Goal: Task Accomplishment & Management: Complete application form

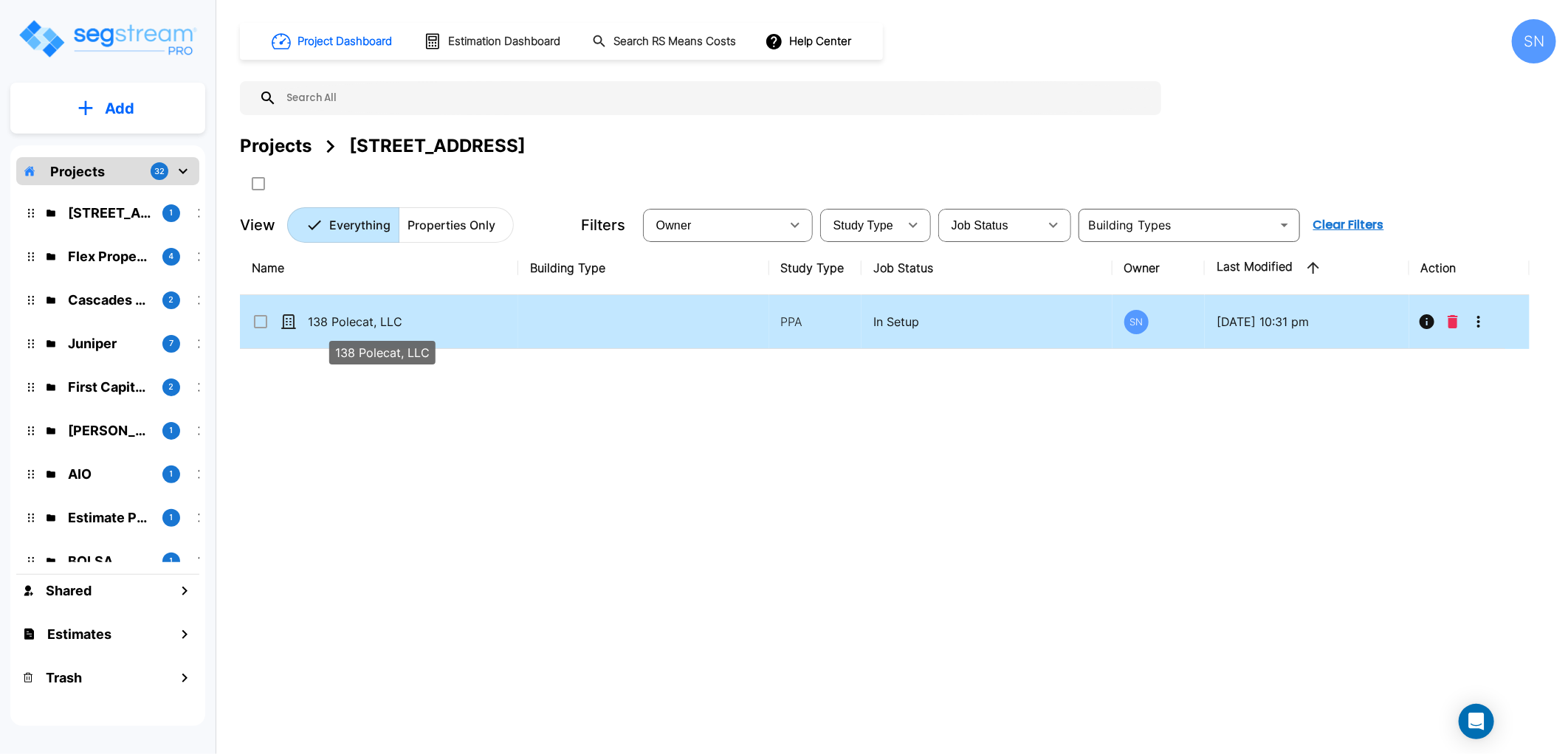
click at [329, 319] on p "138 Polecat, LLC" at bounding box center [382, 322] width 148 height 18
checkbox input "true"
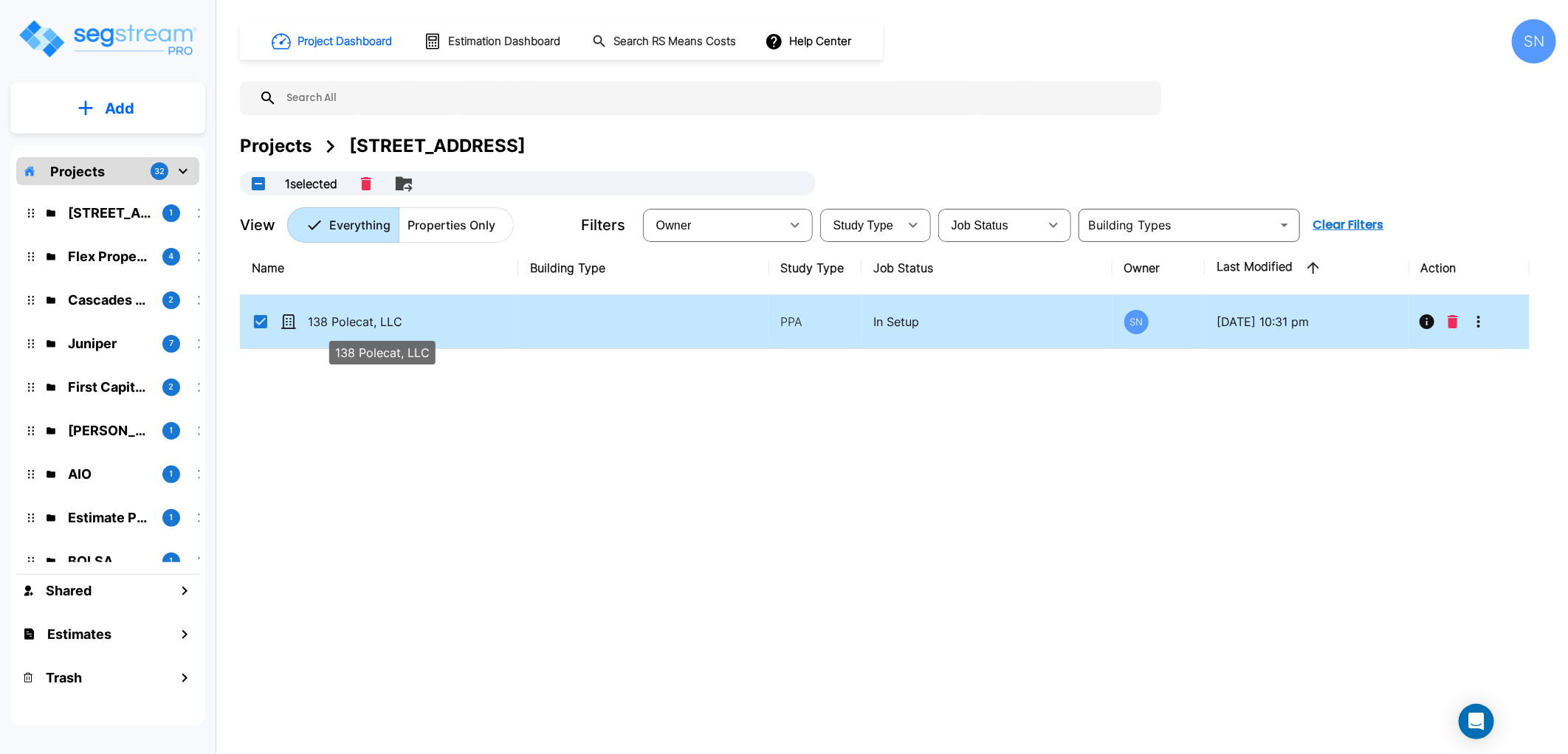
click at [329, 319] on p "138 Polecat, LLC" at bounding box center [382, 322] width 148 height 18
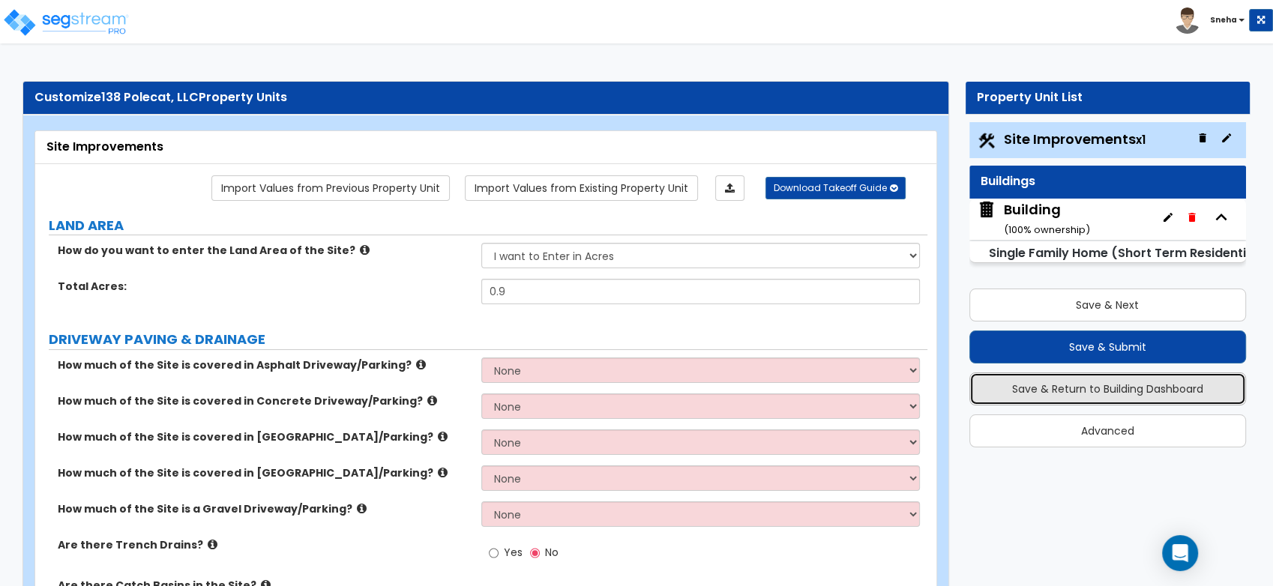
click at [1084, 384] on button "Save & Return to Building Dashboard" at bounding box center [1108, 389] width 277 height 33
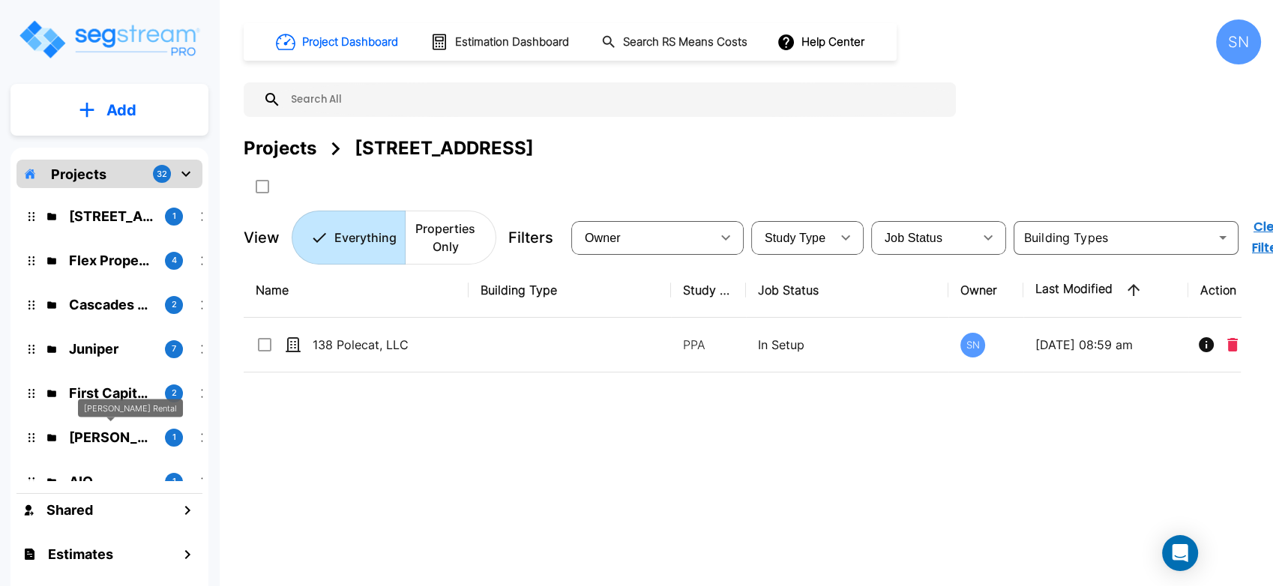
click at [119, 433] on p "[PERSON_NAME] Rental" at bounding box center [111, 437] width 84 height 20
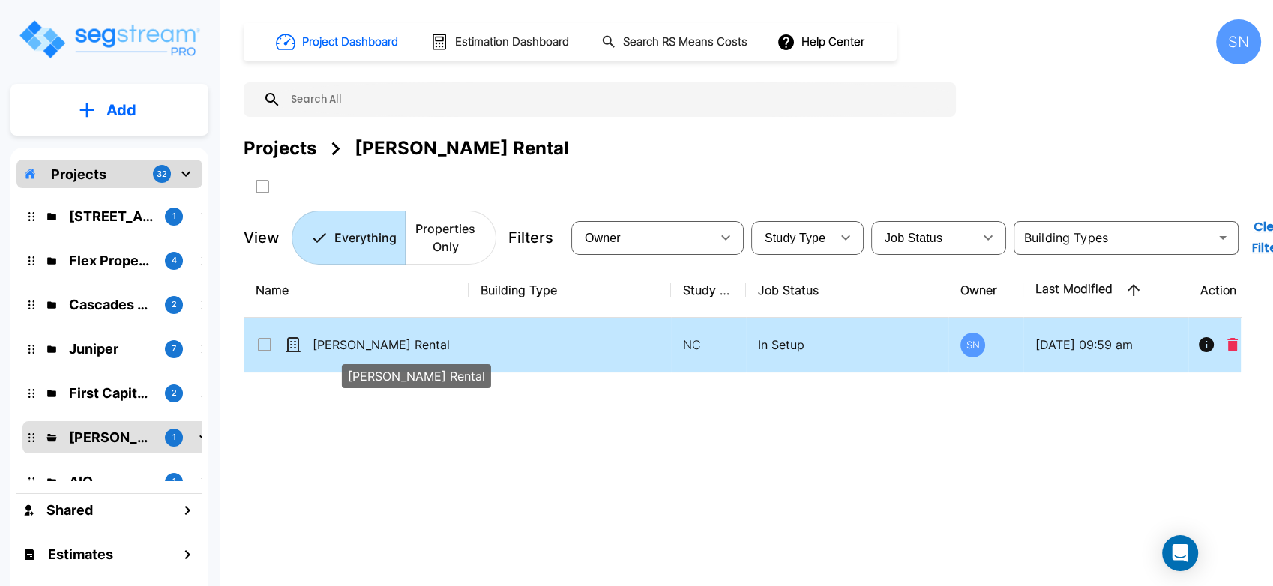
click at [329, 342] on p "Kessler Rental" at bounding box center [388, 345] width 150 height 18
checkbox input "true"
click at [329, 342] on p "Kessler Rental" at bounding box center [388, 345] width 150 height 18
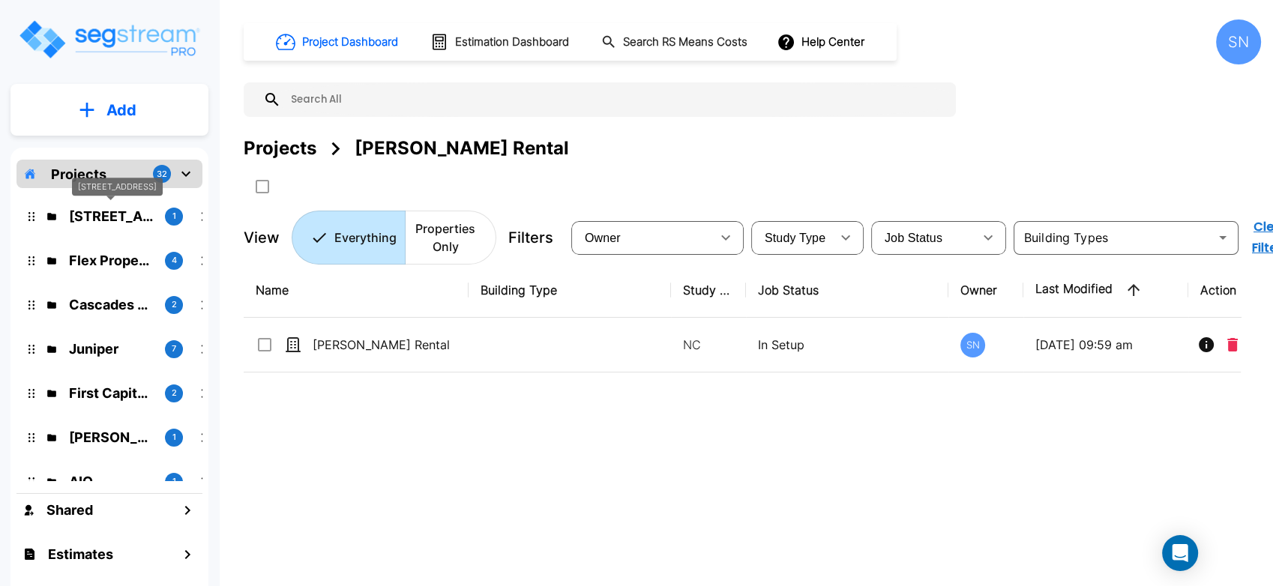
click at [121, 220] on p "138 Polecat Lane" at bounding box center [111, 216] width 84 height 20
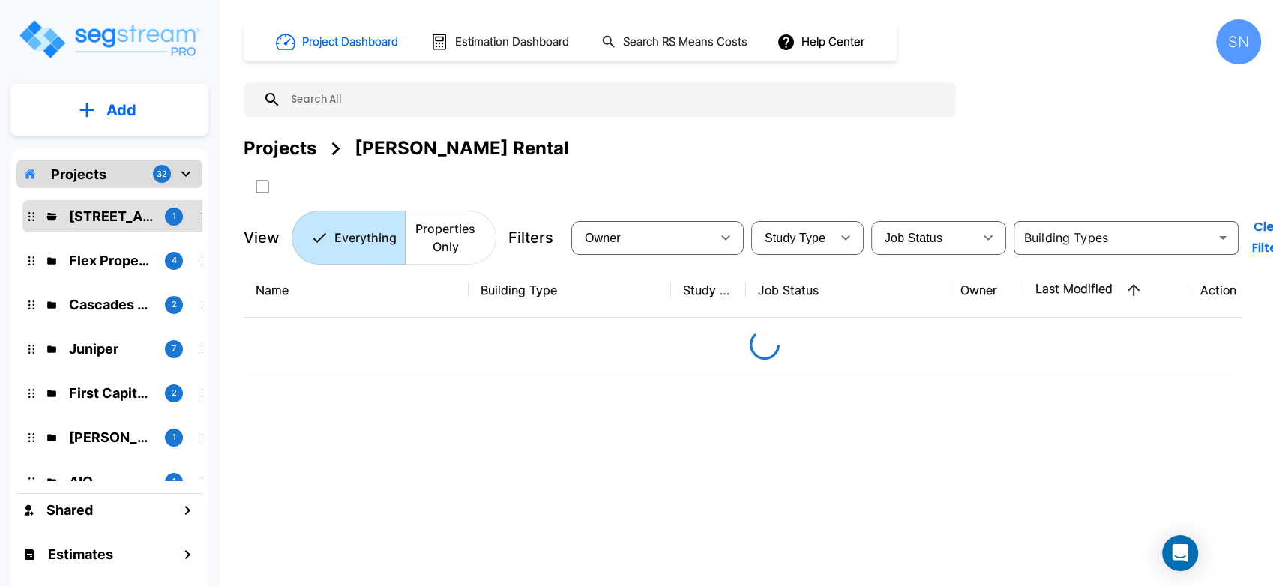
click at [121, 220] on p "138 Polecat Lane" at bounding box center [111, 216] width 84 height 20
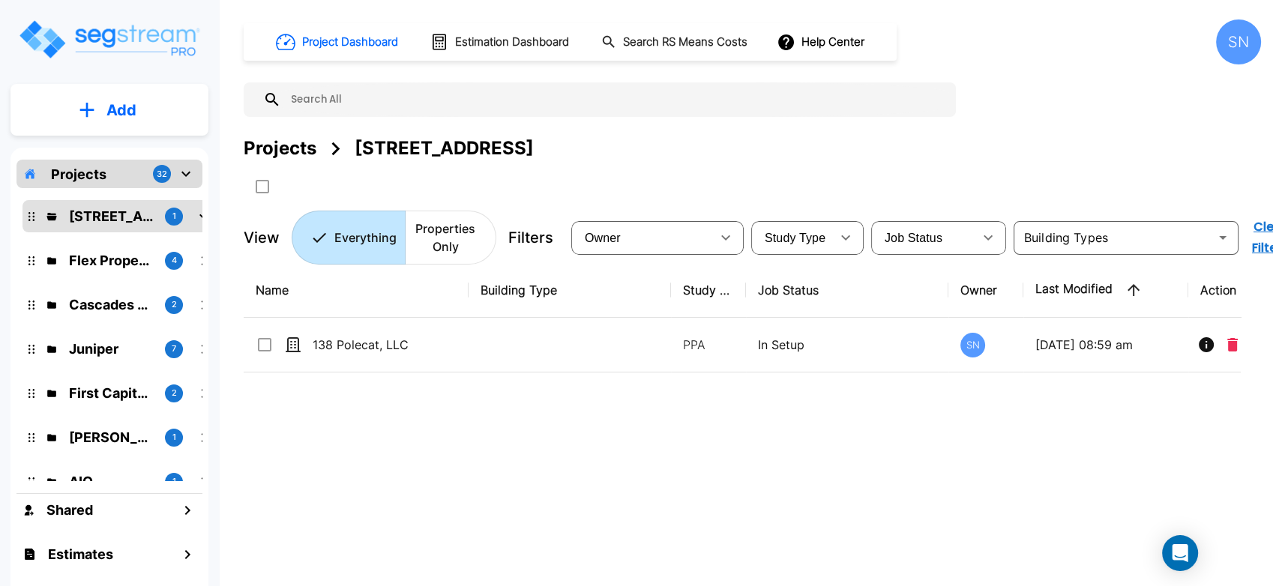
click at [584, 408] on div "Name Building Type Study Type Job Status Owner Last Modified Action 138 Polecat…" at bounding box center [742, 445] width 997 height 364
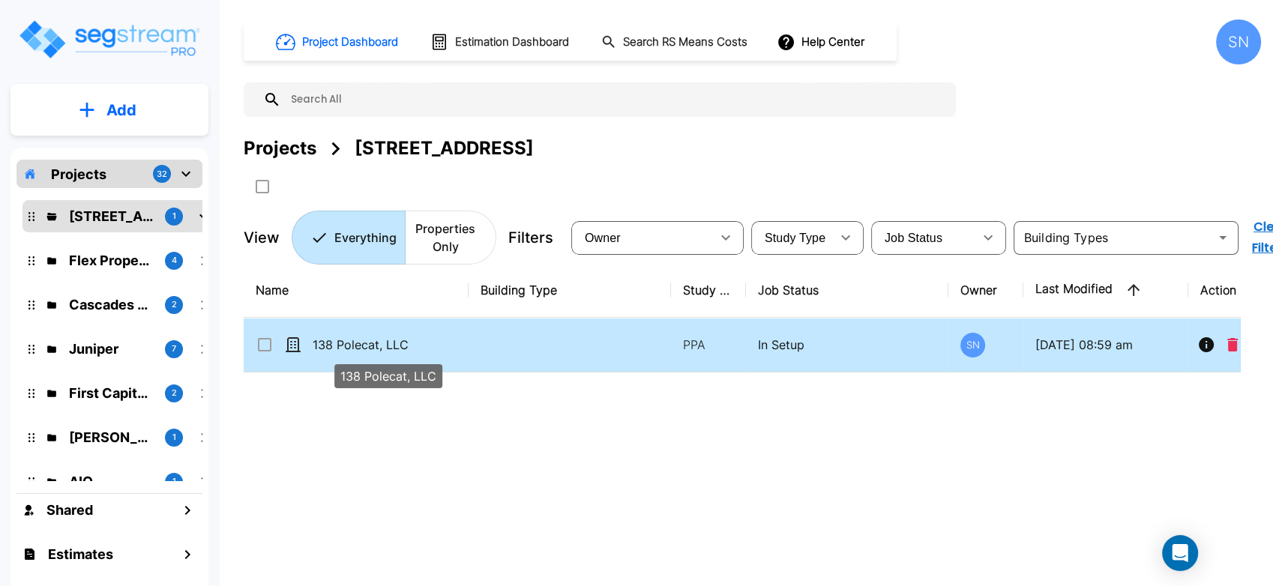
click at [381, 343] on p "138 Polecat, LLC" at bounding box center [388, 345] width 150 height 18
checkbox input "true"
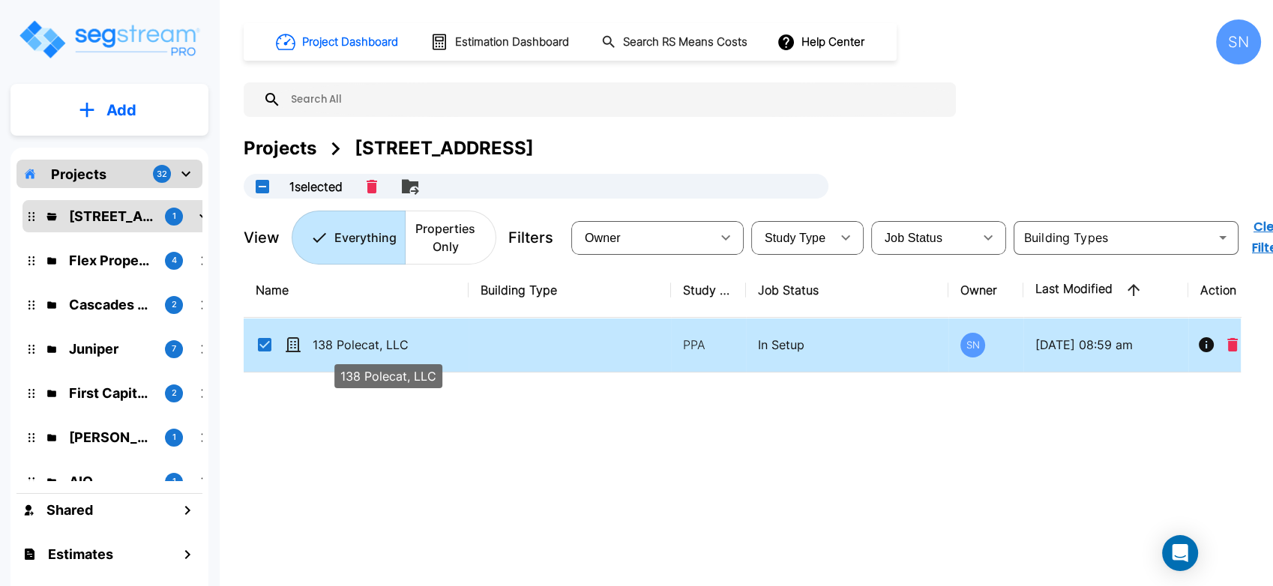
click at [381, 343] on p "138 Polecat, LLC" at bounding box center [388, 345] width 150 height 18
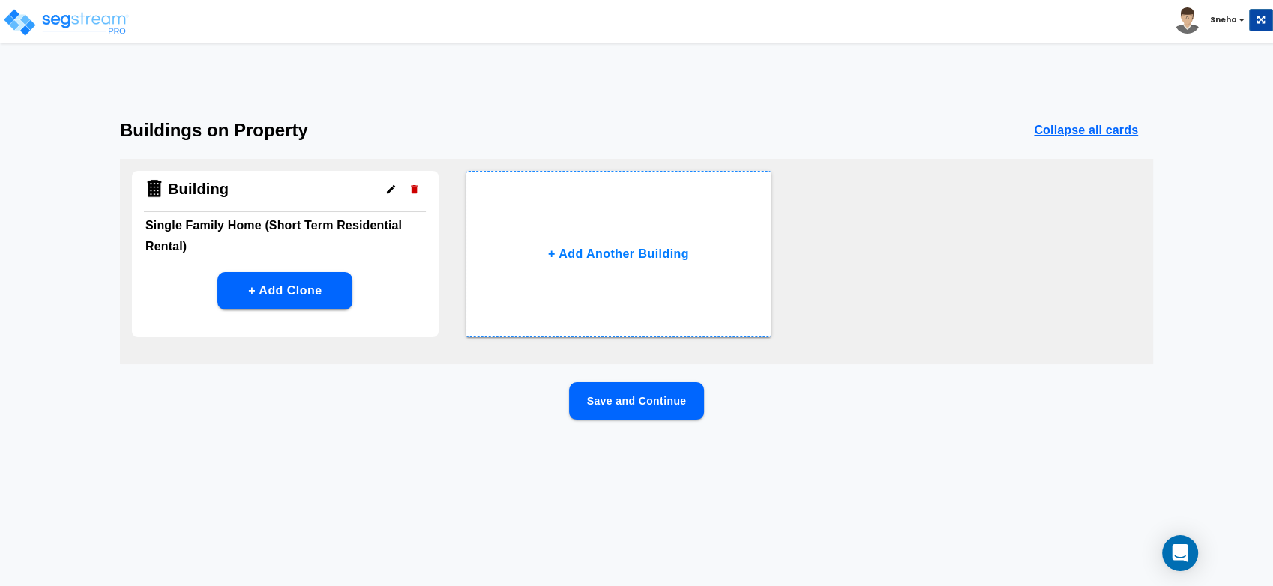
click at [691, 409] on button "Save and Continue" at bounding box center [636, 400] width 135 height 37
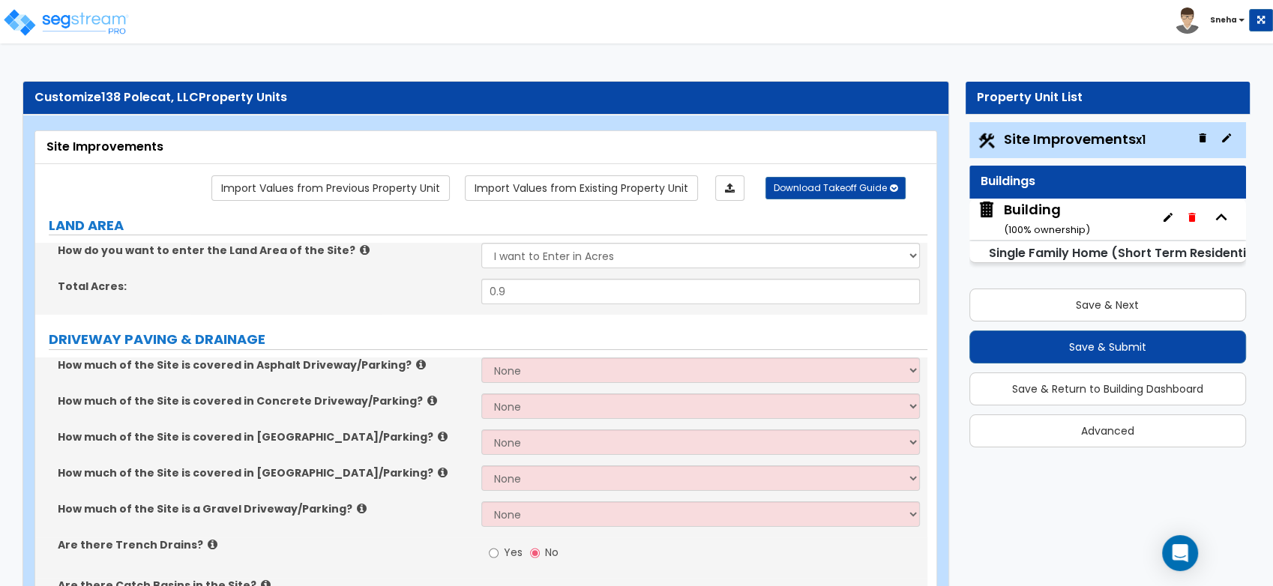
click at [1043, 210] on div "Building ( 100 % ownership)" at bounding box center [1047, 219] width 86 height 38
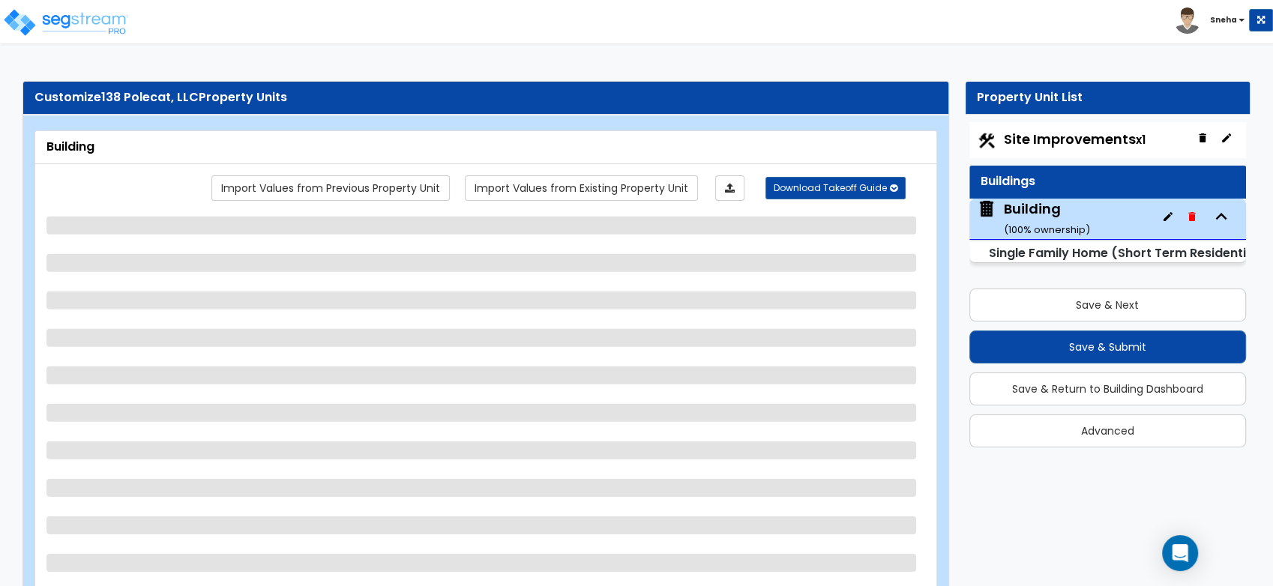
select select "2"
select select "7"
select select "3"
select select "8"
select select "2"
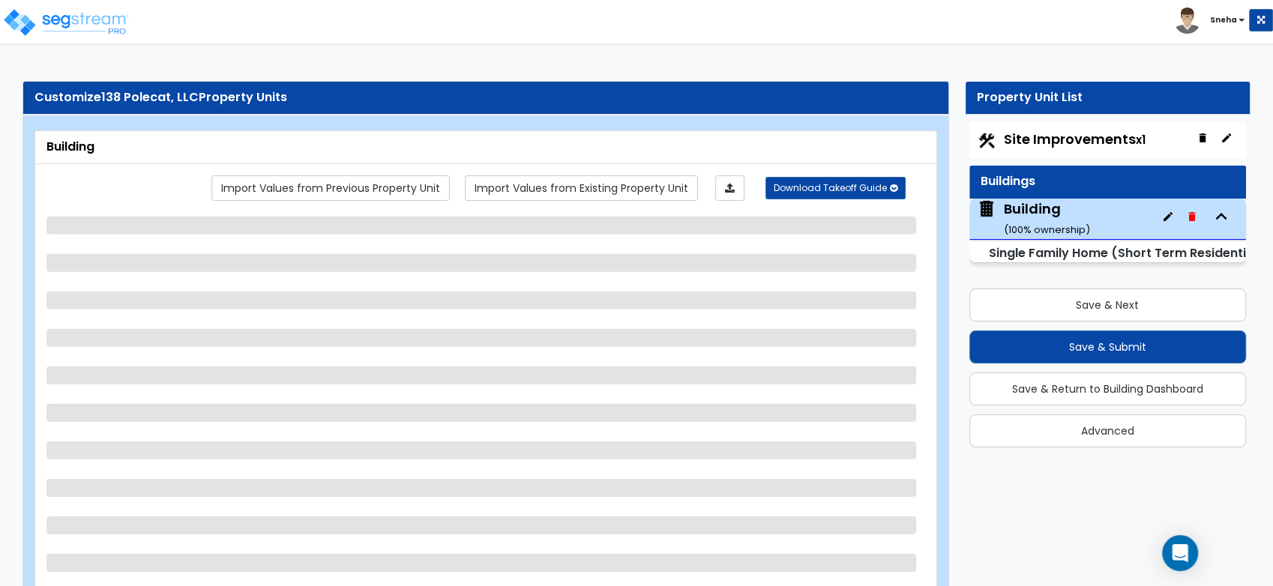
select select "1"
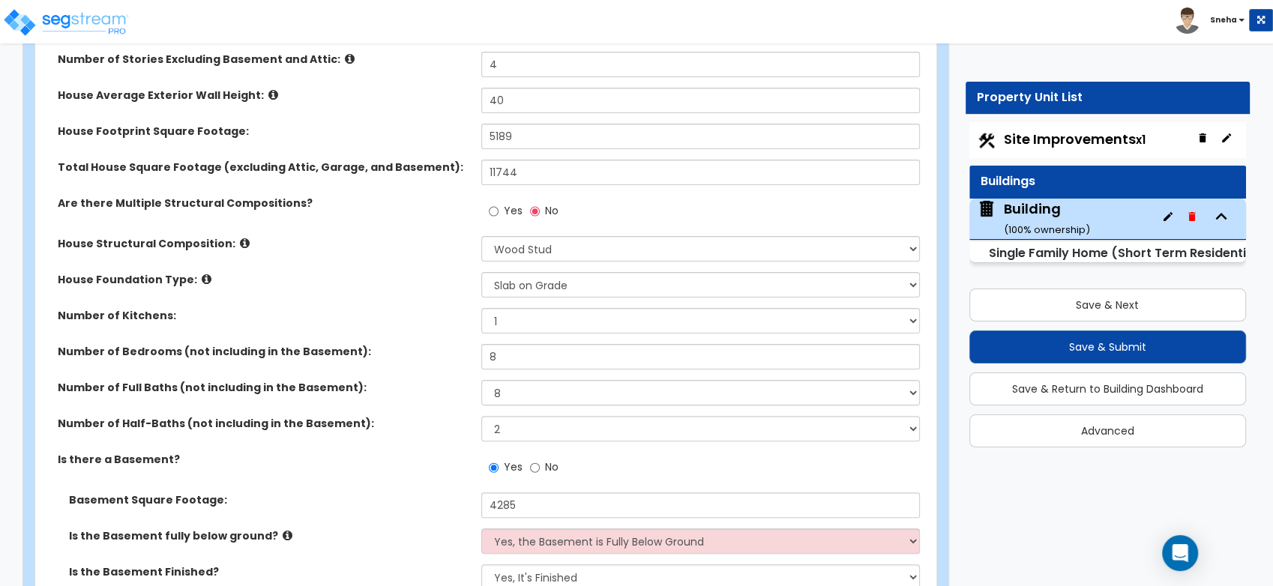
scroll to position [499, 0]
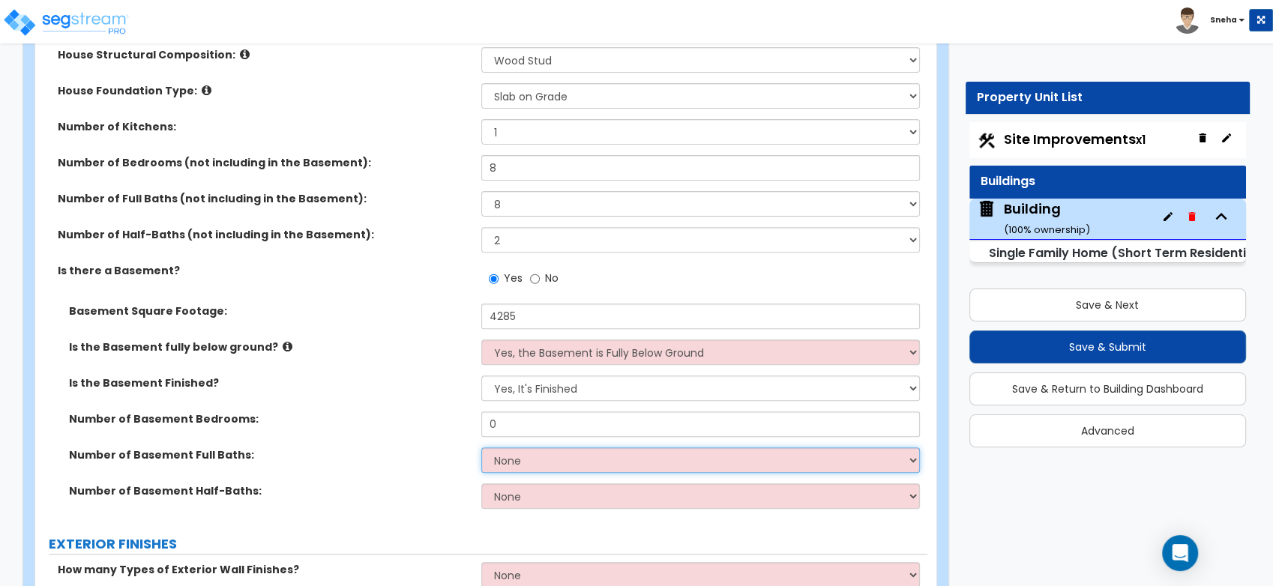
click at [506, 454] on select "None 1 2 3" at bounding box center [700, 460] width 439 height 25
select select "2"
click at [481, 448] on select "None 1 2 3" at bounding box center [700, 460] width 439 height 25
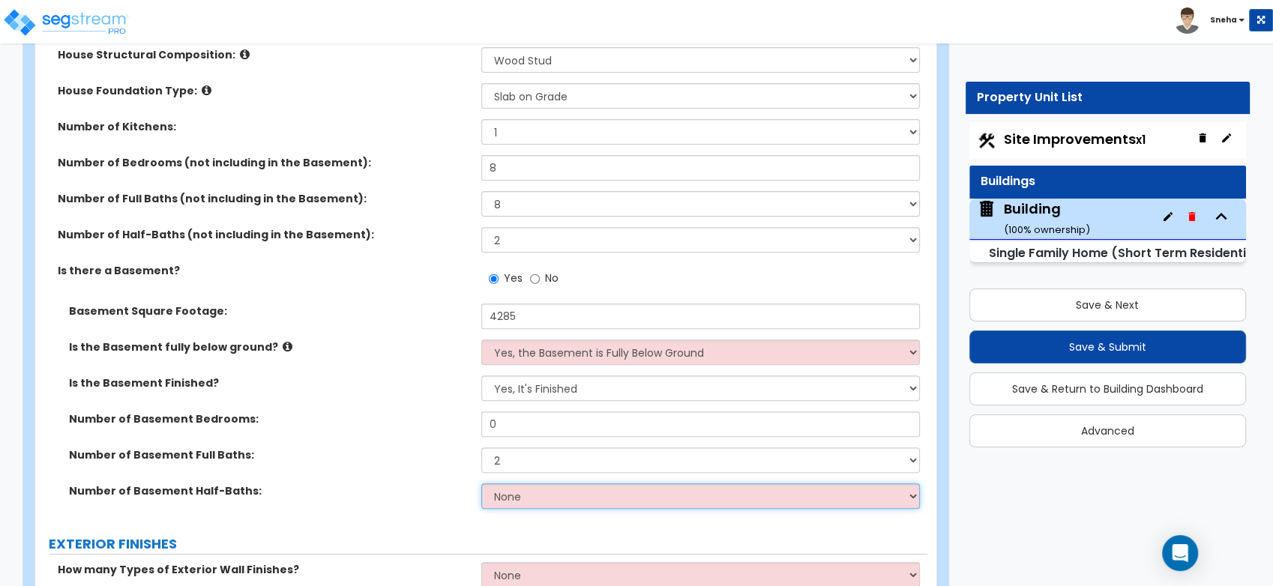
click at [501, 493] on select "None 1 2 3" at bounding box center [700, 496] width 439 height 25
select select "1"
click at [481, 484] on select "None 1 2 3" at bounding box center [700, 496] width 439 height 25
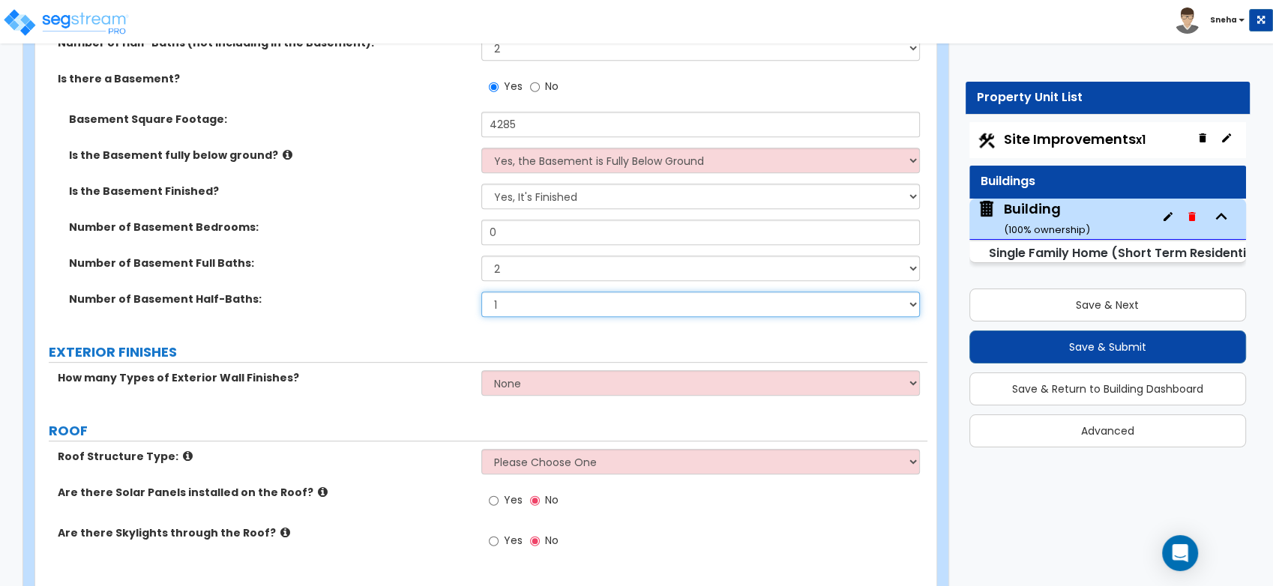
scroll to position [1000, 0]
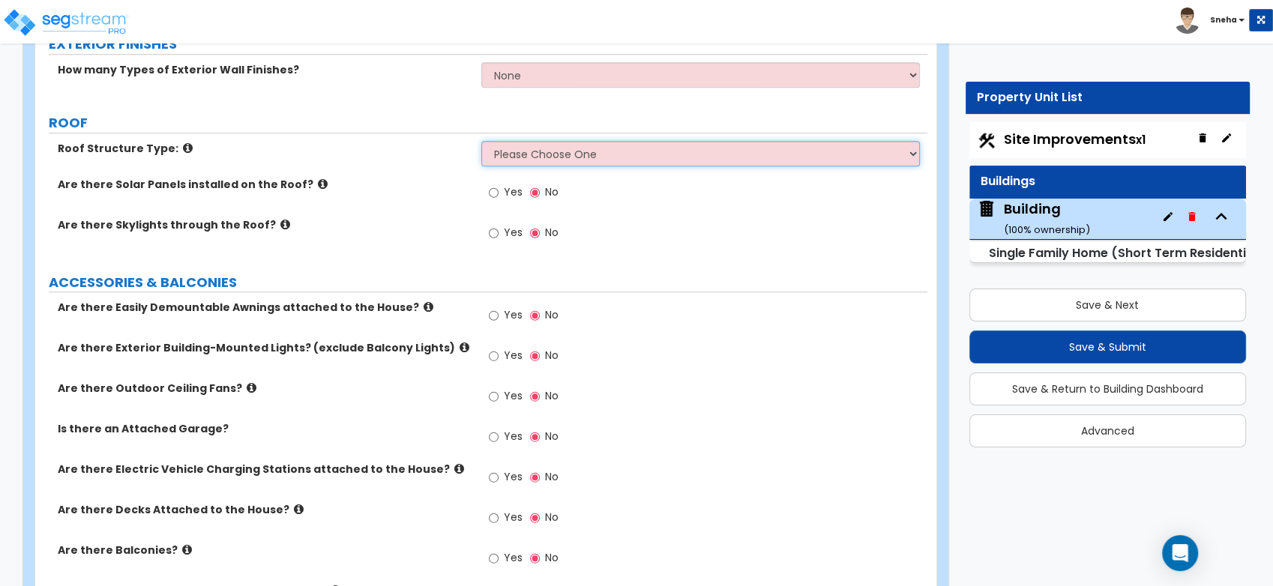
click at [533, 145] on select "Please Choose One Gable Roof Flat Roof Hybrid Gable & Flat Roof" at bounding box center [700, 153] width 439 height 25
select select "1"
click at [481, 141] on select "Please Choose One Gable Roof Flat Roof Hybrid Gable & Flat Roof" at bounding box center [700, 153] width 439 height 25
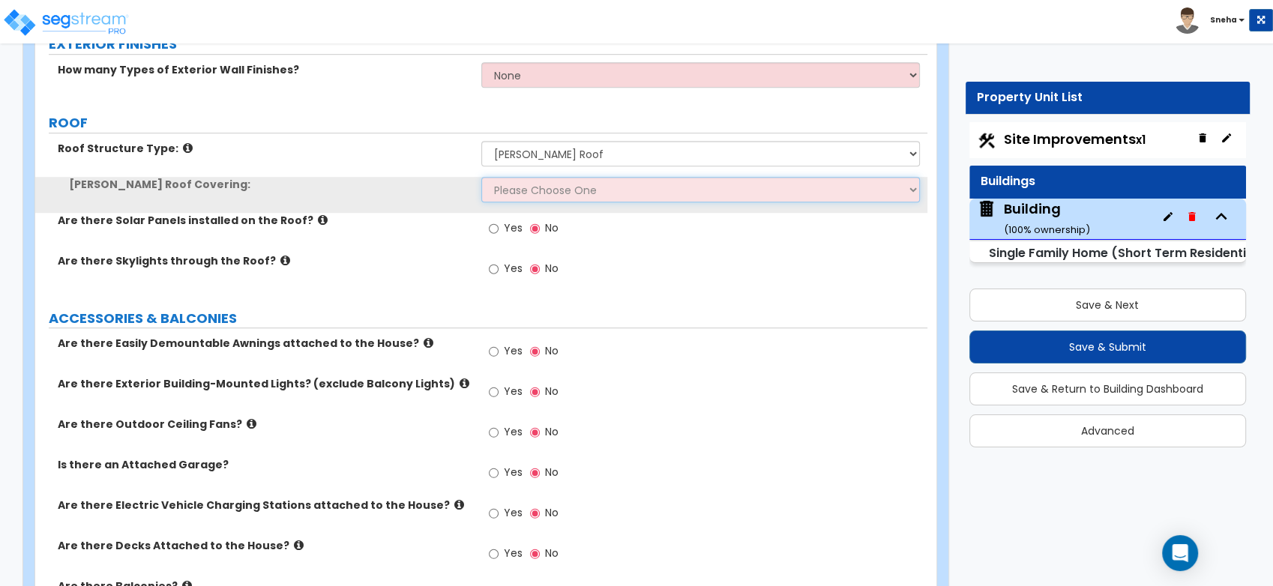
click at [517, 187] on select "Please Choose One Asphalt Shingle Clay Tile Wood Shingle Metal Shingle Standing…" at bounding box center [700, 189] width 439 height 25
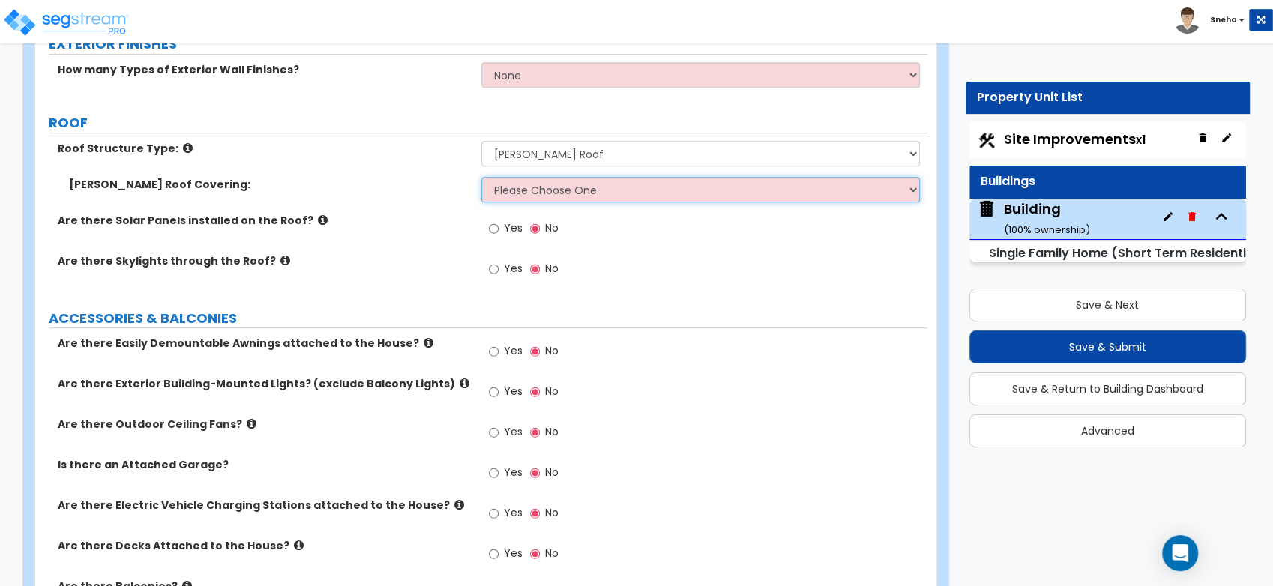
select select "3"
click at [481, 177] on select "Please Choose One Asphalt Shingle Clay Tile Wood Shingle Metal Shingle Standing…" at bounding box center [700, 189] width 439 height 25
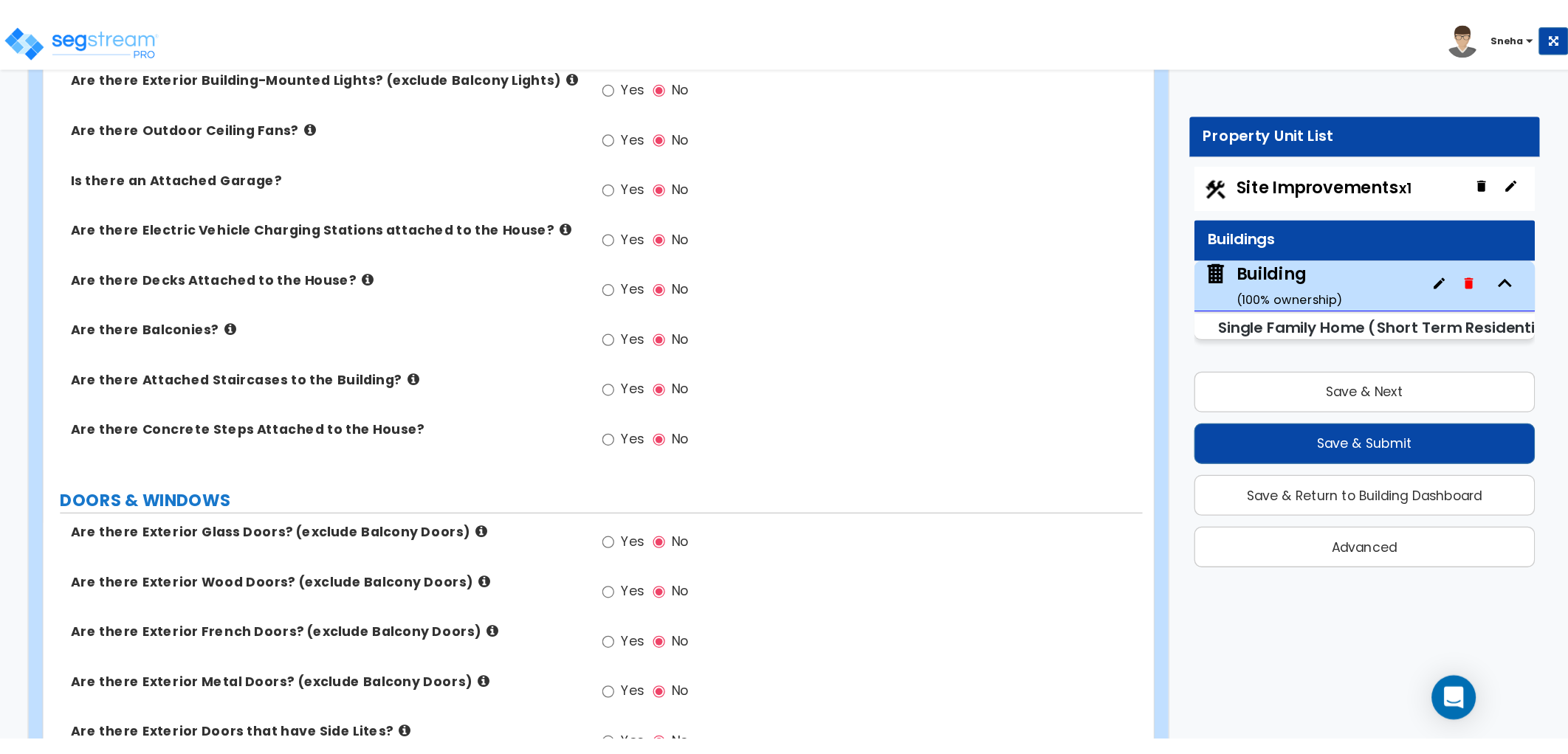
scroll to position [1312, 0]
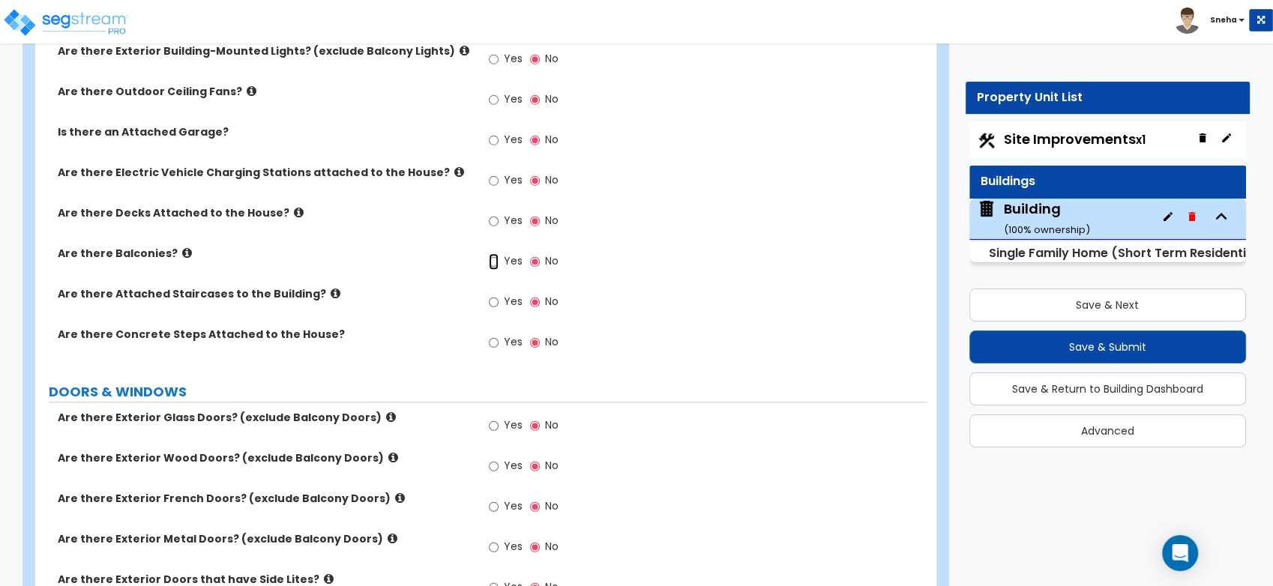
click at [492, 259] on input "Yes" at bounding box center [494, 261] width 10 height 16
radio input "true"
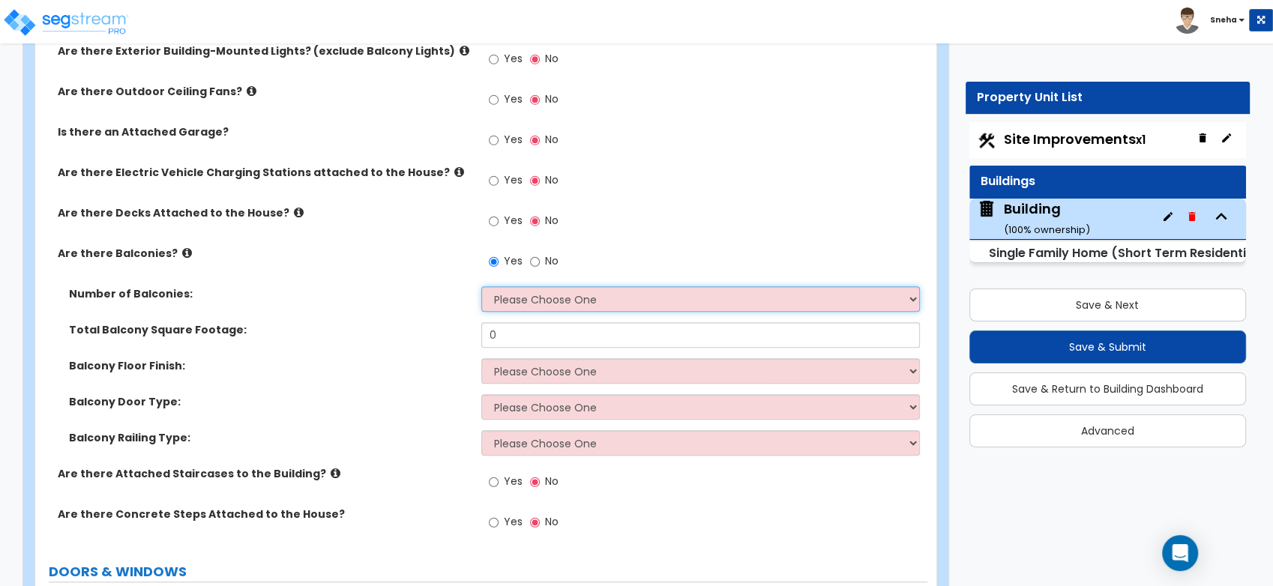
click at [514, 301] on select "Please Choose One 1 2 3 4 5" at bounding box center [700, 298] width 439 height 25
click at [481, 286] on select "Please Choose One 1 2 3 4 5" at bounding box center [700, 298] width 439 height 25
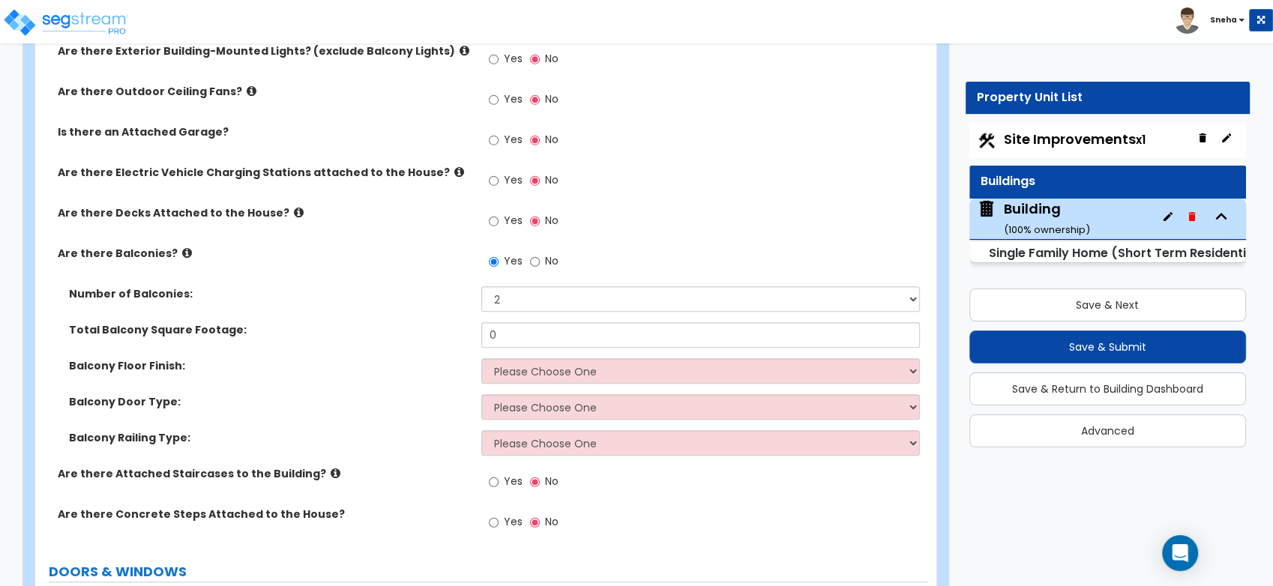
click at [440, 317] on div "Number of Balconies: Please Choose One 1 2 3 4 5" at bounding box center [481, 304] width 892 height 36
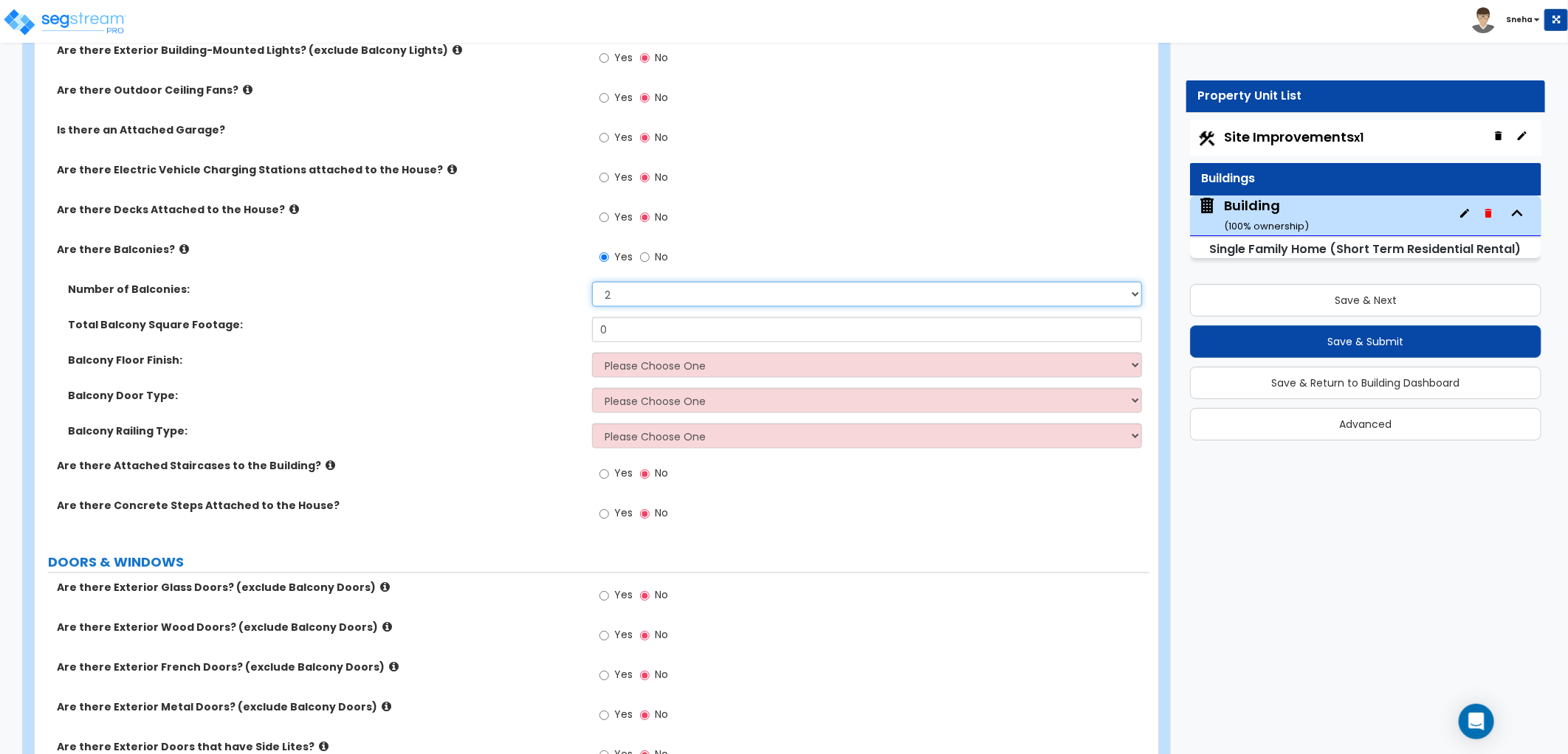
click at [665, 296] on select "Please Choose One 1 2 3 4 5" at bounding box center [866, 293] width 550 height 25
click at [592, 282] on select "Please Choose One 1 2 3 4 5" at bounding box center [866, 293] width 550 height 25
click at [497, 358] on label "Balcony Floor Finish:" at bounding box center [324, 359] width 513 height 15
click at [648, 328] on input "0" at bounding box center [866, 329] width 550 height 25
click at [712, 296] on select "Please Choose One 1 2 3 4 5" at bounding box center [866, 293] width 550 height 25
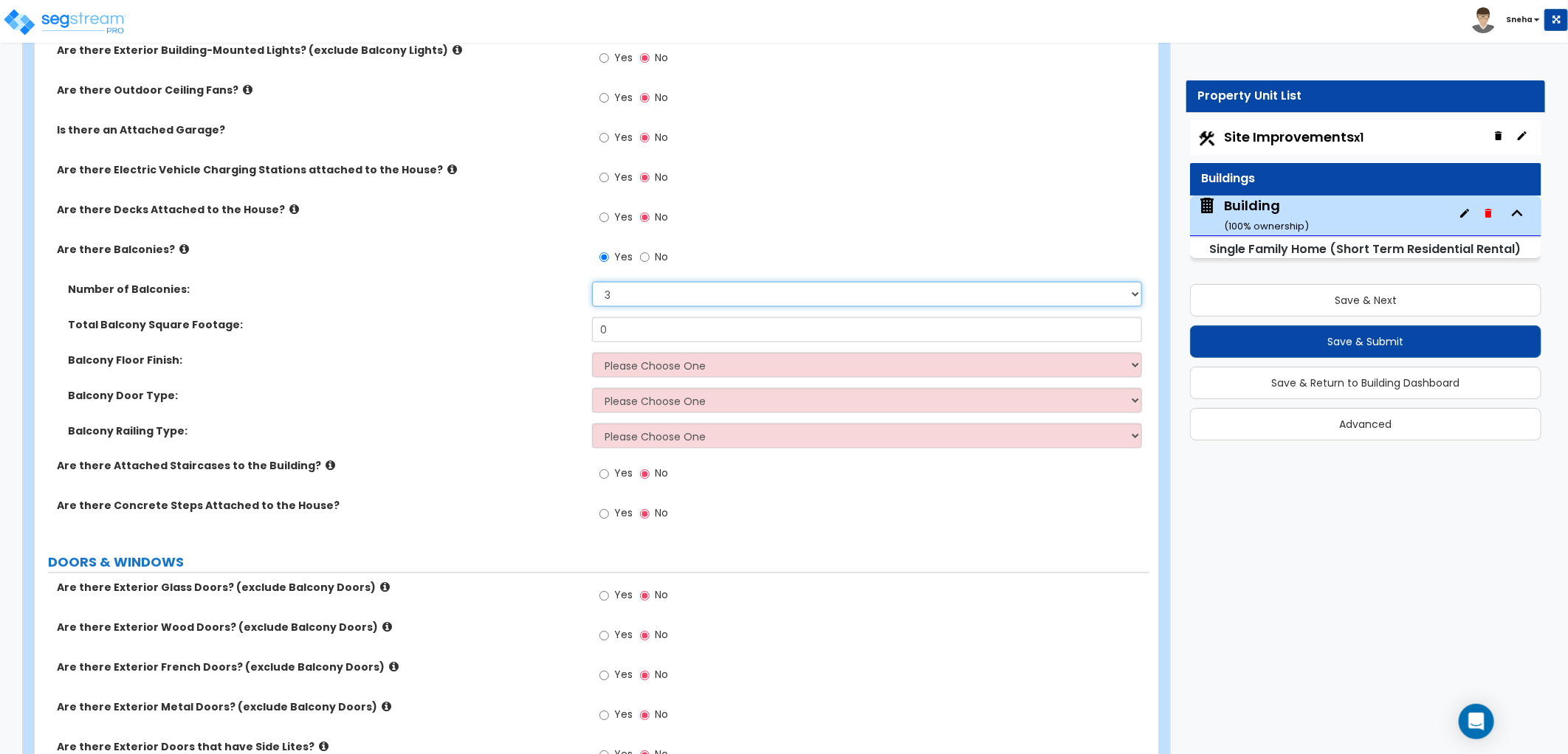
select select "2"
click at [592, 282] on select "Please Choose One 1 2 3 4 5" at bounding box center [866, 293] width 550 height 25
drag, startPoint x: 633, startPoint y: 326, endPoint x: 504, endPoint y: 325, distance: 129.0
click at [504, 325] on div "Total Balcony Square Footage: 0" at bounding box center [592, 335] width 1114 height 35
click at [497, 337] on div "Total Balcony Square Footage: 331" at bounding box center [592, 335] width 1114 height 35
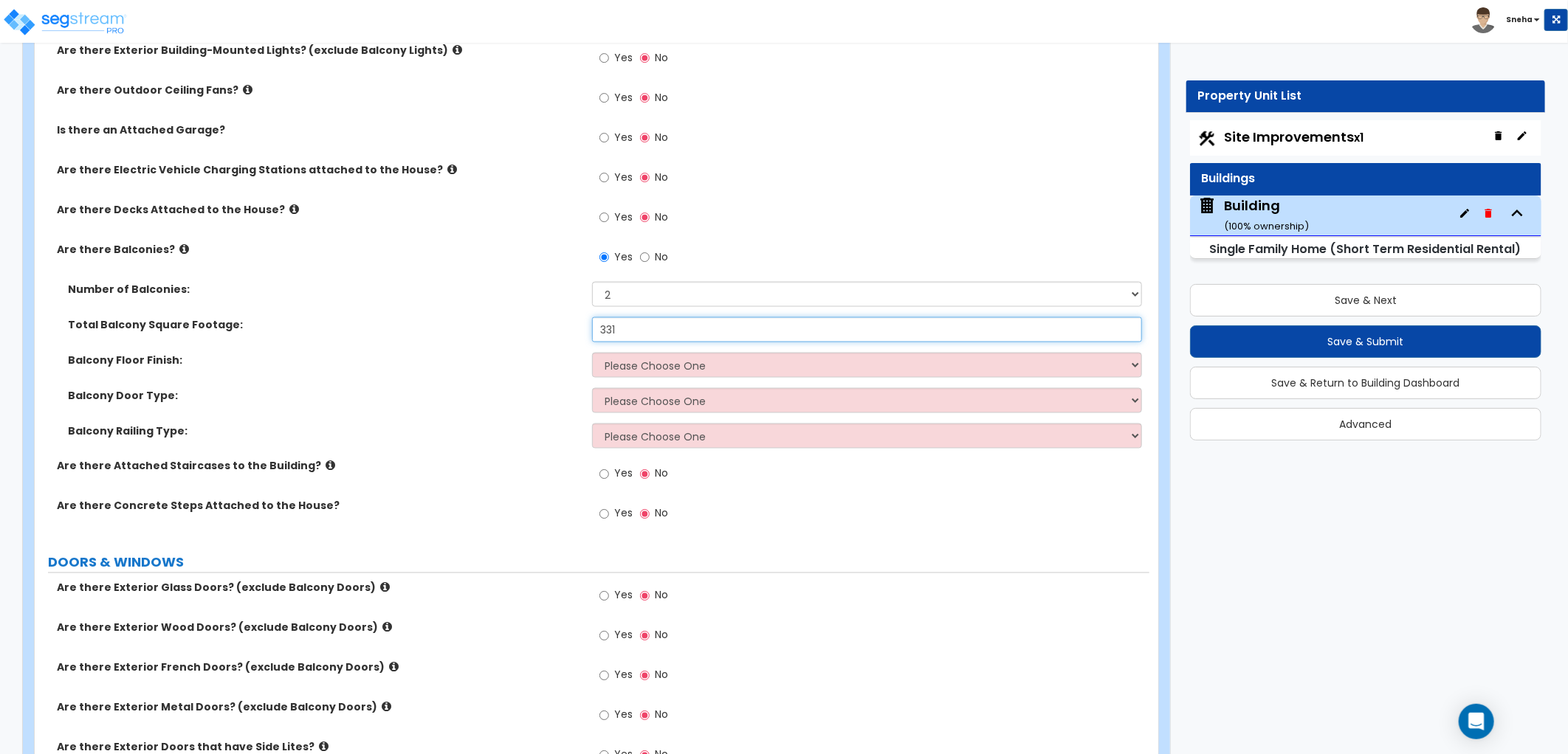
drag, startPoint x: 633, startPoint y: 332, endPoint x: 606, endPoint y: 332, distance: 27.0
click at [606, 332] on input "331" at bounding box center [866, 329] width 550 height 25
type input "321"
click at [470, 456] on div "Balcony Railing Type: Please Choose One Steel Aluminum Wood Glass and Metal Wro…" at bounding box center [592, 441] width 1114 height 35
click at [769, 356] on select "Please Choose One Concrete Flooring Tile Flooring Resilient Laminate Flooring P…" at bounding box center [866, 364] width 550 height 25
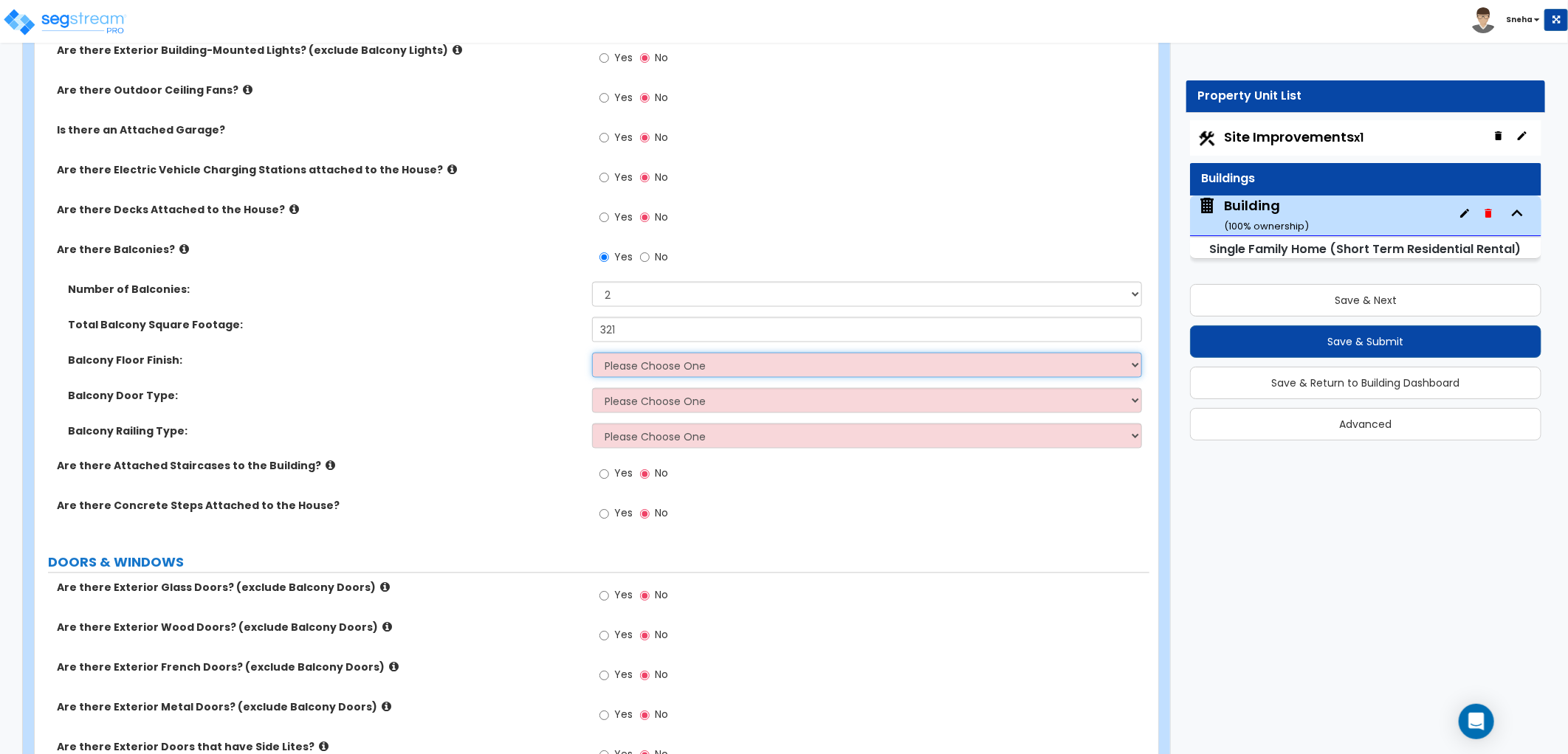
select select "5"
click at [592, 352] on select "Please Choose One Concrete Flooring Tile Flooring Resilient Laminate Flooring P…" at bounding box center [866, 364] width 550 height 25
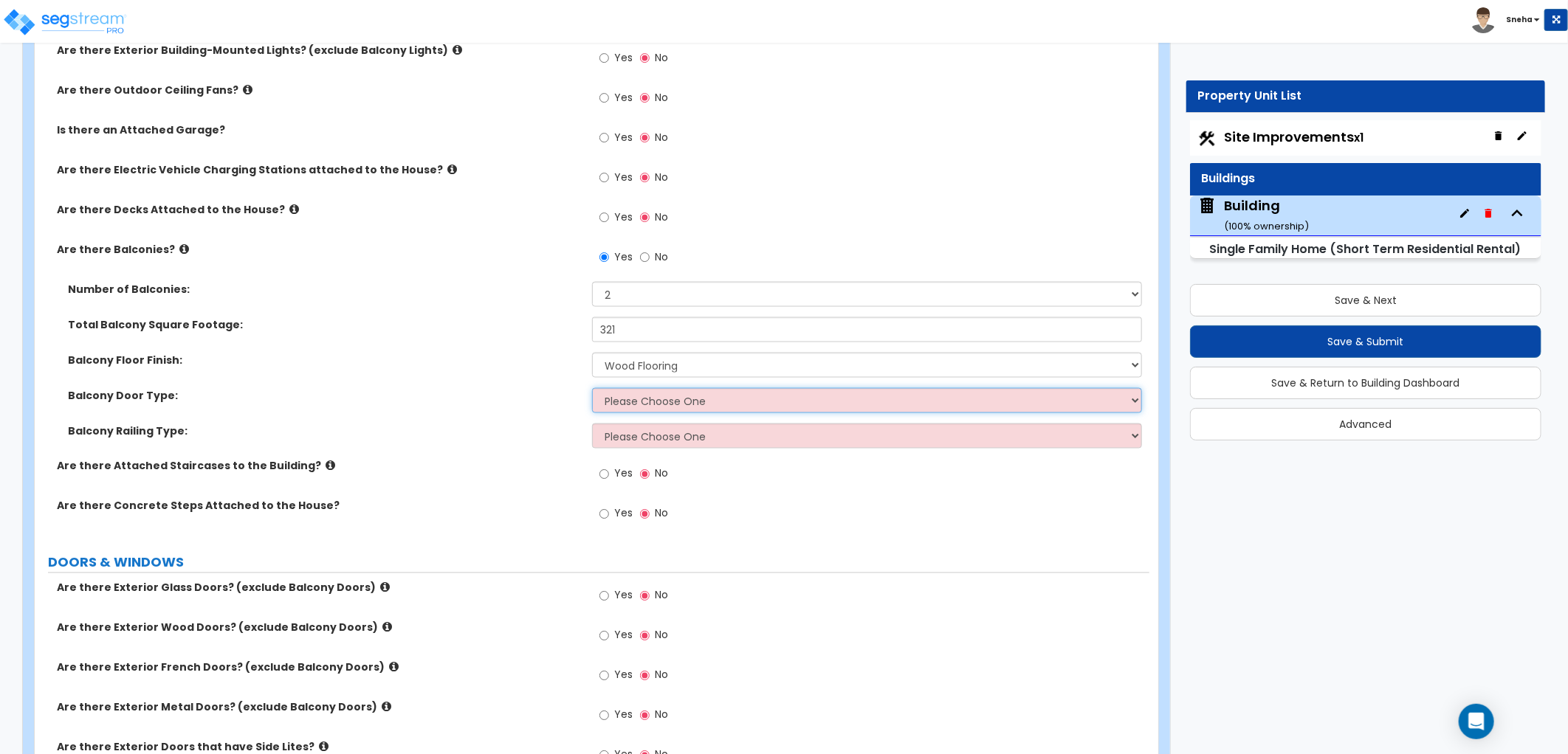
click at [702, 402] on select "Please Choose One Single Hinged Doors Double Hinged Doors Single French Doors D…" at bounding box center [866, 400] width 550 height 25
click at [621, 393] on select "Please Choose One Single Hinged Doors Double Hinged Doors Single French Doors D…" at bounding box center [866, 400] width 550 height 25
select select "1"
click at [592, 388] on select "Please Choose One Single Hinged Doors Double Hinged Doors Single French Doors D…" at bounding box center [866, 400] width 550 height 25
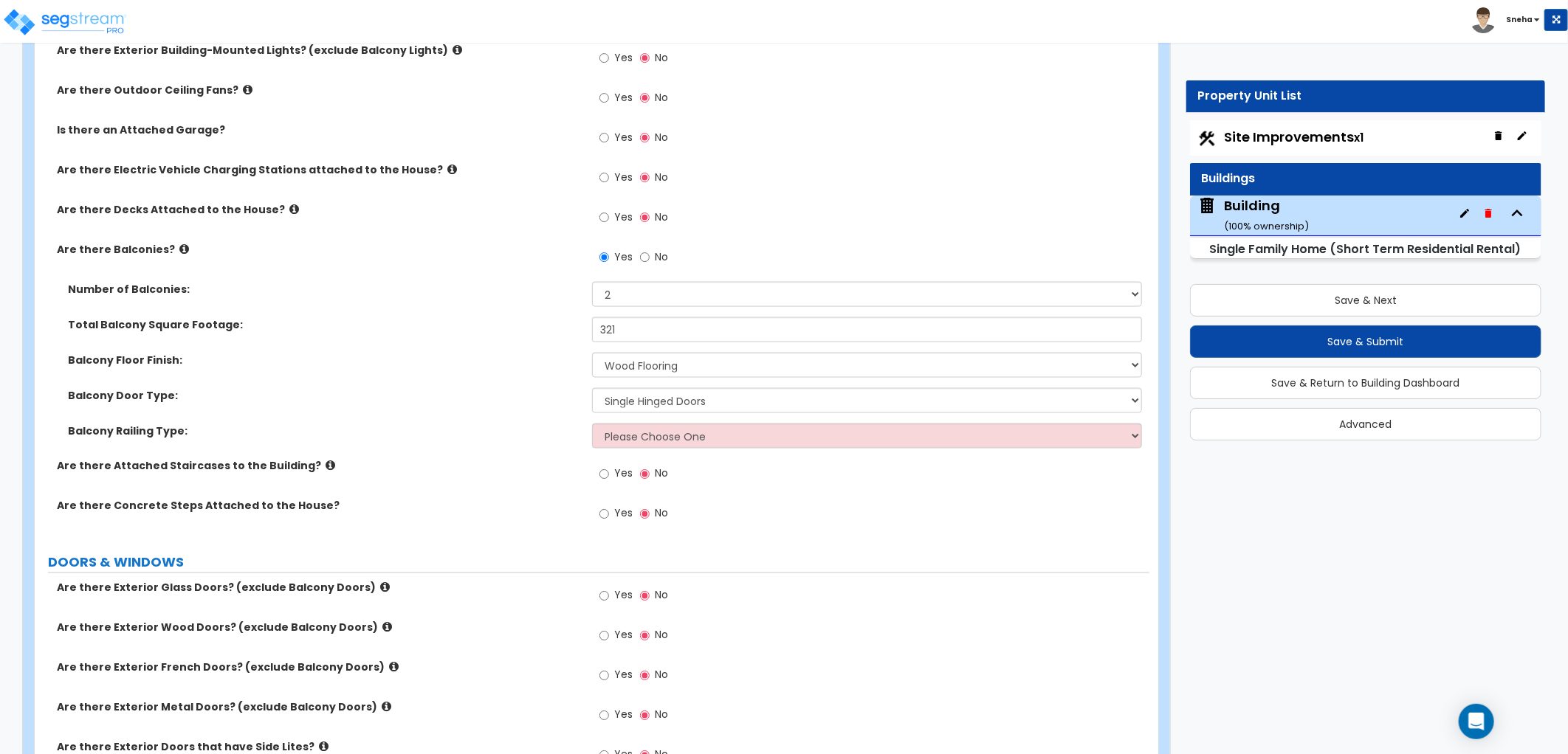
click at [650, 417] on div "Balcony Door Type: Please Choose One Single Hinged Doors Double Hinged Doors Si…" at bounding box center [592, 406] width 1114 height 35
click at [647, 430] on select "Please Choose One Steel Aluminum Wood Glass and Metal Wrought Iron" at bounding box center [866, 435] width 550 height 25
select select "3"
click at [592, 423] on select "Please Choose One Steel Aluminum Wood Glass and Metal Wrought Iron" at bounding box center [866, 435] width 550 height 25
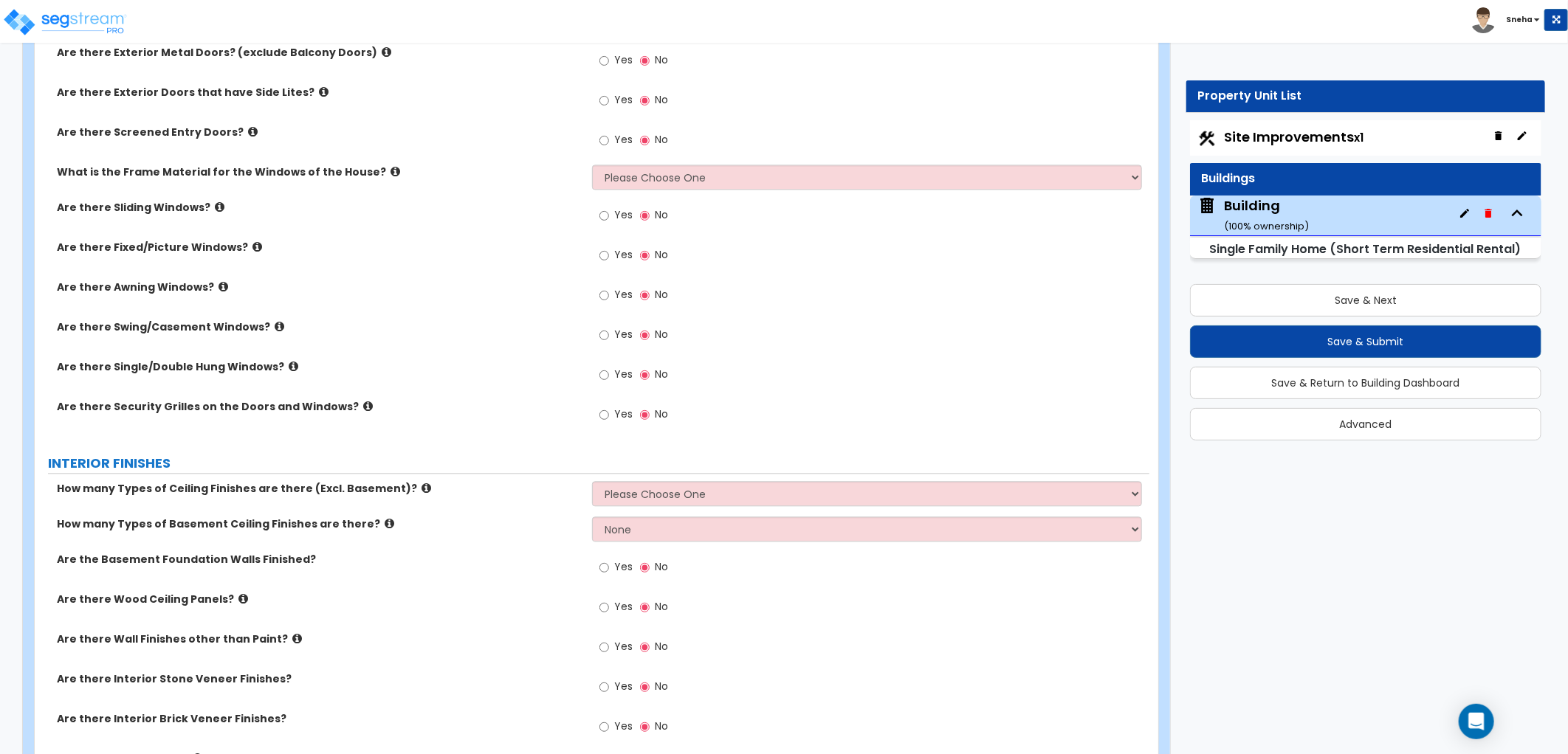
scroll to position [2050, 0]
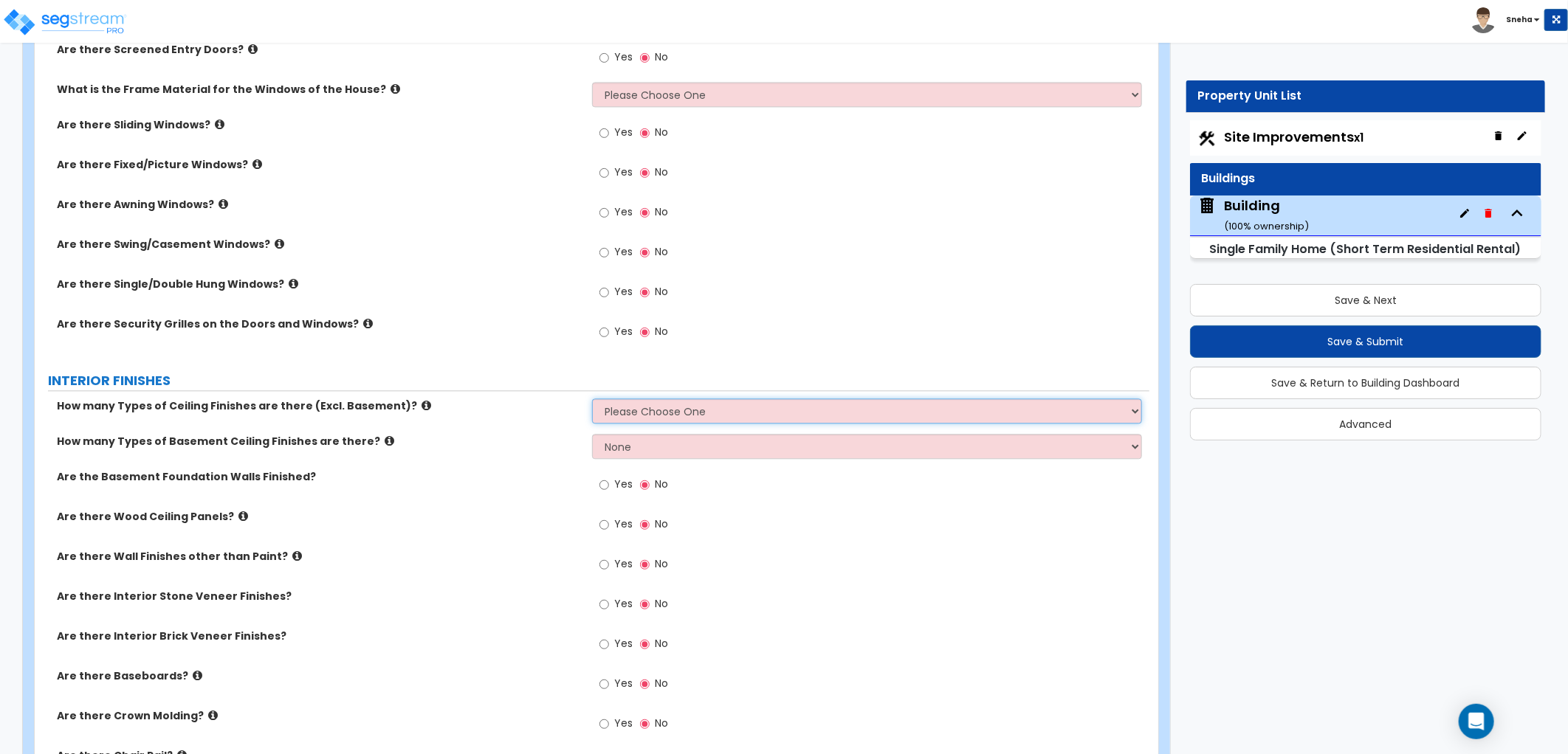
click at [732, 406] on select "Please Choose One 1 2 3" at bounding box center [866, 410] width 550 height 25
click at [512, 440] on label "How many Types of Basement Ceiling Finishes are there?" at bounding box center [319, 441] width 524 height 15
click at [700, 417] on select "Please Choose One 1 2 3" at bounding box center [866, 410] width 550 height 25
click at [592, 399] on select "Please Choose One 1 2 3" at bounding box center [866, 410] width 550 height 25
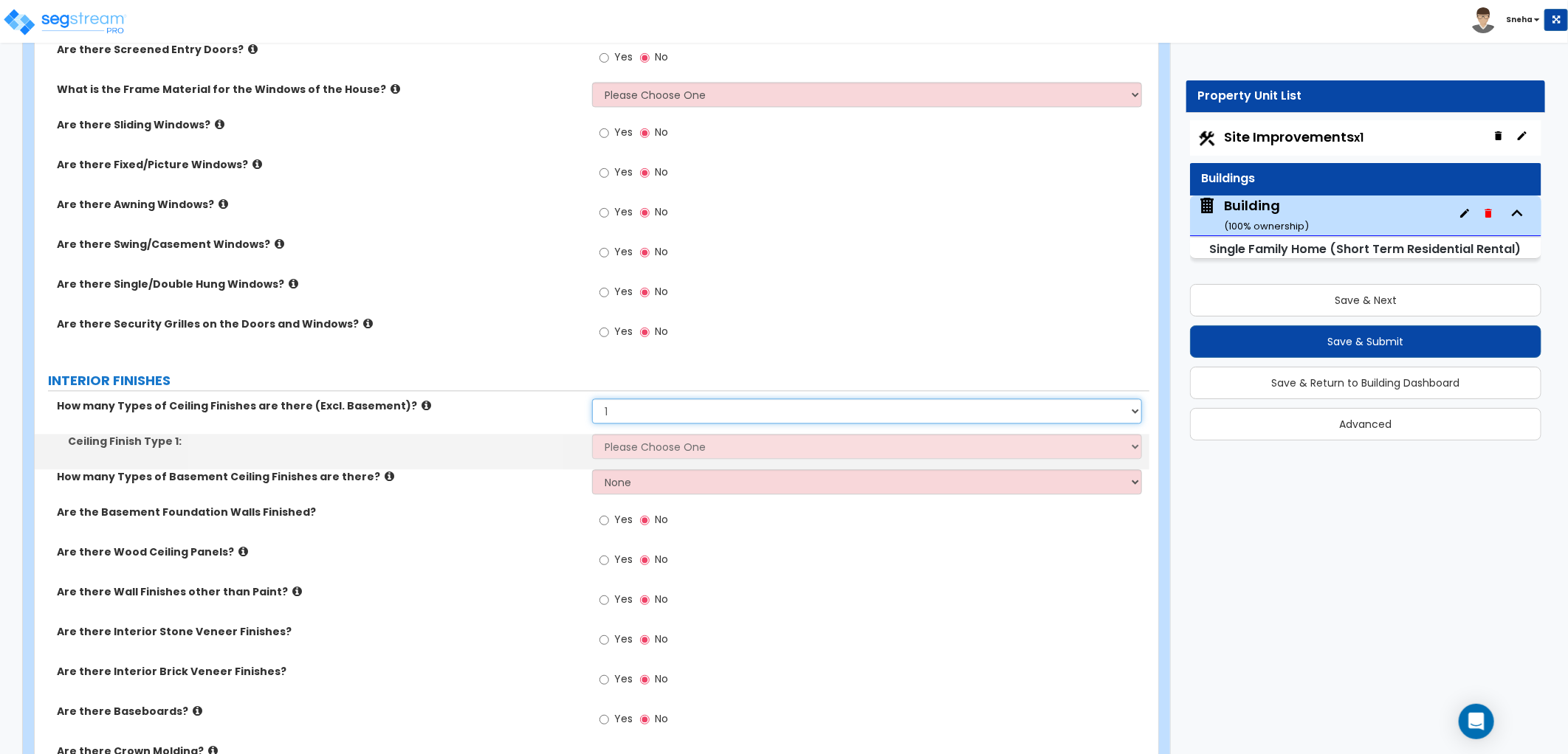
drag, startPoint x: 668, startPoint y: 413, endPoint x: 668, endPoint y: 423, distance: 10.0
click at [668, 413] on select "Please Choose One 1 2 3" at bounding box center [866, 410] width 550 height 25
select select "2"
click at [592, 399] on select "Please Choose One 1 2 3" at bounding box center [866, 410] width 550 height 25
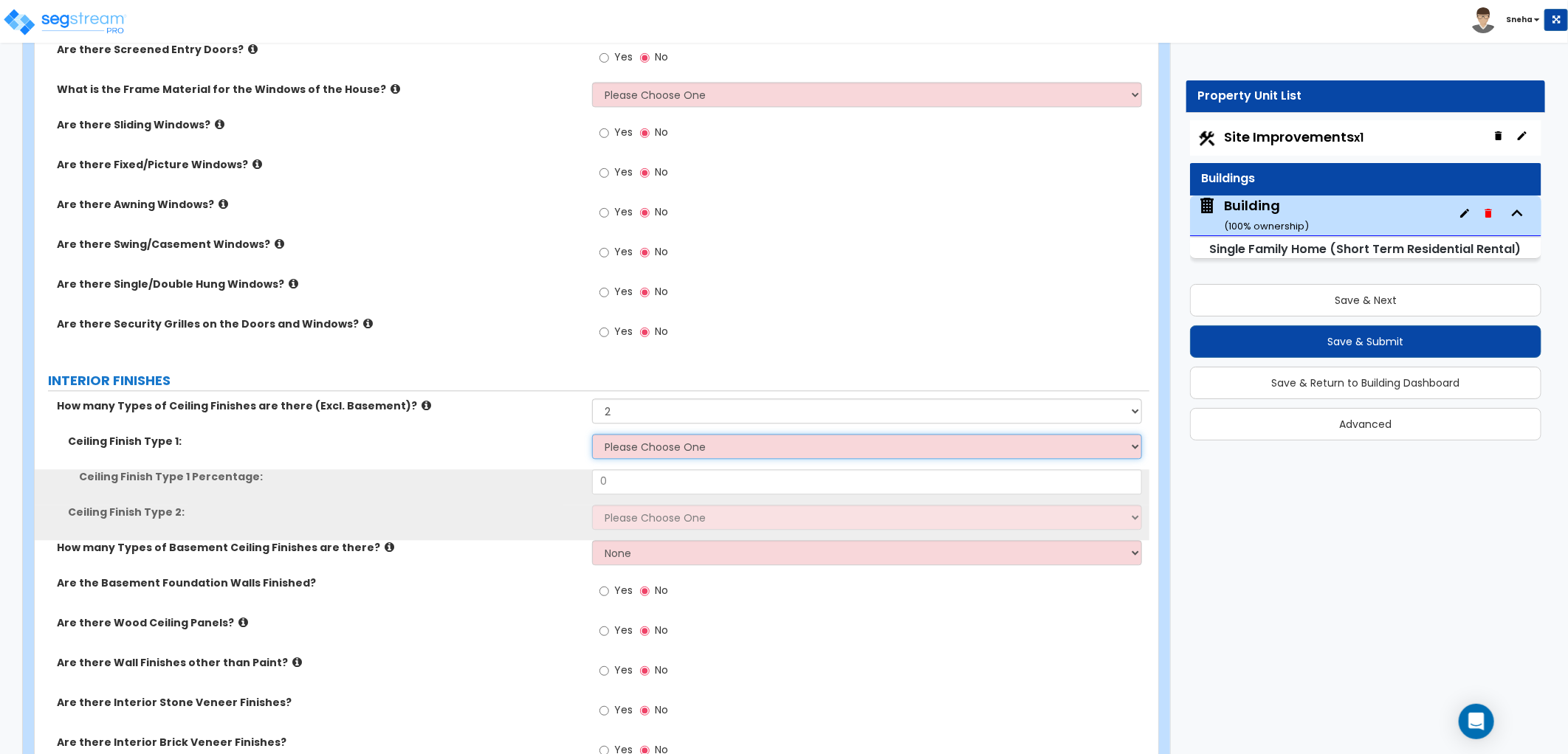
click at [661, 438] on select "Please Choose One Drop Ceiling Drywall Ceiling Open Ceiling" at bounding box center [866, 446] width 550 height 25
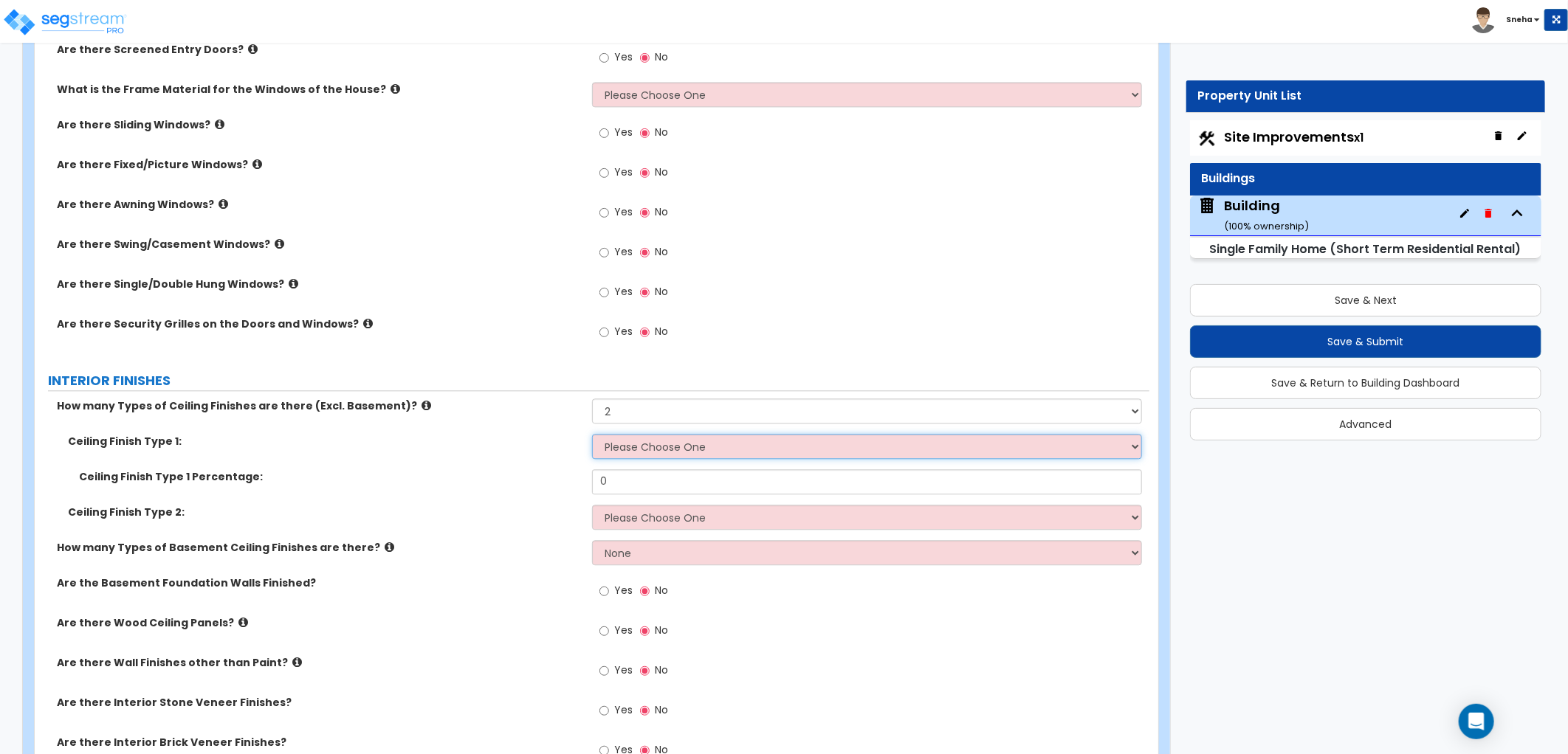
select select "2"
click at [592, 434] on select "Please Choose One Drop Ceiling Drywall Ceiling Open Ceiling" at bounding box center [866, 446] width 550 height 25
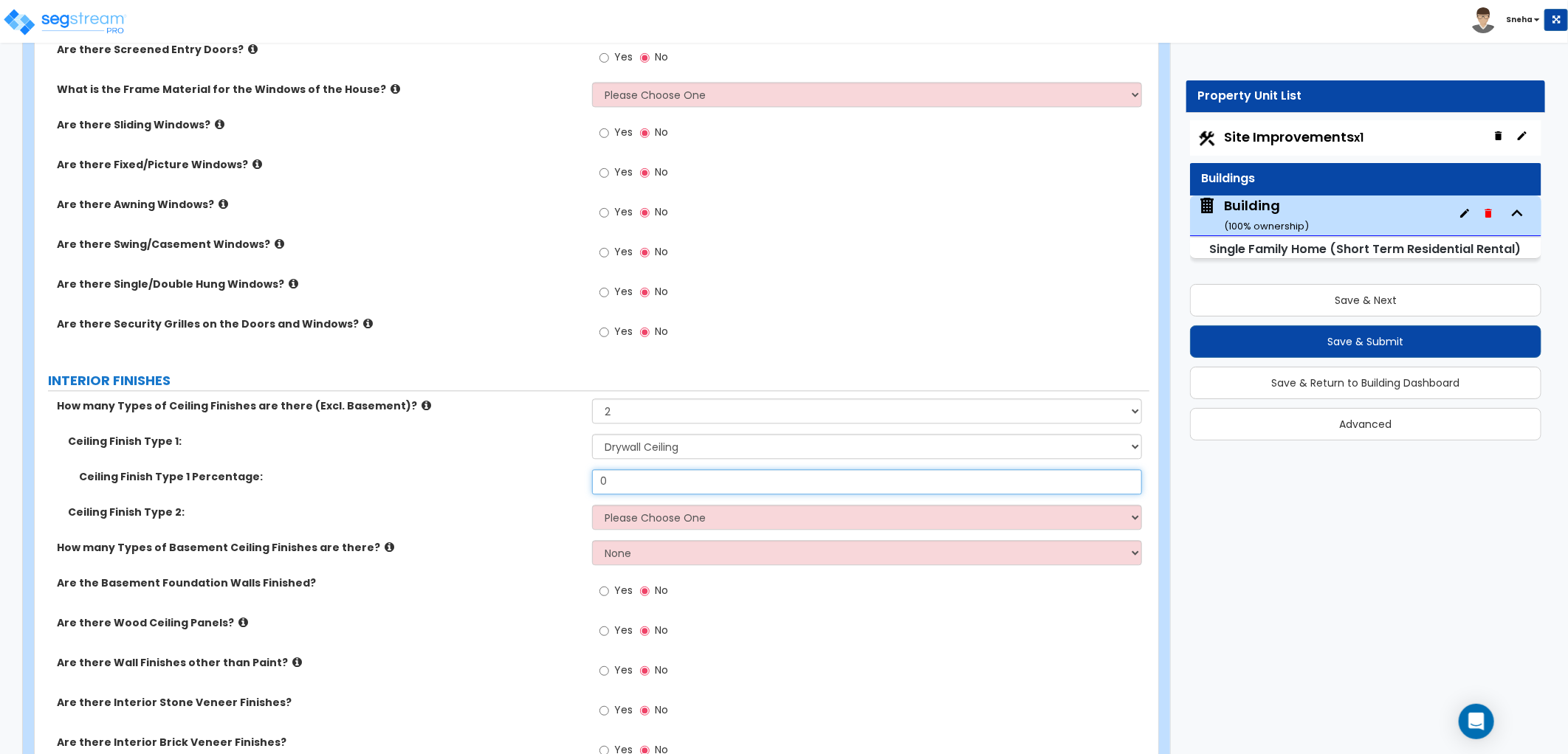
click at [642, 482] on input "0" at bounding box center [866, 481] width 550 height 25
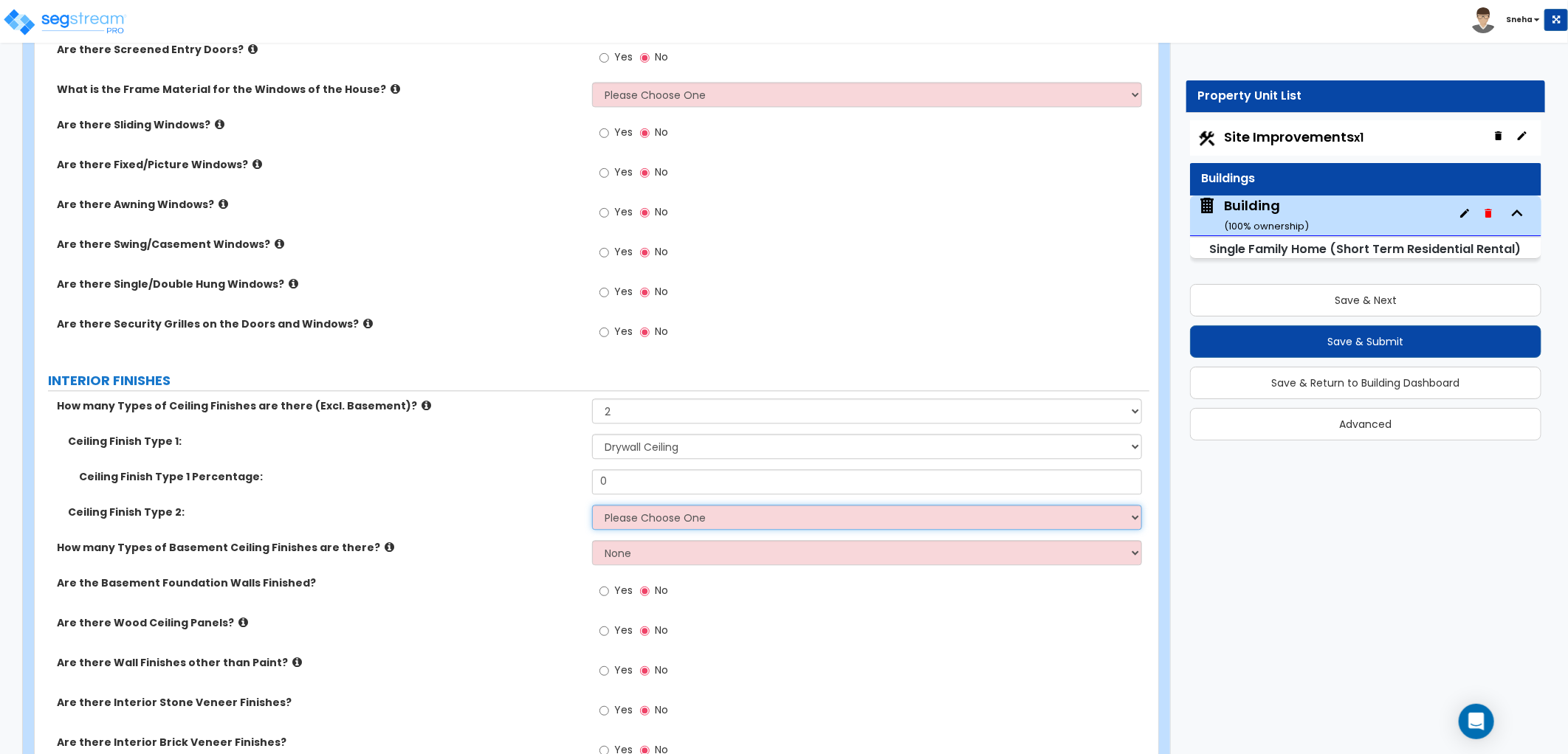
click at [633, 518] on select "Please Choose One Drop Ceiling Drywall Ceiling Open Ceiling" at bounding box center [866, 517] width 550 height 25
select select "3"
click at [592, 505] on select "Please Choose One Drop Ceiling Drywall Ceiling Open Ceiling" at bounding box center [866, 517] width 550 height 25
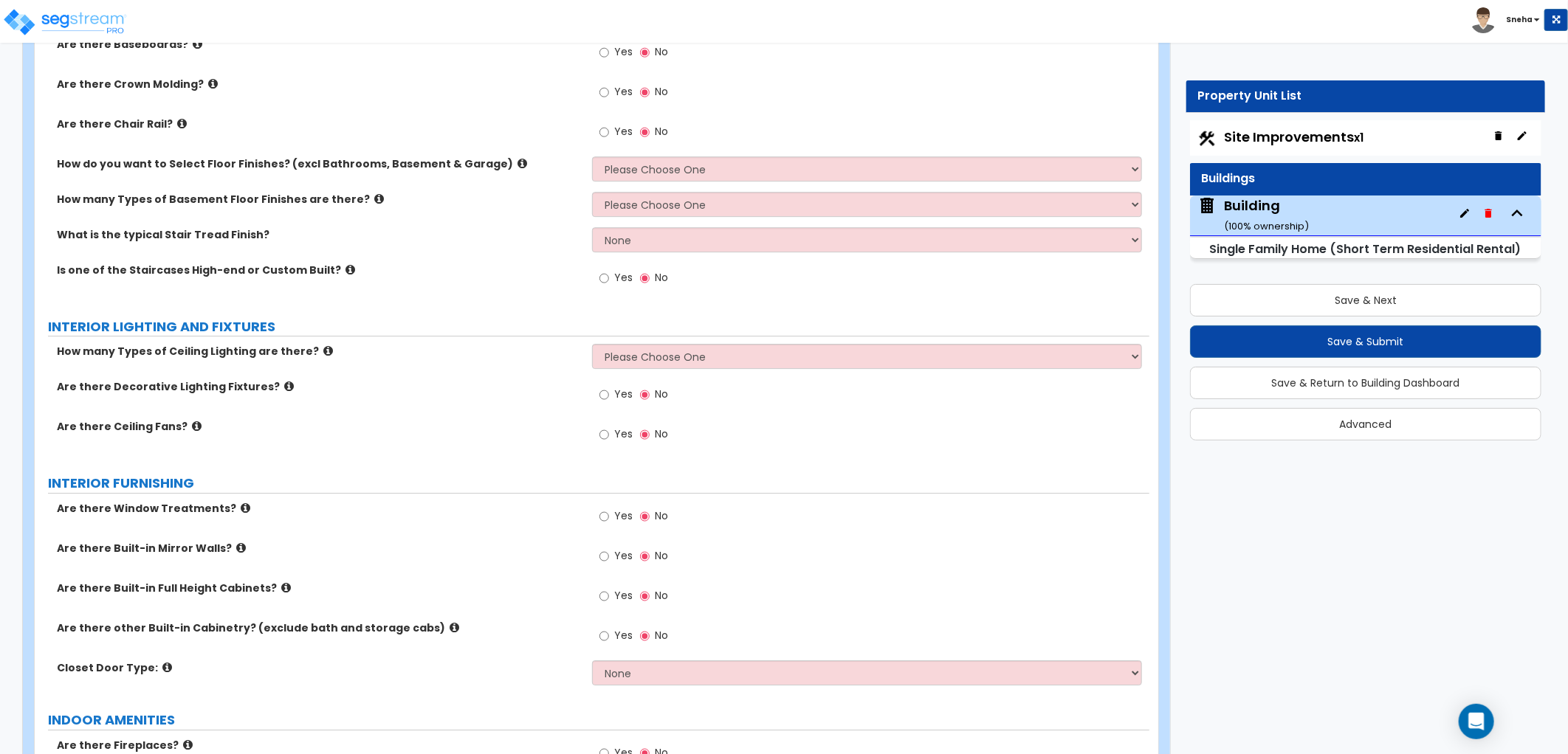
scroll to position [2296, 0]
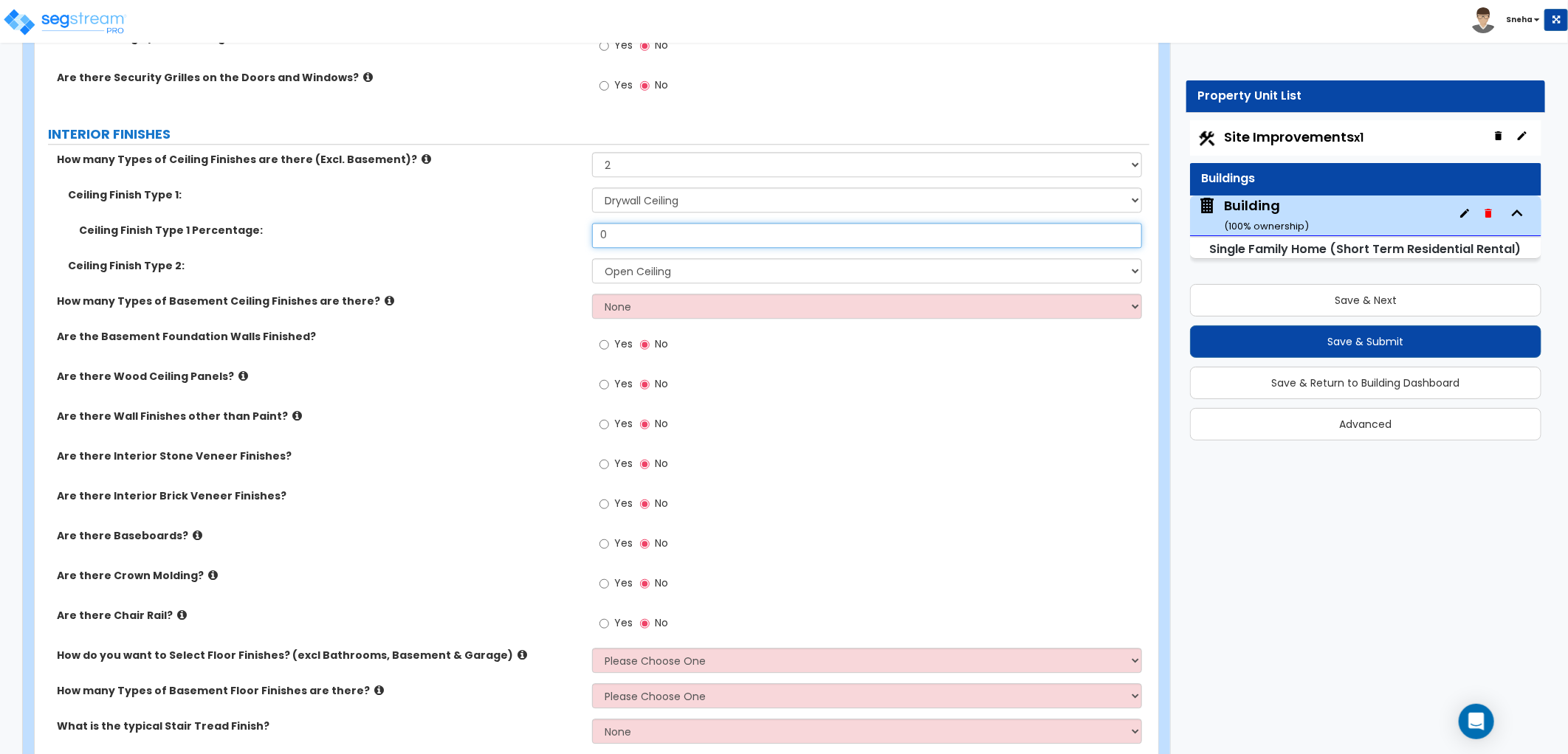
drag, startPoint x: 618, startPoint y: 227, endPoint x: 563, endPoint y: 231, distance: 55.1
click at [563, 231] on div "Ceiling Finish Type 1 Percentage: 0" at bounding box center [592, 240] width 1114 height 35
type input "80"
click at [533, 253] on div "Ceiling Finish Type 1 Percentage: 80" at bounding box center [592, 240] width 1114 height 35
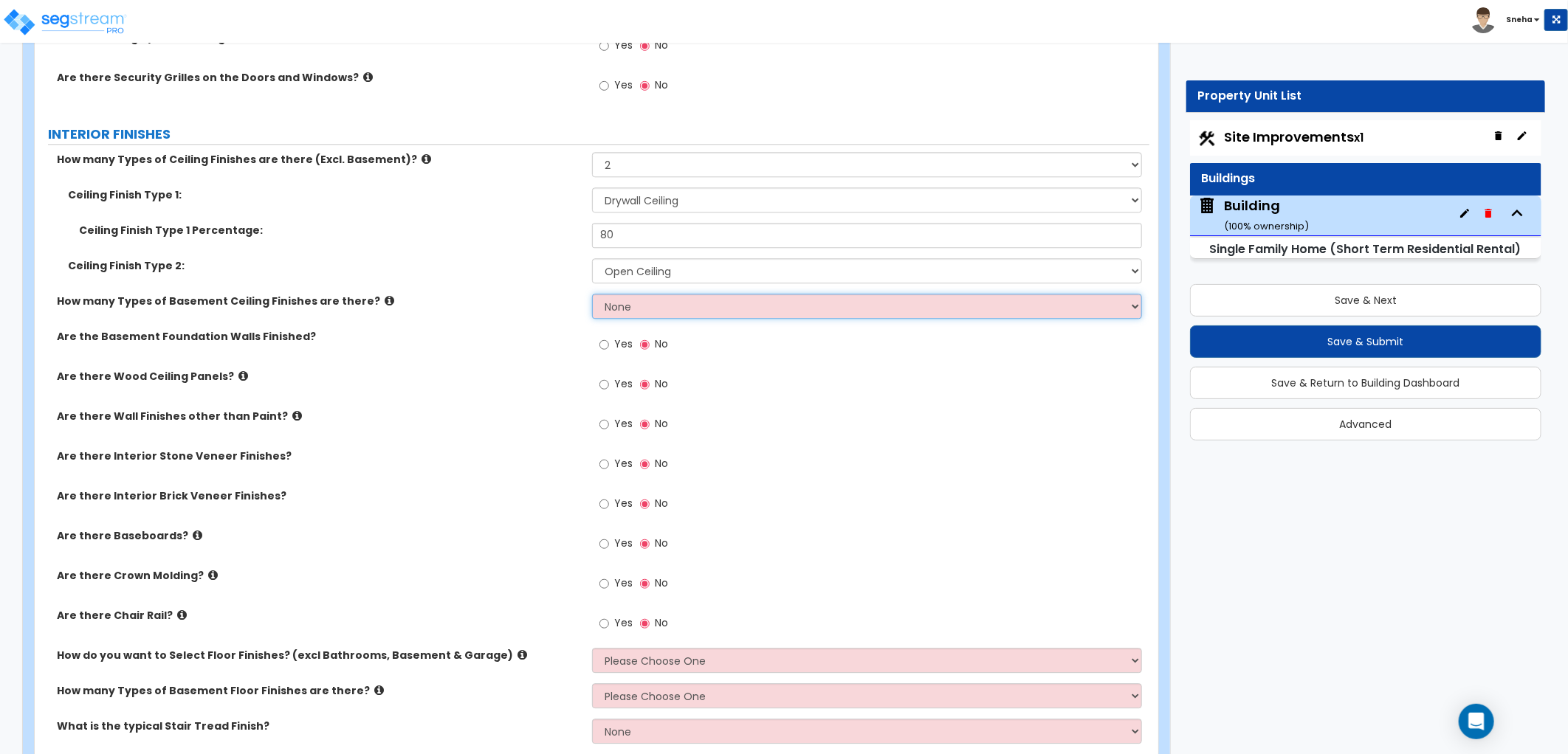
click at [667, 300] on select "None 1 2" at bounding box center [866, 305] width 550 height 25
select select "1"
click at [592, 293] on select "None 1 2" at bounding box center [866, 305] width 550 height 25
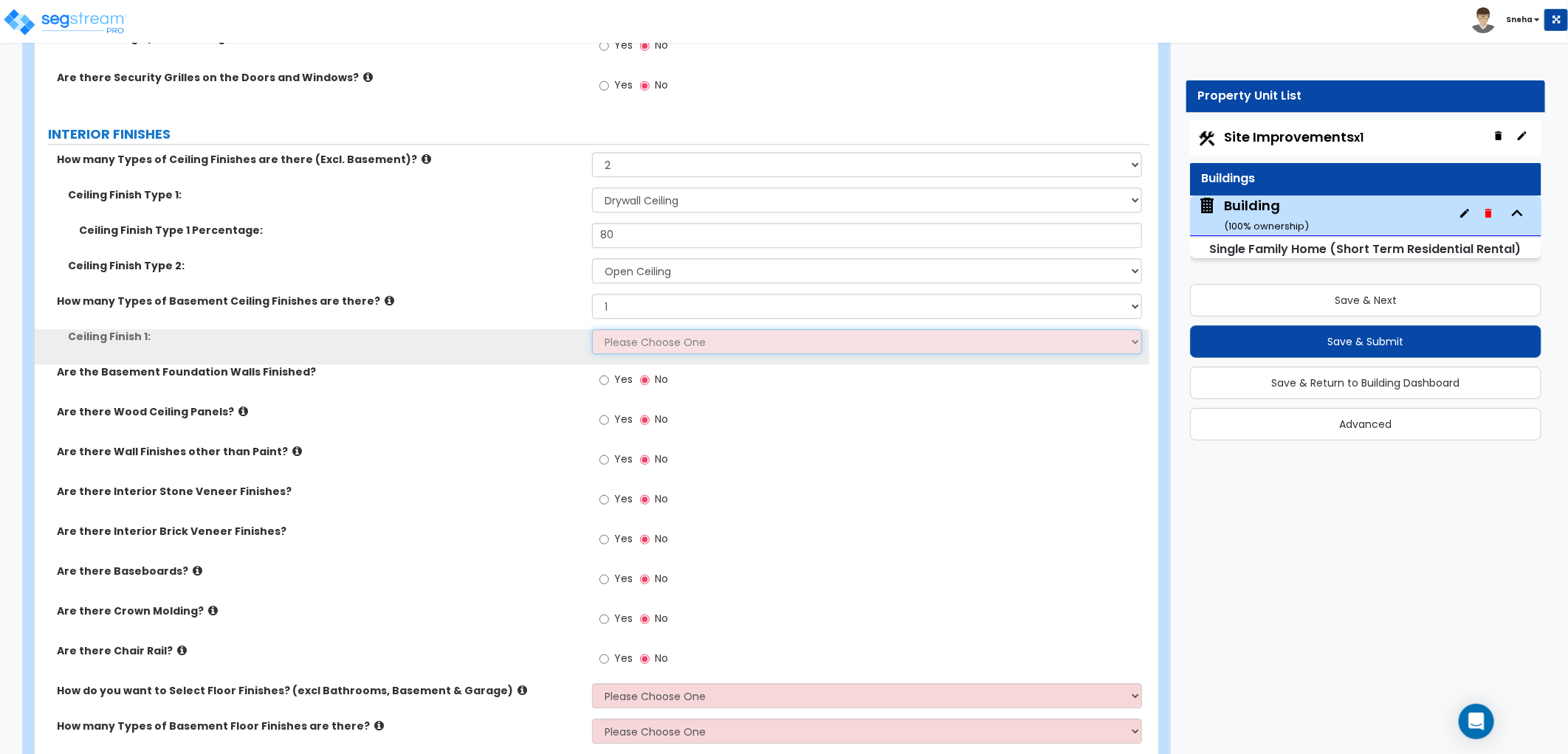
click at [646, 346] on select "Please Choose One Drop Ceiling Open Ceiling Drywall Ceiling" at bounding box center [866, 341] width 550 height 25
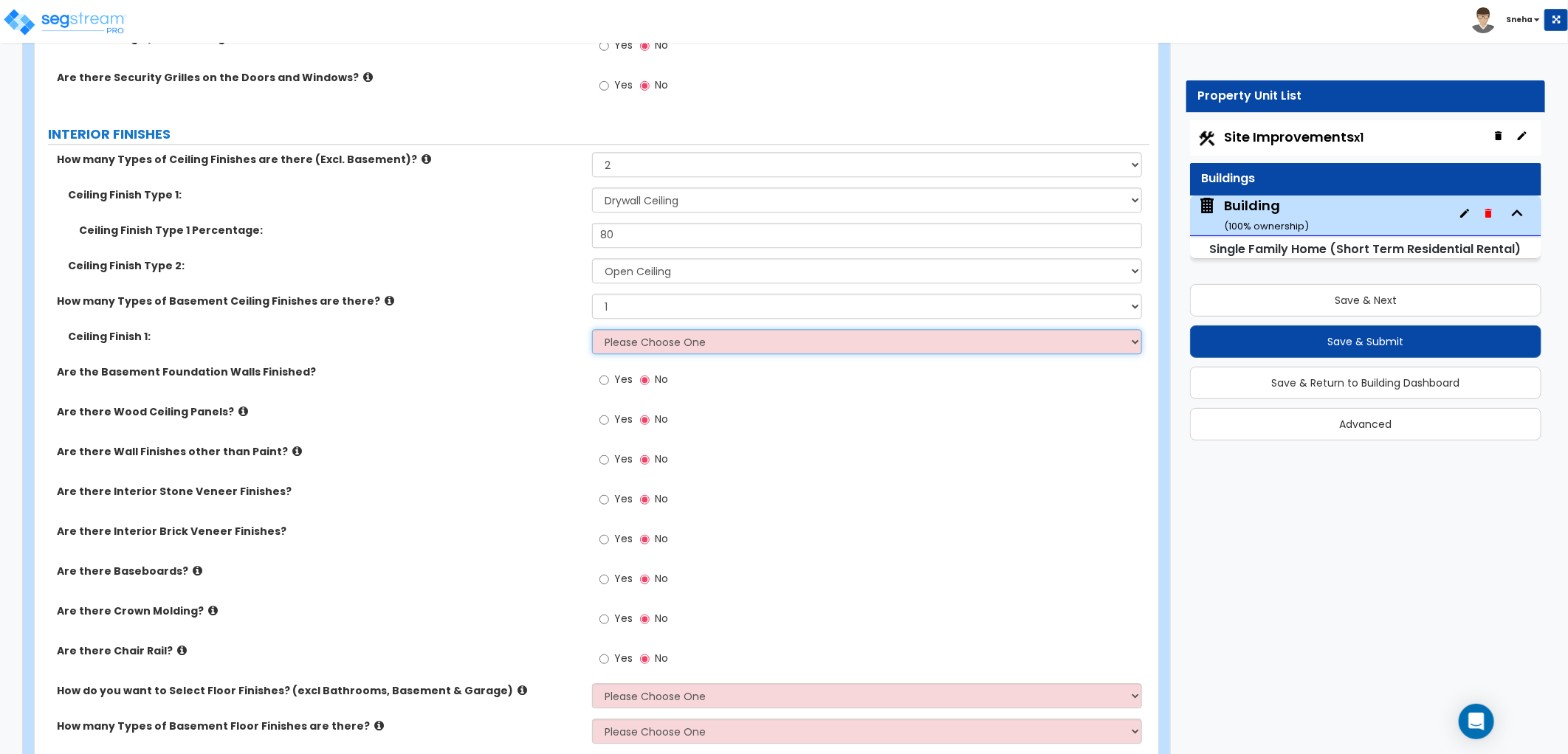
select select "3"
click at [592, 329] on select "Please Choose One Drop Ceiling Open Ceiling Drywall Ceiling" at bounding box center [866, 341] width 550 height 25
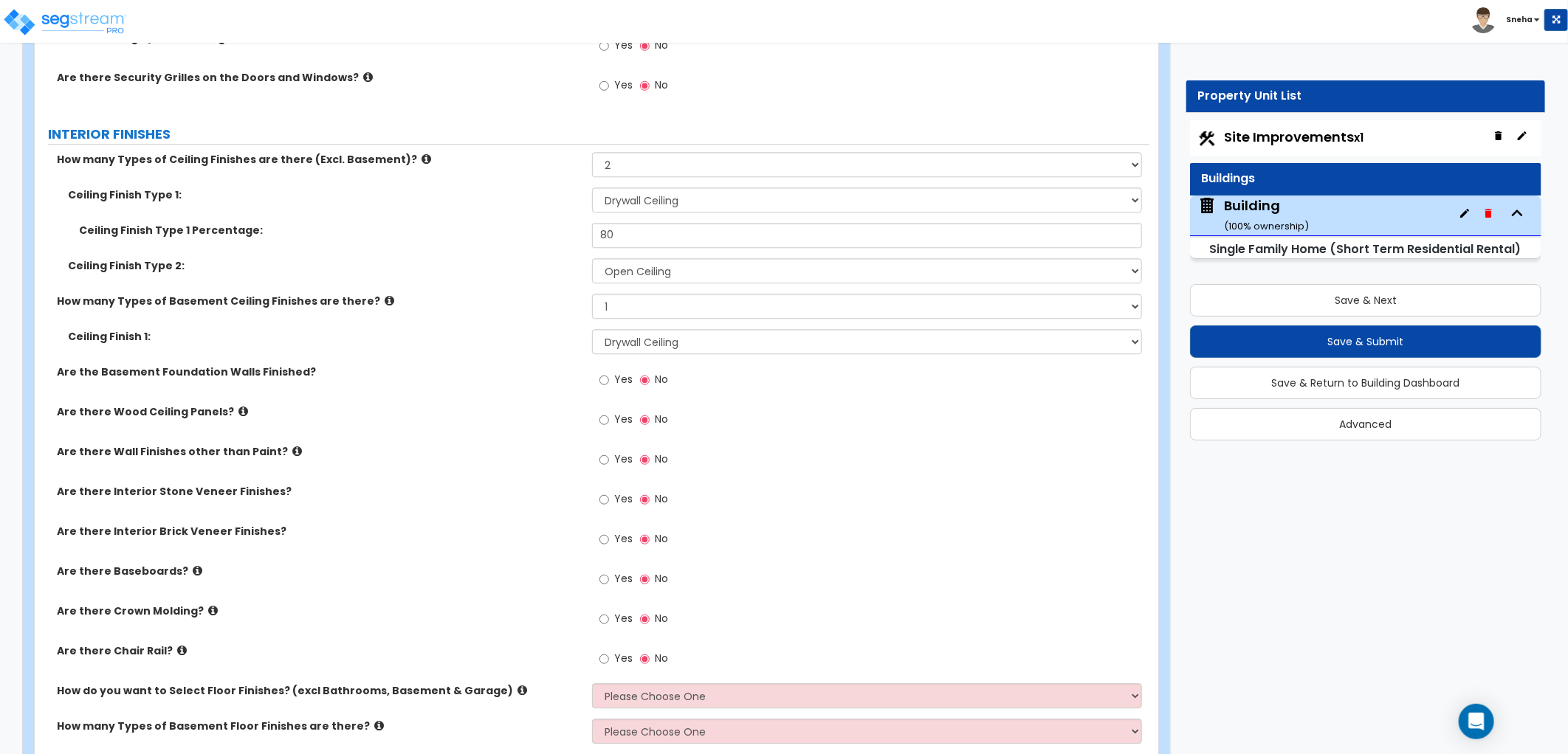
click at [813, 480] on div "Yes No" at bounding box center [870, 464] width 557 height 39
click at [606, 378] on input "Yes" at bounding box center [604, 380] width 10 height 16
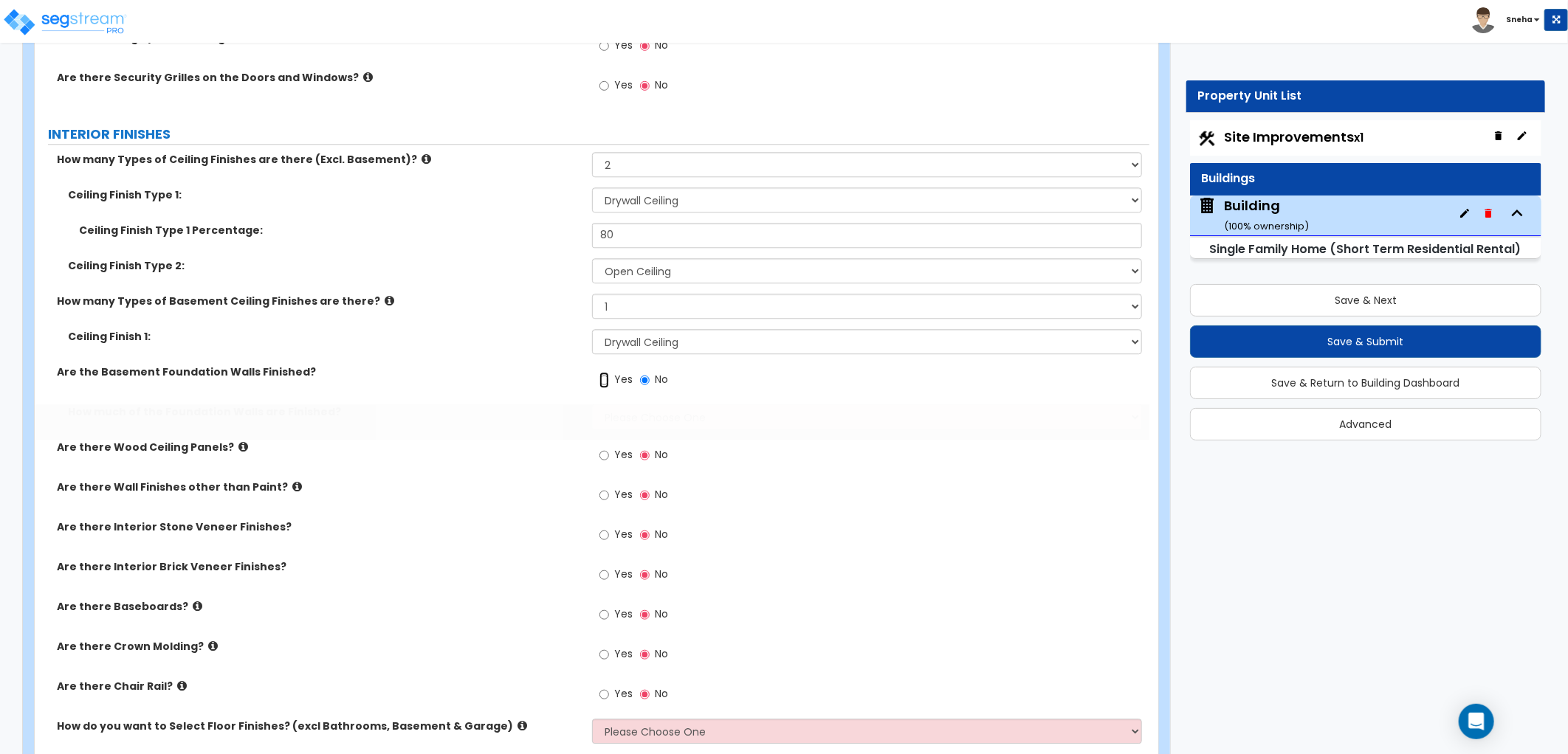
radio input "true"
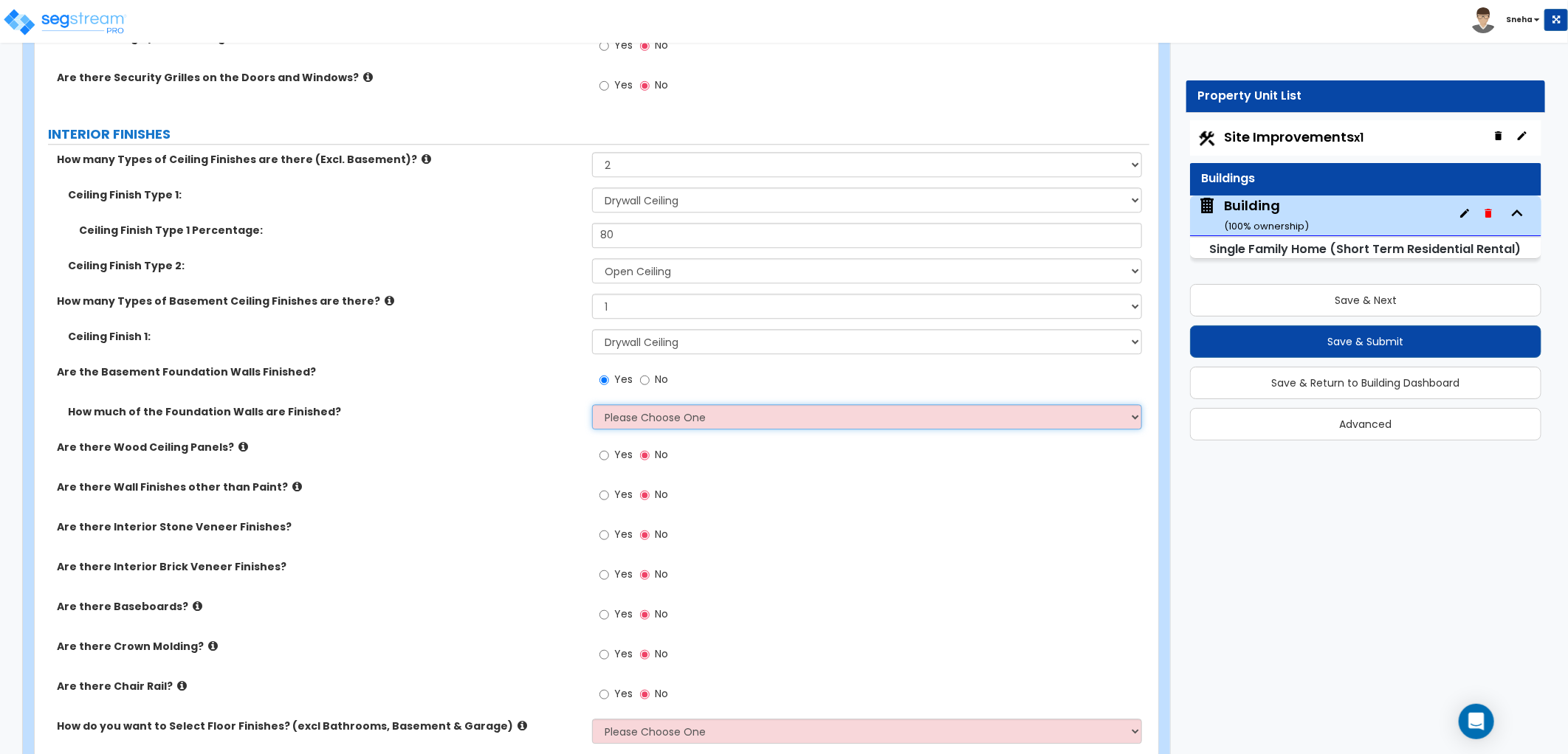
click at [644, 423] on select "Please Choose One Enter Percentage Enter Square Footage" at bounding box center [866, 416] width 550 height 25
select select "1"
click at [592, 405] on select "Please Choose One Enter Percentage Enter Square Footage" at bounding box center [866, 416] width 550 height 25
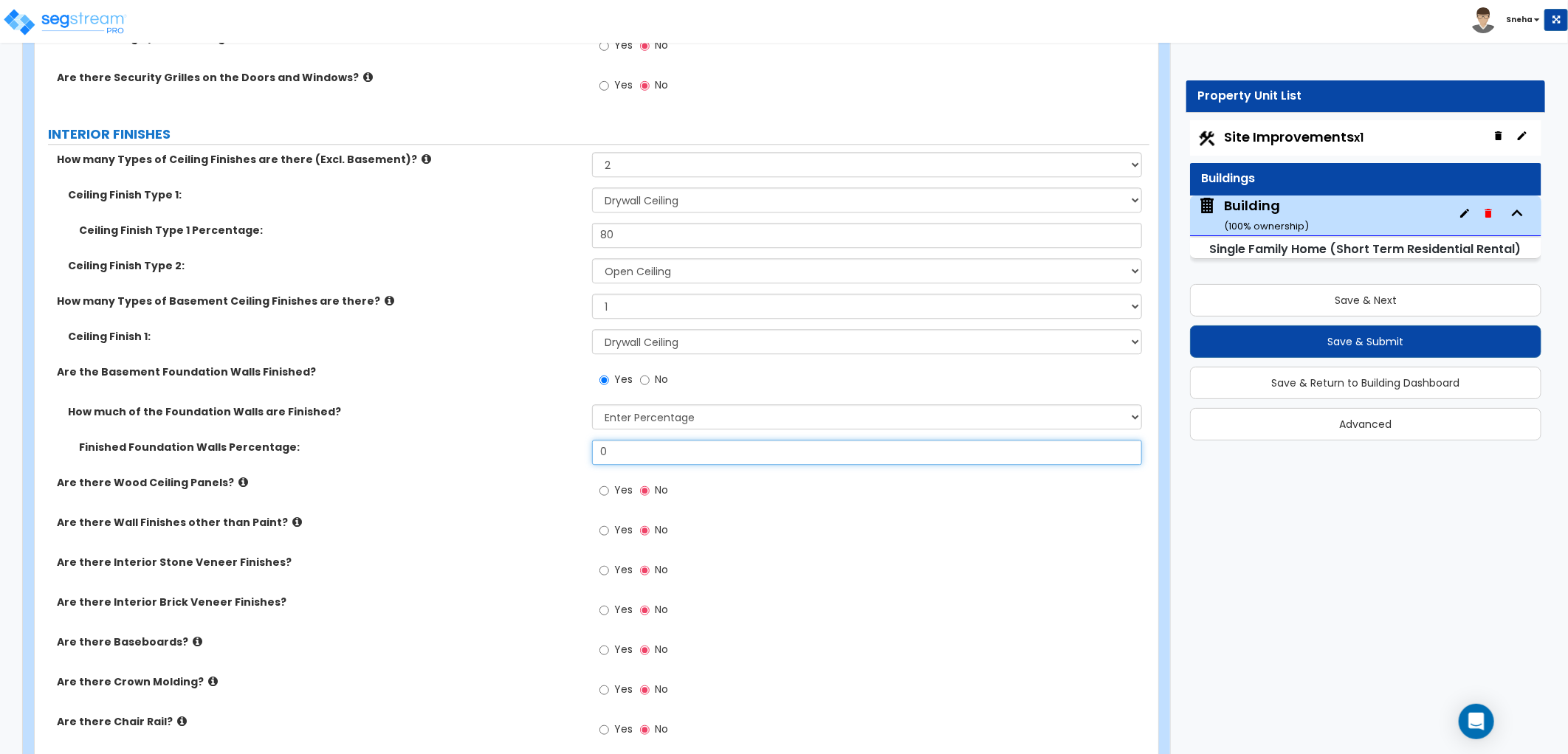
drag, startPoint x: 582, startPoint y: 460, endPoint x: 573, endPoint y: 461, distance: 9.1
click at [573, 461] on div "Finished Foundation Walls Percentage: 0" at bounding box center [592, 458] width 1114 height 35
type input "100"
click at [573, 461] on div "Finished Foundation Walls Percentage: 100" at bounding box center [592, 458] width 1114 height 35
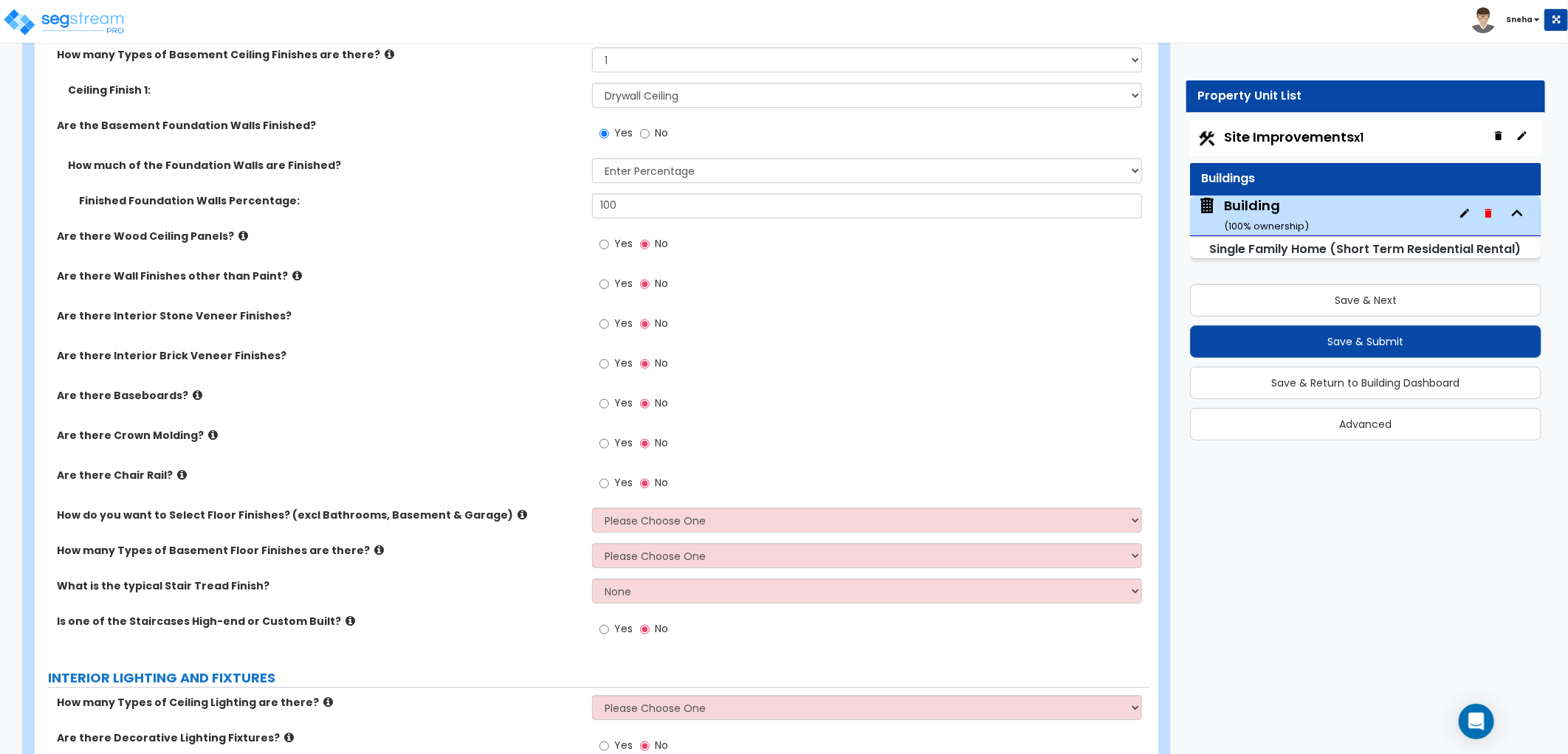
scroll to position [2624, 0]
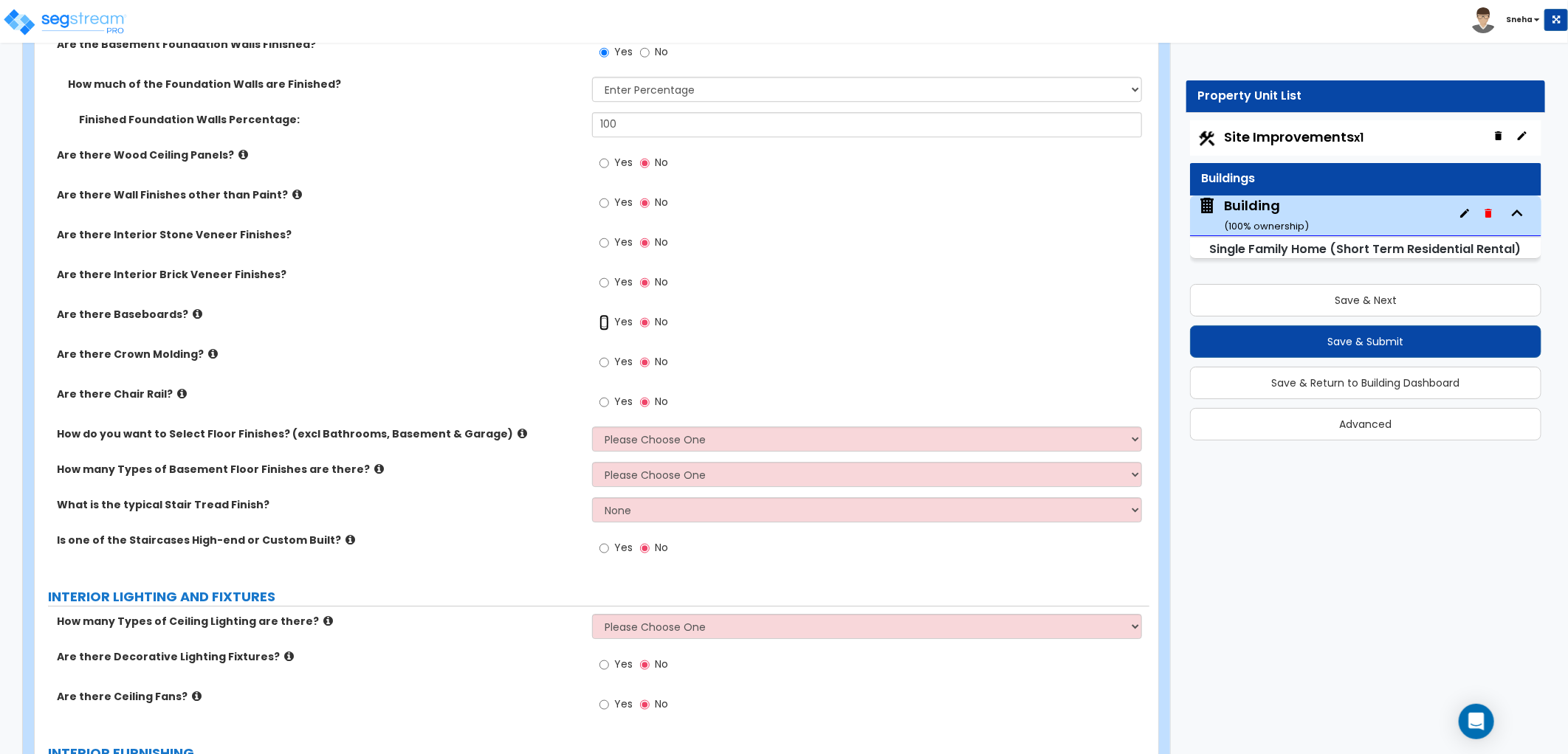
click at [607, 318] on input "Yes" at bounding box center [604, 322] width 10 height 16
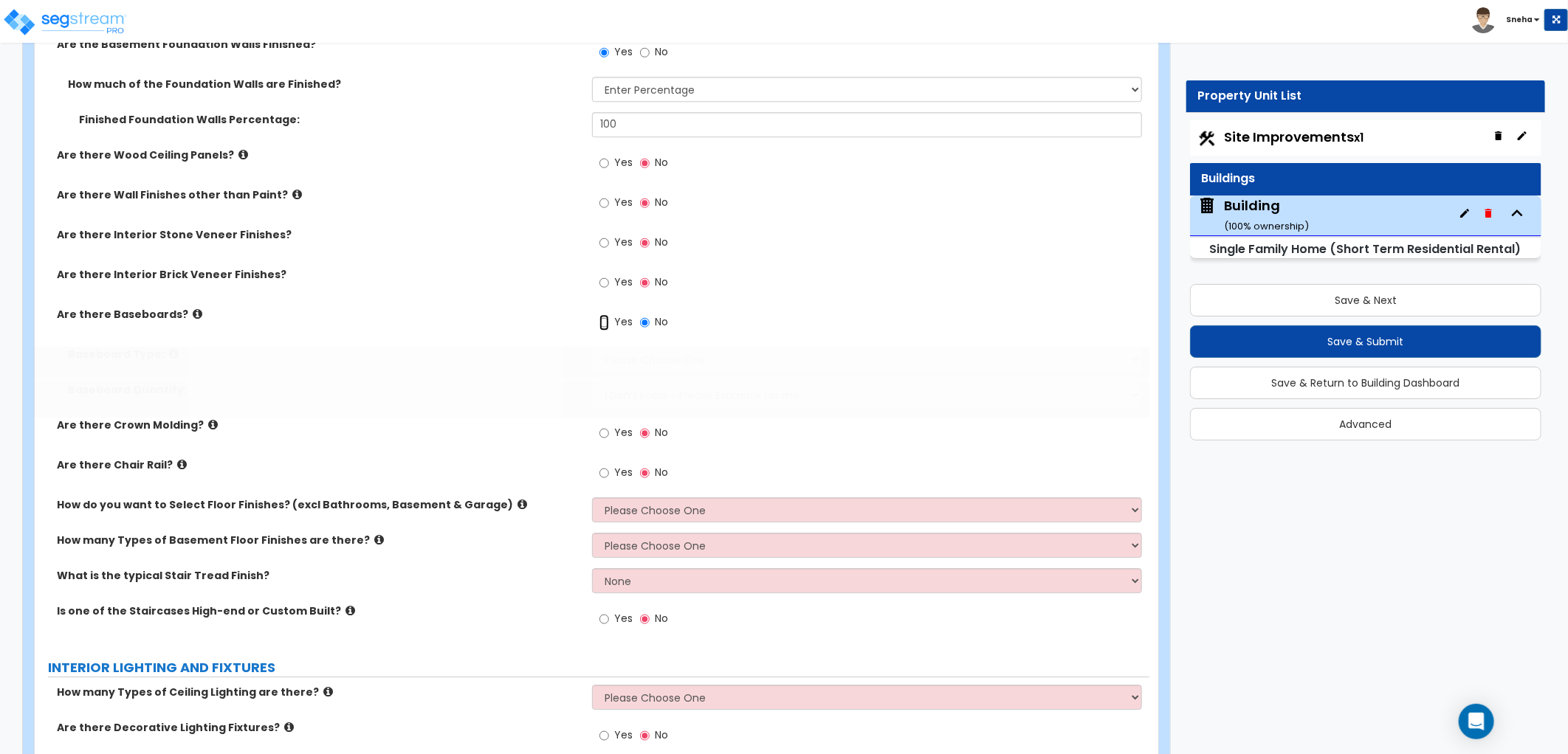
radio input "true"
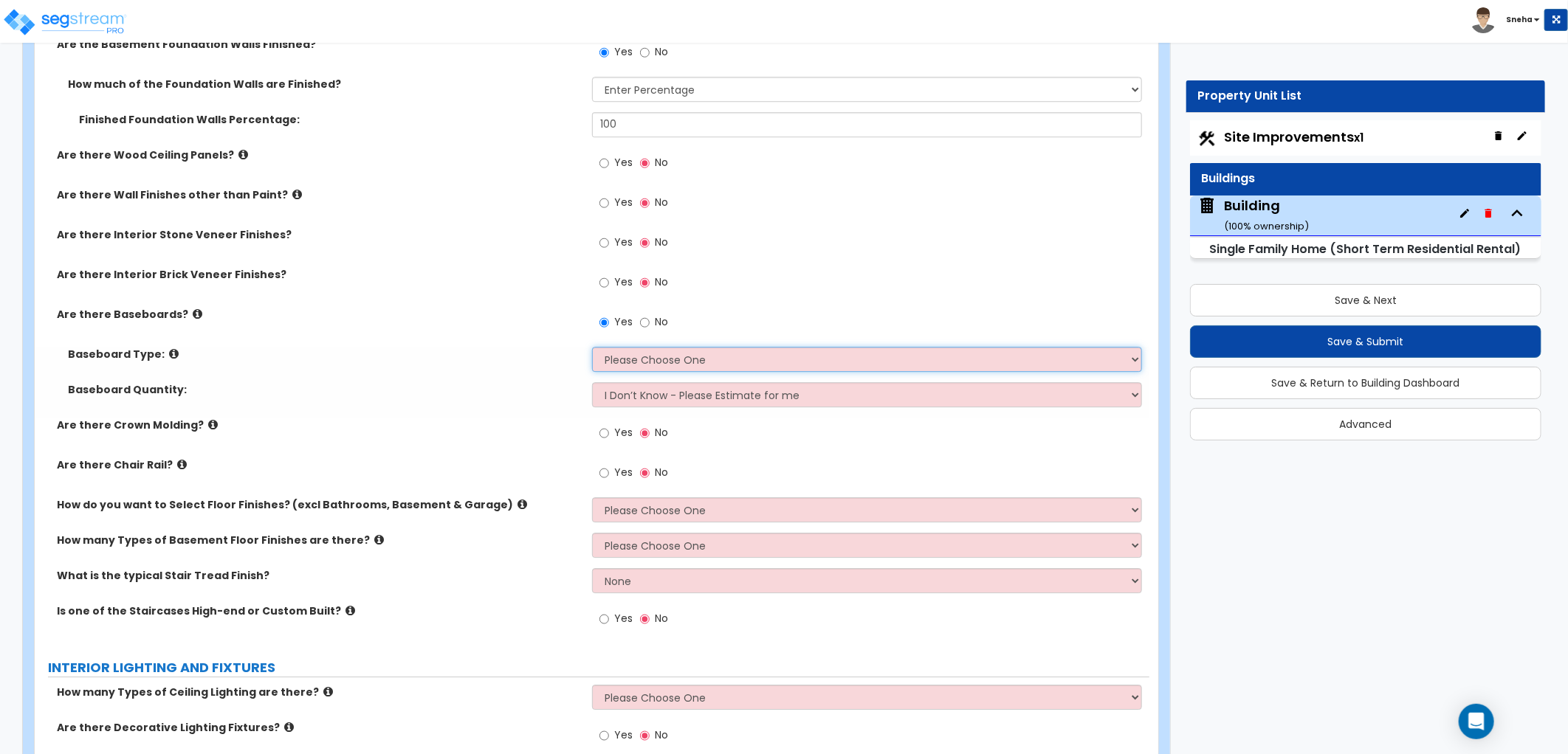
click at [627, 356] on select "Please Choose One Wood Vinyl Carpet Tile" at bounding box center [866, 358] width 550 height 25
select select "4"
click at [592, 346] on select "Please Choose One Wood Vinyl Carpet Tile" at bounding box center [866, 358] width 550 height 25
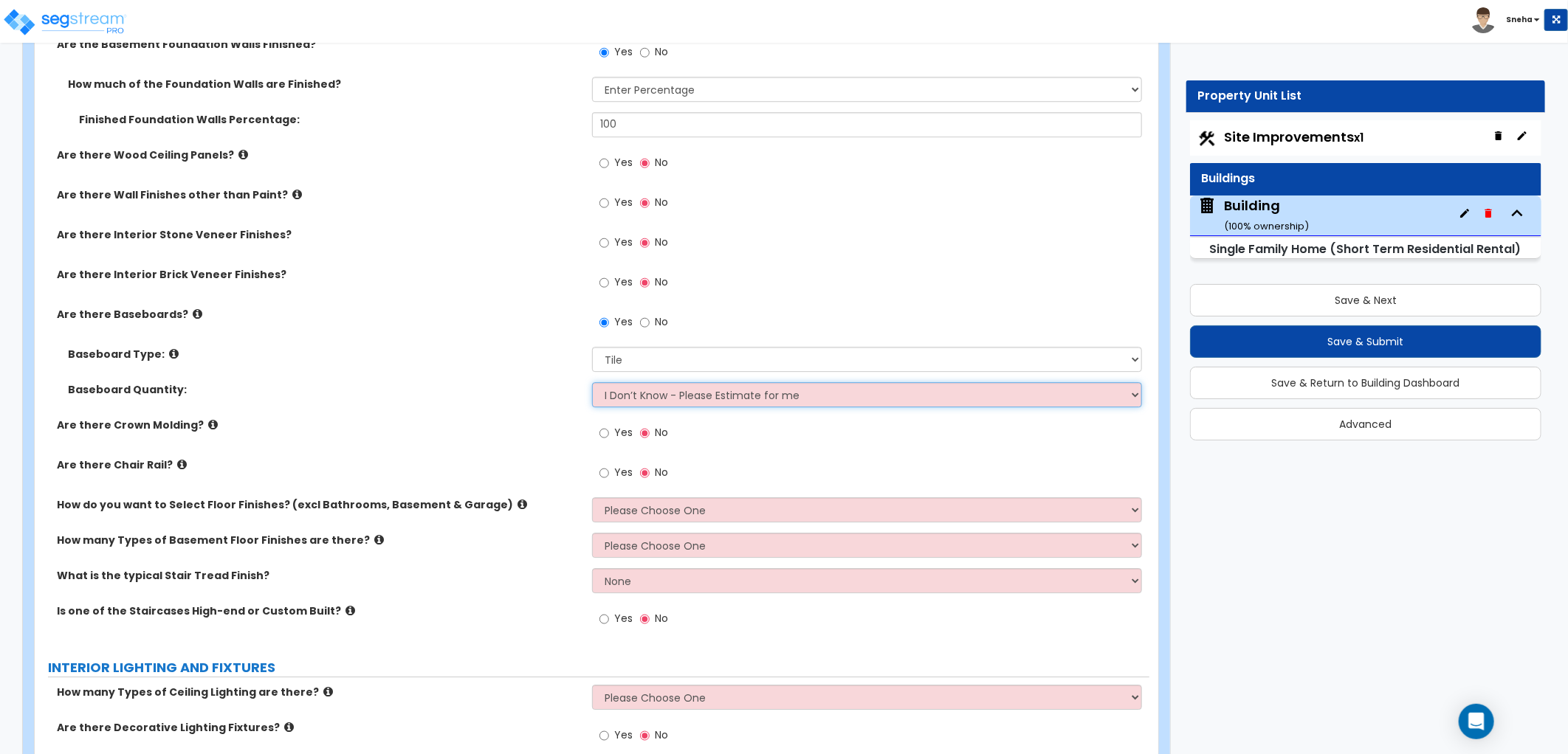
click at [623, 401] on select "I Don’t Know - Please Estimate for me I want to Enter the Linear Footage" at bounding box center [866, 394] width 550 height 25
click at [592, 382] on select "I Don’t Know - Please Estimate for me I want to Enter the Linear Footage" at bounding box center [866, 394] width 550 height 25
click at [667, 511] on select "Please Choose One I want to Select Floor Finishes for the Areas of the House I …" at bounding box center [866, 509] width 550 height 25
select select "2"
click at [592, 497] on select "Please Choose One I want to Select Floor Finishes for the Areas of the House I …" at bounding box center [866, 509] width 550 height 25
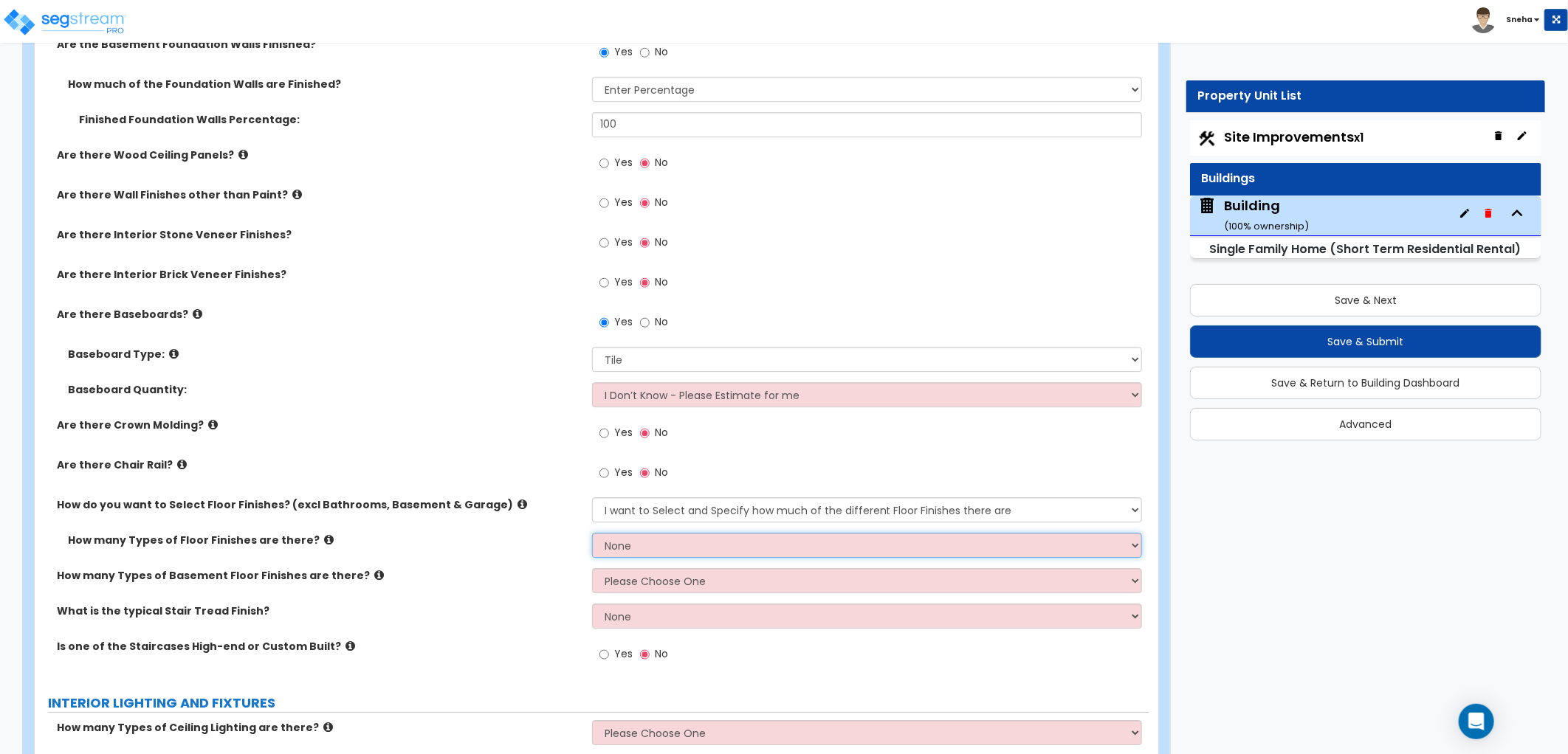
click at [650, 541] on select "None 1 2 3 4" at bounding box center [866, 544] width 550 height 25
select select "3"
click at [592, 533] on select "None 1 2 3 4" at bounding box center [866, 544] width 550 height 25
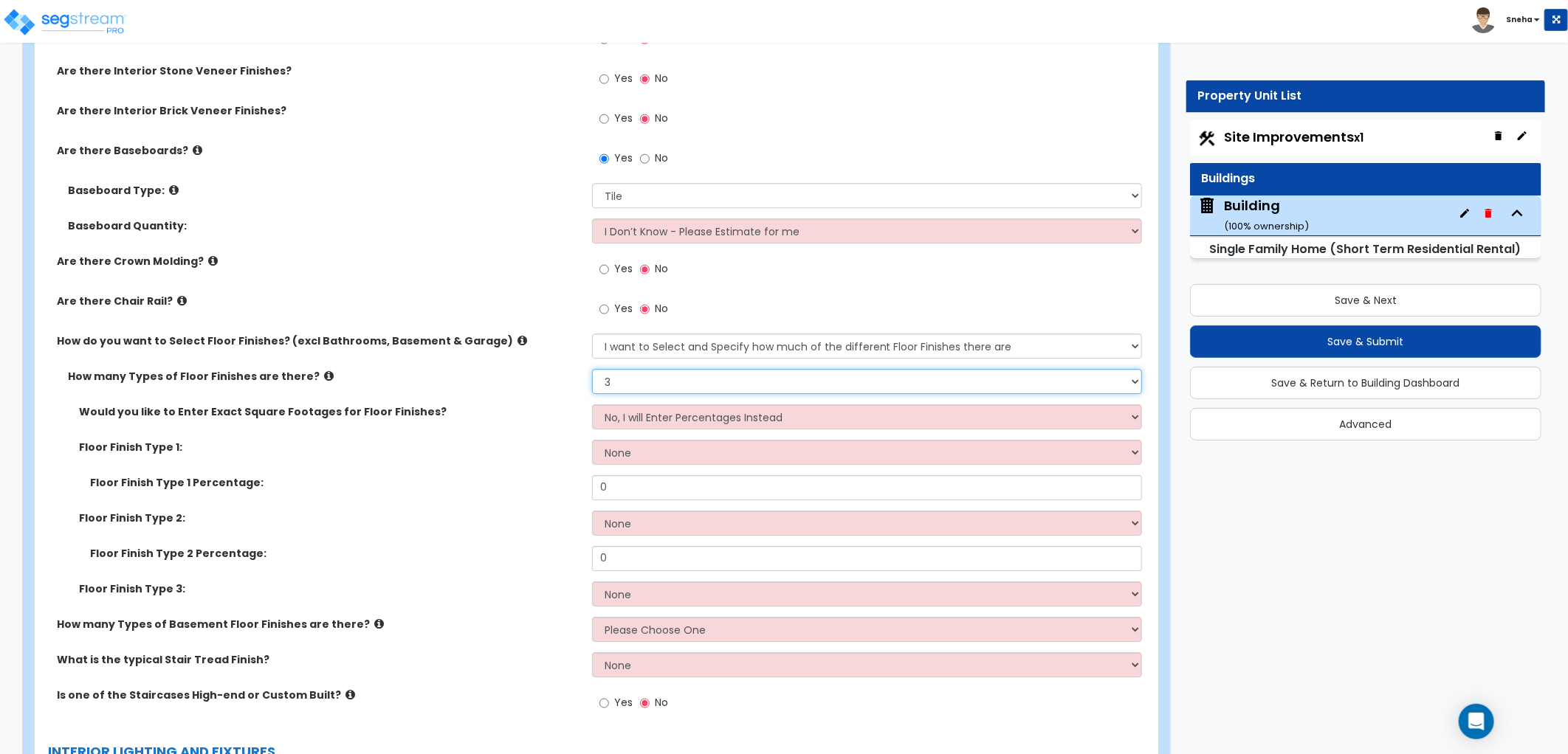
scroll to position [2953, 0]
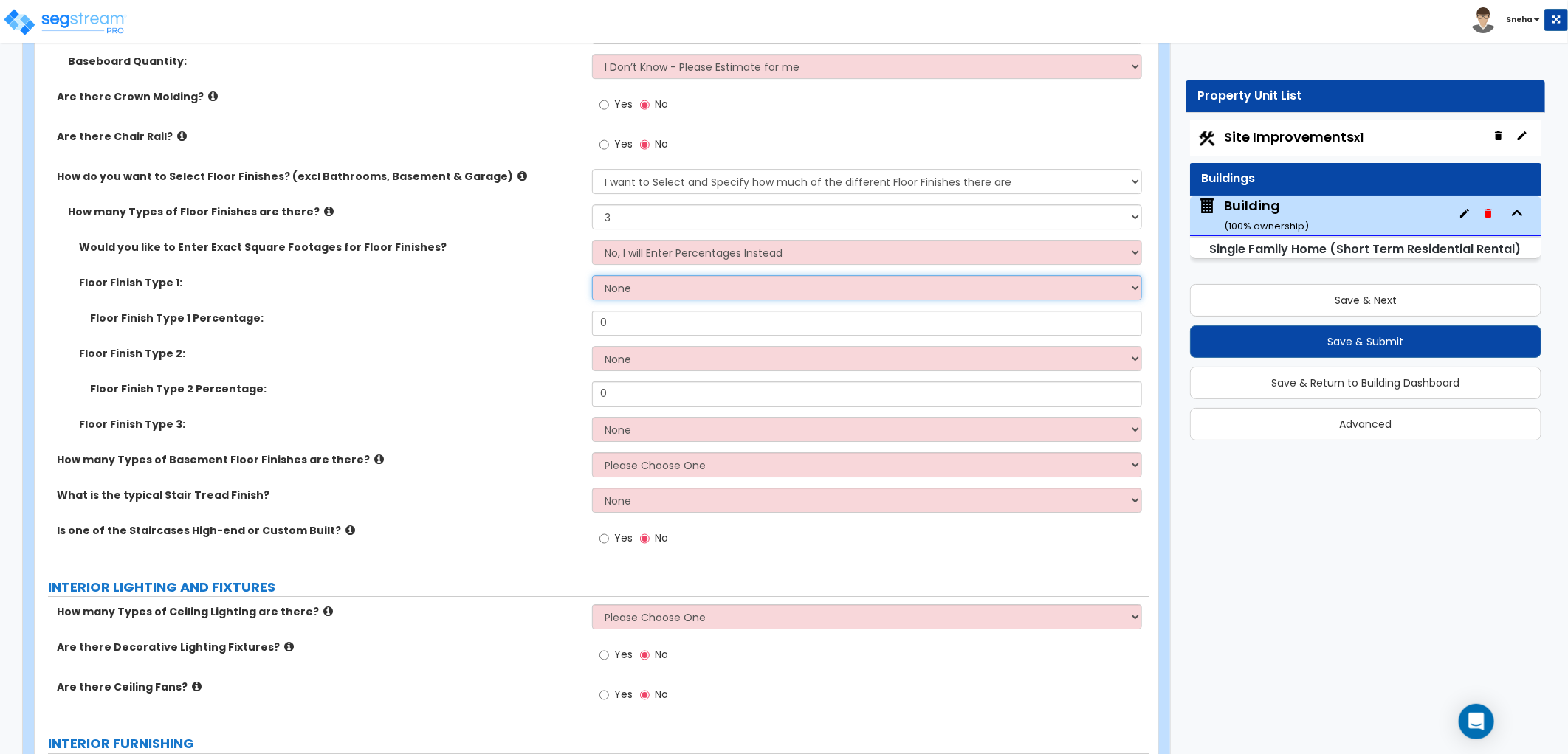
click at [625, 292] on select "None Tile Flooring Hardwood Flooring Resilient Laminate Flooring VCT Flooring S…" at bounding box center [866, 287] width 550 height 25
select select "7"
click at [592, 276] on select "None Tile Flooring Hardwood Flooring Resilient Laminate Flooring VCT Flooring S…" at bounding box center [866, 287] width 550 height 25
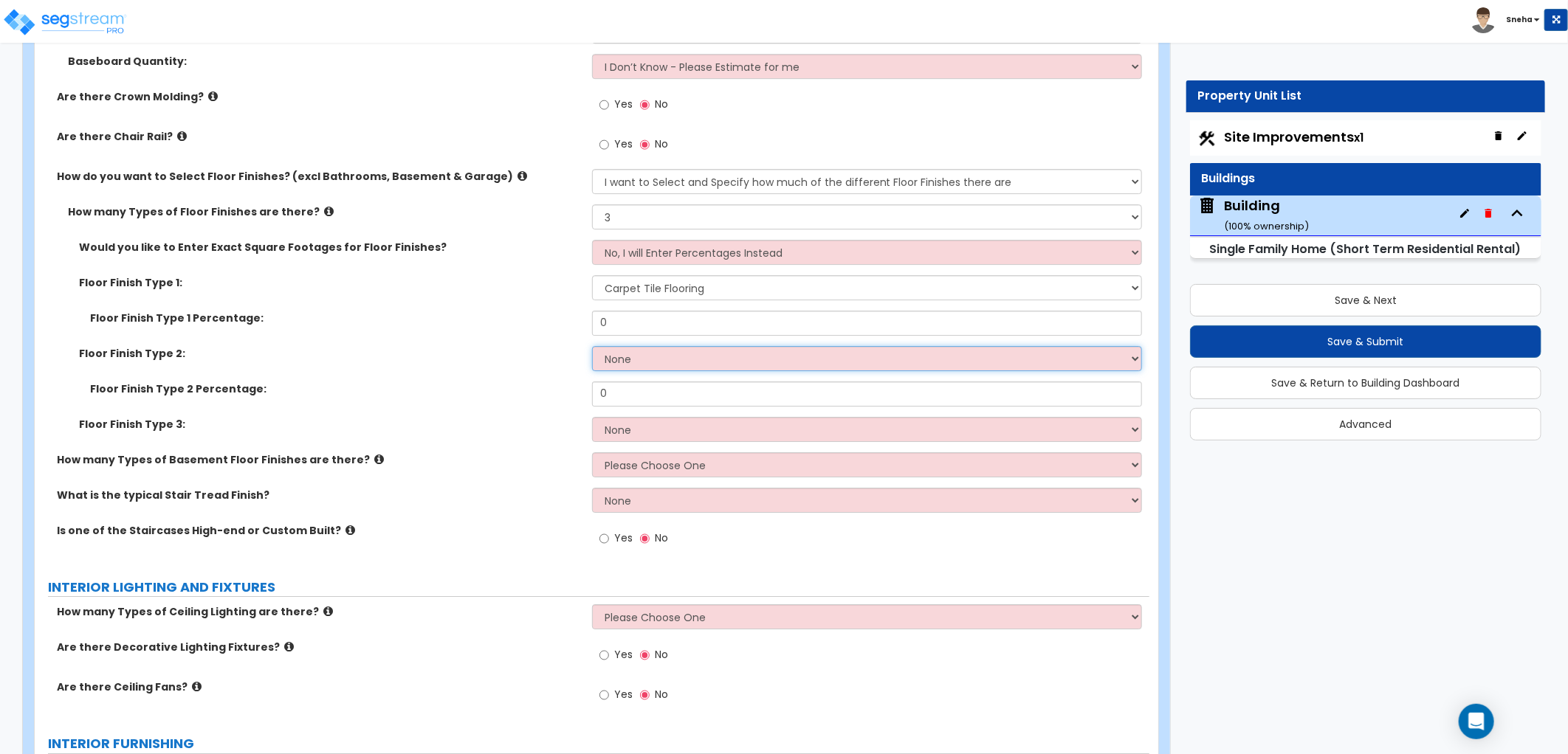
click at [628, 364] on select "None Tile Flooring Hardwood Flooring Resilient Laminate Flooring VCT Flooring S…" at bounding box center [866, 358] width 550 height 25
select select "1"
click at [592, 346] on select "None Tile Flooring Hardwood Flooring Resilient Laminate Flooring VCT Flooring S…" at bounding box center [866, 358] width 550 height 25
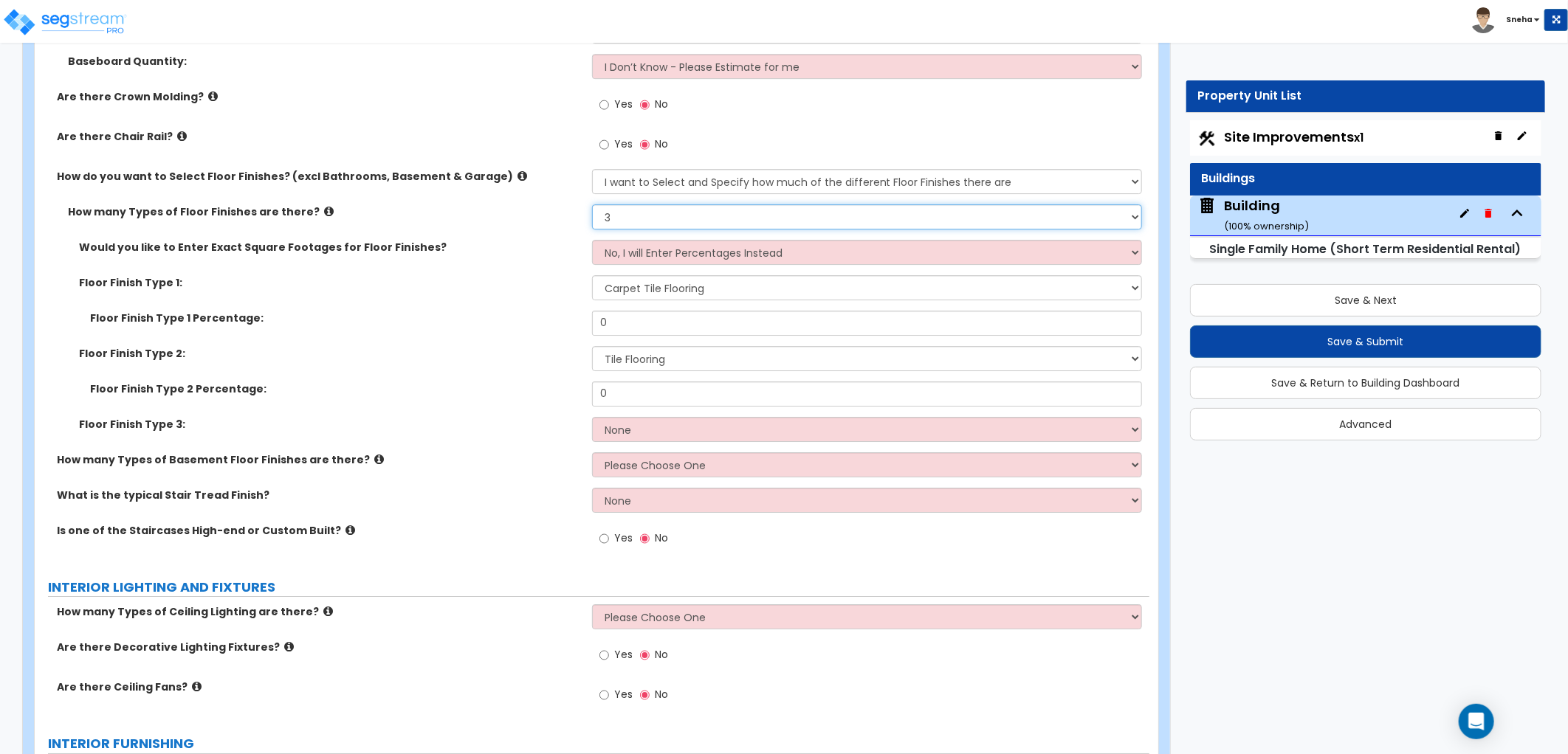
drag, startPoint x: 631, startPoint y: 215, endPoint x: 630, endPoint y: 227, distance: 12.0
click at [631, 215] on select "None 1 2 3 4" at bounding box center [866, 217] width 550 height 25
select select "2"
click at [592, 205] on select "None 1 2 3 4" at bounding box center [866, 217] width 550 height 25
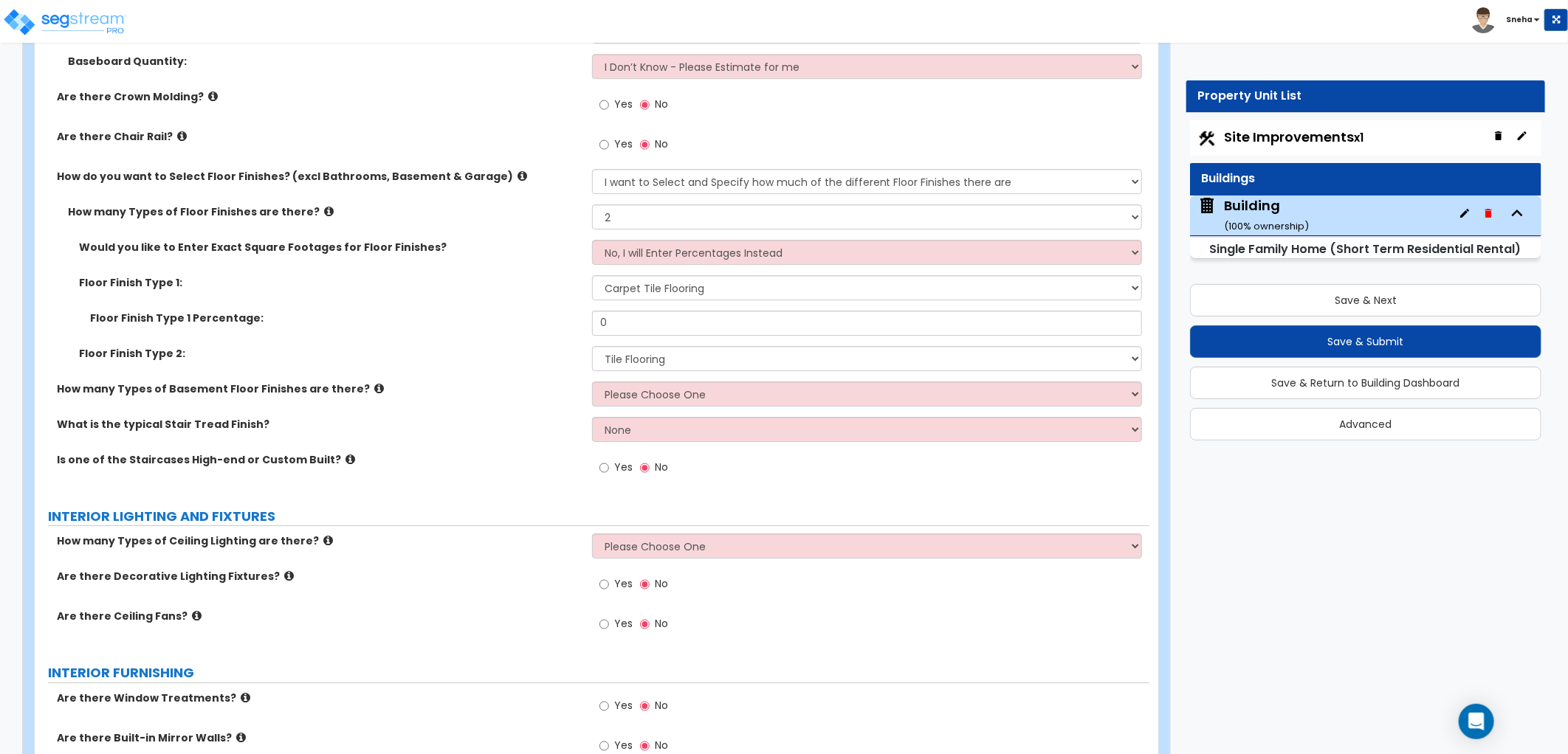
click at [518, 349] on label "Floor Finish Type 2:" at bounding box center [330, 353] width 502 height 15
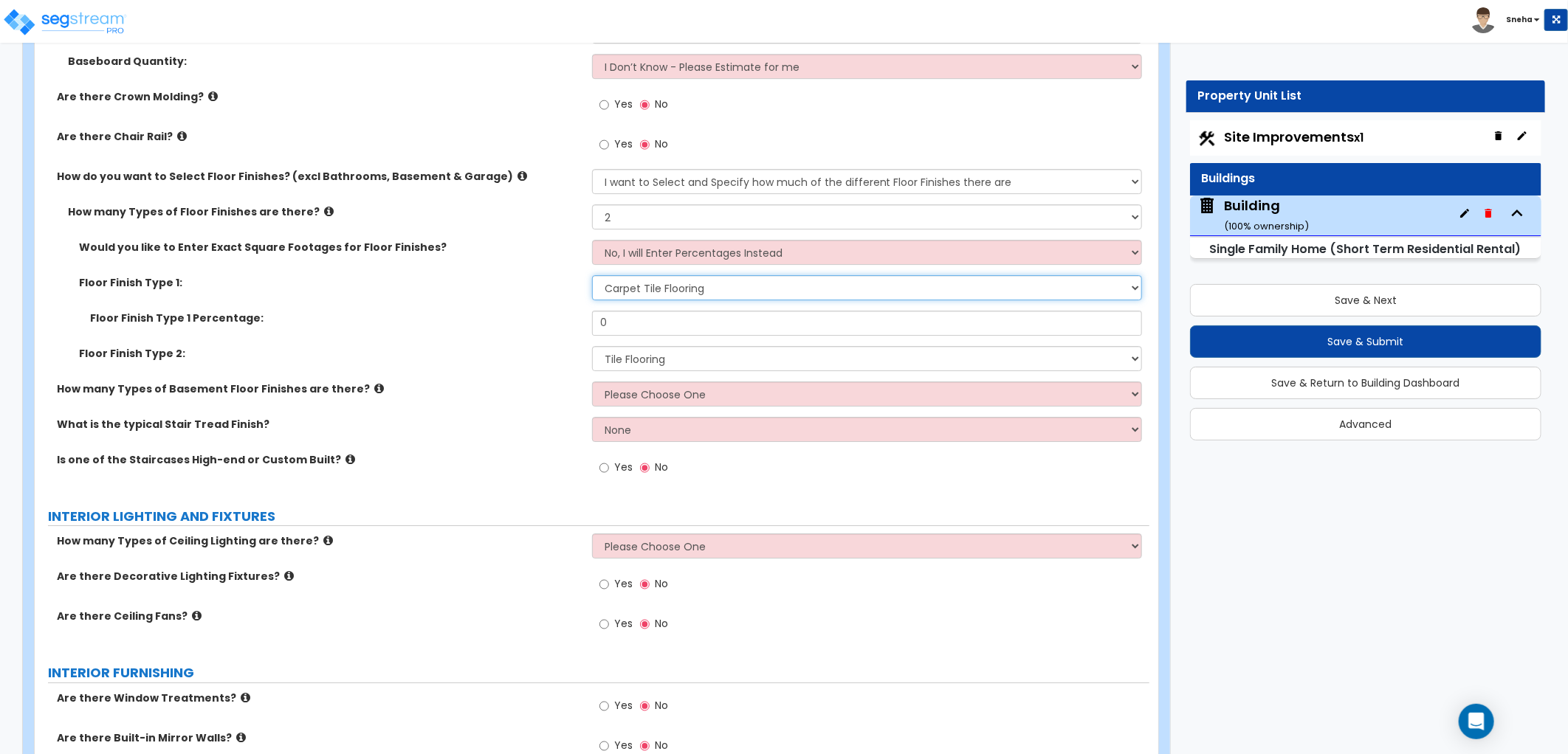
click at [727, 293] on select "None Tile Flooring Hardwood Flooring Resilient Laminate Flooring VCT Flooring S…" at bounding box center [866, 287] width 550 height 25
select select "5"
click at [592, 276] on select "None Tile Flooring Hardwood Flooring Resilient Laminate Flooring VCT Flooring S…" at bounding box center [866, 287] width 550 height 25
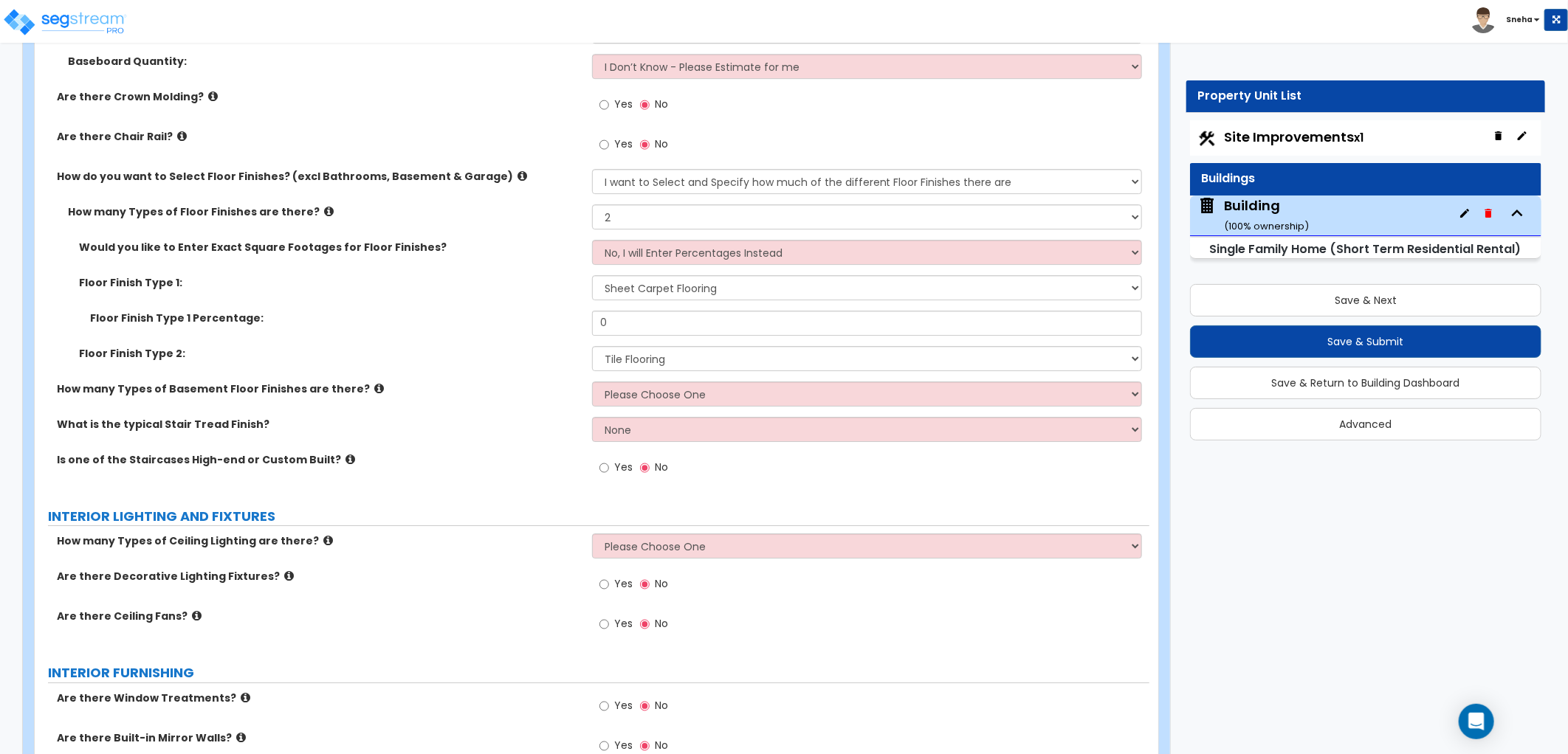
click at [524, 352] on label "Floor Finish Type 2:" at bounding box center [330, 353] width 502 height 15
drag, startPoint x: 622, startPoint y: 322, endPoint x: 595, endPoint y: 320, distance: 27.1
click at [595, 320] on input "0" at bounding box center [866, 323] width 550 height 25
type input "30"
click at [506, 335] on div "Floor Finish Type 1 Percentage: 30" at bounding box center [592, 329] width 1114 height 35
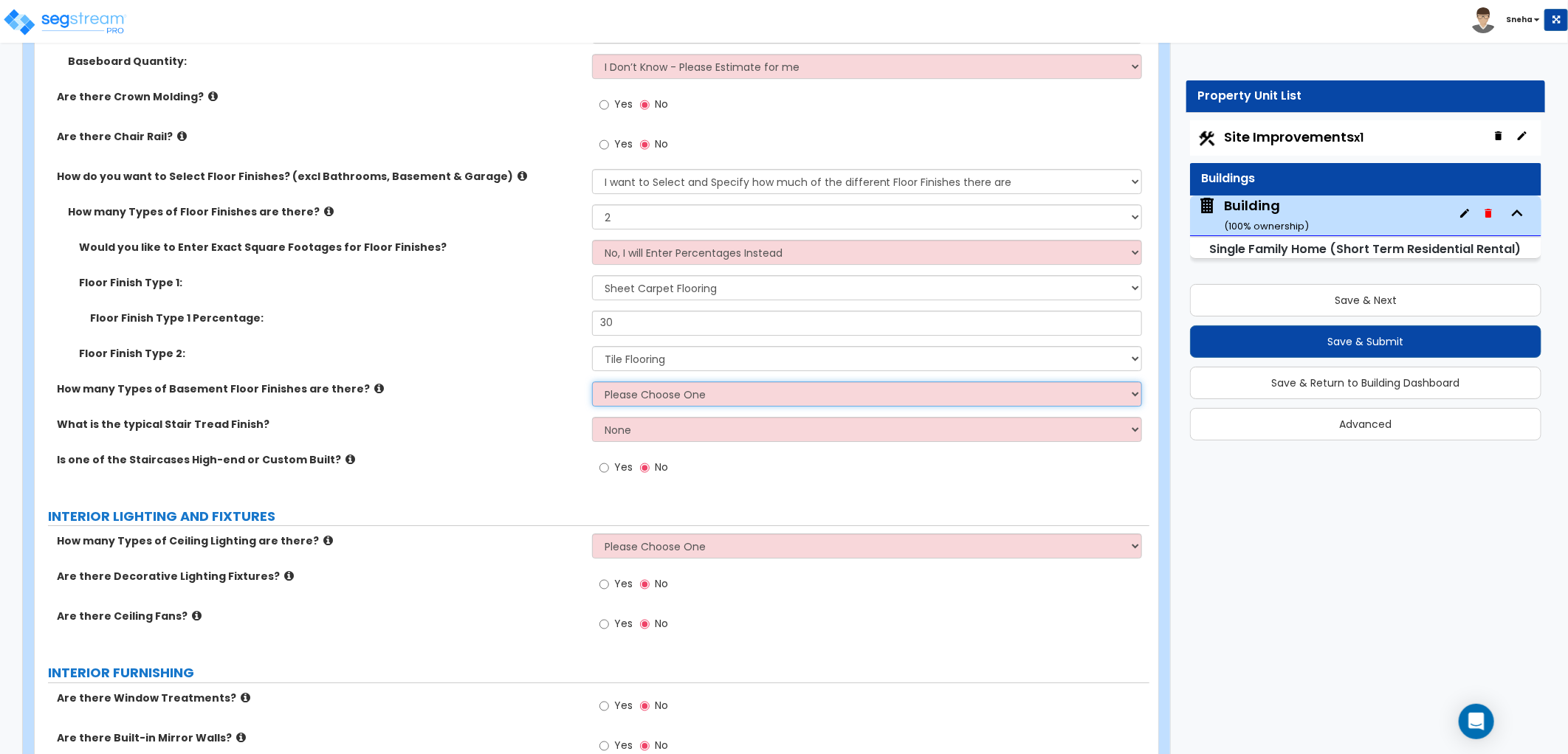
click at [639, 388] on select "Please Choose One 1 2 3" at bounding box center [866, 394] width 550 height 25
select select "2"
click at [592, 382] on select "Please Choose One 1 2 3" at bounding box center [866, 394] width 550 height 25
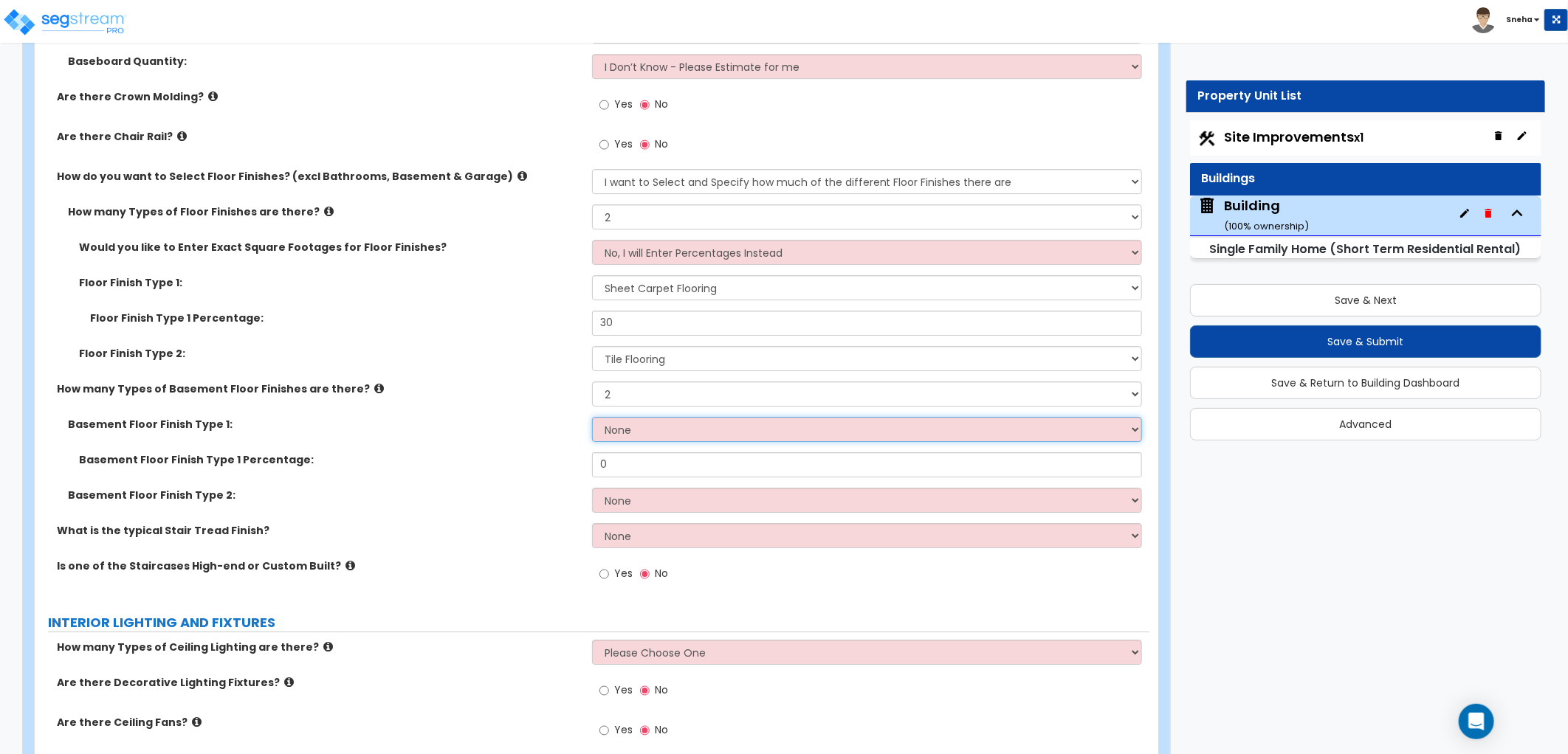
click at [641, 428] on select "None Tile Flooring Hardwood Flooring Resilient Laminate Flooring VCT Flooring S…" at bounding box center [866, 429] width 550 height 25
select select "5"
click at [592, 417] on select "None Tile Flooring Hardwood Flooring Resilient Laminate Flooring VCT Flooring S…" at bounding box center [866, 429] width 550 height 25
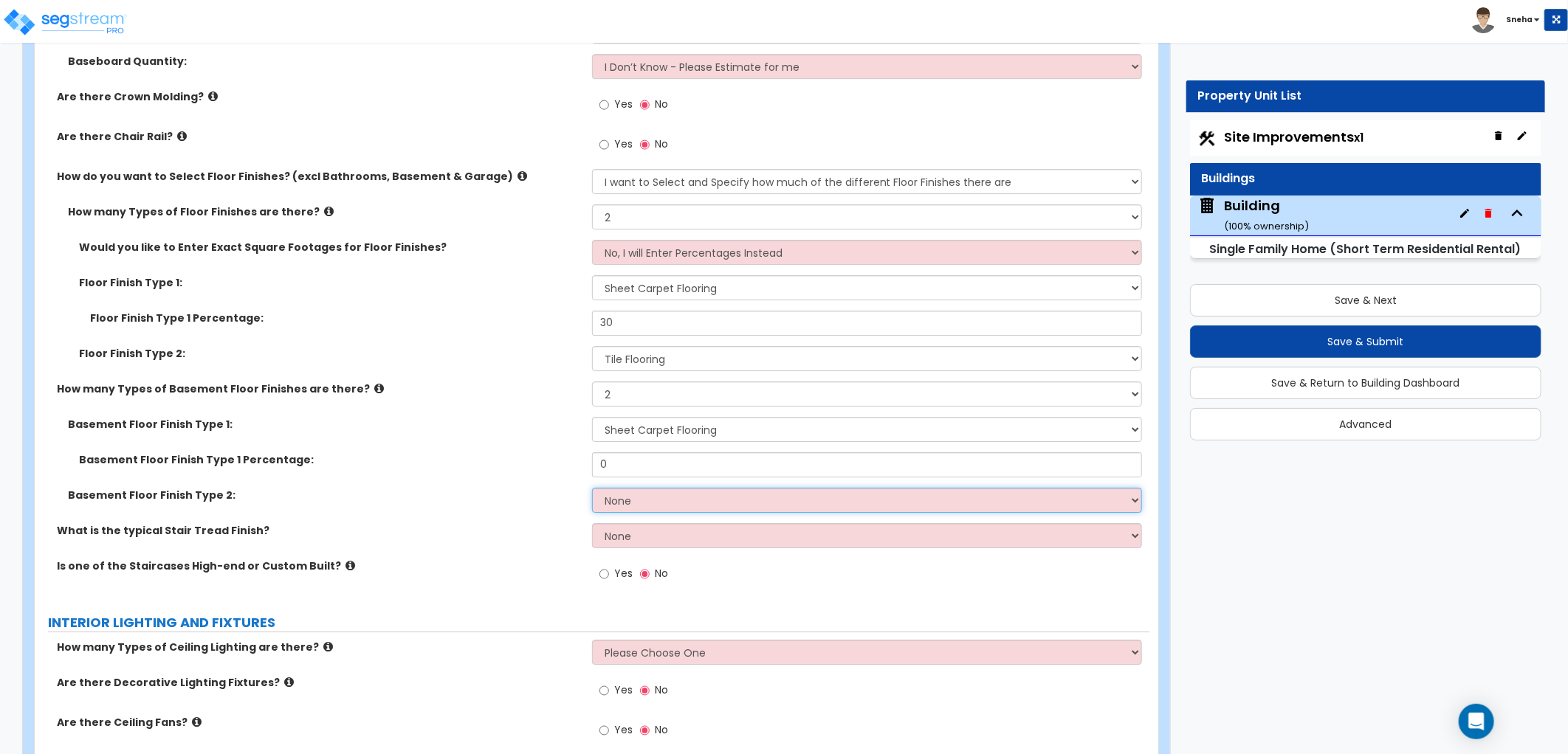
click at [651, 504] on select "None Tile Flooring Hardwood Flooring Resilient Laminate Flooring VCT Flooring S…" at bounding box center [866, 500] width 550 height 25
select select "1"
click at [592, 488] on select "None Tile Flooring Hardwood Flooring Resilient Laminate Flooring VCT Flooring S…" at bounding box center [866, 500] width 550 height 25
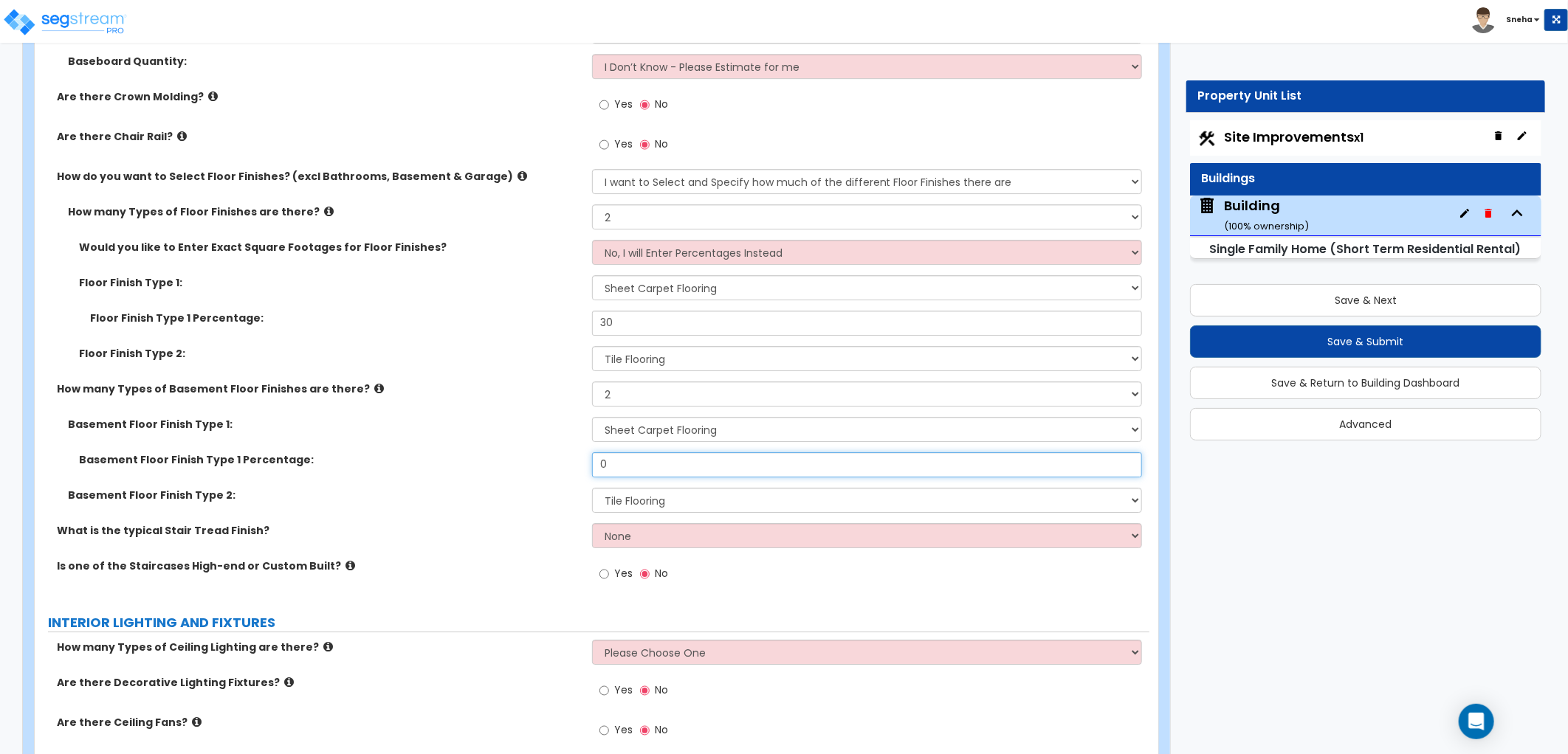
drag, startPoint x: 624, startPoint y: 462, endPoint x: 597, endPoint y: 459, distance: 27.2
click at [597, 459] on input "0" at bounding box center [866, 465] width 550 height 25
click at [596, 459] on input "0" at bounding box center [866, 465] width 550 height 25
click at [595, 459] on input "20" at bounding box center [866, 465] width 550 height 25
type input "20"
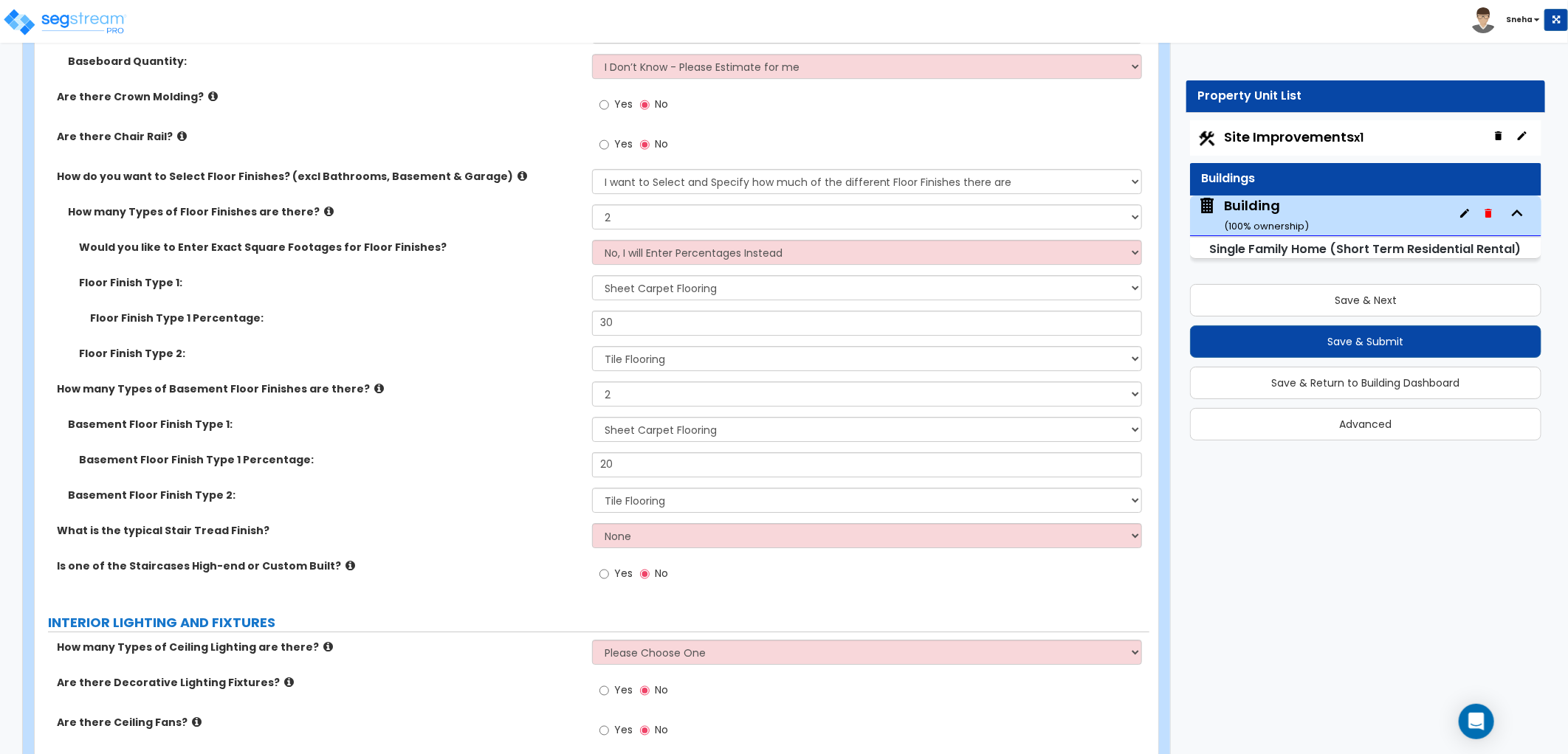
click at [564, 461] on label "Basement Floor Finish Type 1 Percentage:" at bounding box center [330, 460] width 502 height 15
click at [631, 537] on select "None Tile Wood Laminate VCT Sheet Carpet Sheet Vinyl Carpet Tile" at bounding box center [866, 535] width 550 height 25
click at [698, 532] on select "None Tile Wood Laminate VCT Sheet Carpet Sheet Vinyl Carpet Tile" at bounding box center [866, 535] width 550 height 25
select select "1"
click at [592, 524] on select "None Tile Wood Laminate VCT Sheet Carpet Sheet Vinyl Carpet Tile" at bounding box center [866, 535] width 550 height 25
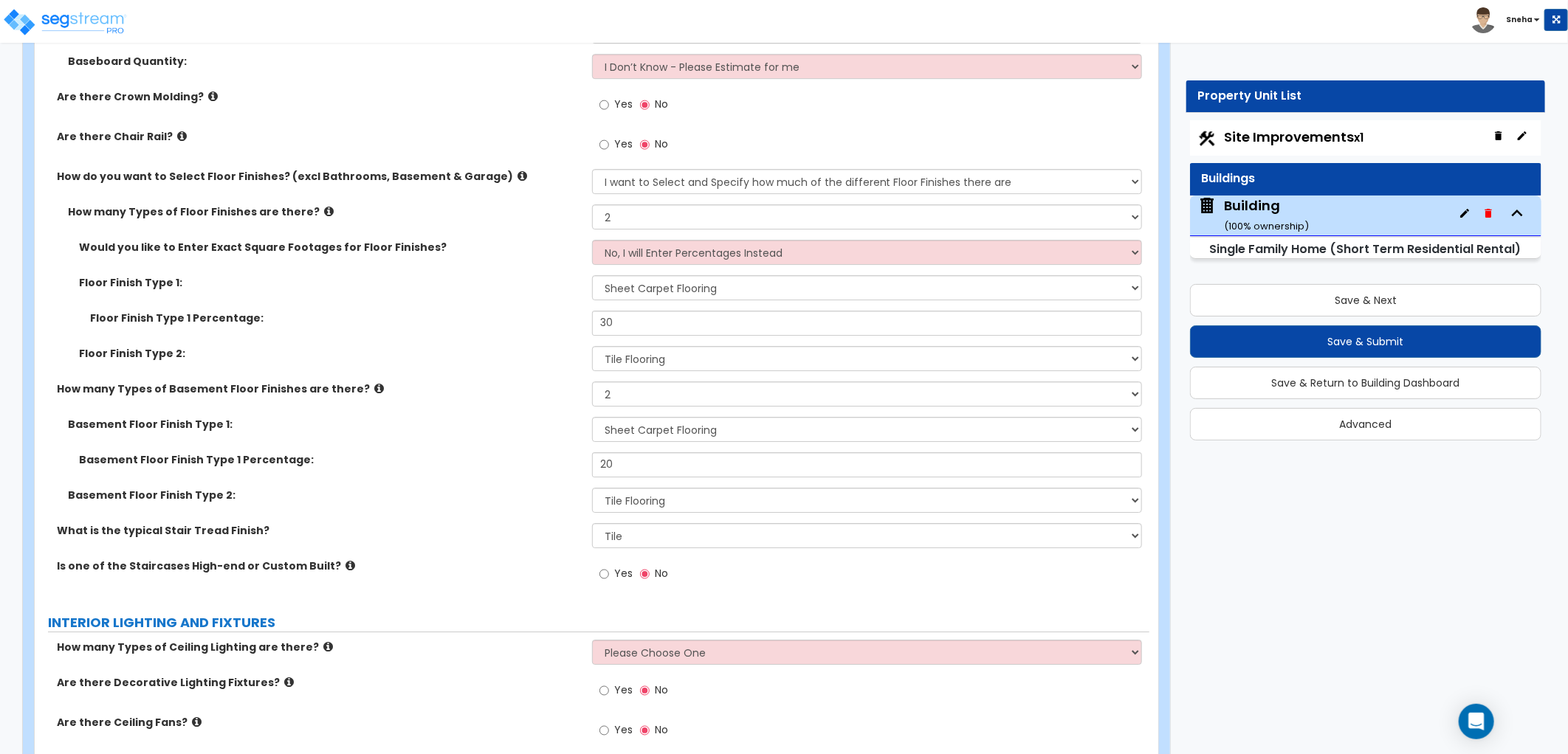
click at [628, 574] on span "Yes" at bounding box center [623, 573] width 19 height 15
click at [609, 574] on input "Yes" at bounding box center [604, 574] width 10 height 16
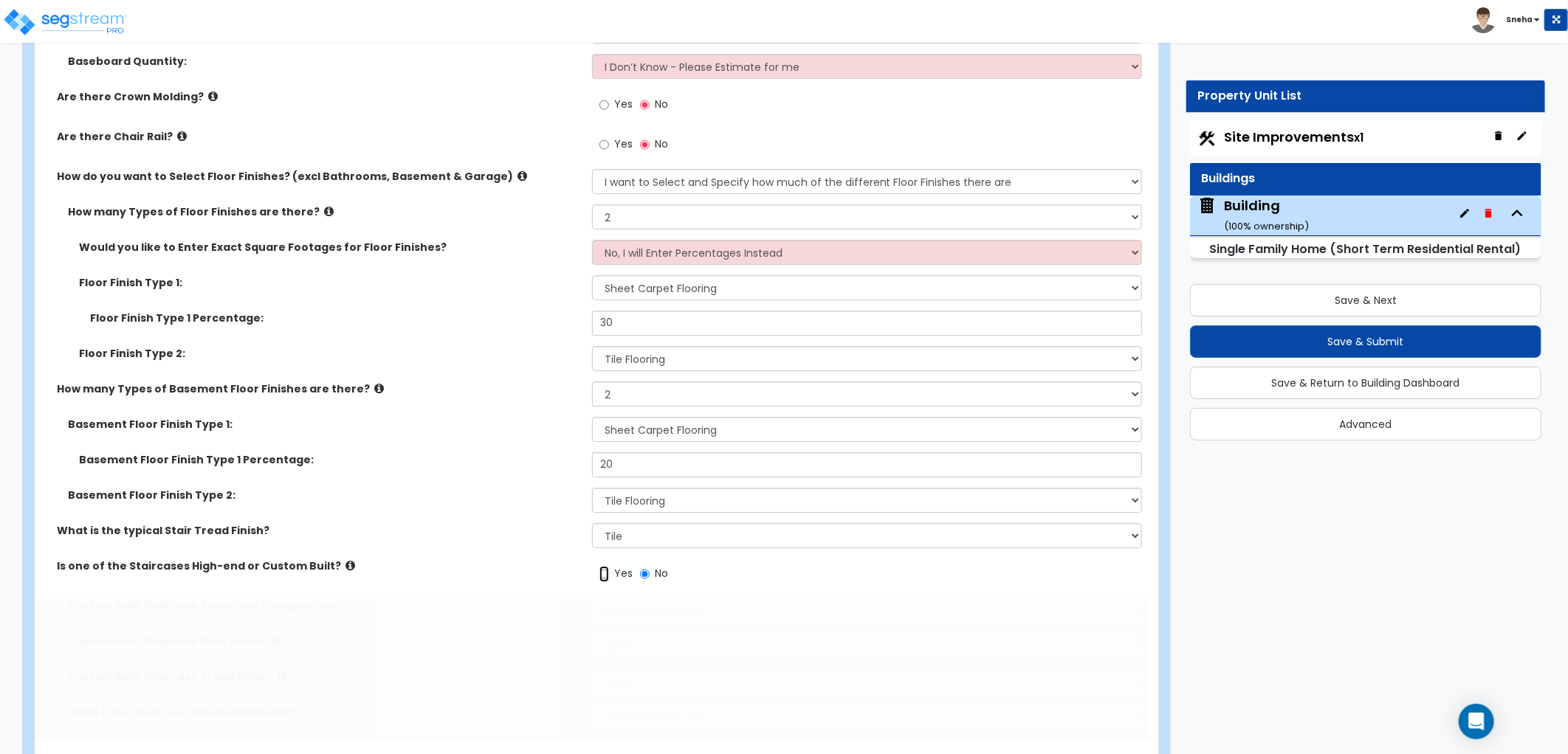
radio input "true"
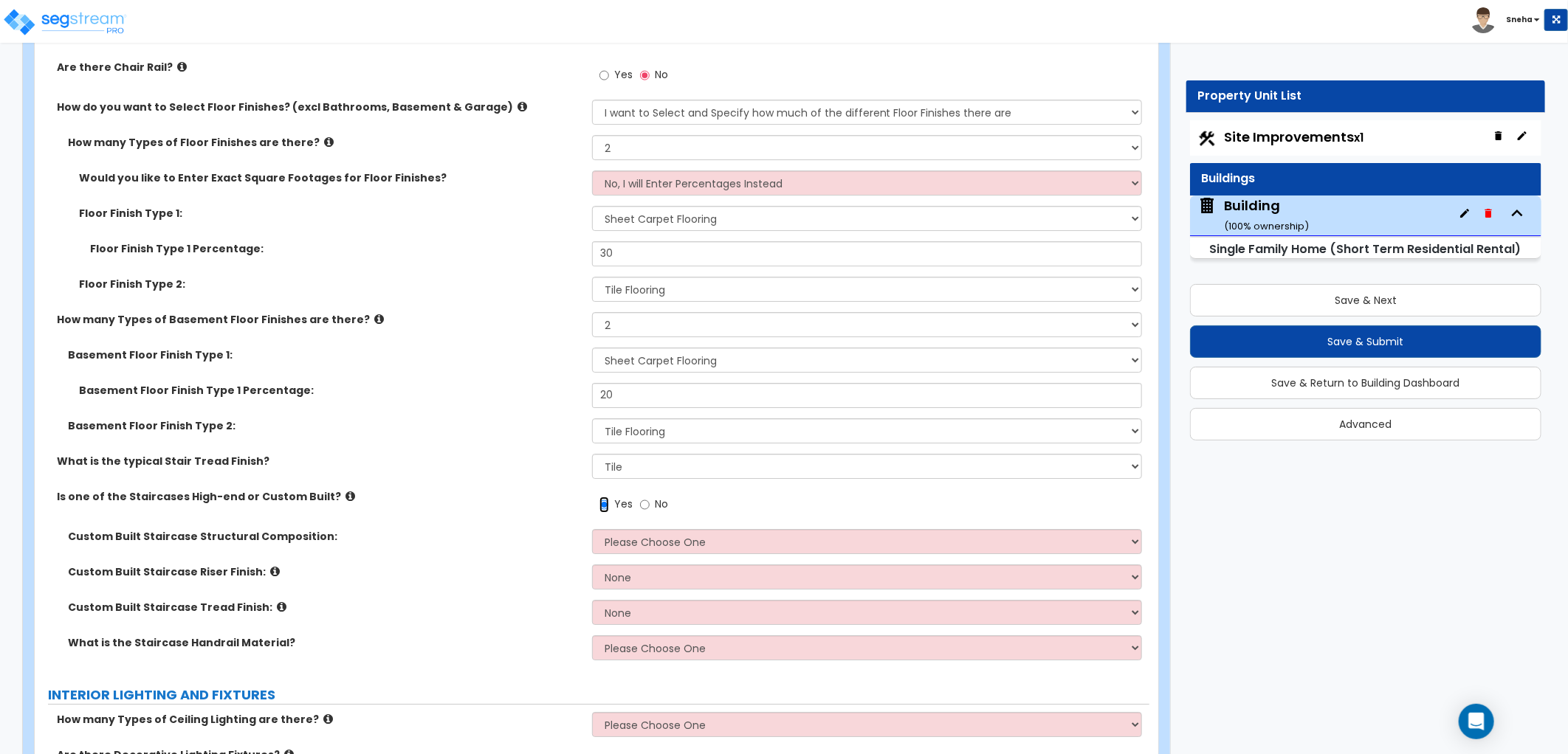
scroll to position [3116, 0]
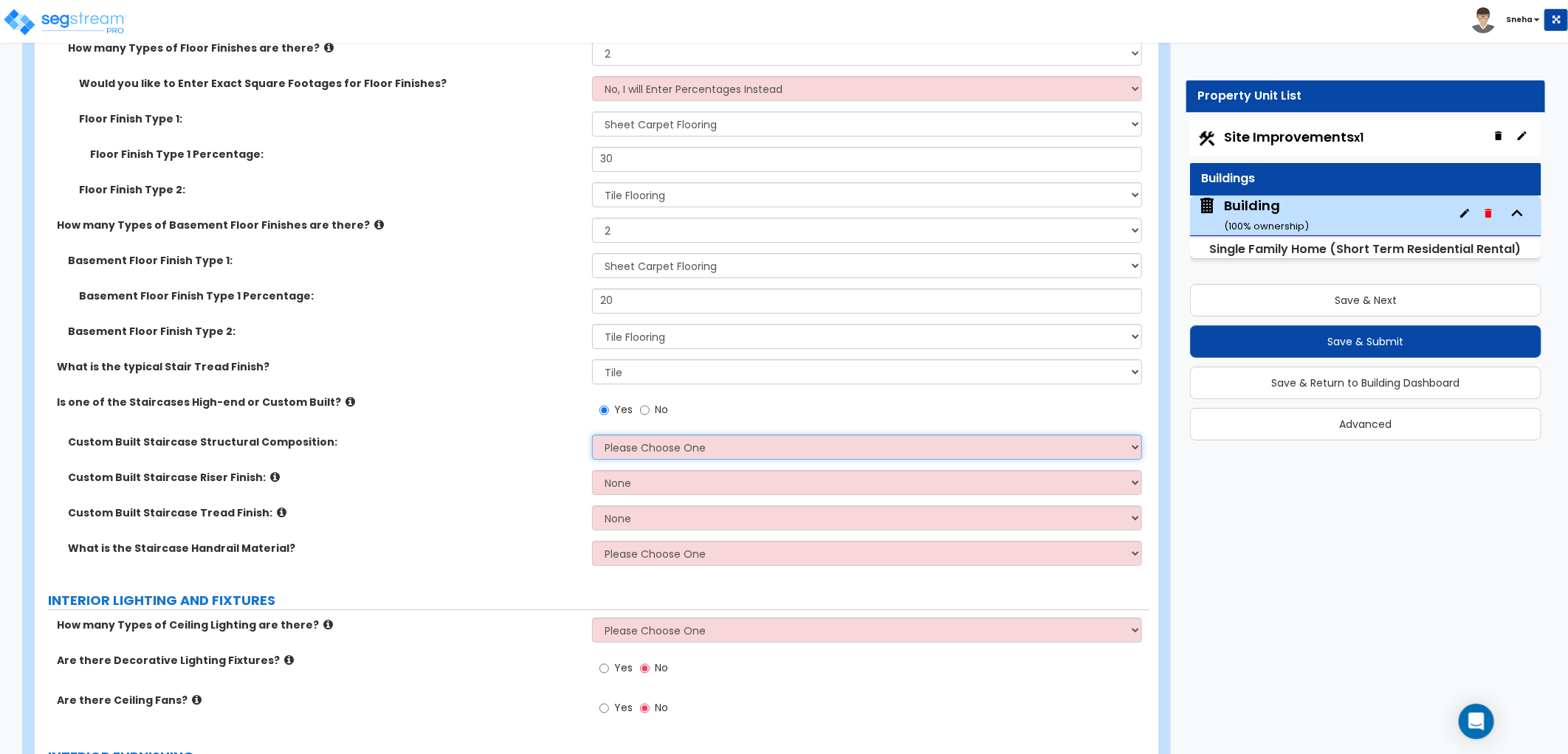
click at [682, 450] on select "Please Choose One Reinforced Concrete Structural Steel Wood" at bounding box center [866, 447] width 550 height 25
select select "7"
click at [592, 435] on select "Please Choose One Reinforced Concrete Structural Steel Wood" at bounding box center [866, 447] width 550 height 25
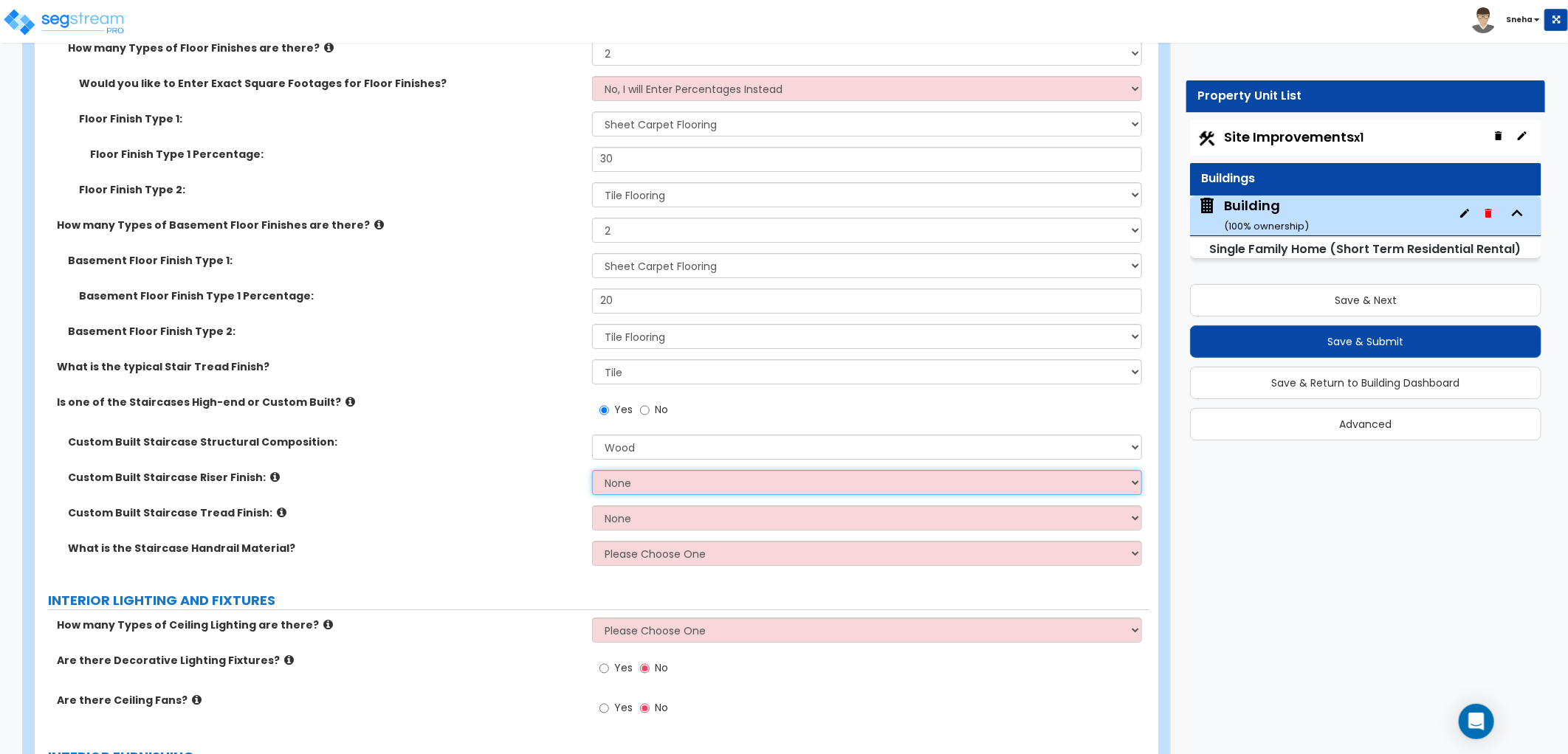
click at [637, 478] on select "None Tile Wood Laminate VCT Sheet Carpet Sheet Vinyl Carpet Tile Marble Paint F…" at bounding box center [866, 482] width 550 height 25
select select "1"
click at [592, 471] on select "None Tile Wood Laminate VCT Sheet Carpet Sheet Vinyl Carpet Tile Marble Paint F…" at bounding box center [866, 482] width 550 height 25
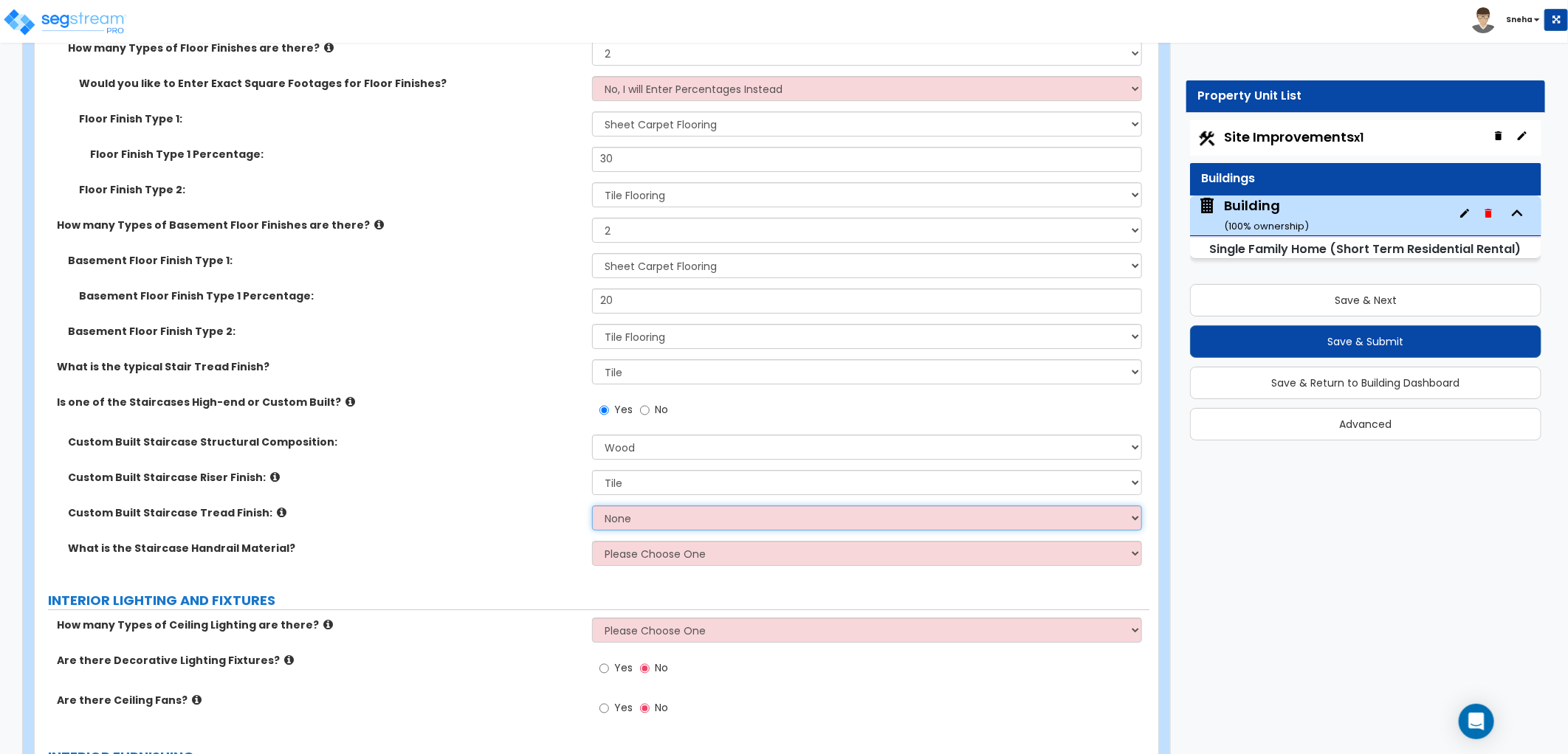
click at [642, 521] on select "None Tile Wood Laminate VCT Sheet Carpet Sheet Vinyl Carpet Tile Marble" at bounding box center [866, 518] width 550 height 25
select select "1"
click at [592, 506] on select "None Tile Wood Laminate VCT Sheet Carpet Sheet Vinyl Carpet Tile Marble" at bounding box center [866, 518] width 550 height 25
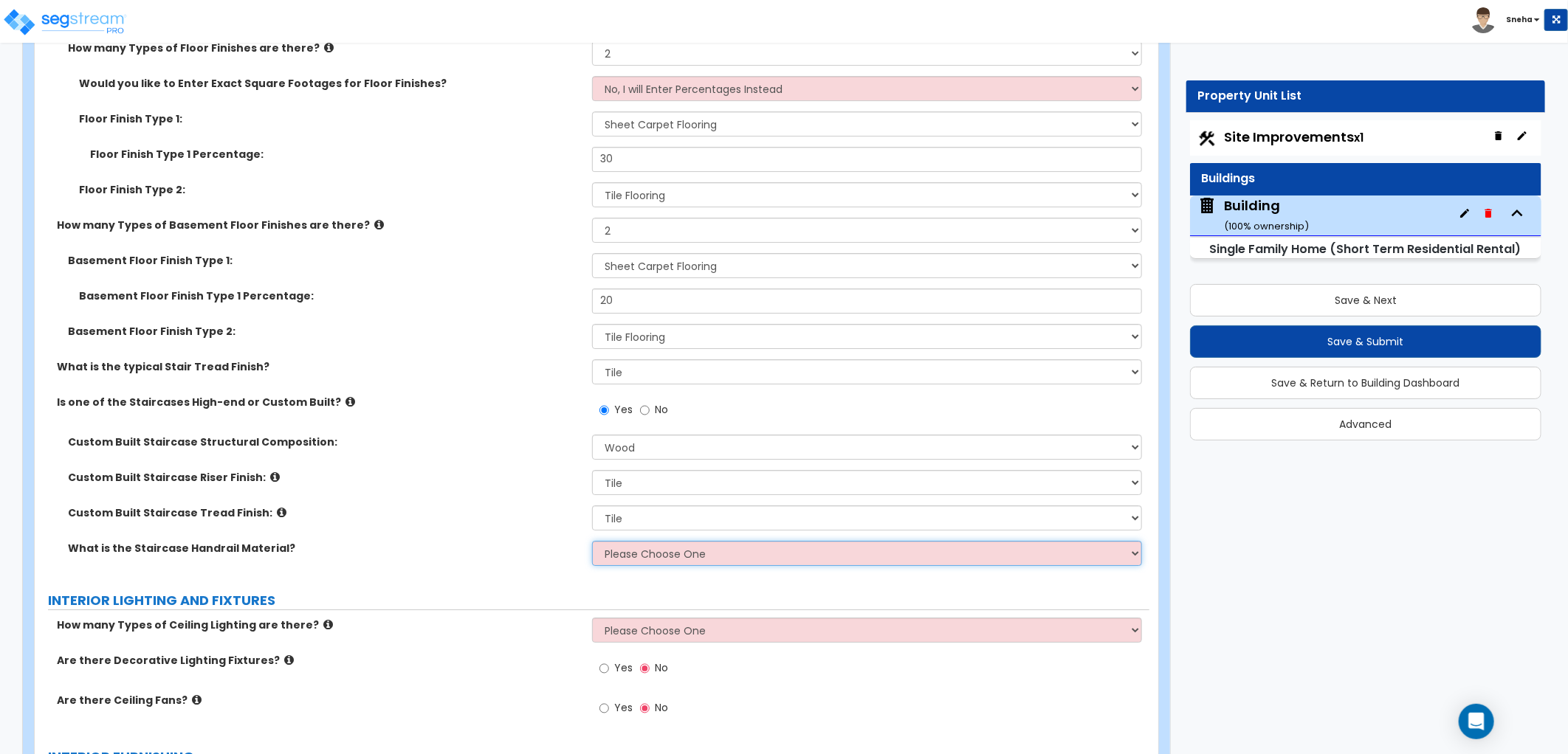
click at [639, 556] on select "Please Choose One Wood Metal Composite" at bounding box center [866, 553] width 550 height 25
select select "1"
click at [592, 541] on select "Please Choose One Wood Metal Composite" at bounding box center [866, 553] width 550 height 25
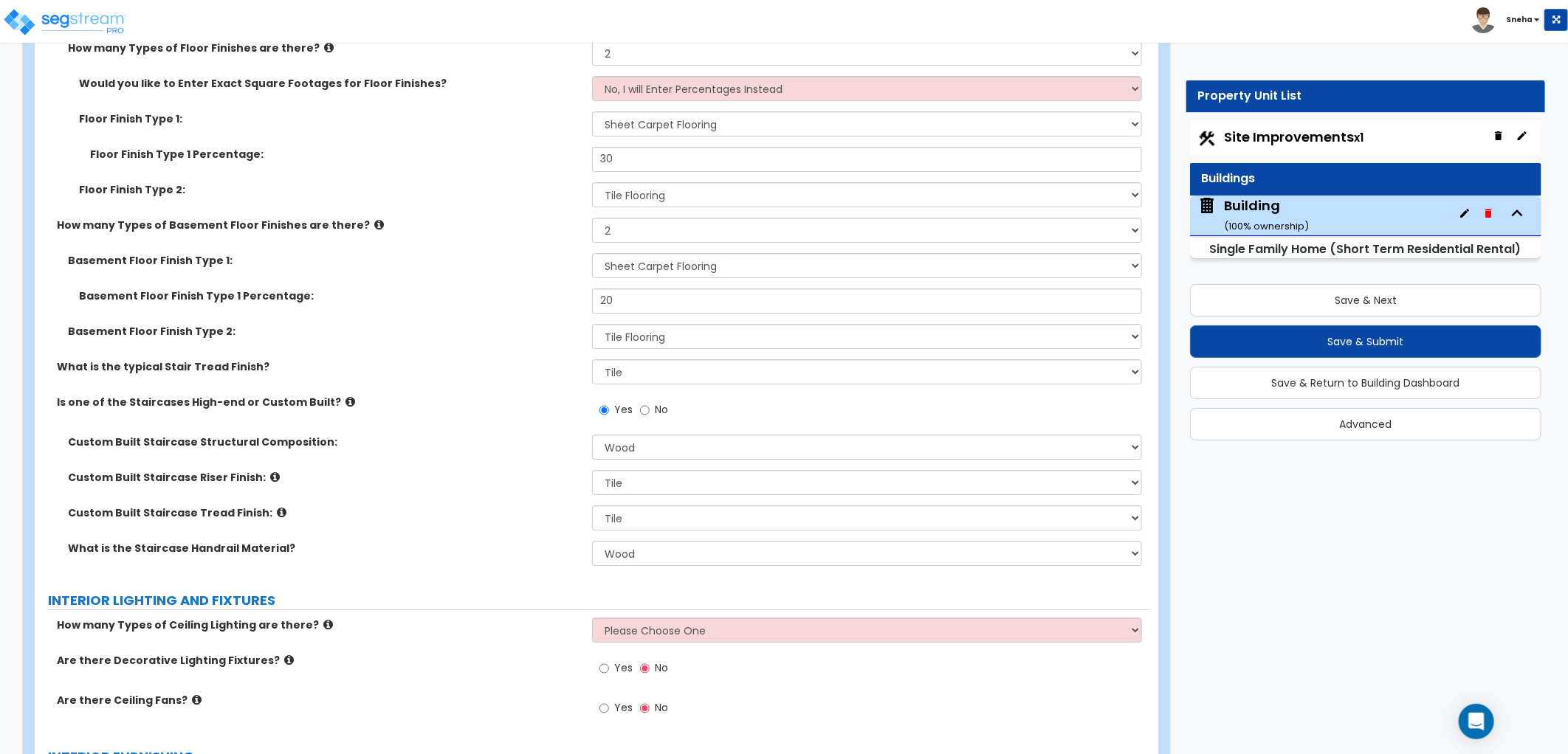
click at [525, 534] on div "Custom Built Staircase Tread Finish: None Tile Wood Laminate VCT Sheet Carpet S…" at bounding box center [592, 524] width 1114 height 35
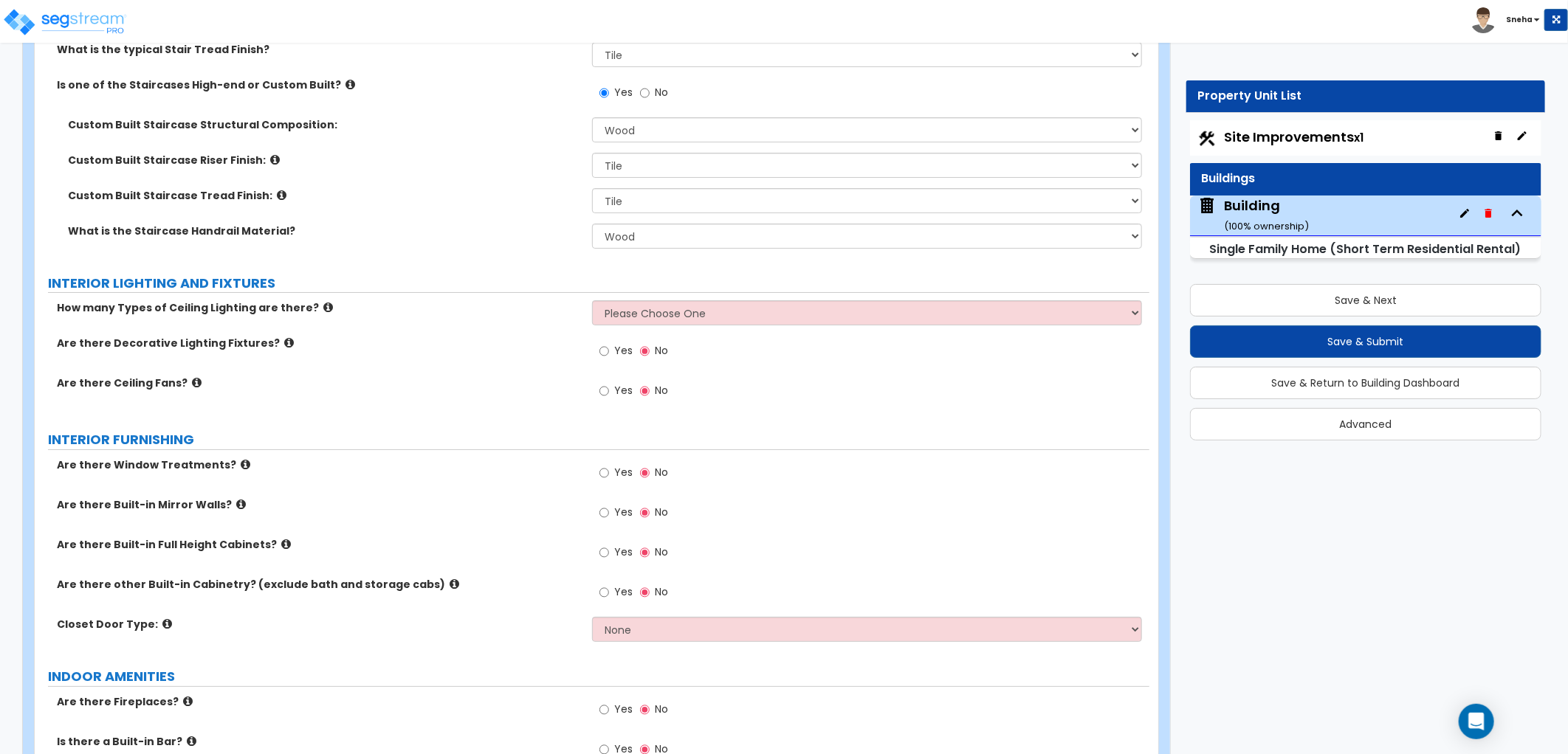
scroll to position [3527, 0]
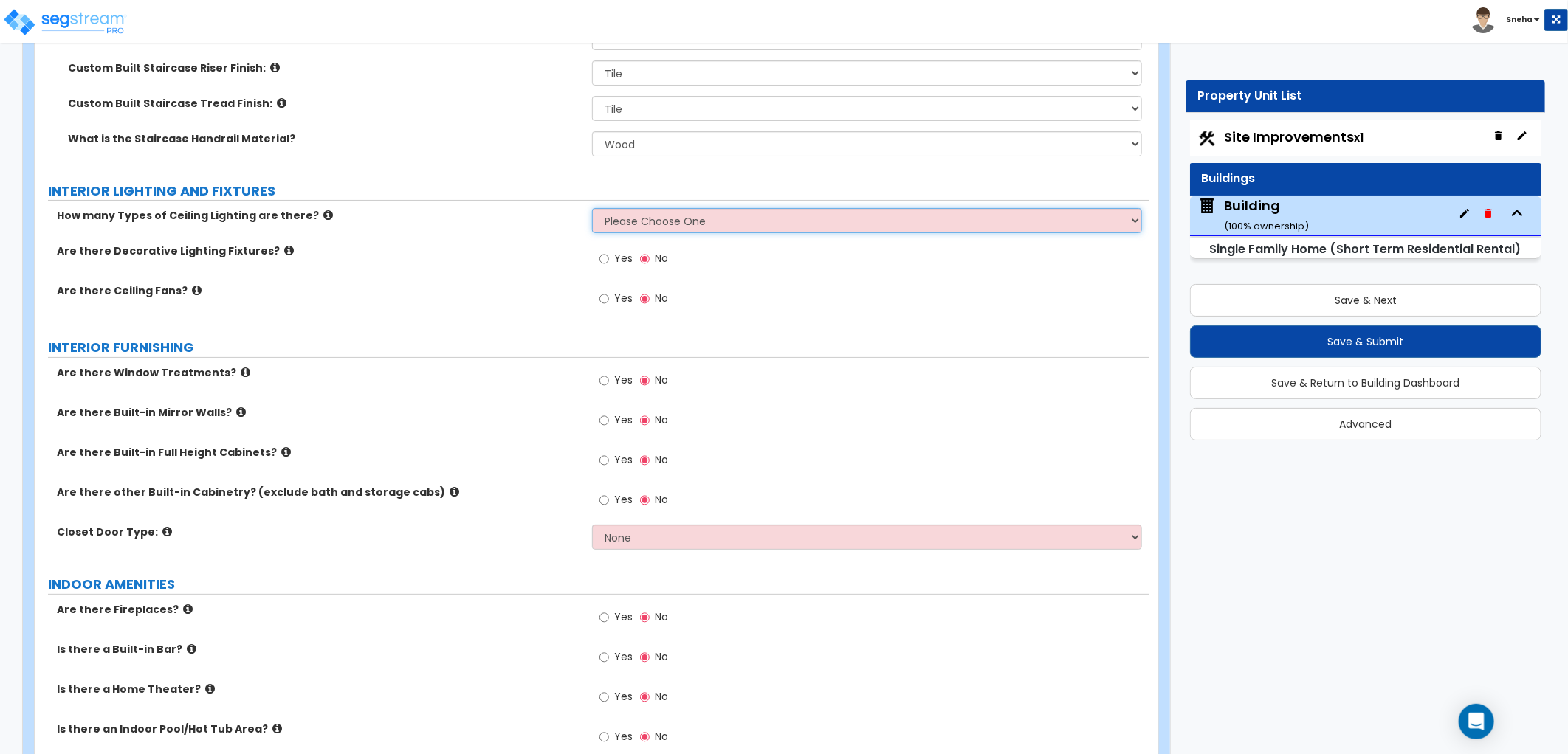
click at [635, 219] on select "Please Choose One 1 2 3" at bounding box center [866, 220] width 550 height 25
select select "2"
click at [592, 208] on select "Please Choose One 1 2 3" at bounding box center [866, 220] width 550 height 25
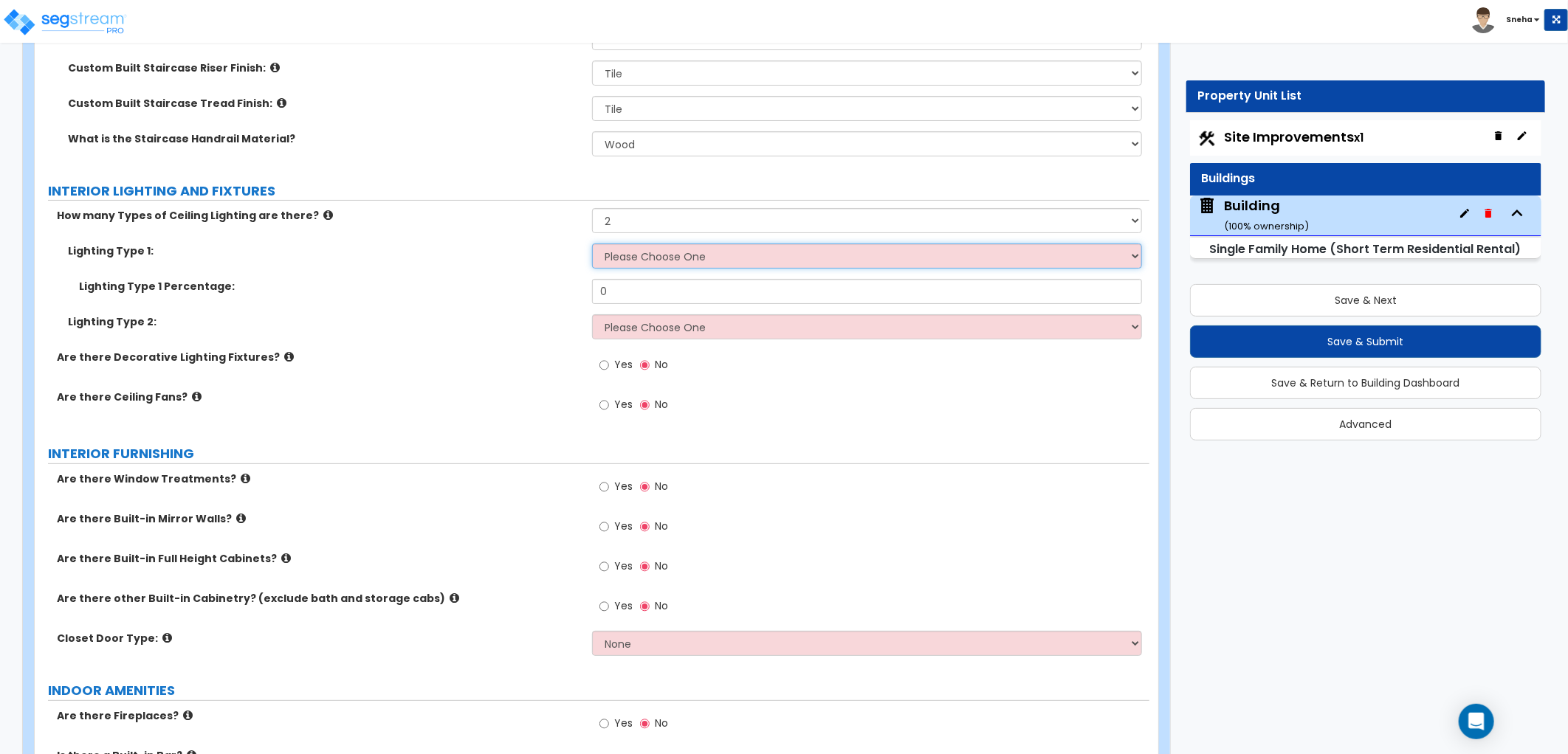
click at [630, 251] on select "Please Choose One LED Surface-Mounted LED Recessed Fluorescent Surface-Mounted …" at bounding box center [866, 255] width 550 height 25
select select "2"
click at [592, 243] on select "Please Choose One LED Surface-Mounted LED Recessed Fluorescent Surface-Mounted …" at bounding box center [866, 255] width 550 height 25
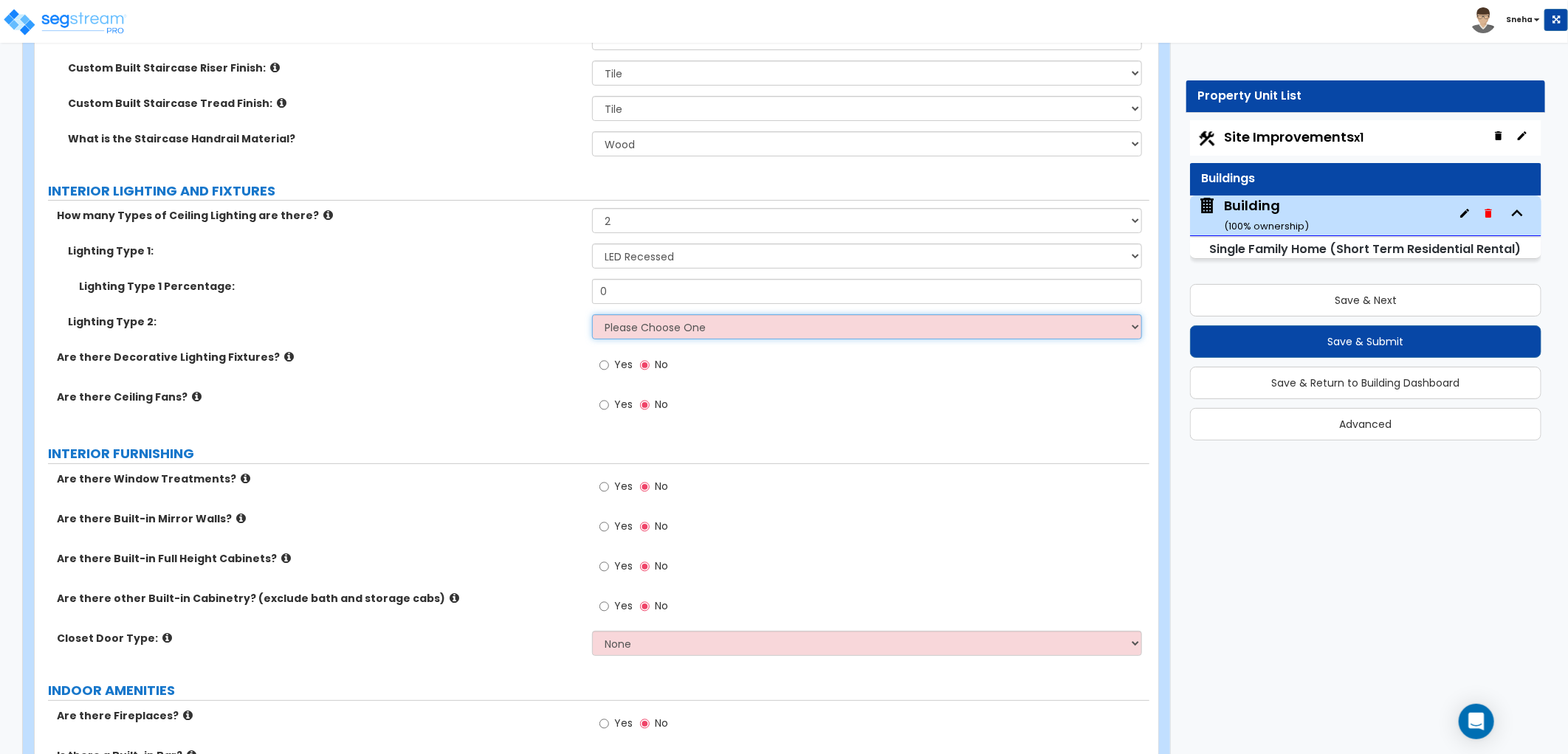
click at [626, 323] on select "Please Choose One LED Surface-Mounted LED Recessed Fluorescent Surface-Mounted …" at bounding box center [866, 326] width 550 height 25
select select "1"
click at [592, 314] on select "Please Choose One LED Surface-Mounted LED Recessed Fluorescent Surface-Mounted …" at bounding box center [866, 326] width 550 height 25
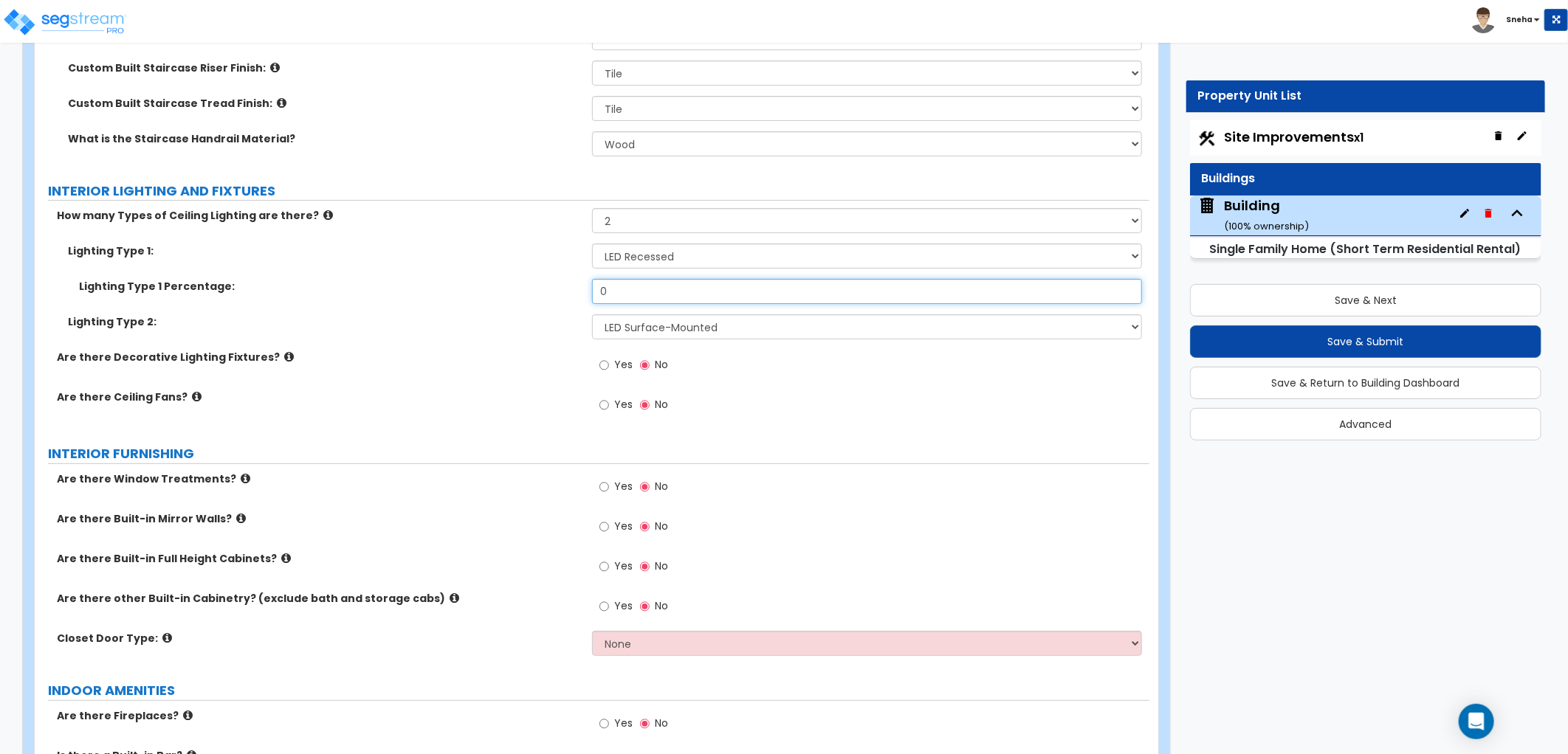
drag, startPoint x: 608, startPoint y: 293, endPoint x: 554, endPoint y: 293, distance: 54.0
click at [554, 293] on div "Lighting Type 1 Percentage: 0" at bounding box center [592, 296] width 1114 height 35
drag, startPoint x: 629, startPoint y: 290, endPoint x: 580, endPoint y: 283, distance: 49.5
click at [580, 283] on div "Lighting Type 1 Percentage: 80" at bounding box center [592, 296] width 1114 height 35
type input "75"
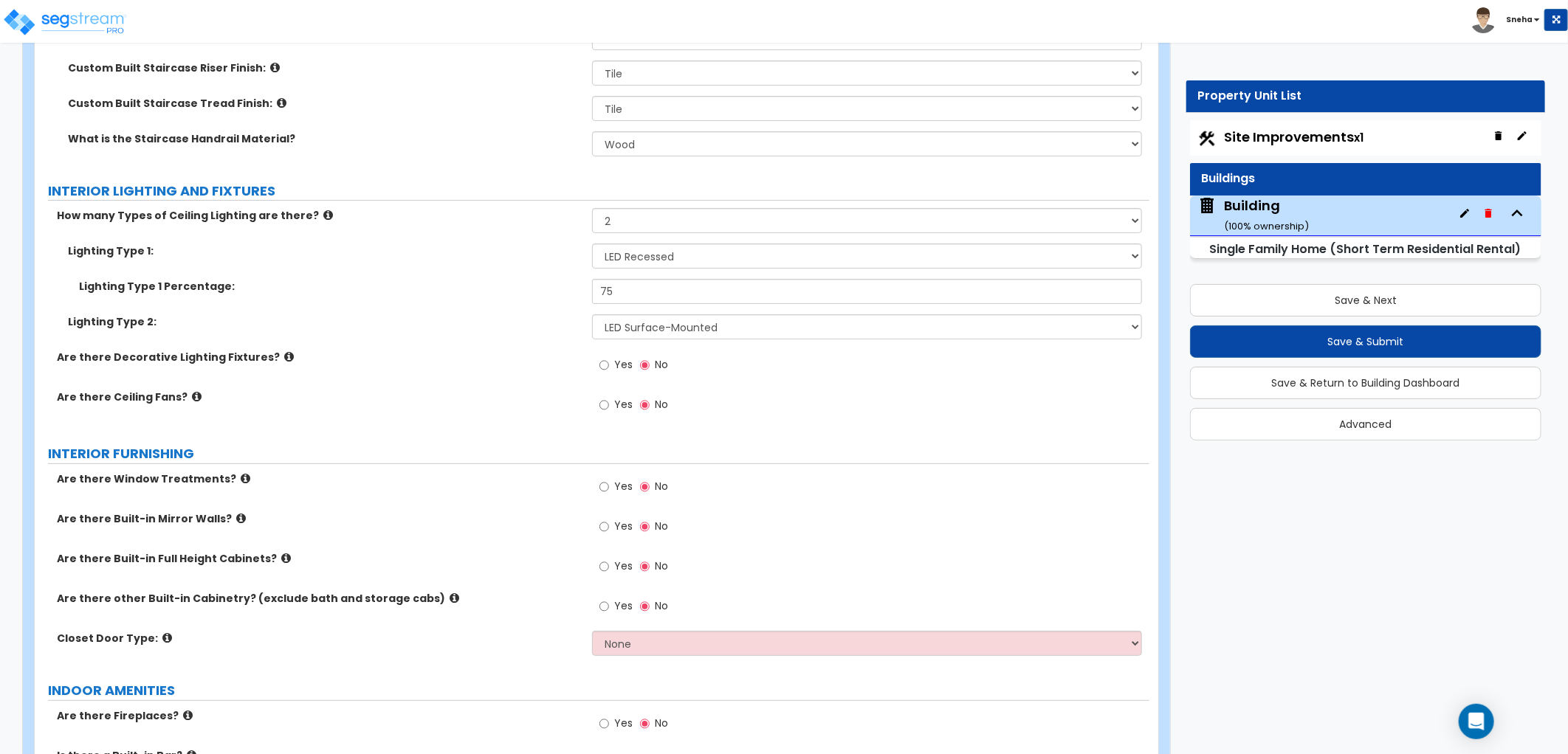
click at [496, 290] on label "Lighting Type 1 Percentage:" at bounding box center [330, 285] width 502 height 15
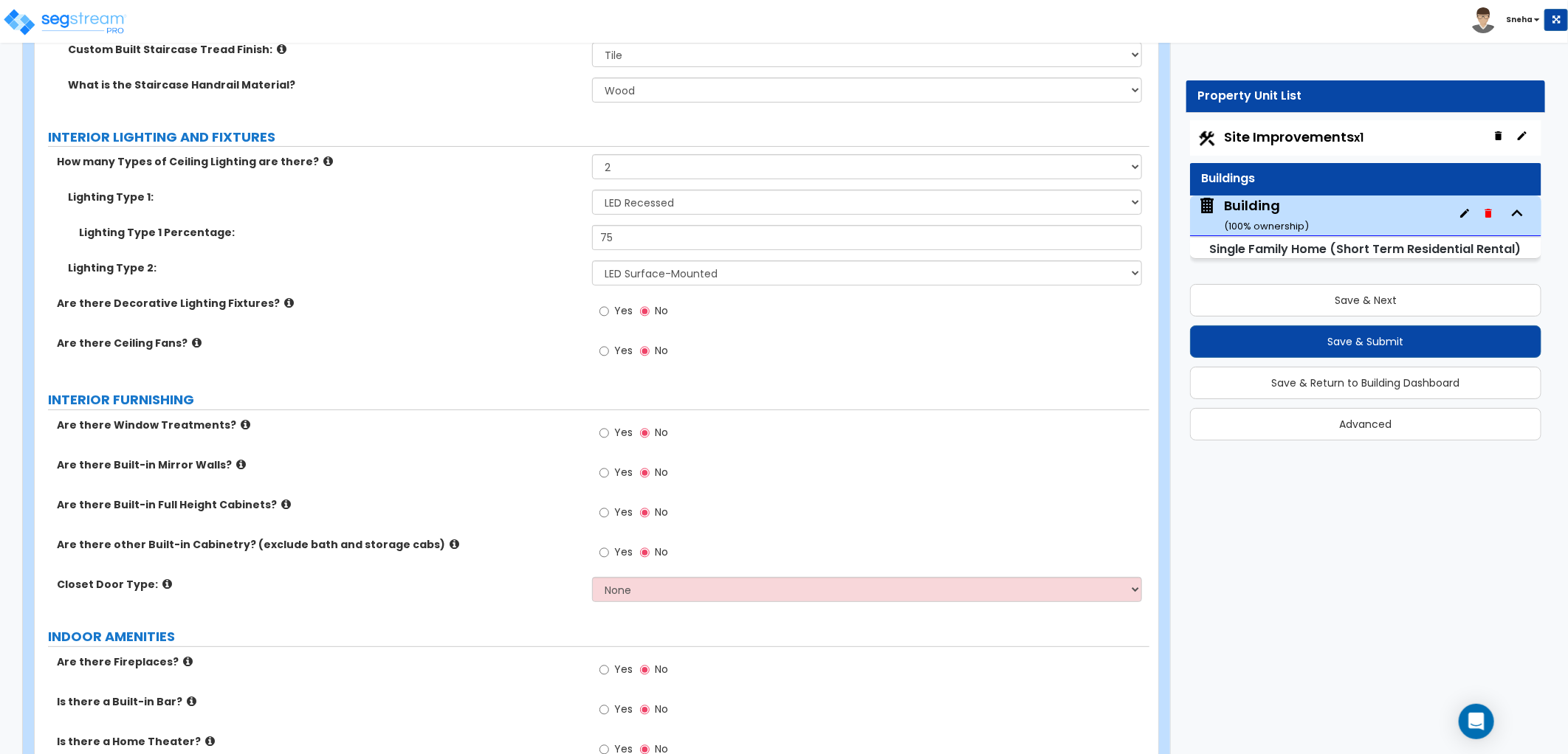
scroll to position [3609, 0]
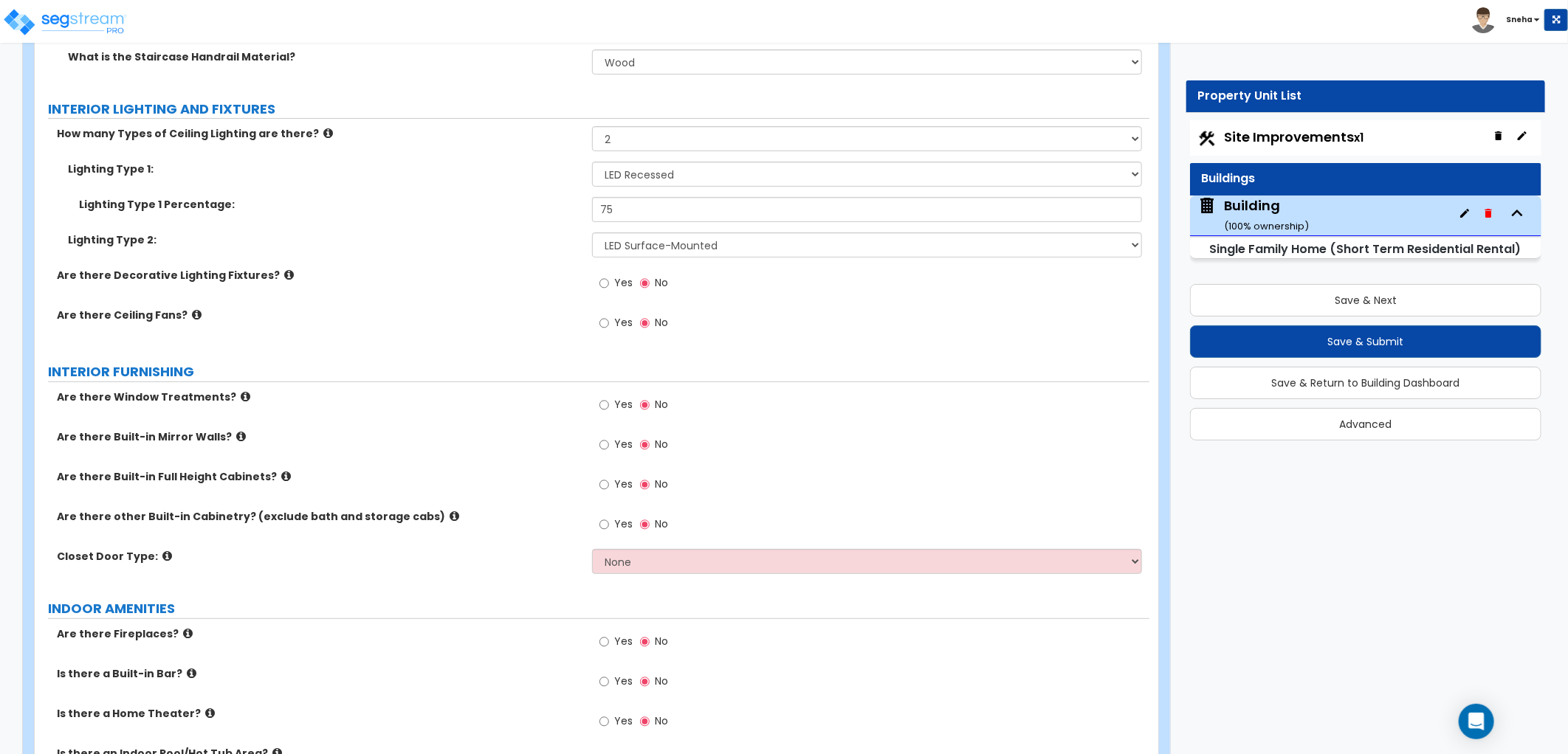
click at [395, 544] on div "Are there other Built-in Cabinetry? (exclude bath and storage cabs) Yes No" at bounding box center [592, 529] width 1114 height 39
click at [477, 474] on label "Are there Built-in Full Height Cabinets?" at bounding box center [319, 476] width 524 height 15
click at [606, 403] on input "Yes" at bounding box center [604, 405] width 10 height 16
radio input "true"
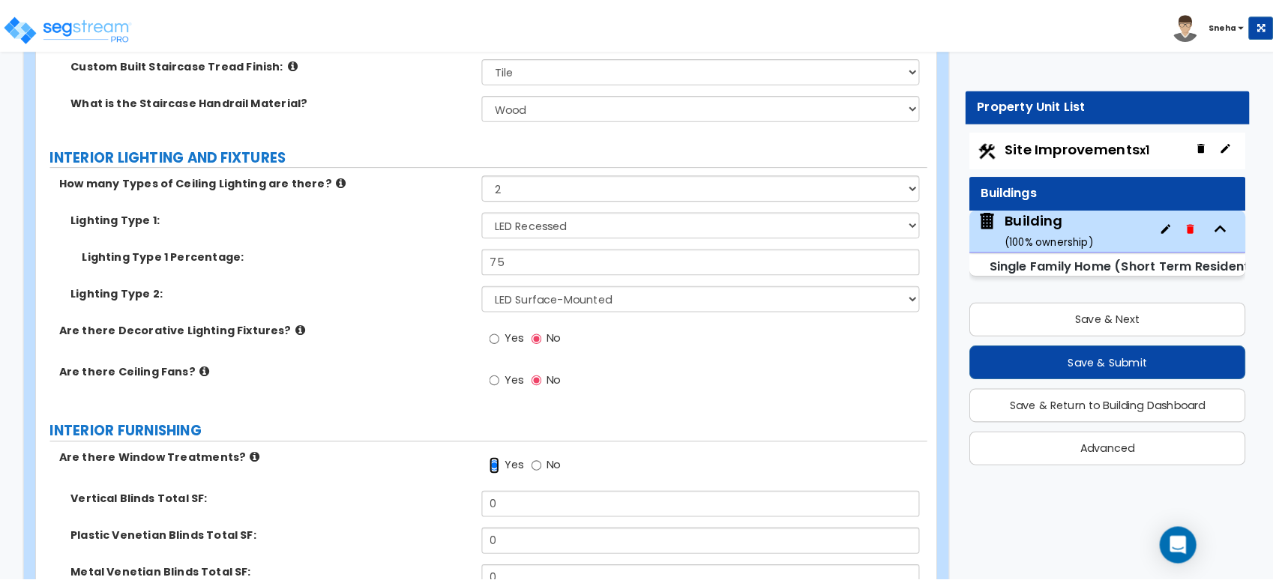
scroll to position [3682, 0]
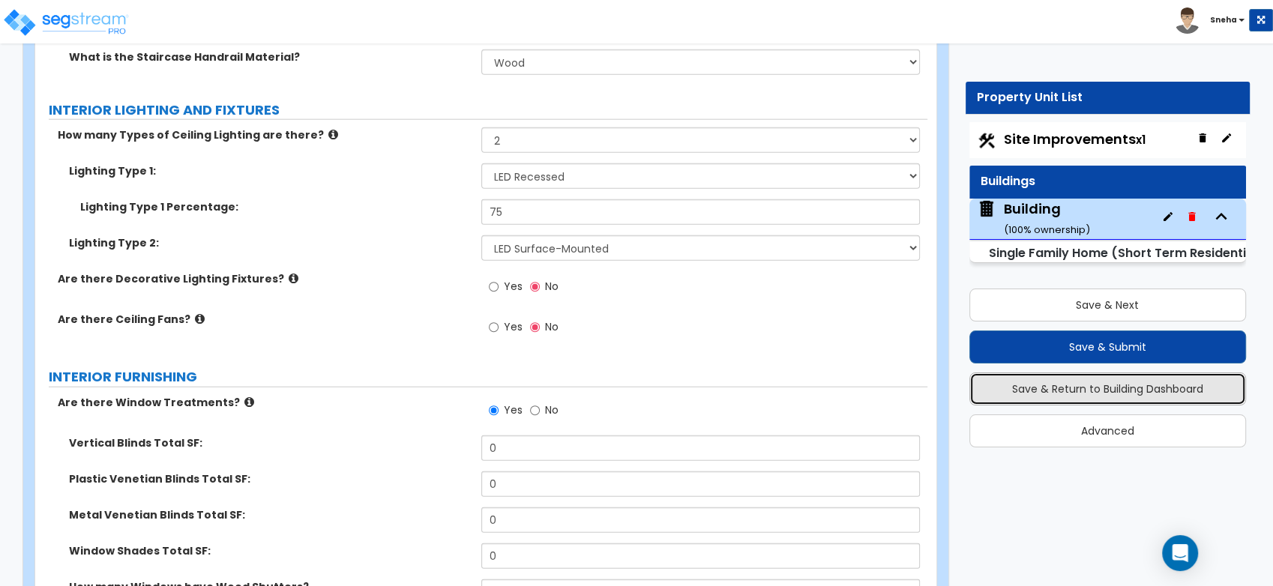
click at [1110, 384] on button "Save & Return to Building Dashboard" at bounding box center [1108, 389] width 277 height 33
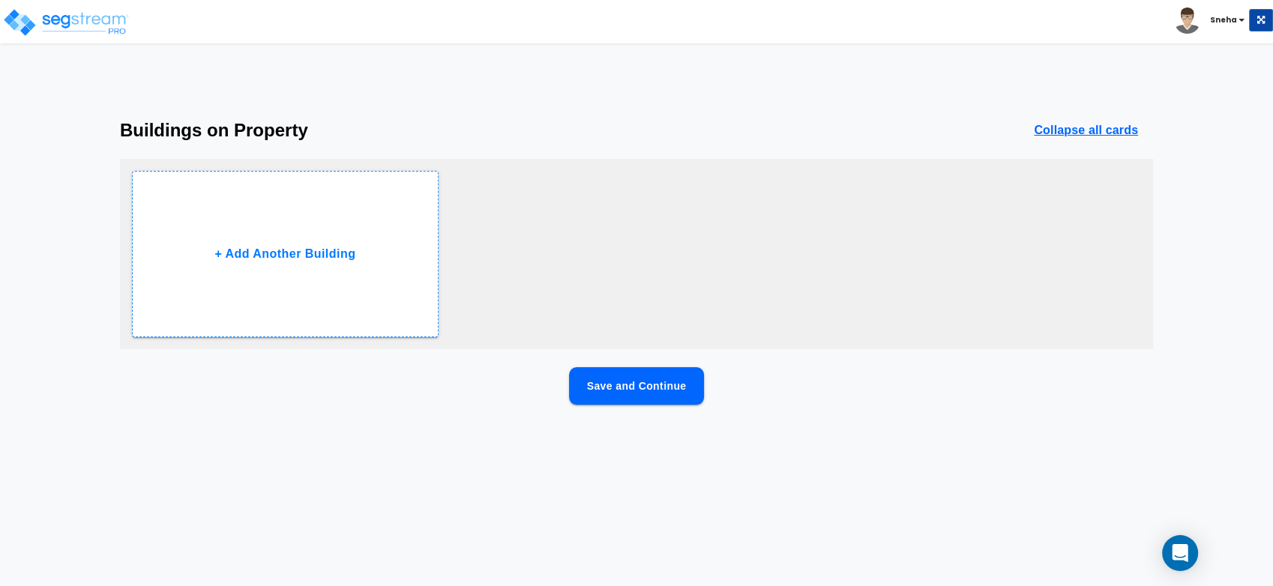
scroll to position [0, 0]
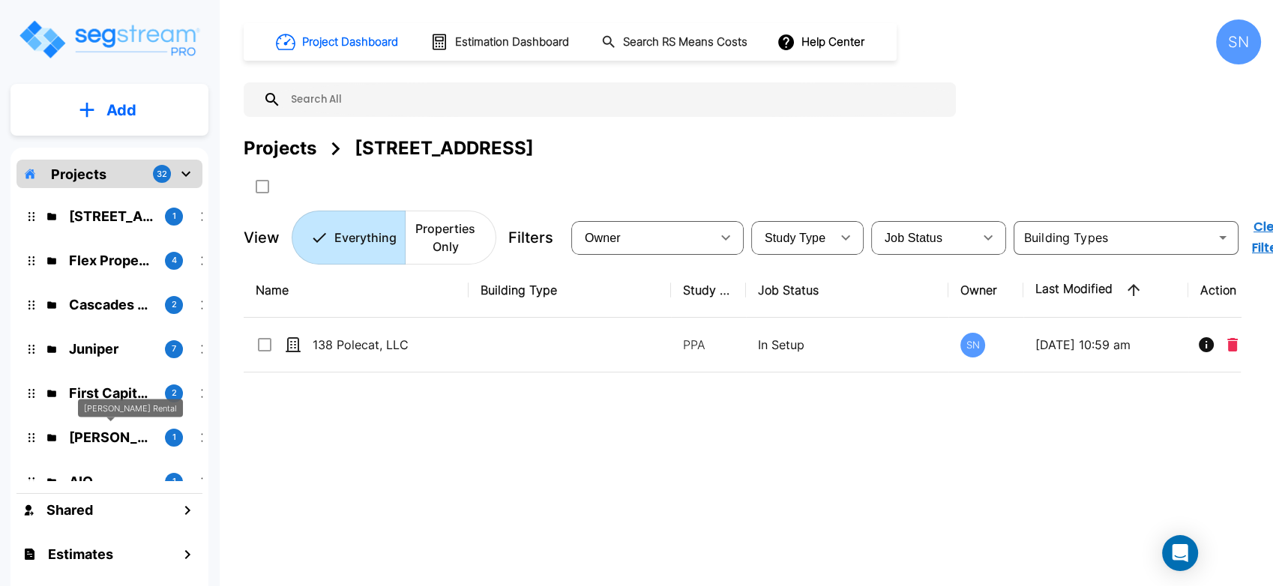
click at [124, 442] on p "[PERSON_NAME] Rental" at bounding box center [111, 437] width 84 height 20
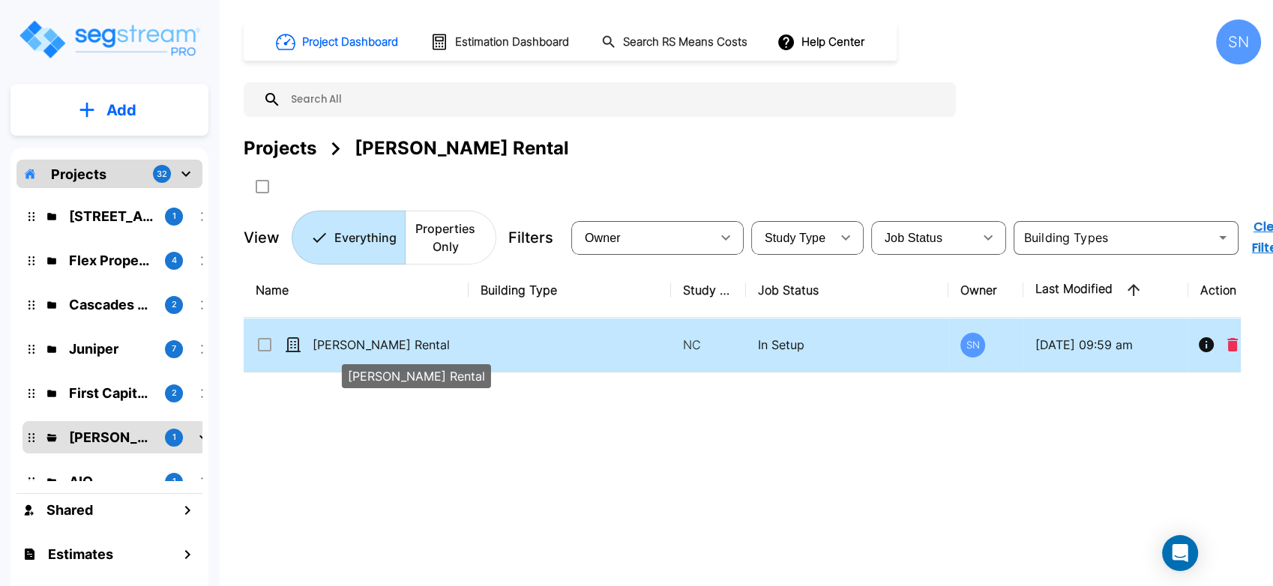
click at [355, 346] on p "[PERSON_NAME] Rental" at bounding box center [388, 345] width 150 height 18
checkbox input "true"
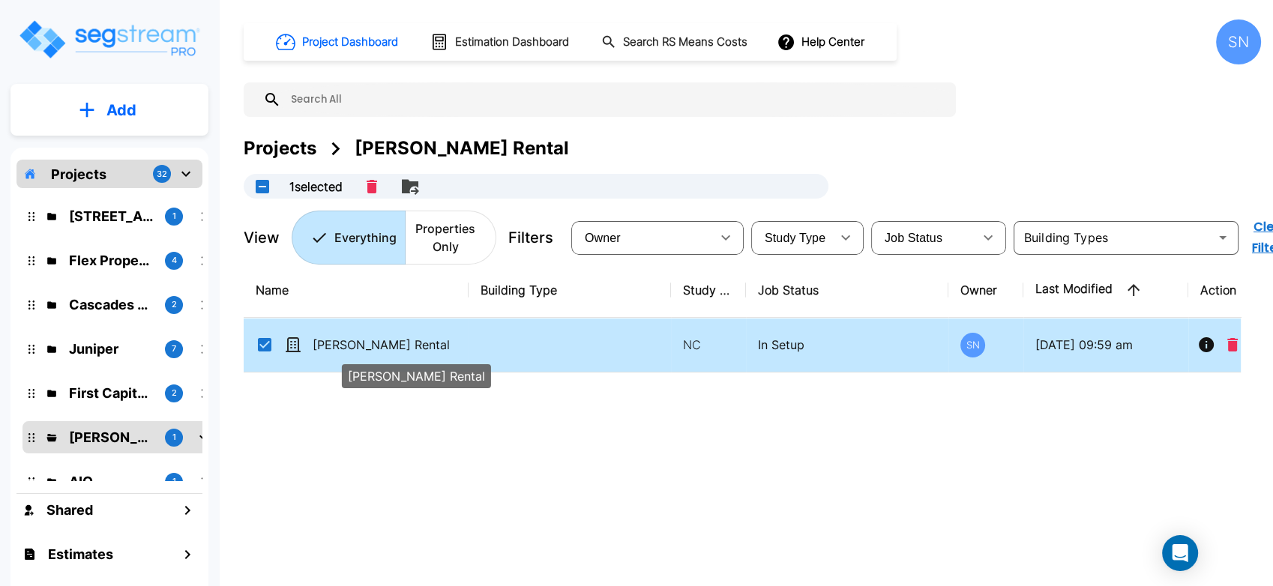
click at [355, 346] on p "Kessler Rental" at bounding box center [388, 345] width 150 height 18
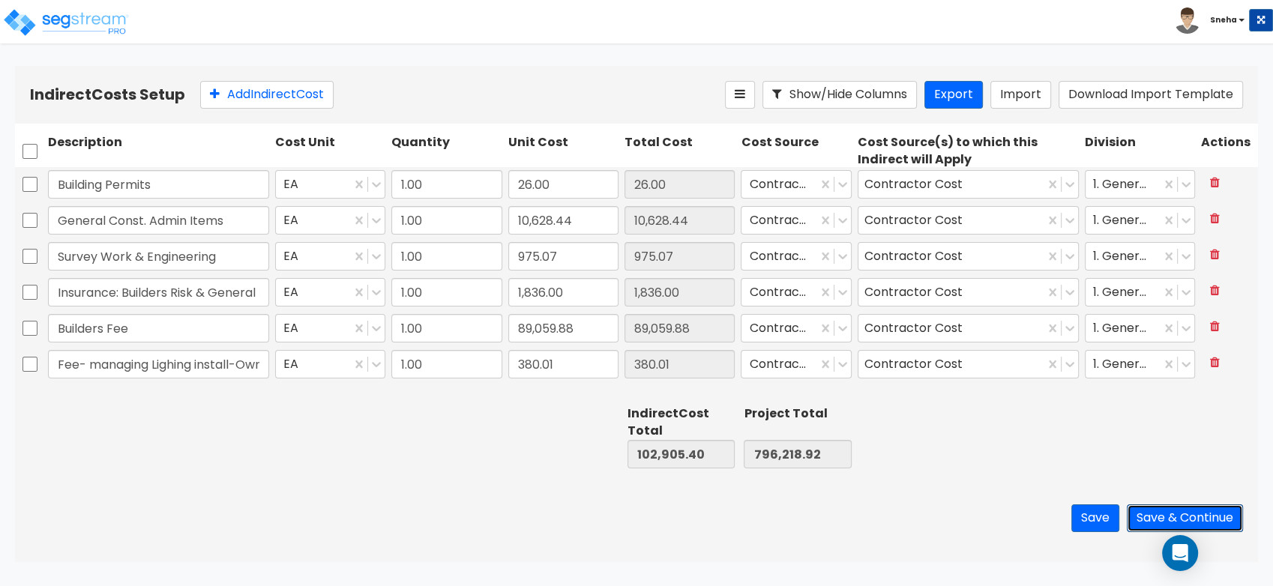
click at [1176, 521] on button "Save & Continue" at bounding box center [1185, 519] width 116 height 28
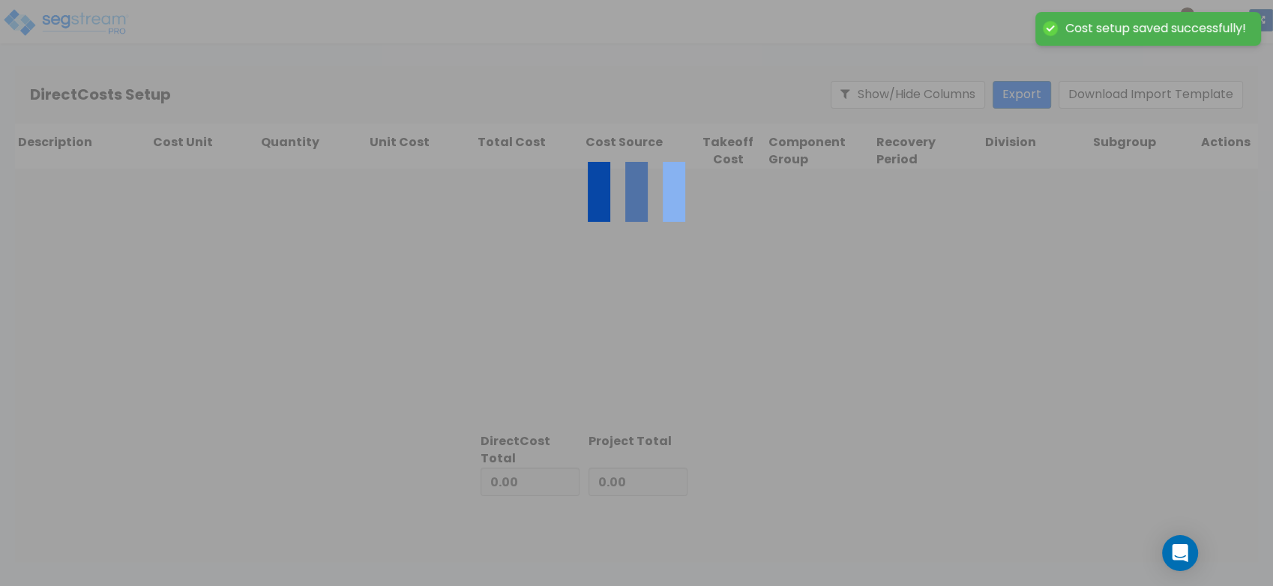
type input "102,905.40"
type input "693,313.52"
type input "796,218.92"
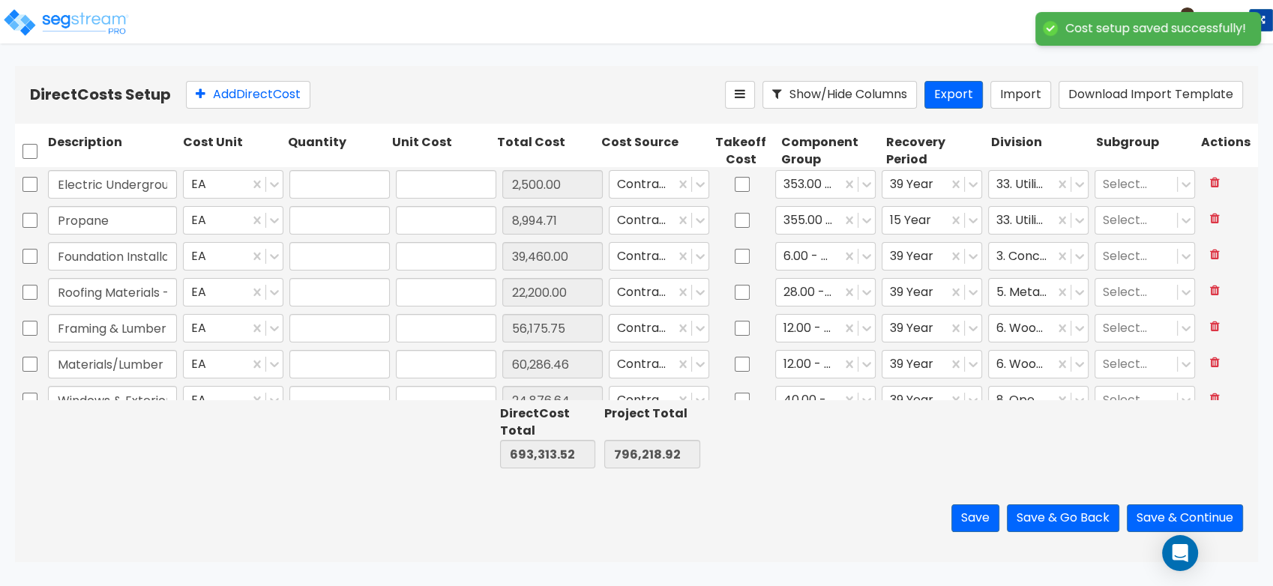
type input "1.00"
type input "2,500.00"
type input "1.00"
type input "8,994.71"
type input "1.00"
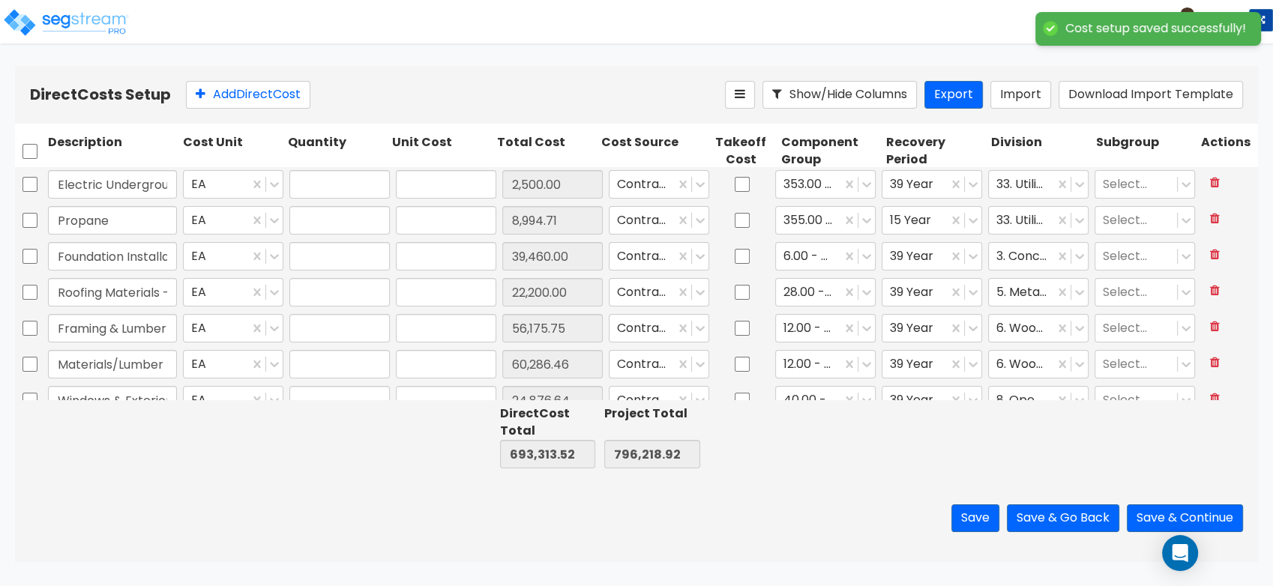
type input "39,460.00"
type input "1.00"
type input "22,200.00"
type input "1.00"
type input "56,175.75"
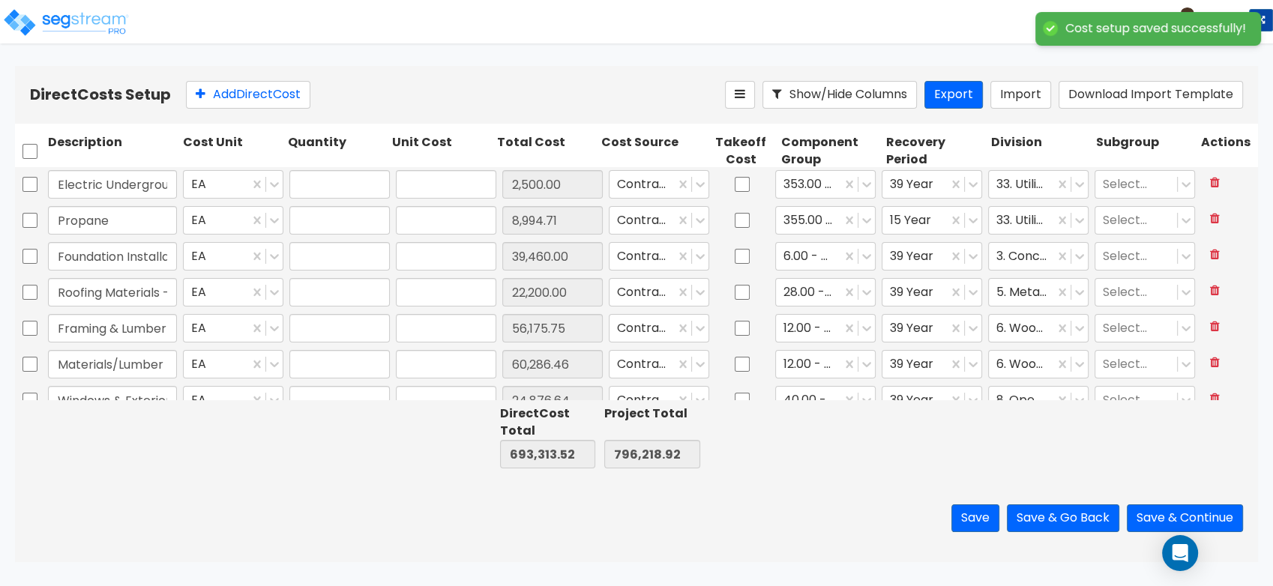
type input "1.00"
type input "60,286.46"
type input "1.00"
type input "24,876.64"
type input "1.00"
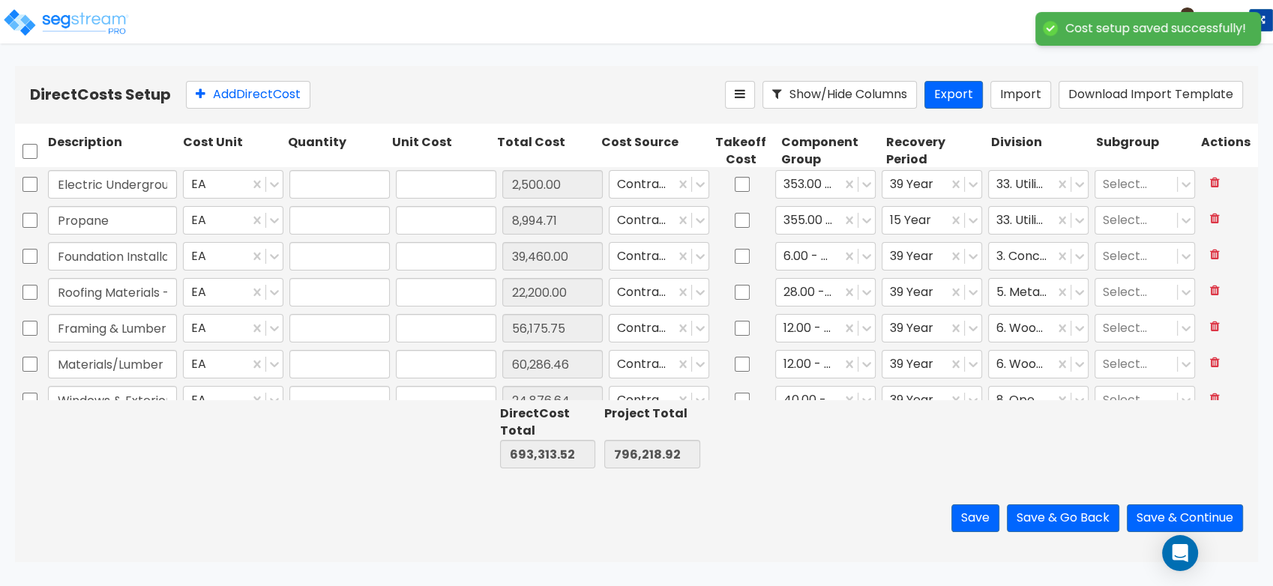
type input "2,920.00"
type input "1.00"
type input "2,400.00"
type input "1.00"
type input "4,205.00"
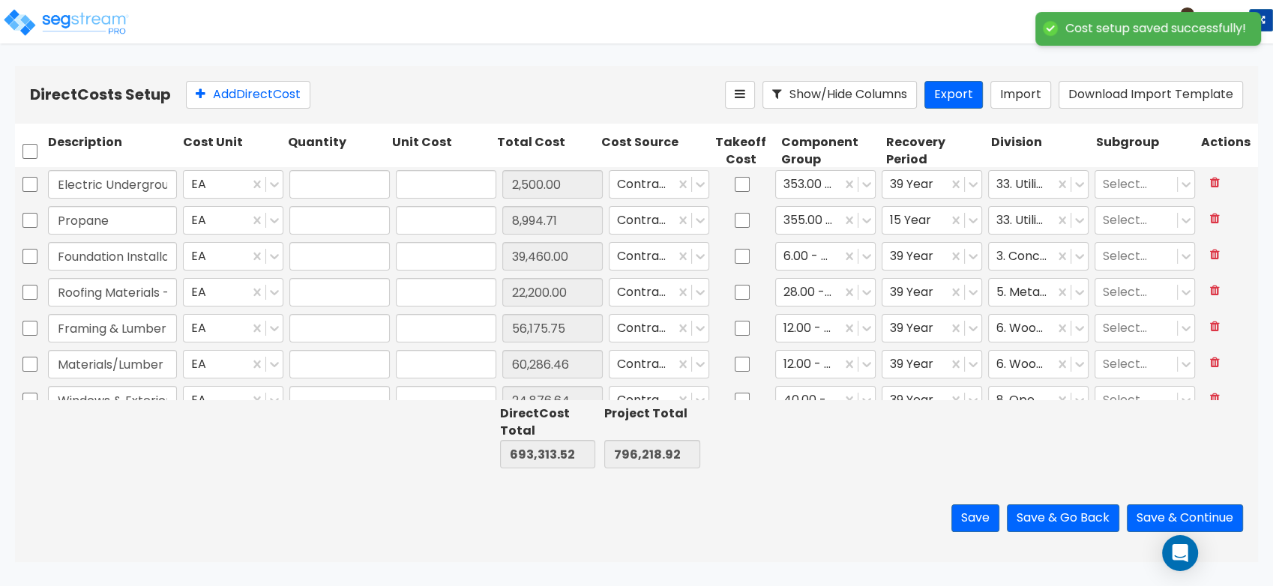
type input "1.00"
type input "18,000.00"
type input "1.00"
type input "7,740.98"
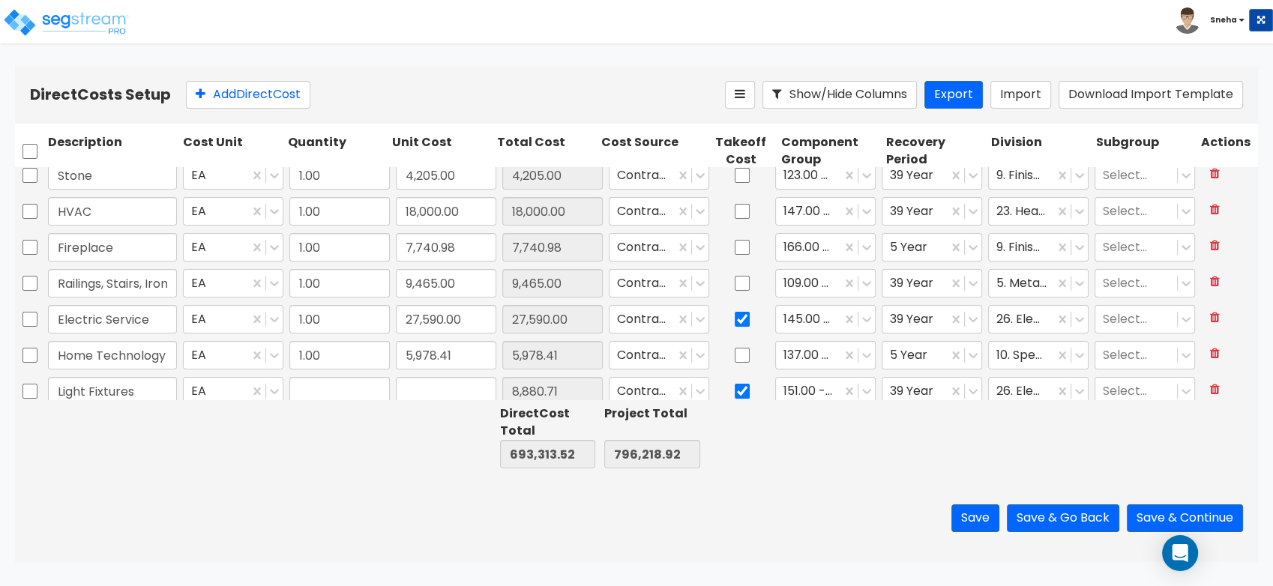
type input "1.00"
type input "8,880.71"
type input "1.00"
type input "5,887.53"
type input "1.00"
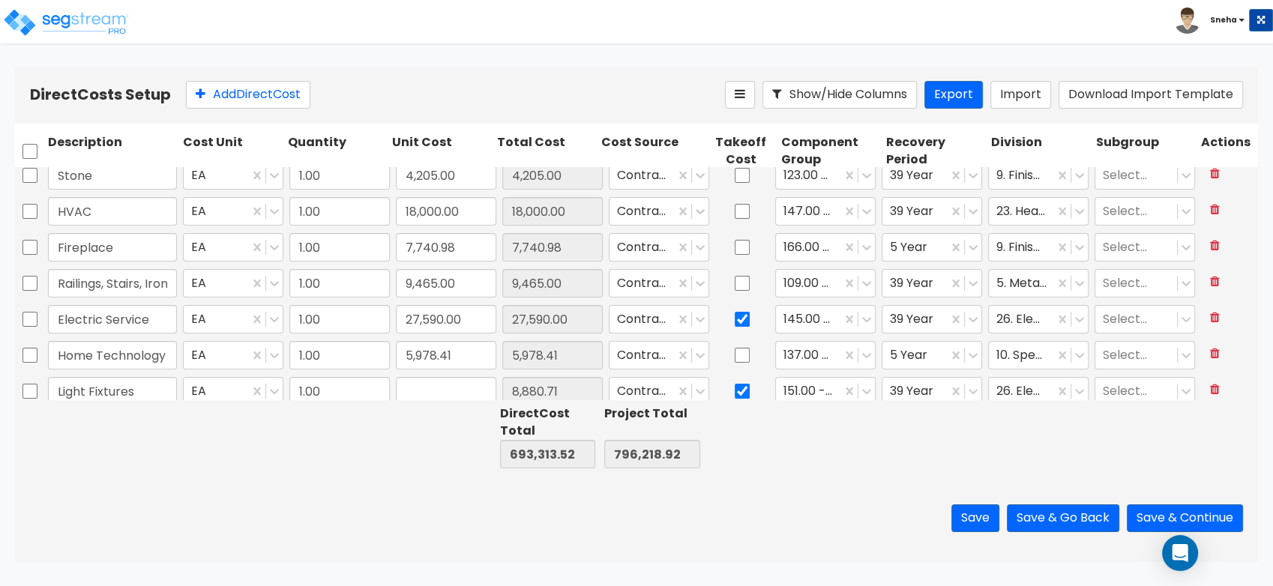
type input "23,347.20"
type input "1.00"
type input "10,739.46"
type input "1.00"
type input "25,045.00"
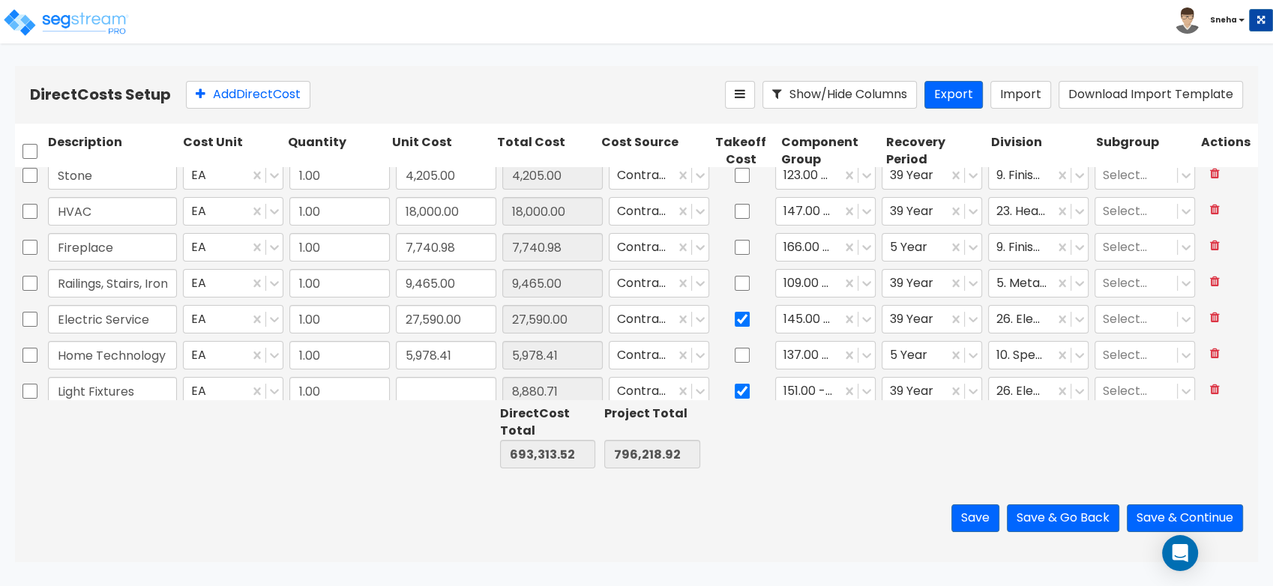
type input "1.00"
type input "14,750.44"
type input "1.00"
type input "29,996.62"
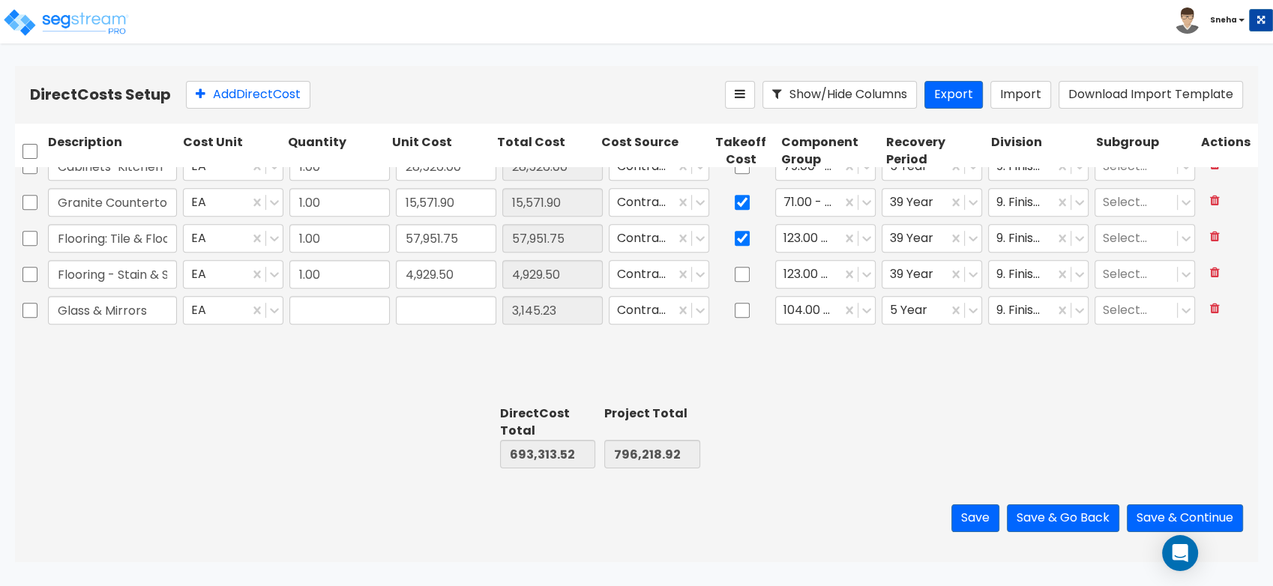
type input "1.00"
type input "3,145.23"
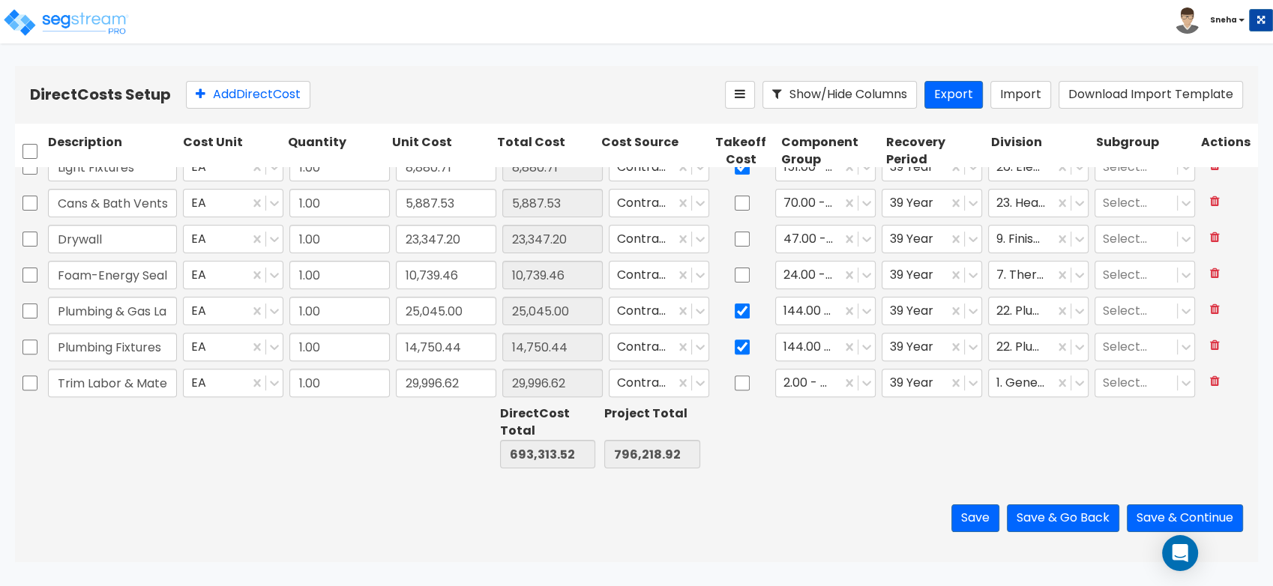
type input "1.00"
type input "7,740.98"
type input "1.00"
type input "9,465.00"
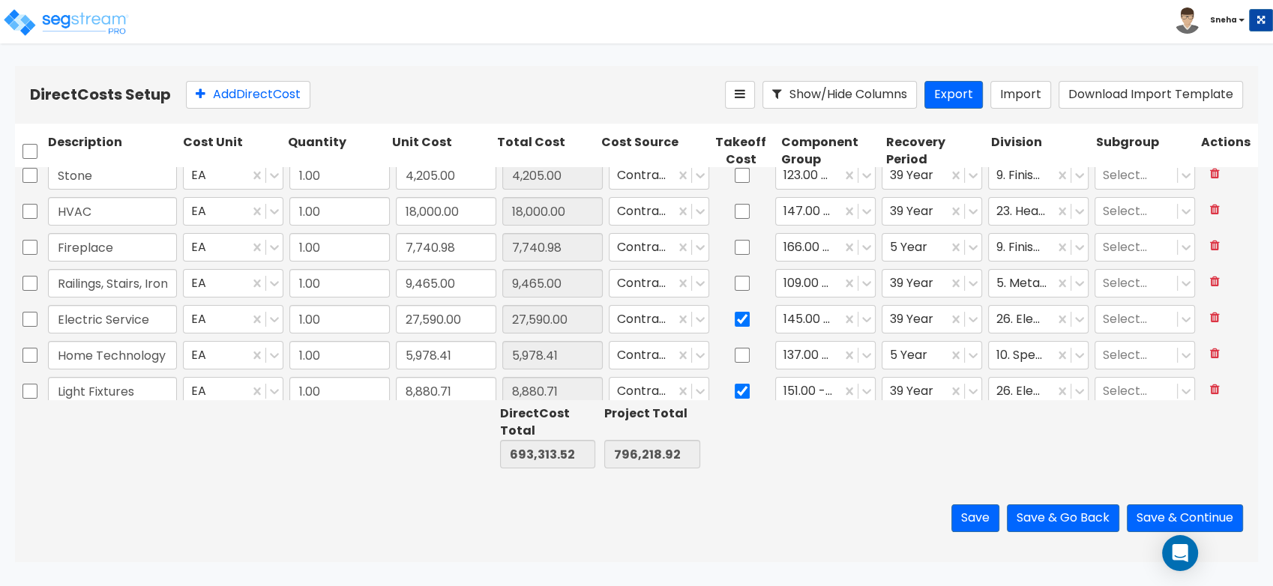
type input "1.00"
type input "60,286.46"
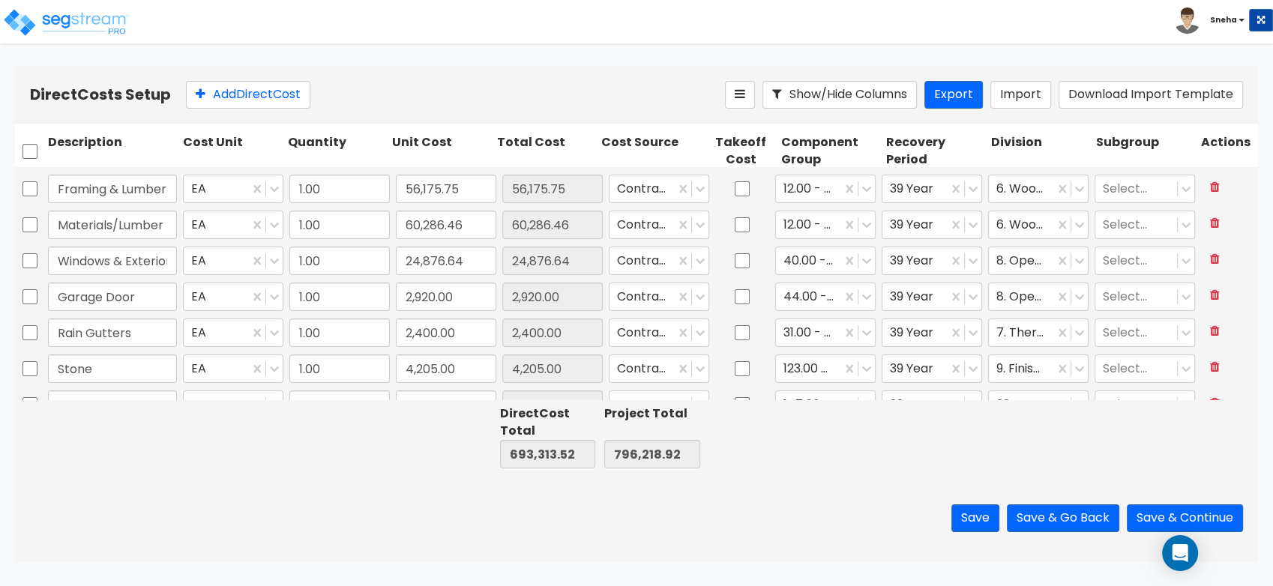
scroll to position [166, 0]
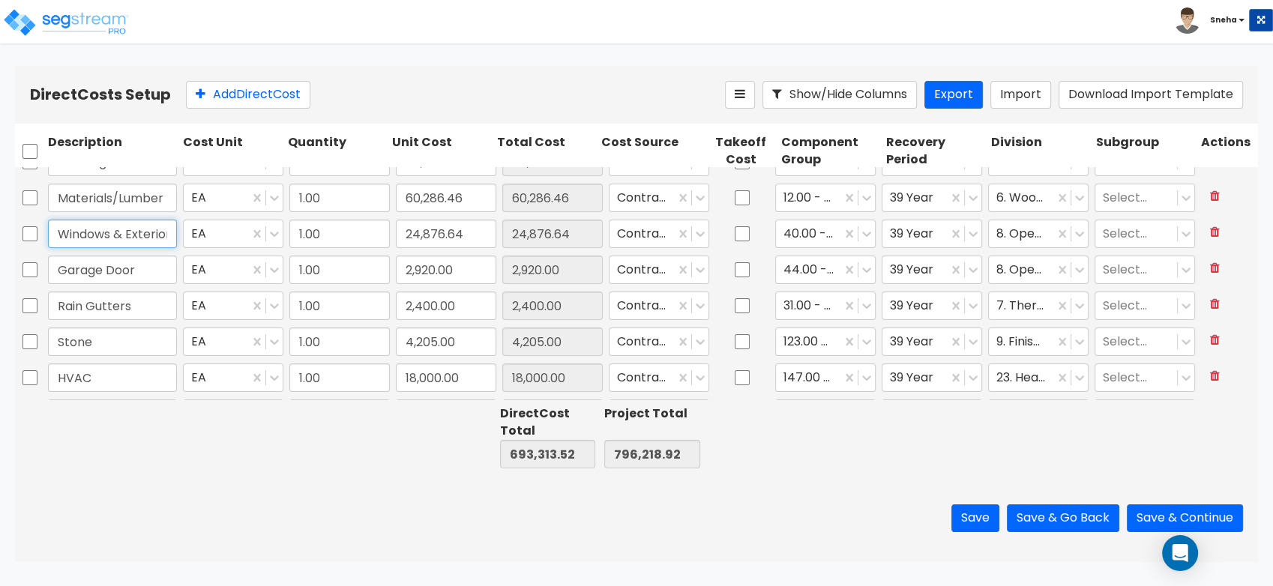
click at [142, 236] on input "Windows & Exterior Door" at bounding box center [112, 234] width 129 height 28
click at [142, 275] on input "Garage Door" at bounding box center [112, 270] width 129 height 28
click at [139, 301] on input "Rain Gutters" at bounding box center [112, 306] width 129 height 28
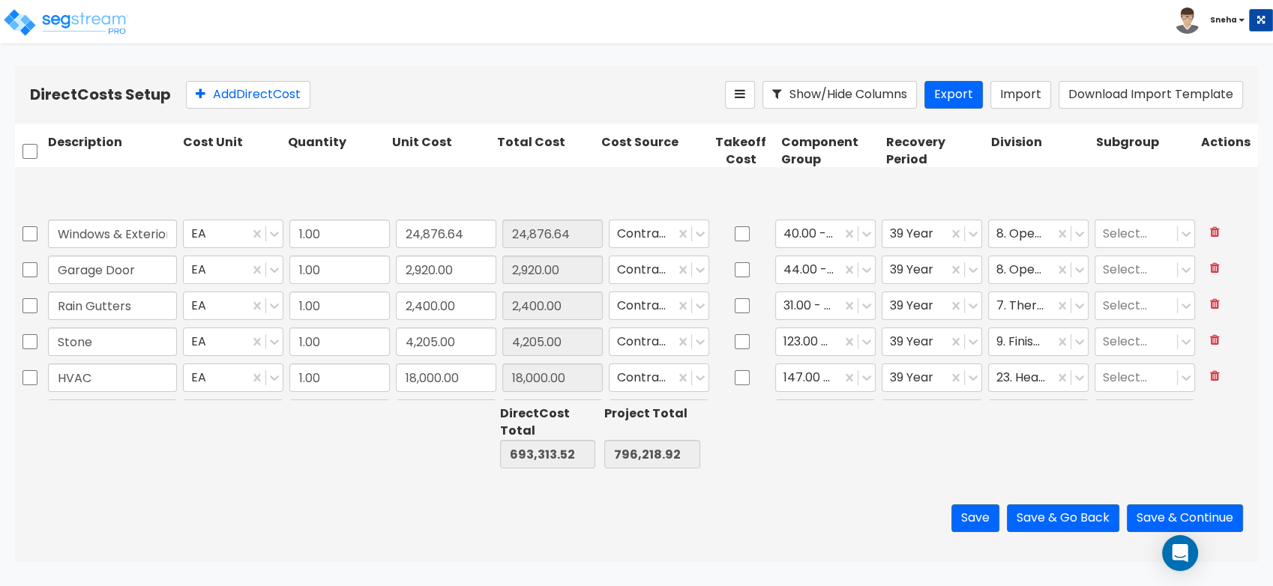
type input "1.00"
type input "25,045.00"
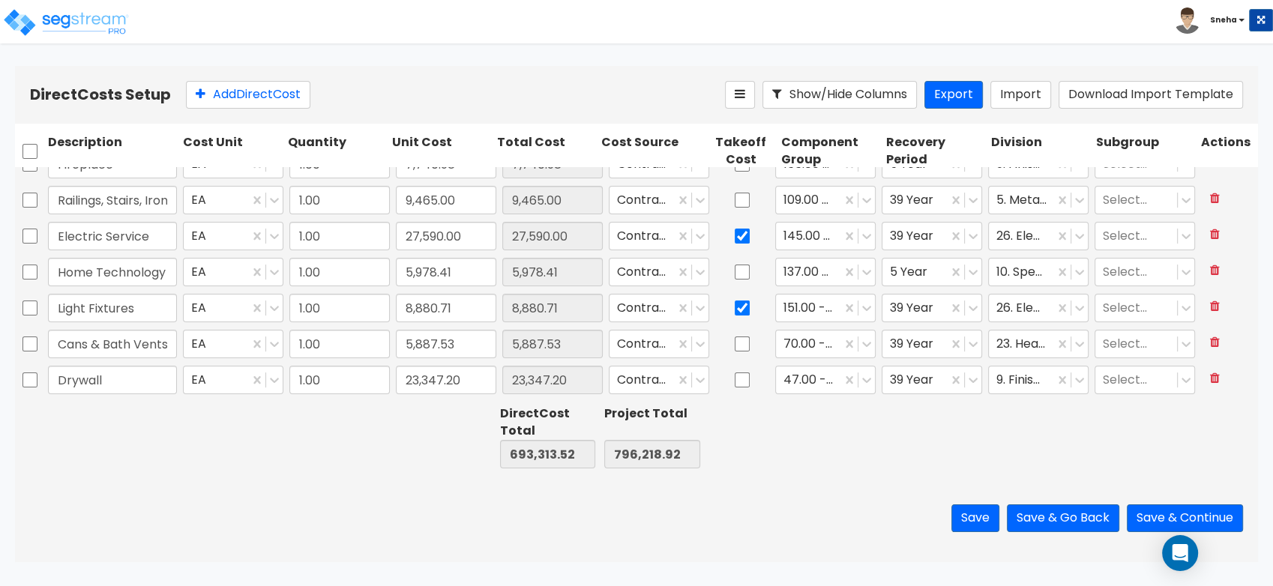
scroll to position [333, 0]
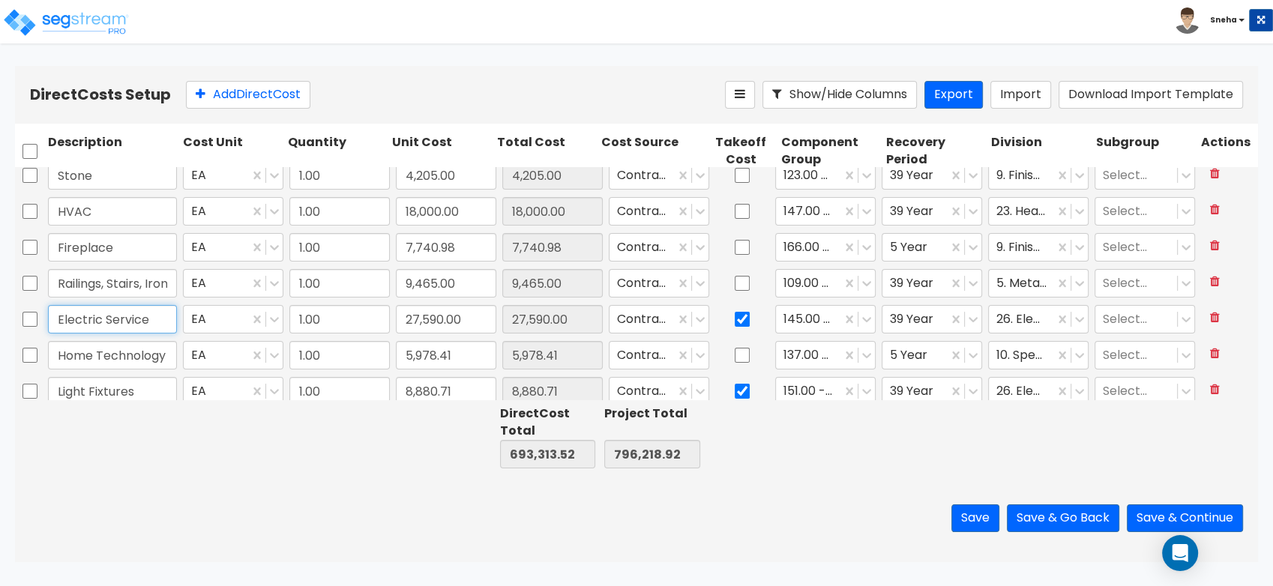
click at [121, 324] on input "Electric Service" at bounding box center [112, 319] width 129 height 28
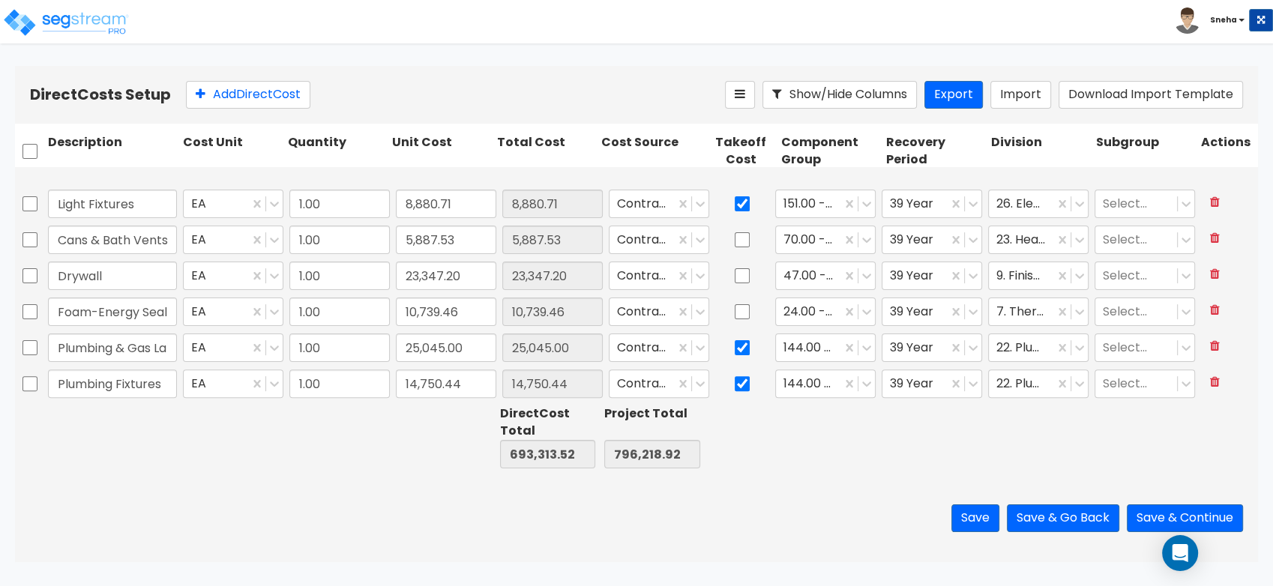
scroll to position [583, 0]
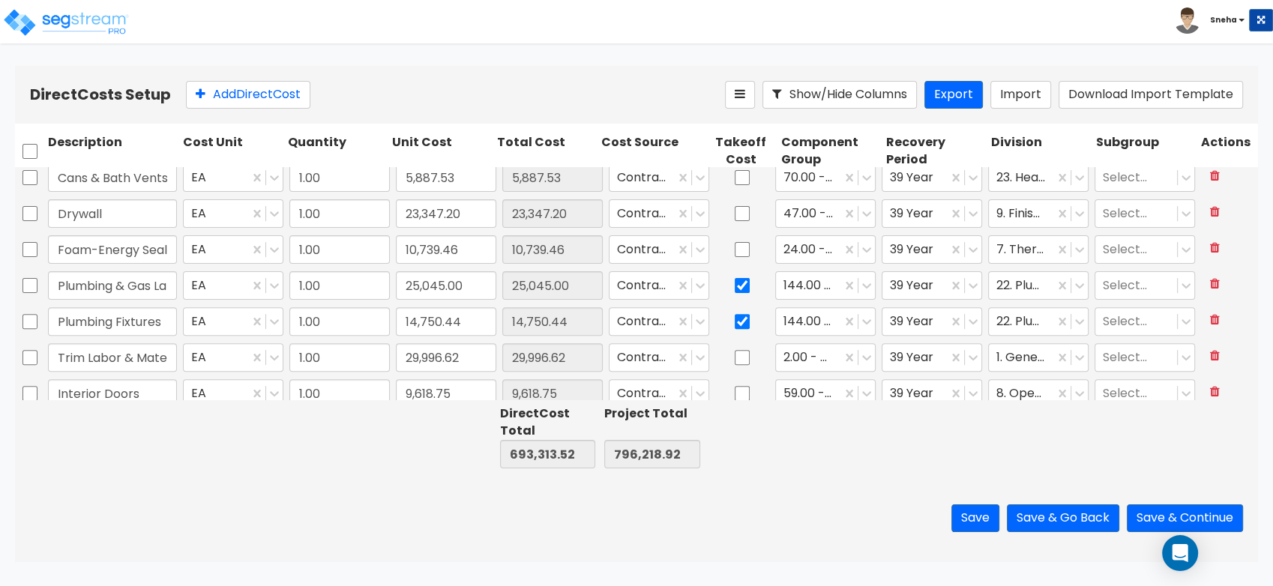
click at [130, 178] on input "Cans & Bath Vents" at bounding box center [112, 177] width 129 height 28
click at [128, 218] on input "Drywall" at bounding box center [112, 213] width 129 height 28
click at [126, 247] on input "Foam-Energy Sealant" at bounding box center [112, 249] width 129 height 28
click at [130, 293] on input "Plumbing & Gas Labor" at bounding box center [112, 285] width 129 height 28
click at [126, 324] on input "Plumbing Fixtures" at bounding box center [112, 321] width 129 height 28
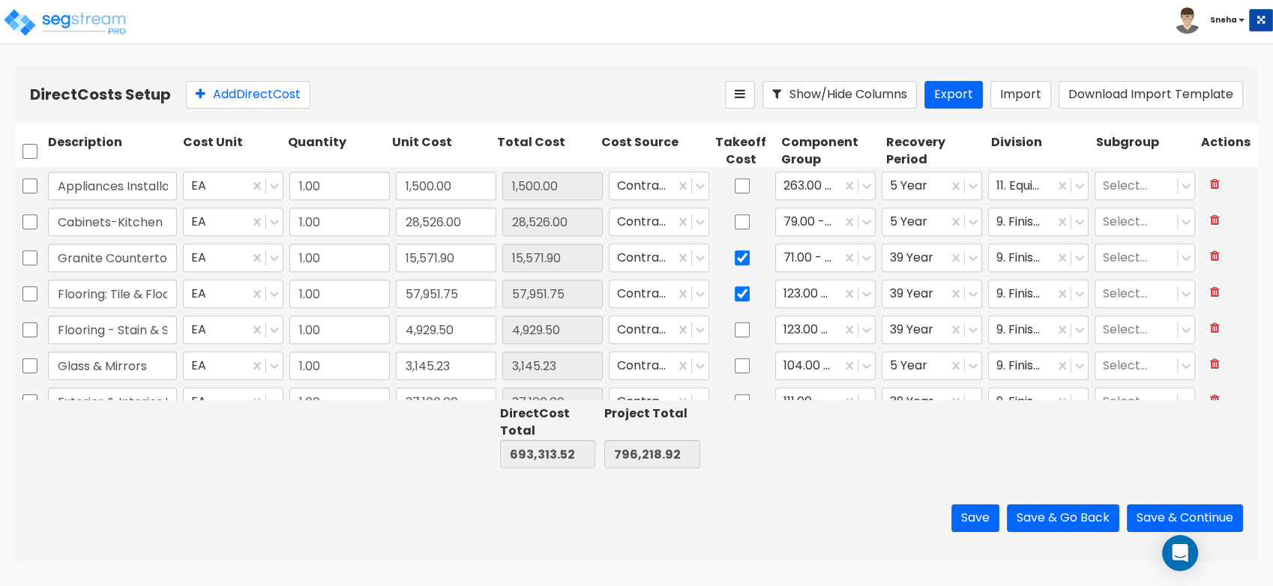
scroll to position [916, 0]
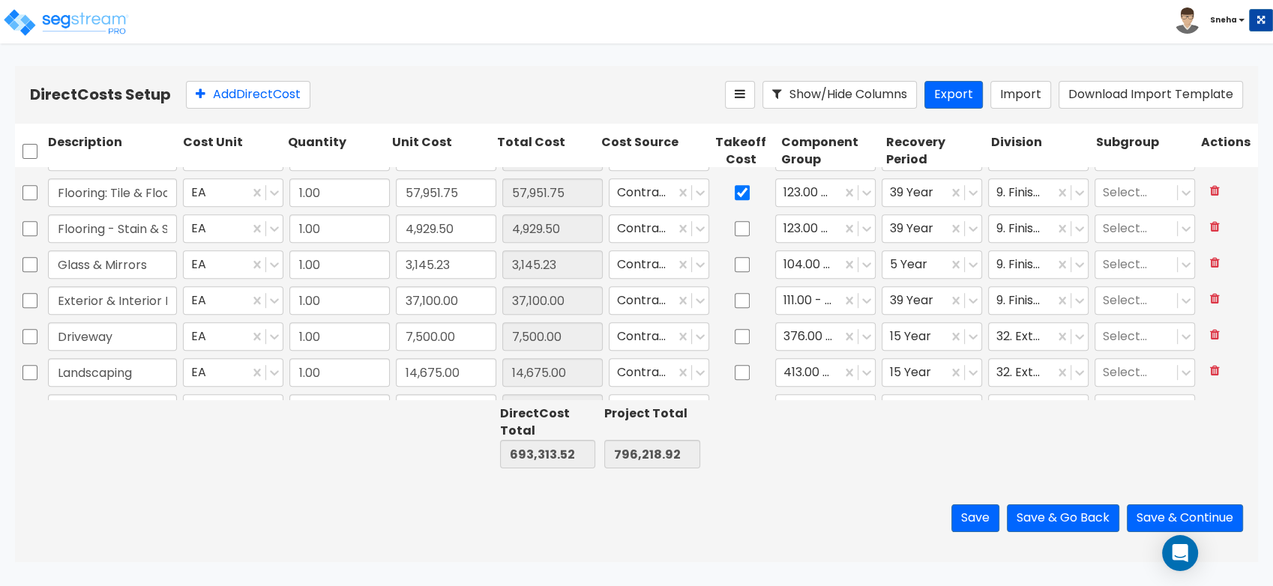
type input "1.00"
type input "1,500.00"
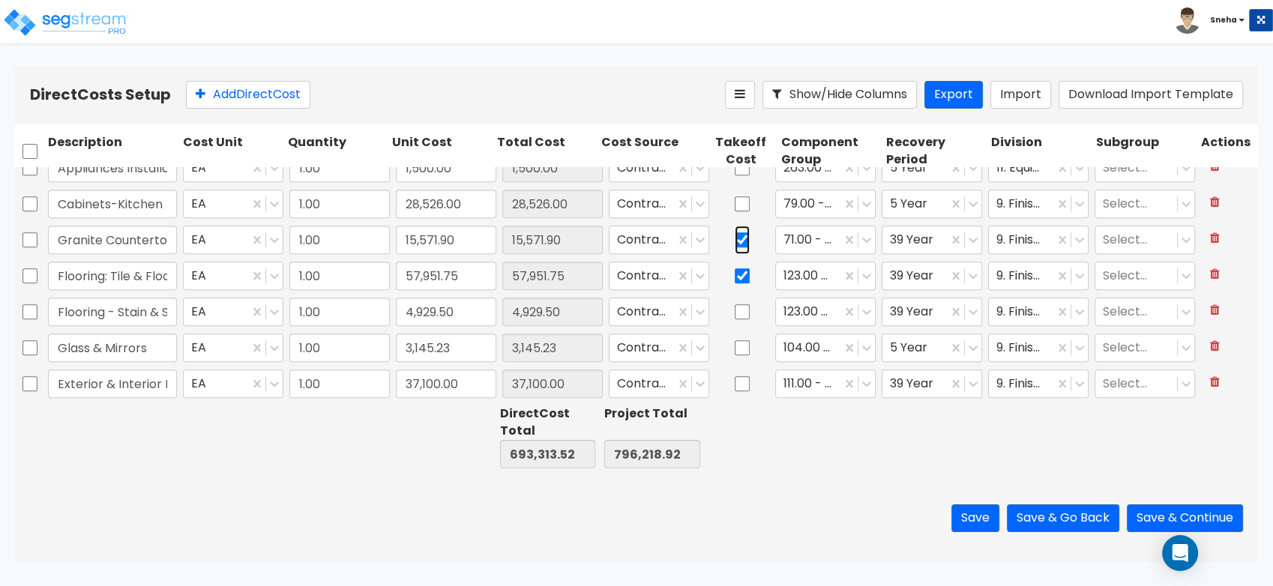
click at [737, 240] on input "checkbox" at bounding box center [742, 240] width 15 height 28
checkbox input "false"
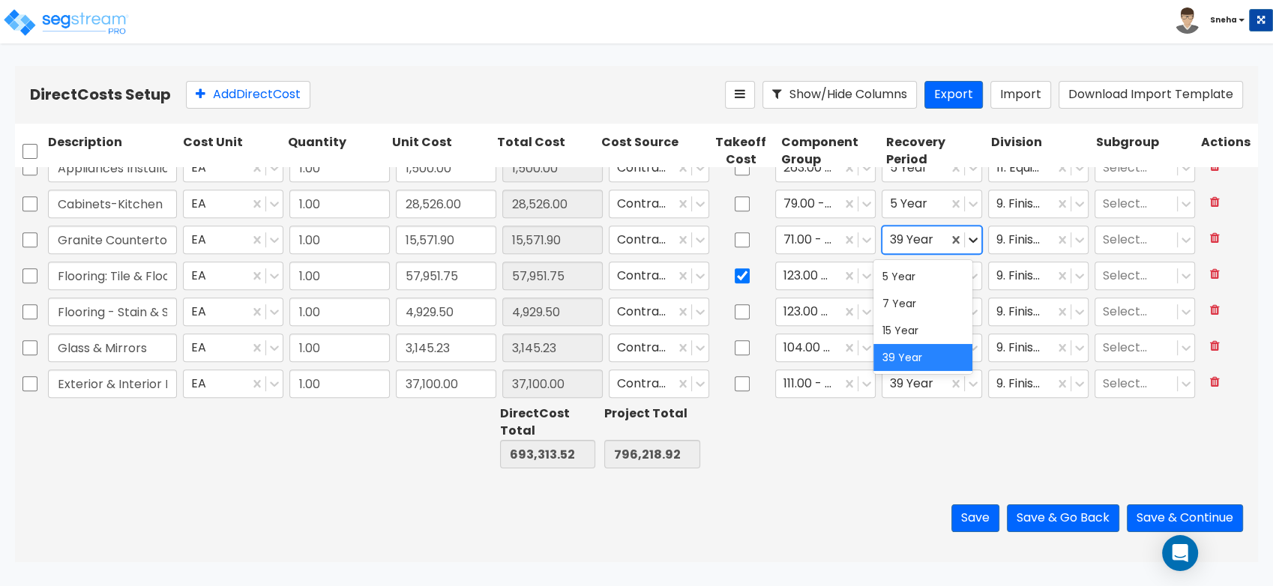
click at [966, 241] on icon at bounding box center [973, 239] width 15 height 15
click at [906, 280] on div "5 Year" at bounding box center [923, 276] width 99 height 27
click at [859, 240] on icon at bounding box center [866, 239] width 15 height 15
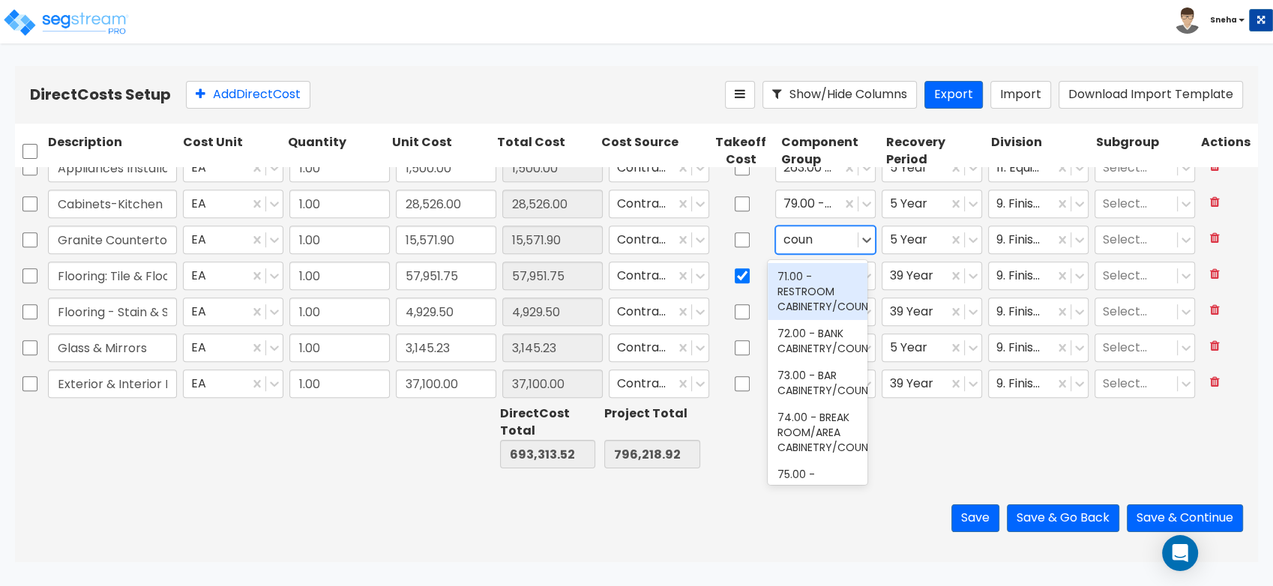
type input "count"
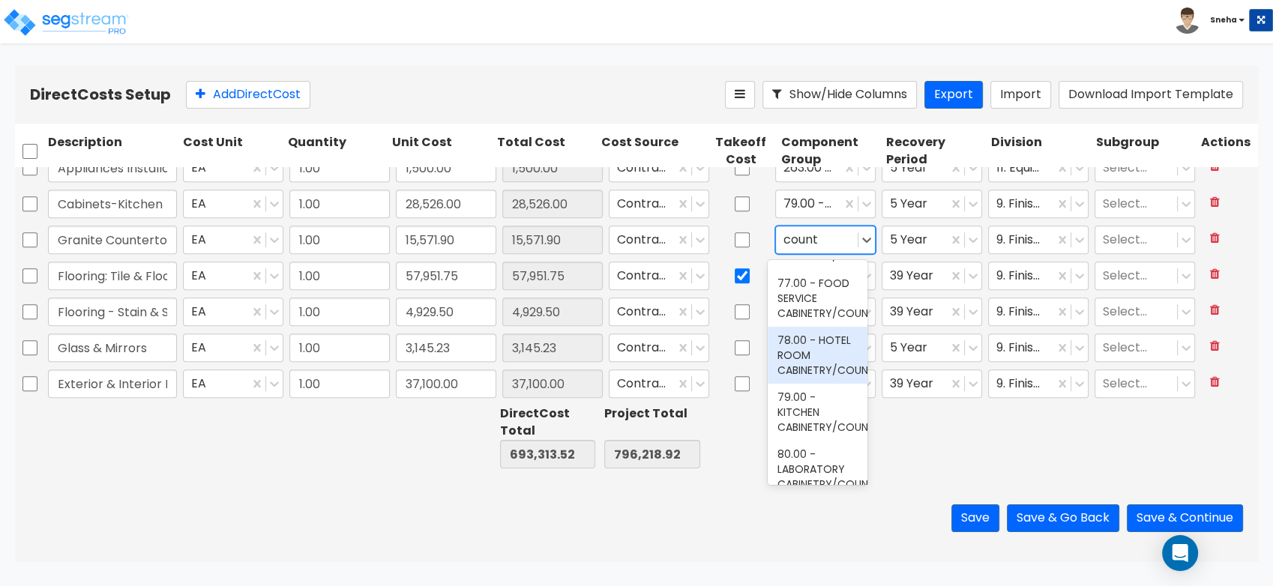
scroll to position [333, 0]
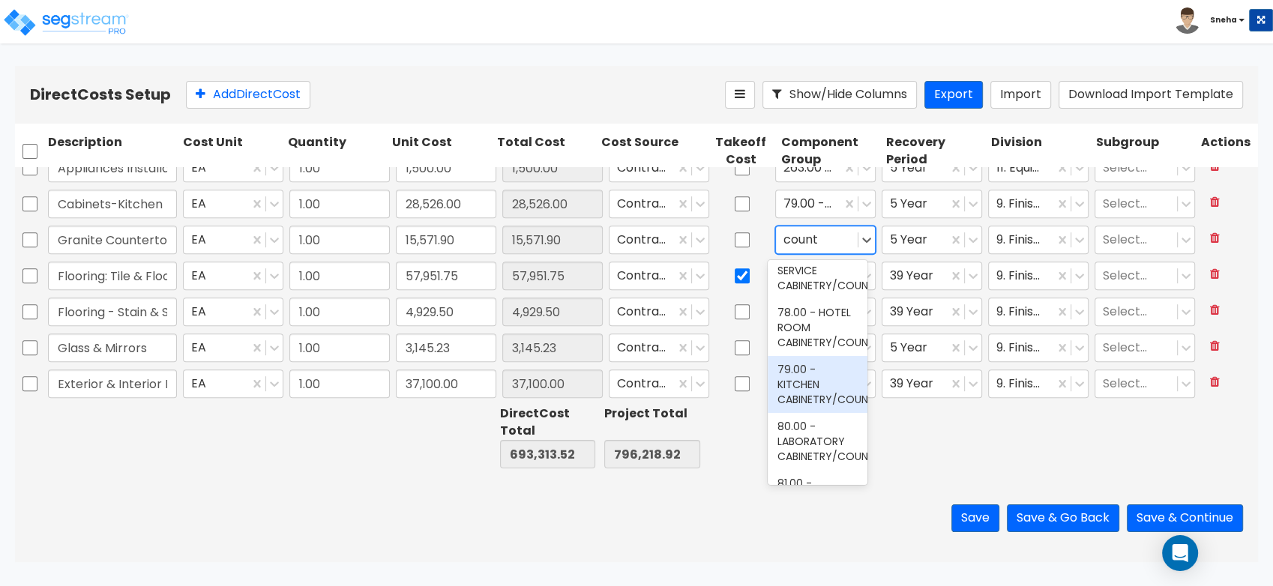
click at [831, 413] on div "79.00 - KITCHEN CABINETRY/COUNTERS" at bounding box center [817, 384] width 99 height 57
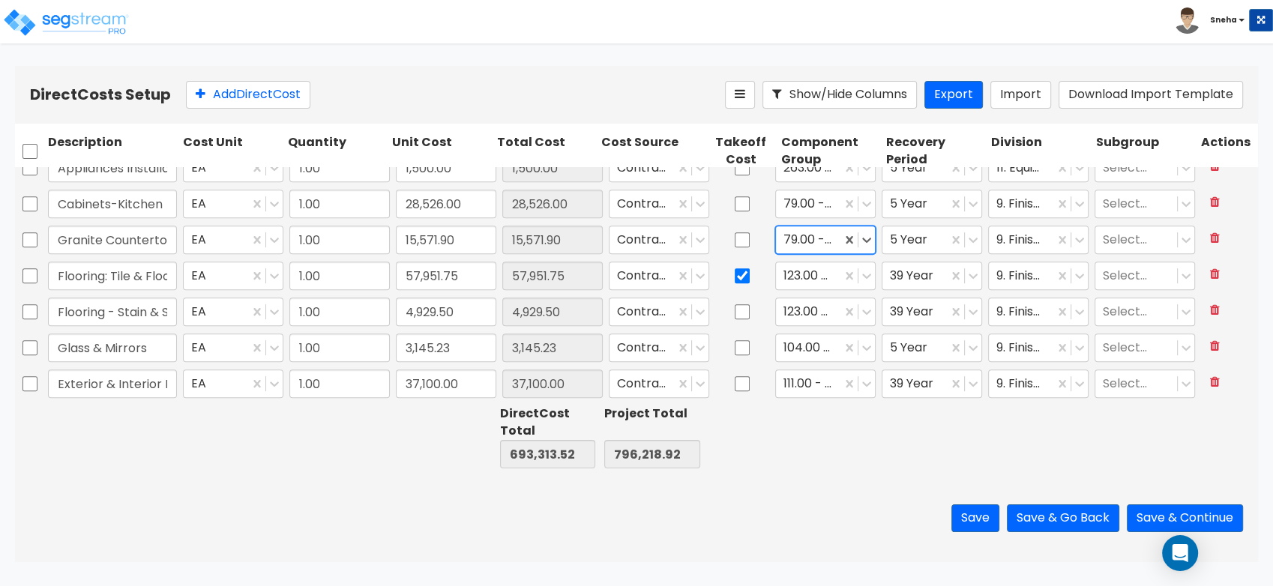
click at [852, 455] on div at bounding box center [830, 437] width 105 height 69
click at [971, 510] on button "Save" at bounding box center [976, 519] width 48 height 28
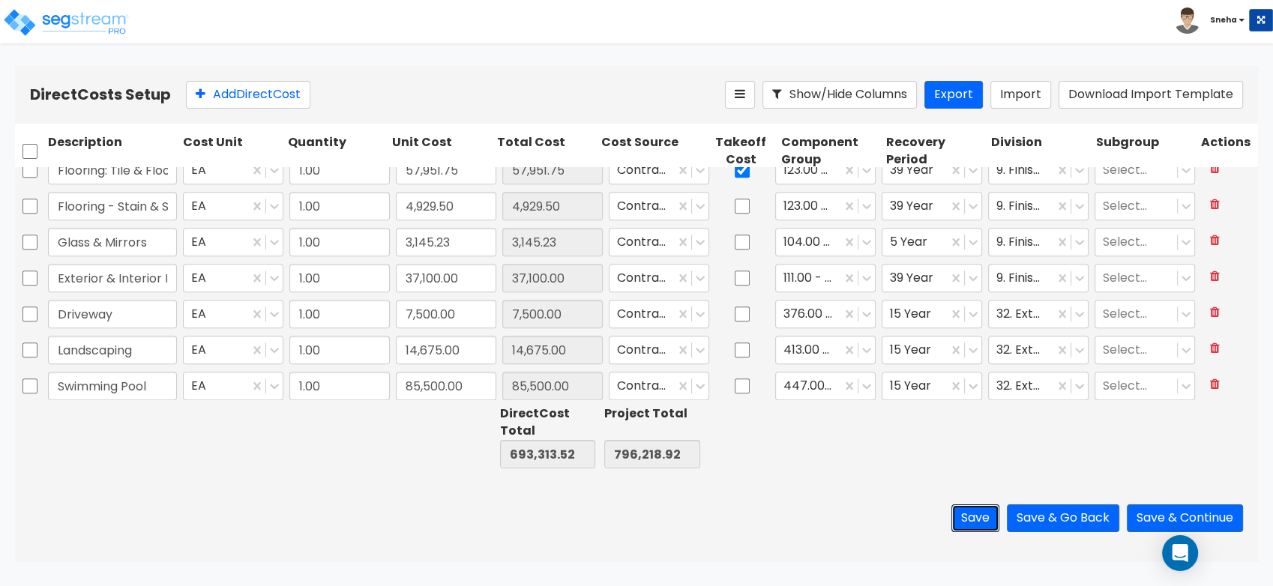
scroll to position [1027, 0]
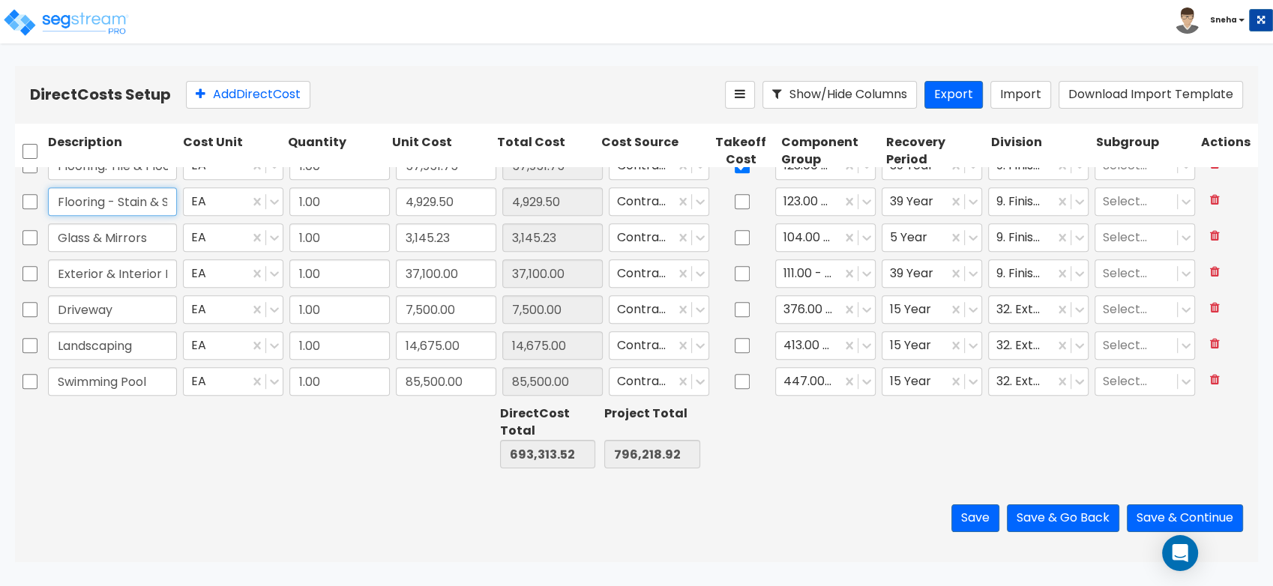
click at [116, 202] on input "Flooring - Stain & Scoring" at bounding box center [112, 201] width 129 height 28
click at [101, 202] on input "Flooring - Stain & Scoring" at bounding box center [112, 201] width 129 height 28
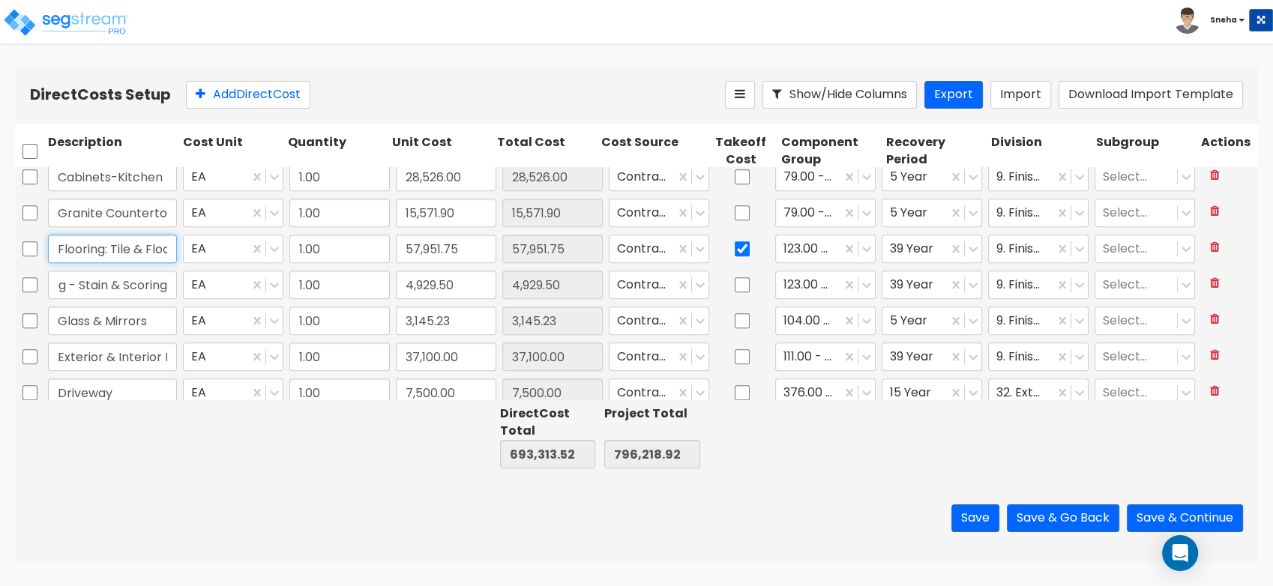
click at [82, 249] on input "Flooring: Tile & Flooring" at bounding box center [112, 249] width 129 height 28
click at [132, 287] on input "Flooring - Stain & Scoring" at bounding box center [112, 285] width 129 height 28
click at [966, 283] on icon at bounding box center [973, 284] width 15 height 15
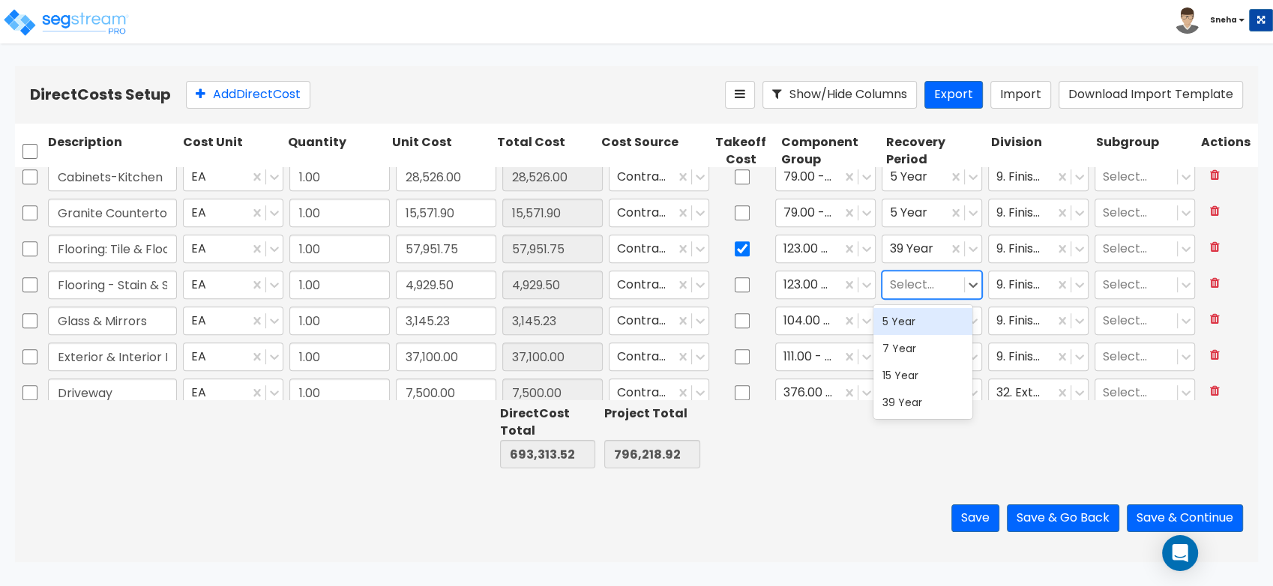
click at [917, 325] on div "5 Year" at bounding box center [923, 321] width 99 height 27
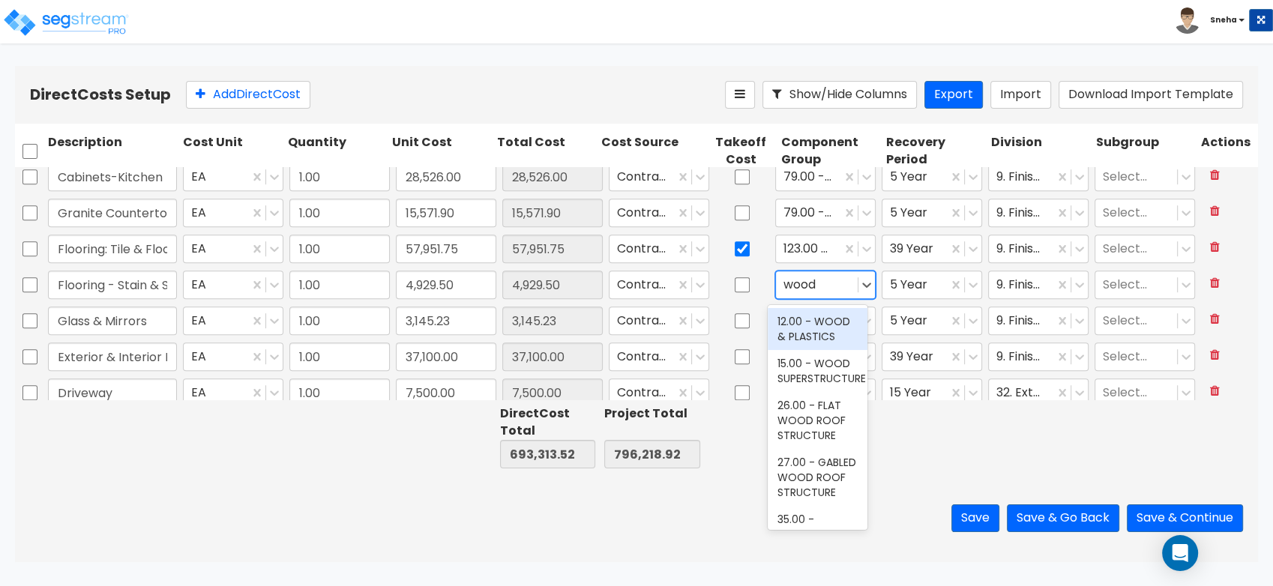
type input "wood f"
click at [825, 337] on div "131.00 - WOOD FLOORING" at bounding box center [817, 329] width 99 height 42
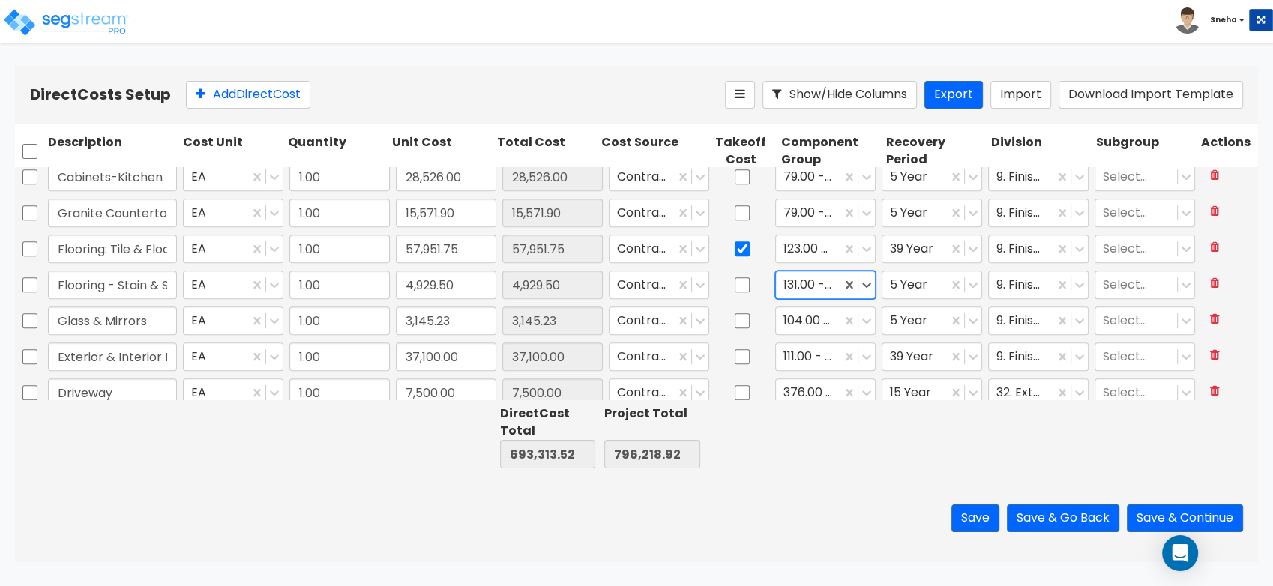
click at [834, 498] on div "Save Save & Go Back Save & Continue" at bounding box center [636, 519] width 1243 height 88
click at [977, 523] on button "Save" at bounding box center [976, 519] width 48 height 28
click at [126, 254] on input "Flooring: Tile & Flooring" at bounding box center [112, 249] width 129 height 28
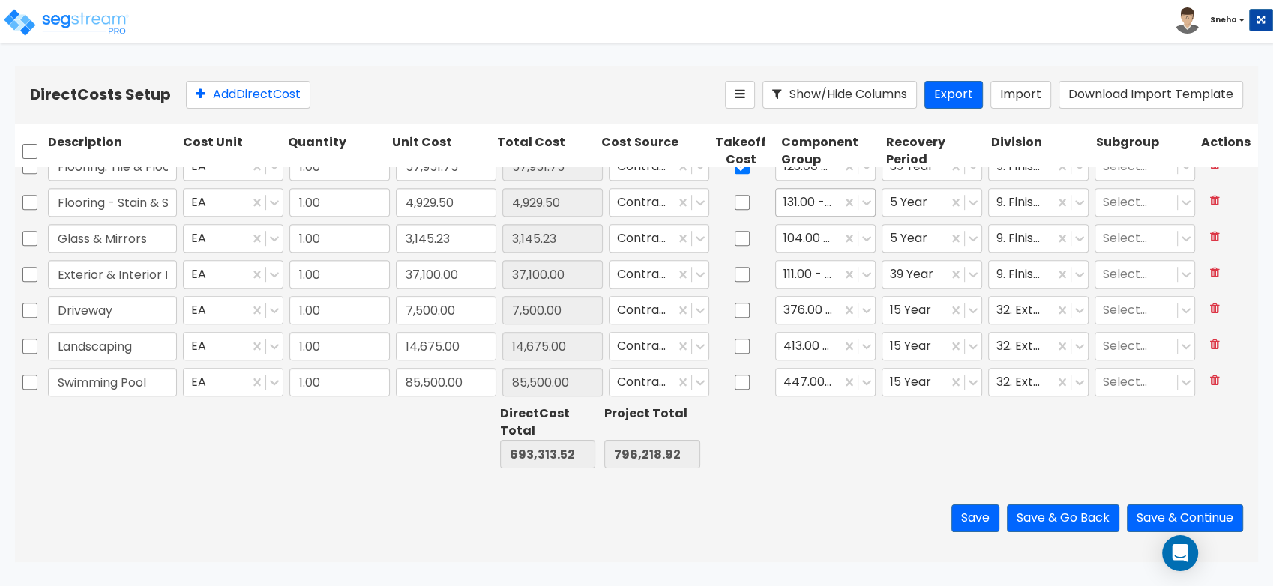
scroll to position [1027, 0]
type input "1.00"
type input "28,526.00"
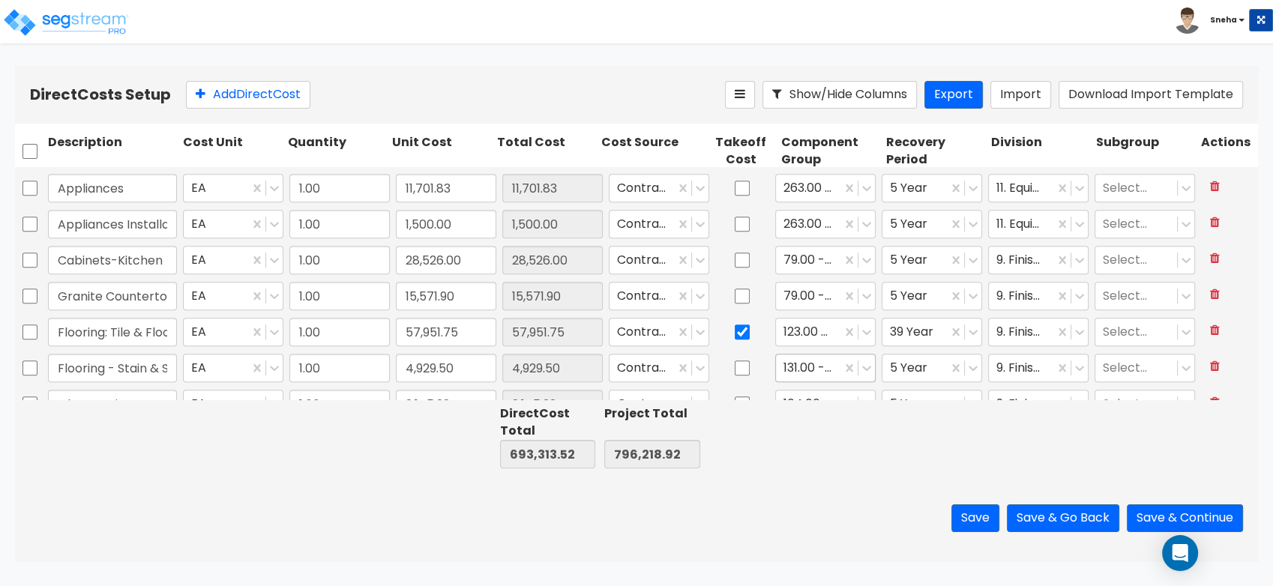
type input "1.00"
type input "29,996.62"
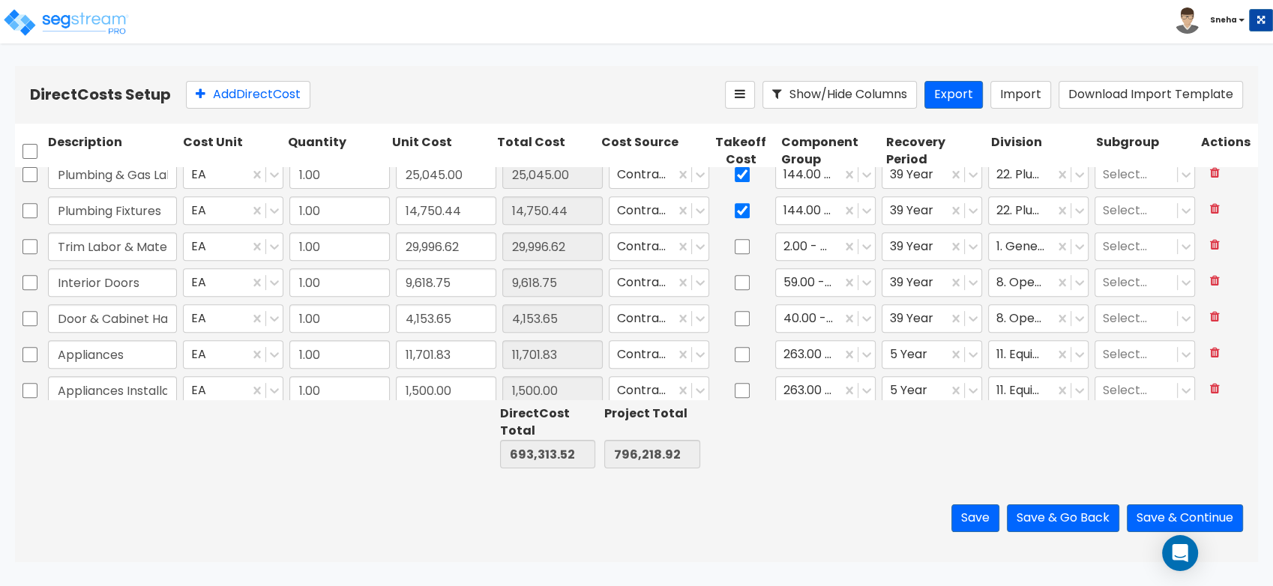
type input "1.00"
type input "23,347.20"
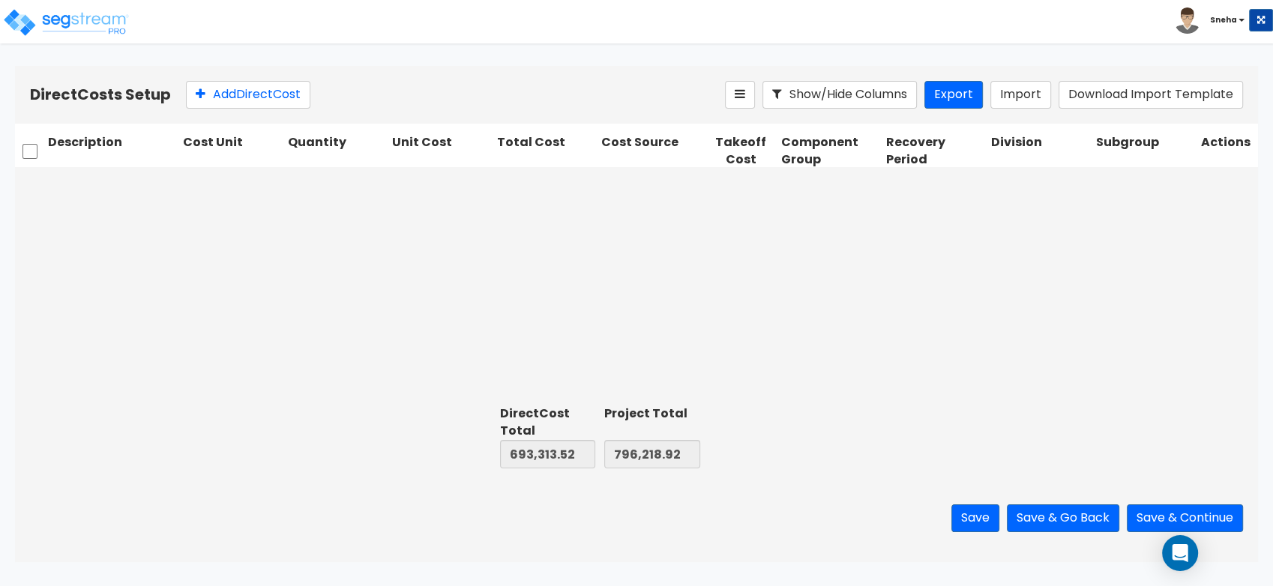
scroll to position [193, 0]
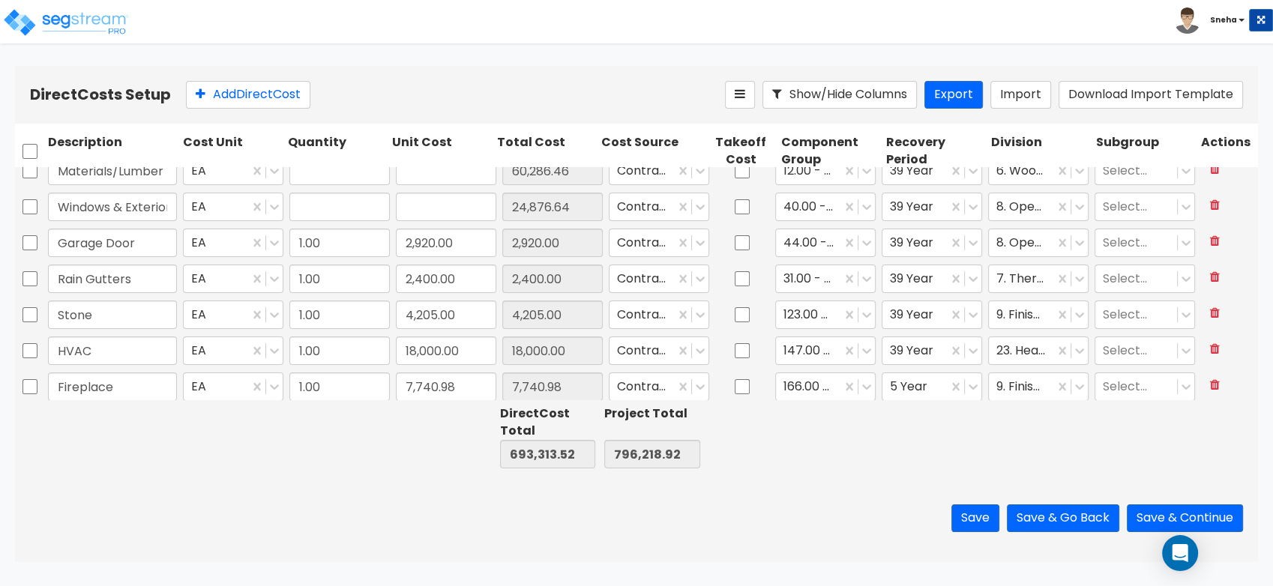
type input "1.00"
type input "22,200.00"
type input "1.00"
type input "56,175.75"
type input "1.00"
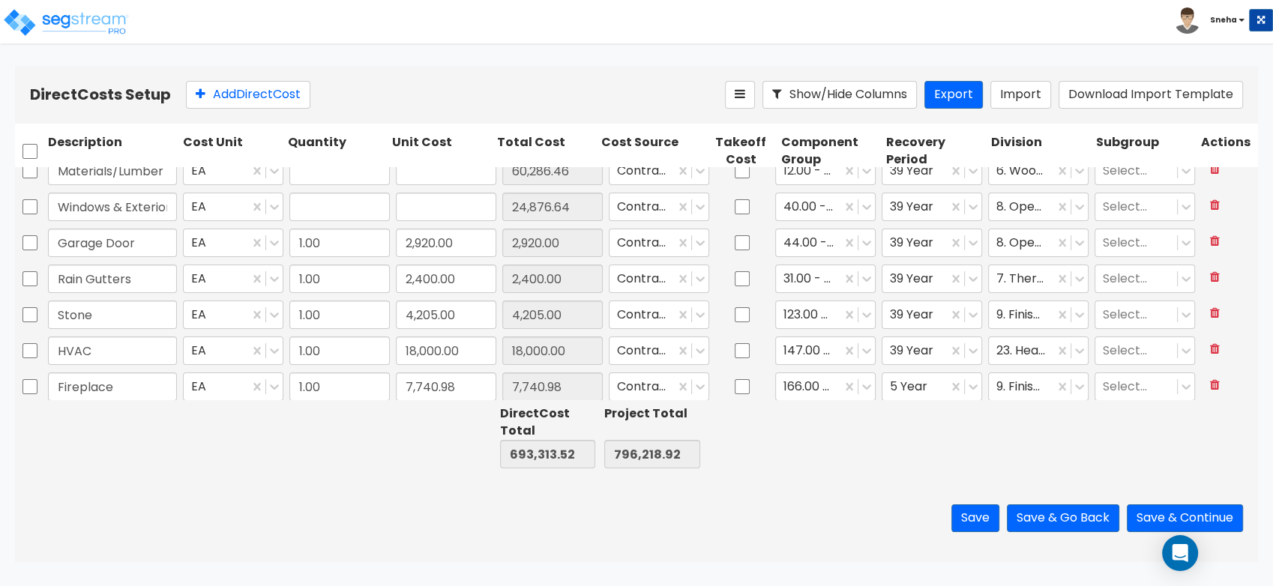
type input "60,286.46"
type input "1.00"
type input "24,876.64"
type input "1.00"
type input "8,994.71"
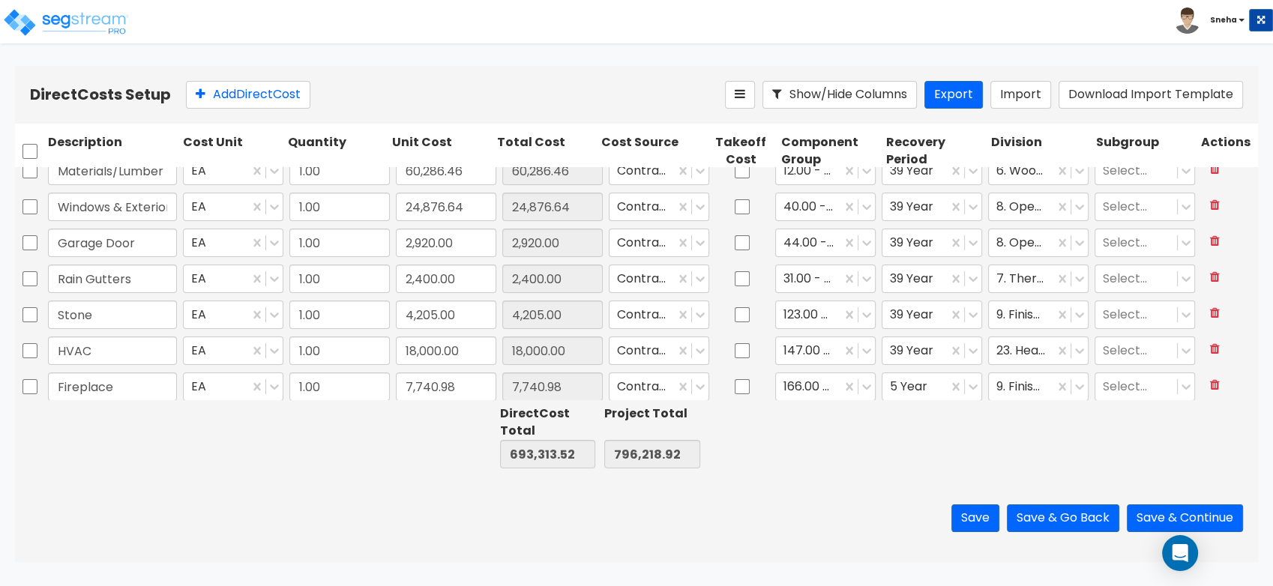
scroll to position [0, 0]
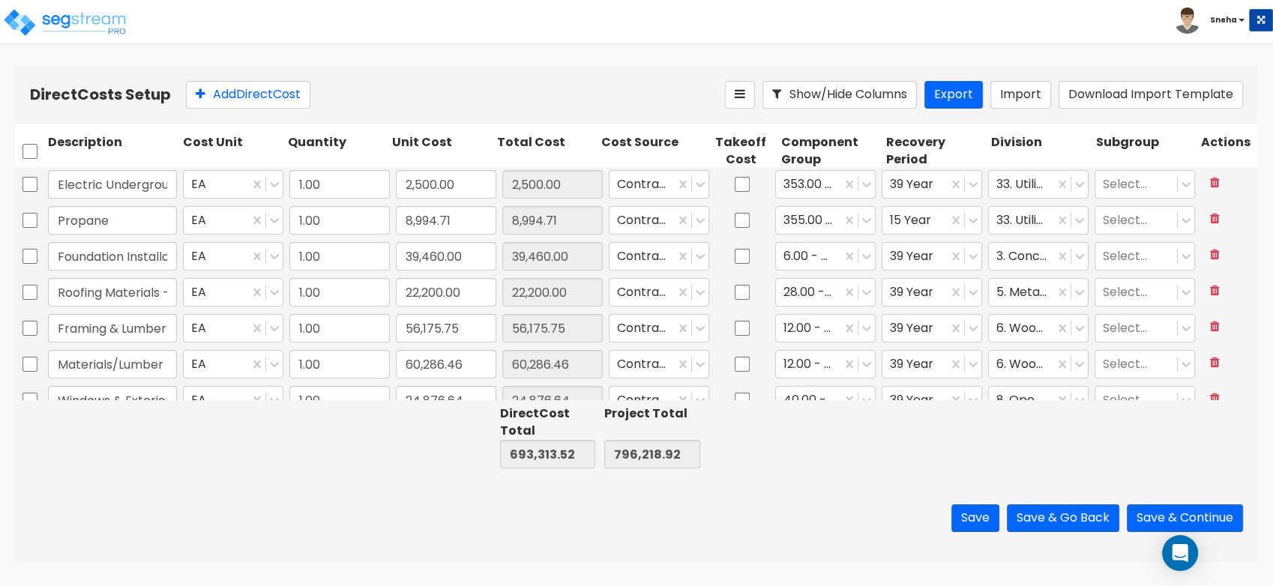
type input "1.00"
type input "7,740.98"
click at [1030, 513] on button "Save & Go Back" at bounding box center [1063, 519] width 112 height 28
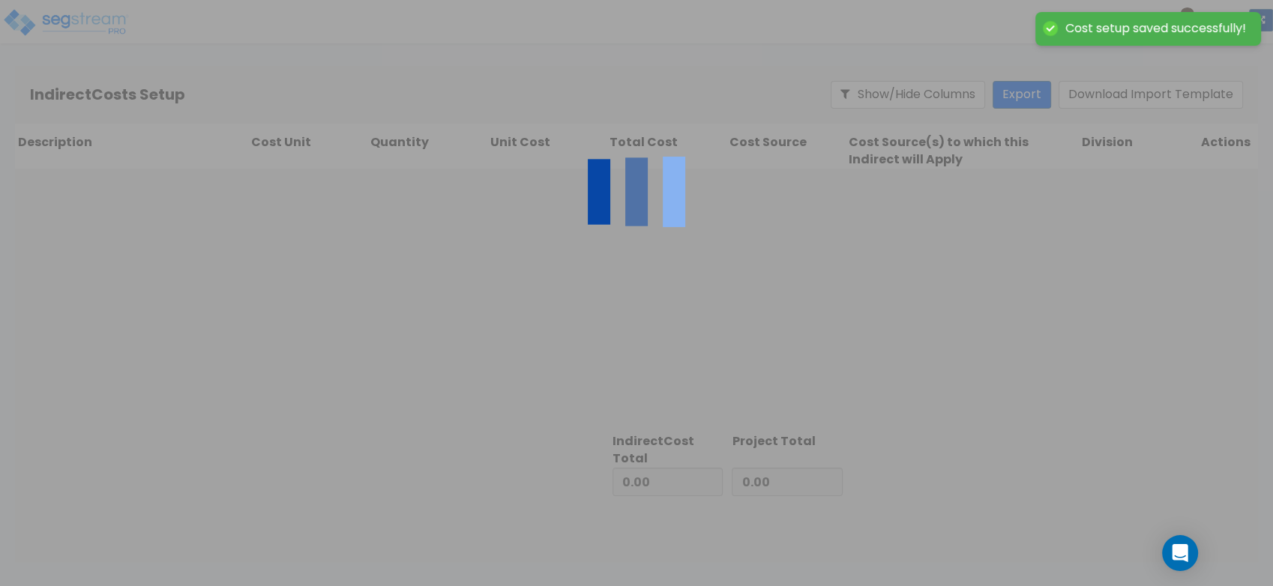
type input "693,313.52"
type input "102,905.40"
type input "796,218.92"
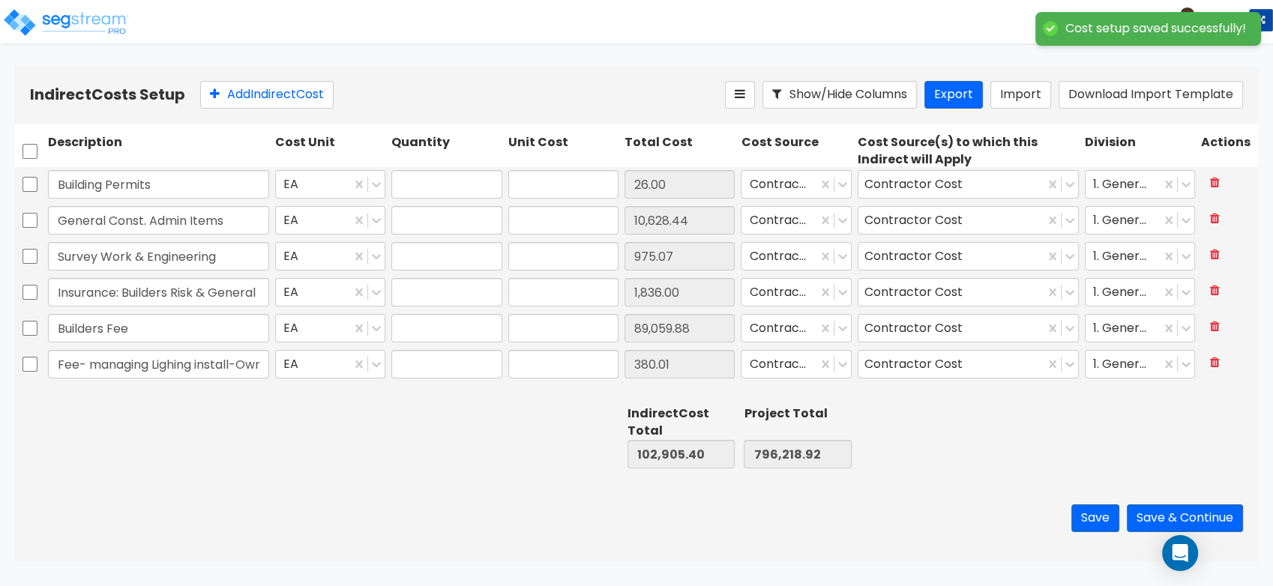
type input "1.00"
type input "26.00"
type input "1.00"
type input "10,628.44"
type input "1.00"
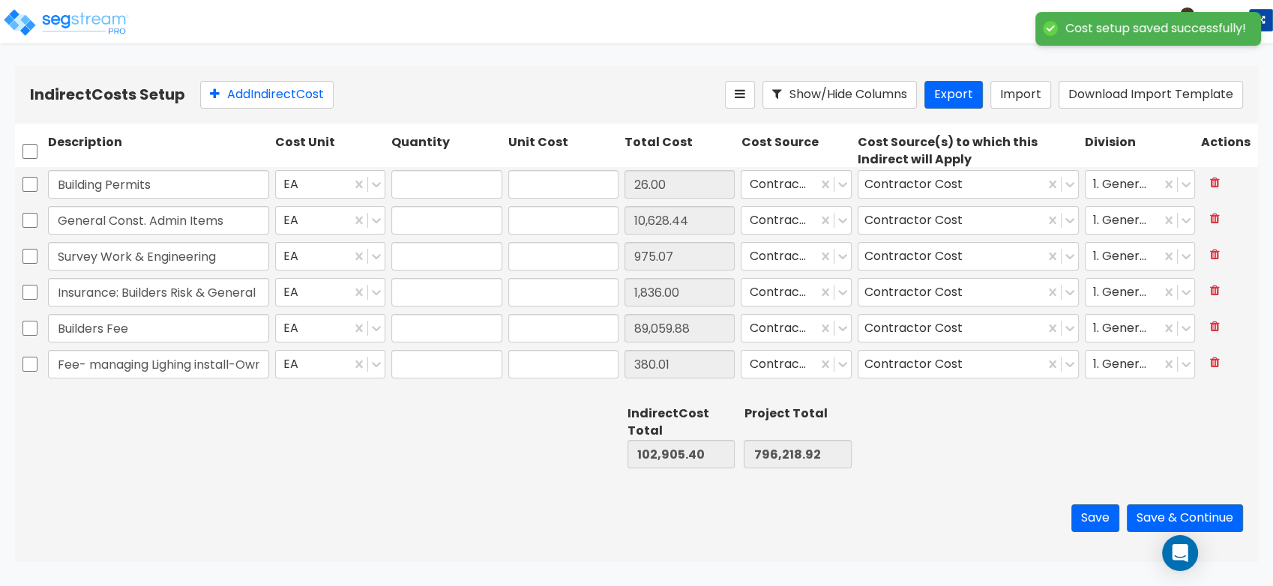
type input "975.07"
type input "1.00"
type input "1,836.00"
type input "1.00"
type input "89,059.88"
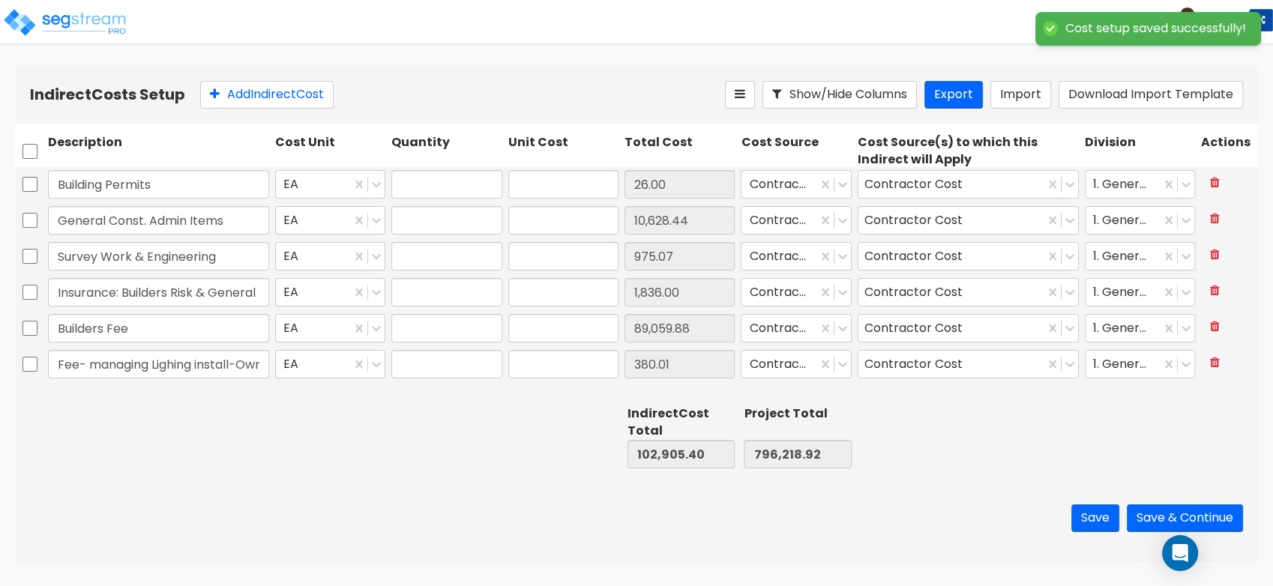
type input "1.00"
type input "380.01"
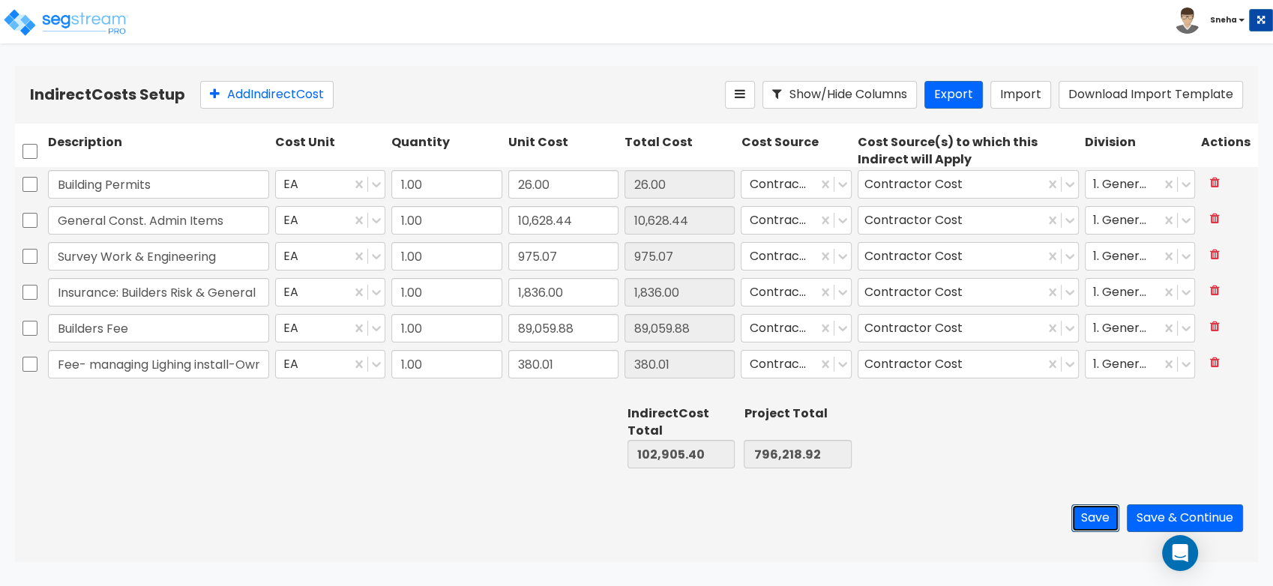
click at [1092, 523] on button "Save" at bounding box center [1096, 519] width 48 height 28
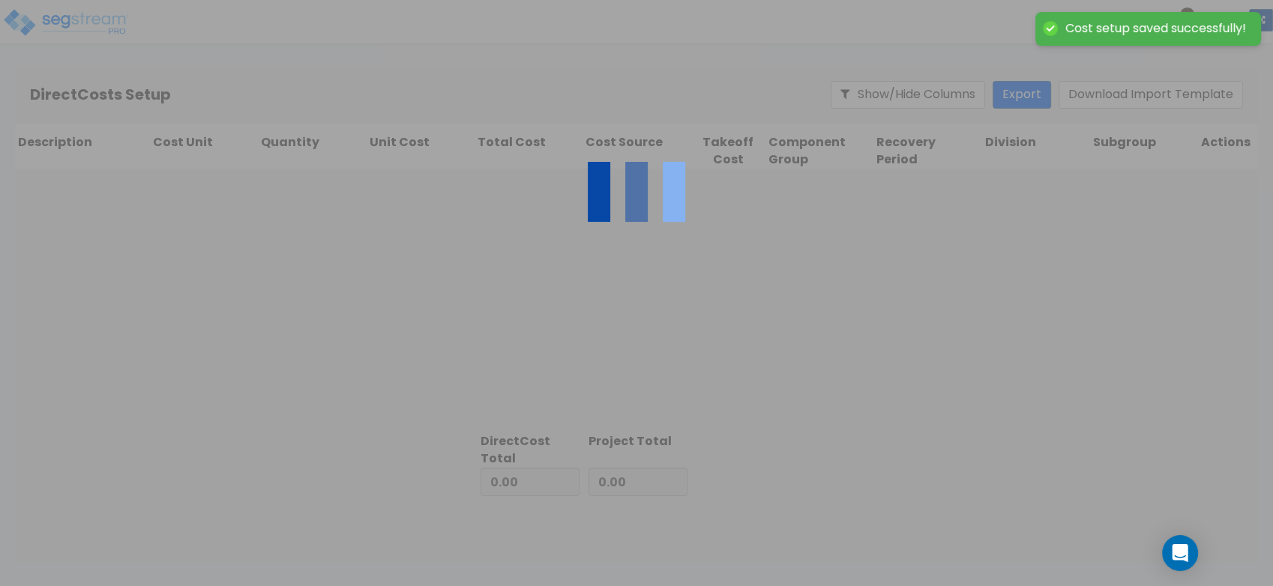
type input "102,905.40"
type input "693,313.52"
type input "796,218.92"
type input "693,313.52"
type input "102,905.40"
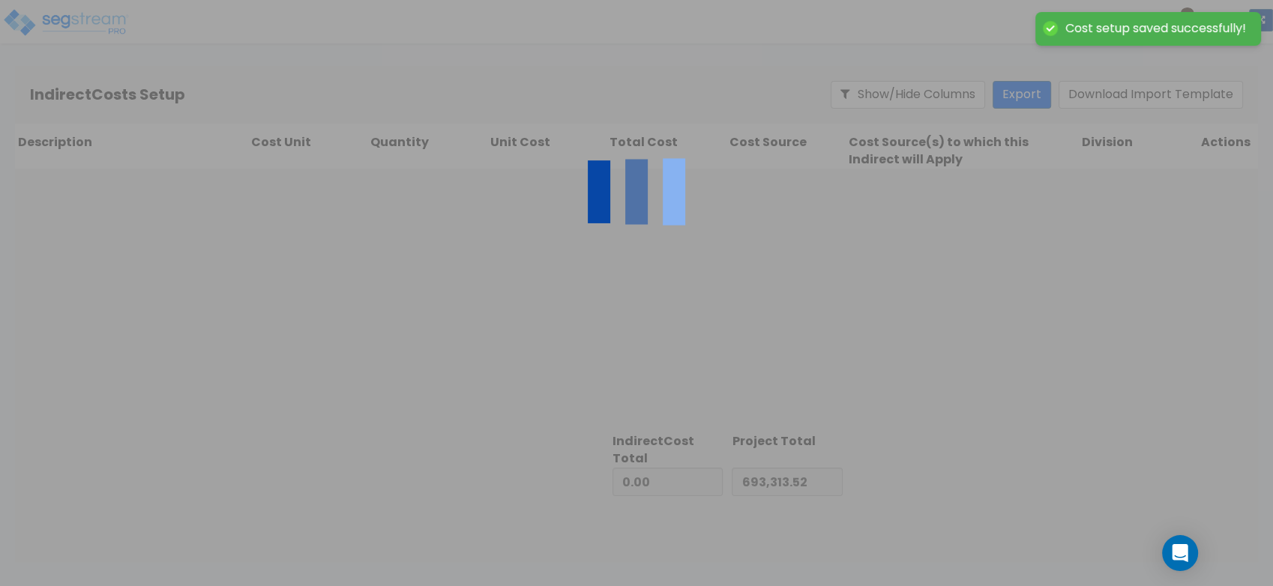
type input "796,218.92"
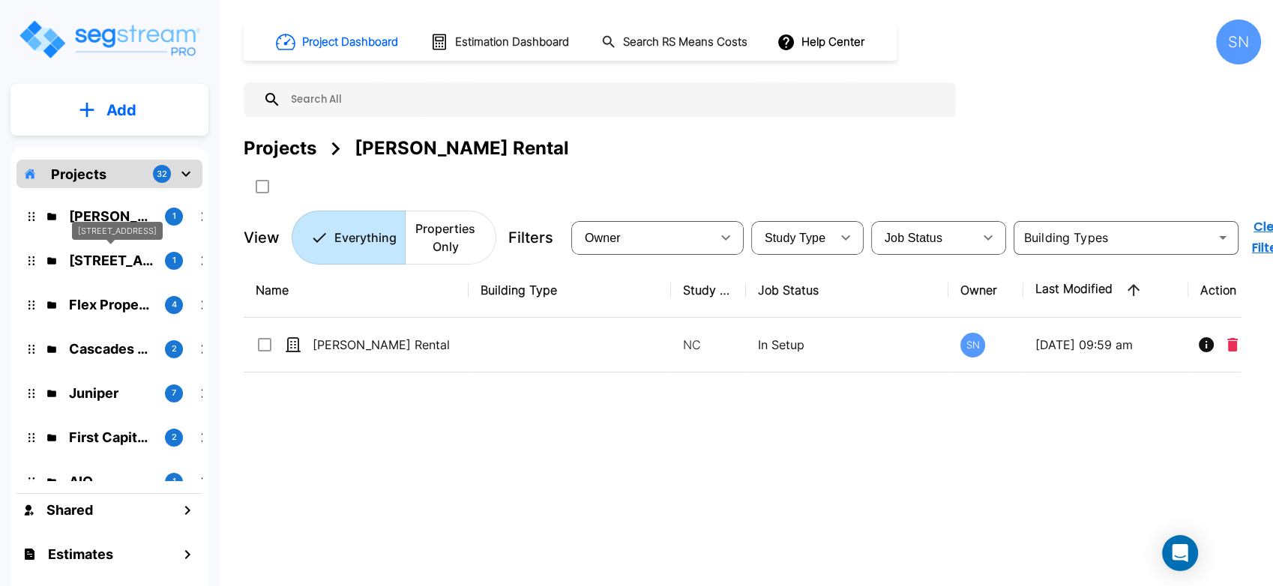
click at [94, 262] on p "[STREET_ADDRESS]" at bounding box center [111, 260] width 84 height 20
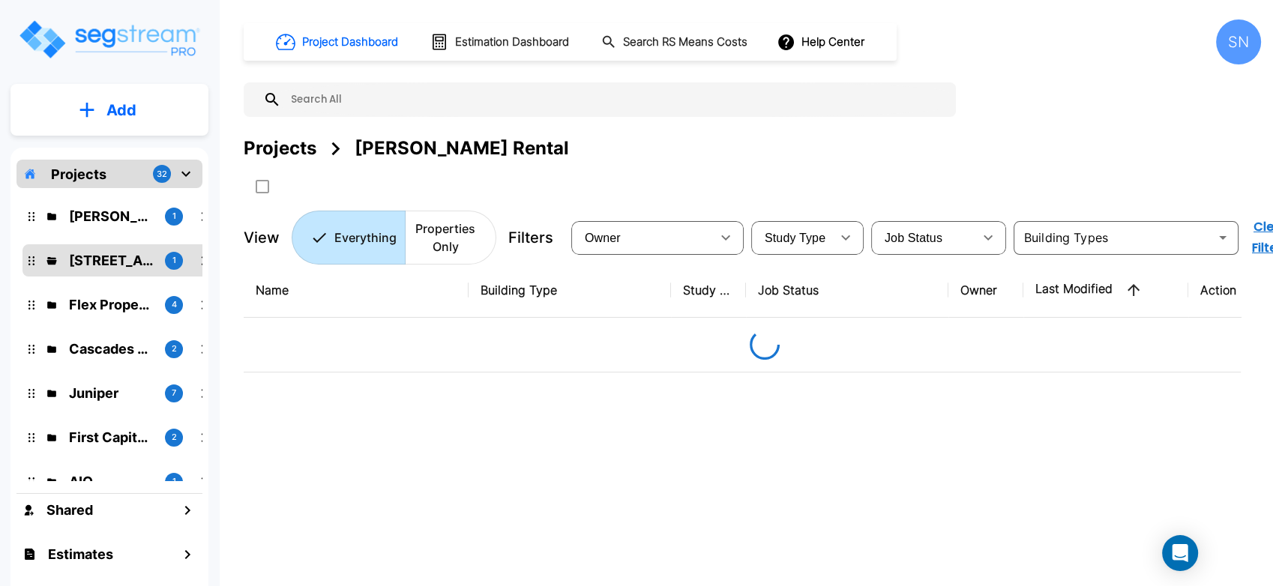
click at [94, 262] on p "[STREET_ADDRESS]" at bounding box center [111, 260] width 84 height 20
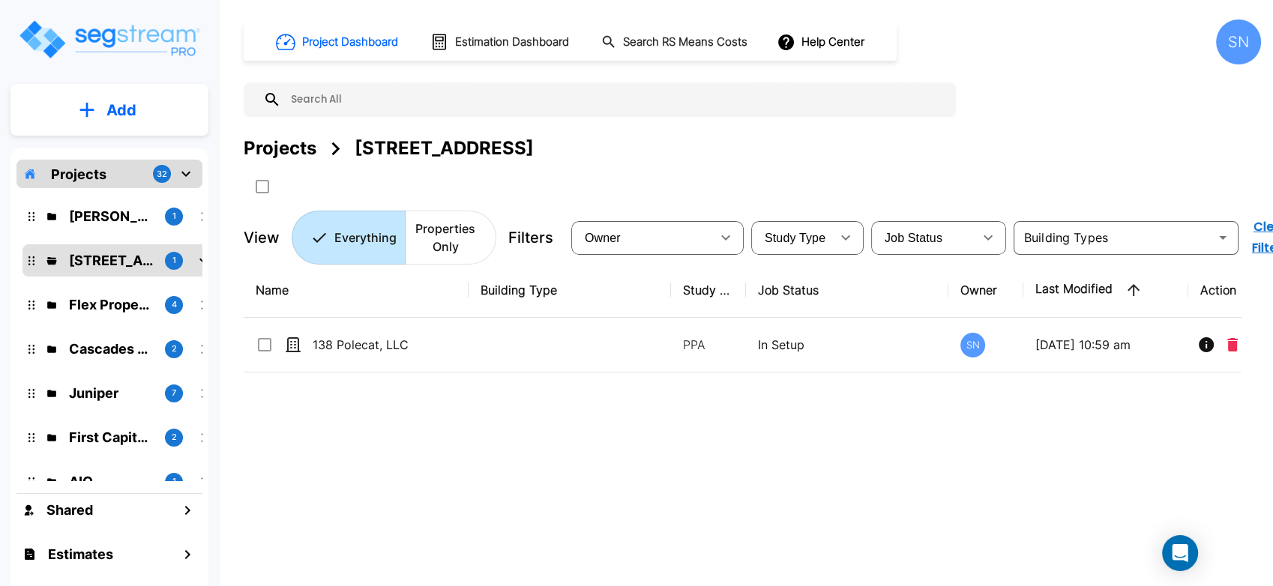
click at [327, 469] on div "Name Building Type Study Type Job Status Owner Last Modified Action 138 Polecat…" at bounding box center [742, 445] width 997 height 364
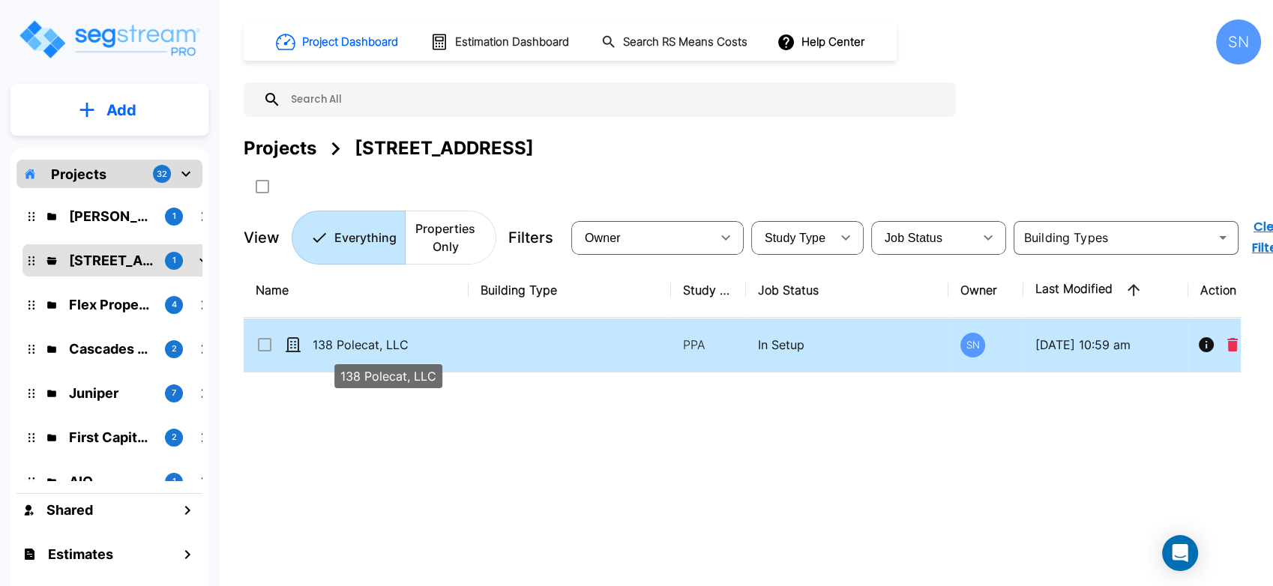
click at [349, 342] on p "138 Polecat, LLC" at bounding box center [388, 345] width 150 height 18
checkbox input "true"
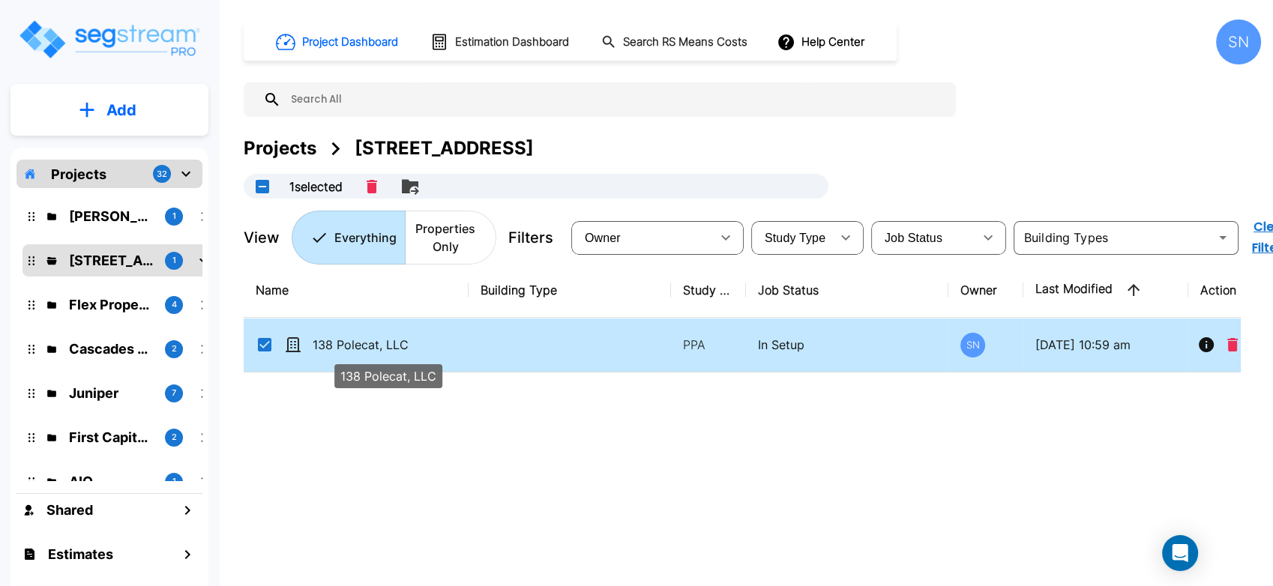
click at [349, 343] on p "138 Polecat, LLC" at bounding box center [388, 345] width 150 height 18
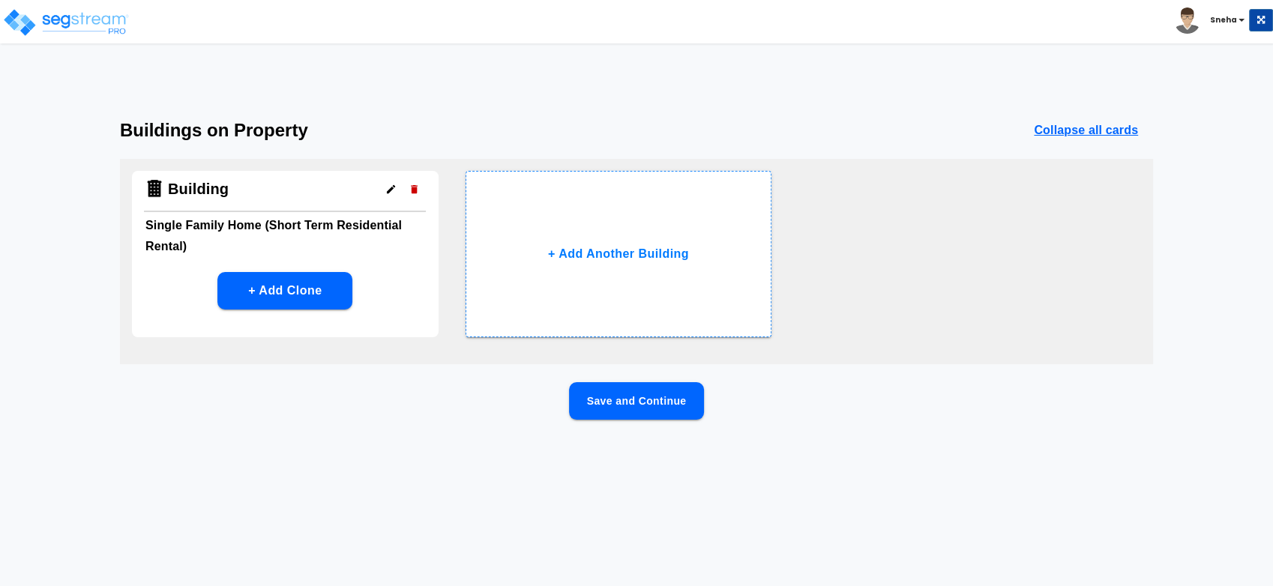
click at [585, 413] on button "Save and Continue" at bounding box center [636, 400] width 135 height 37
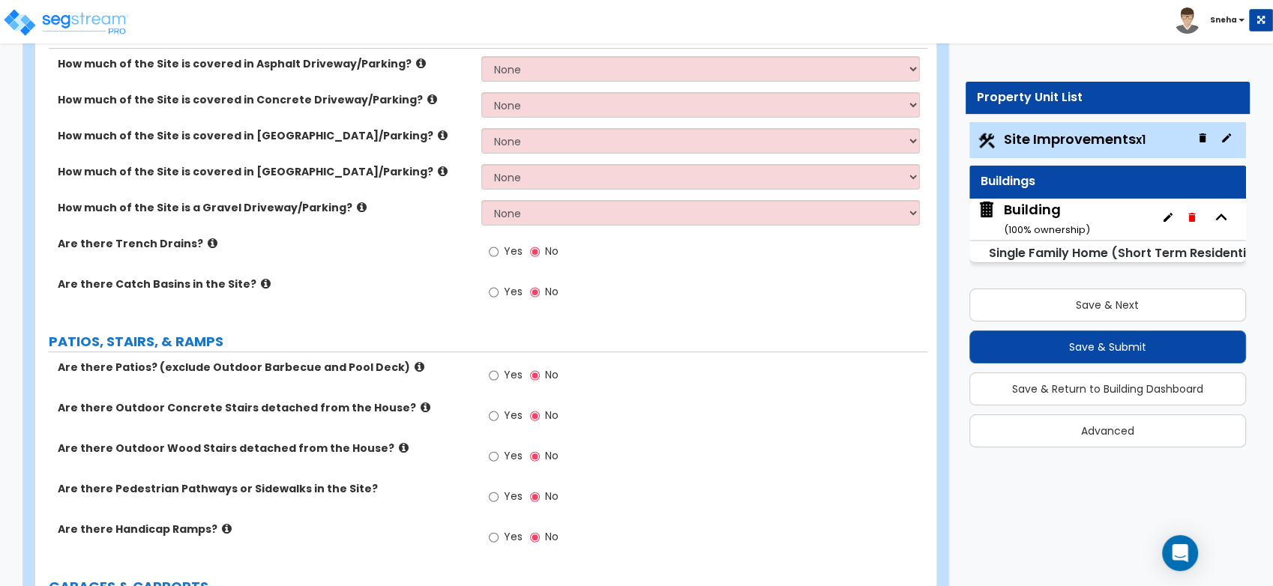
scroll to position [416, 0]
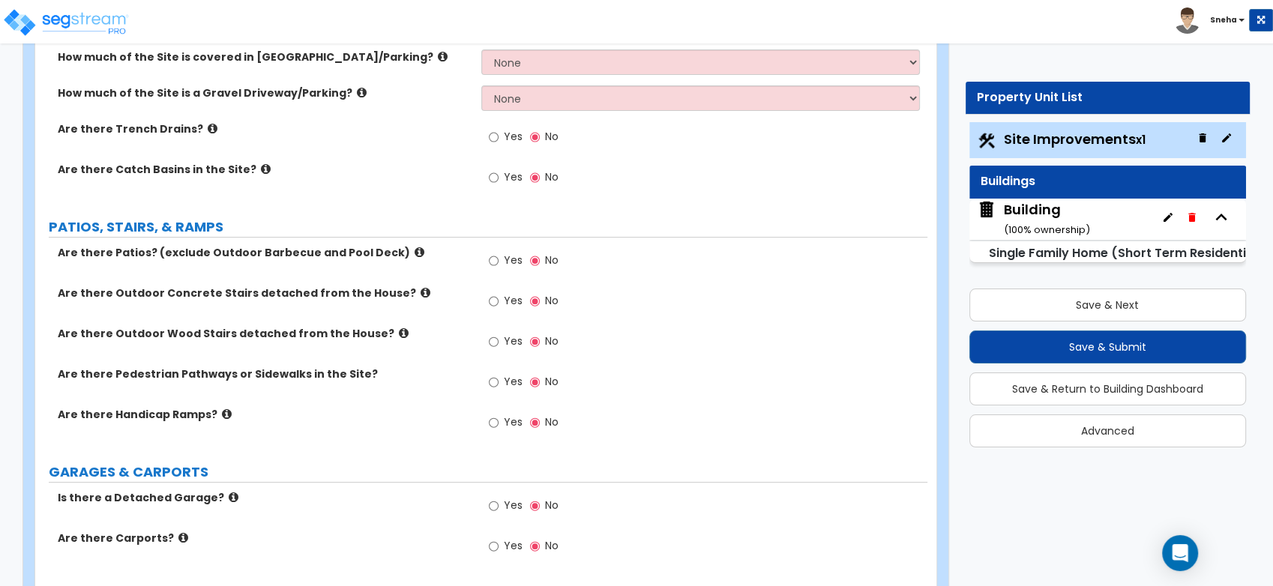
click at [1021, 184] on div "Buildings" at bounding box center [1108, 181] width 255 height 17
click at [1032, 208] on div "Building ( 100 % ownership)" at bounding box center [1047, 219] width 86 height 38
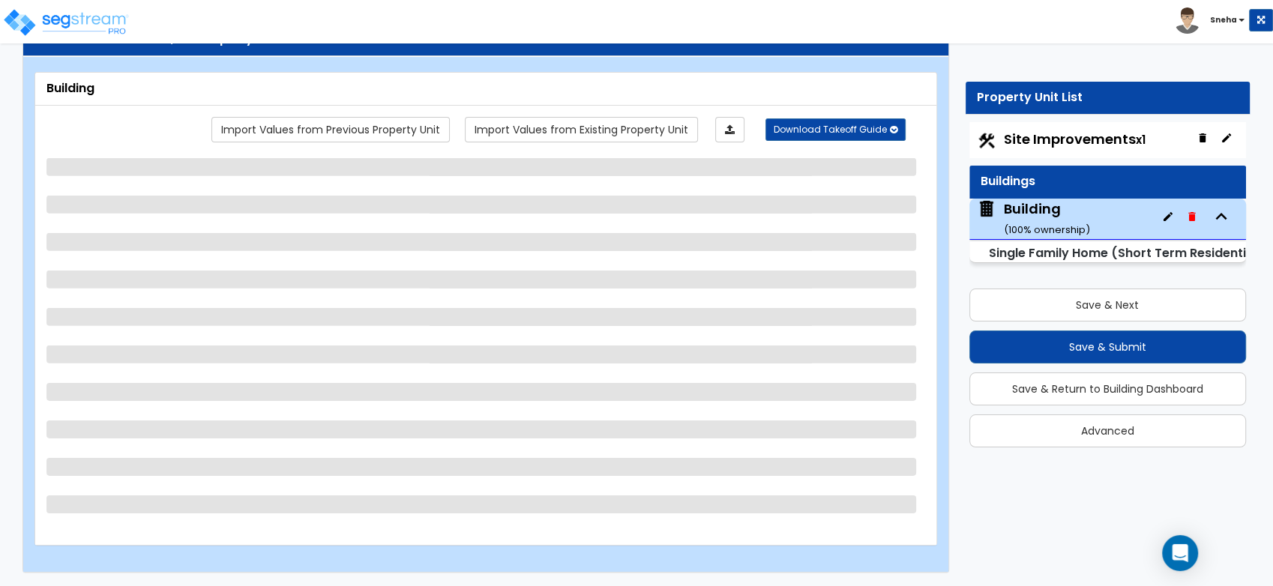
select select "2"
select select "7"
select select "3"
select select "8"
select select "2"
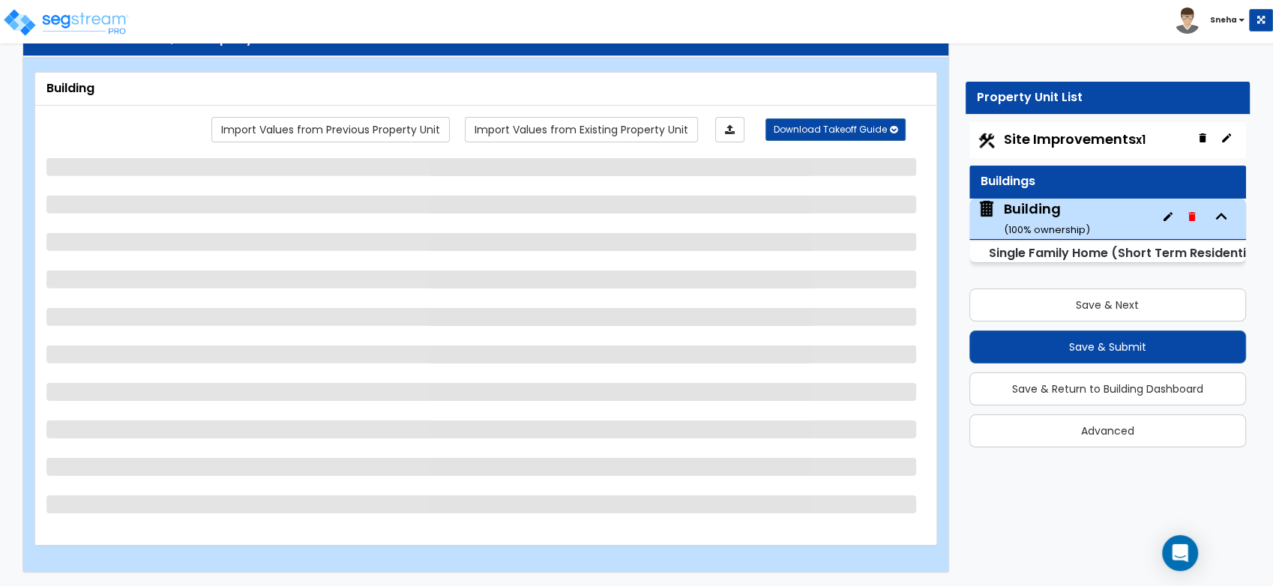
select select "1"
select select "2"
select select "1"
select select "3"
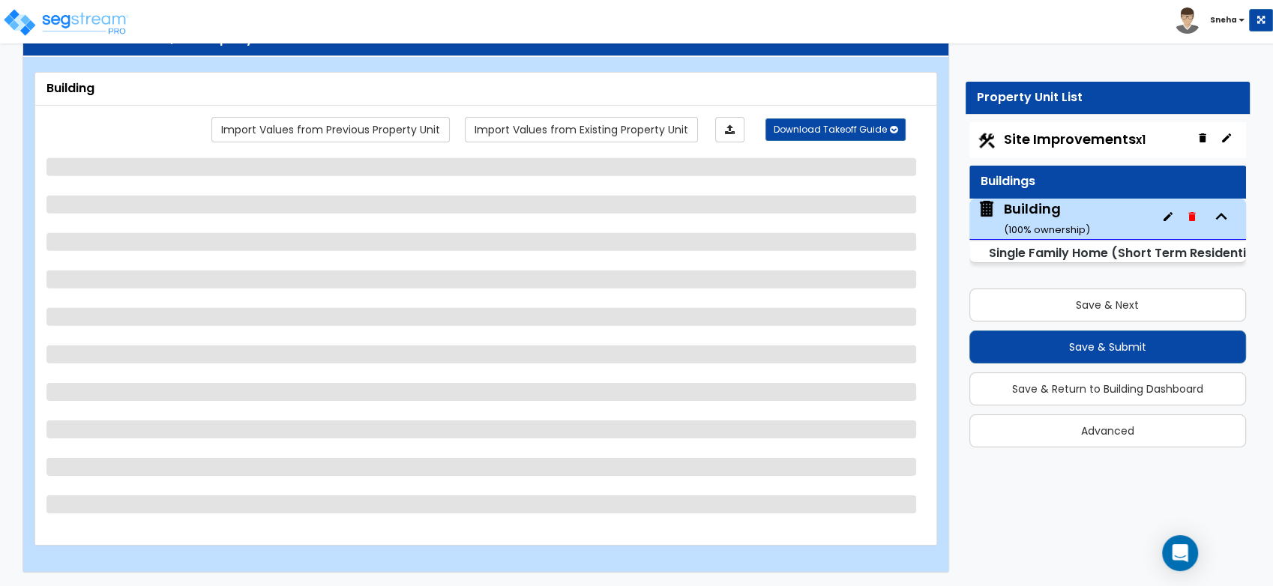
select select "2"
select select "5"
select select "1"
select select "3"
select select "2"
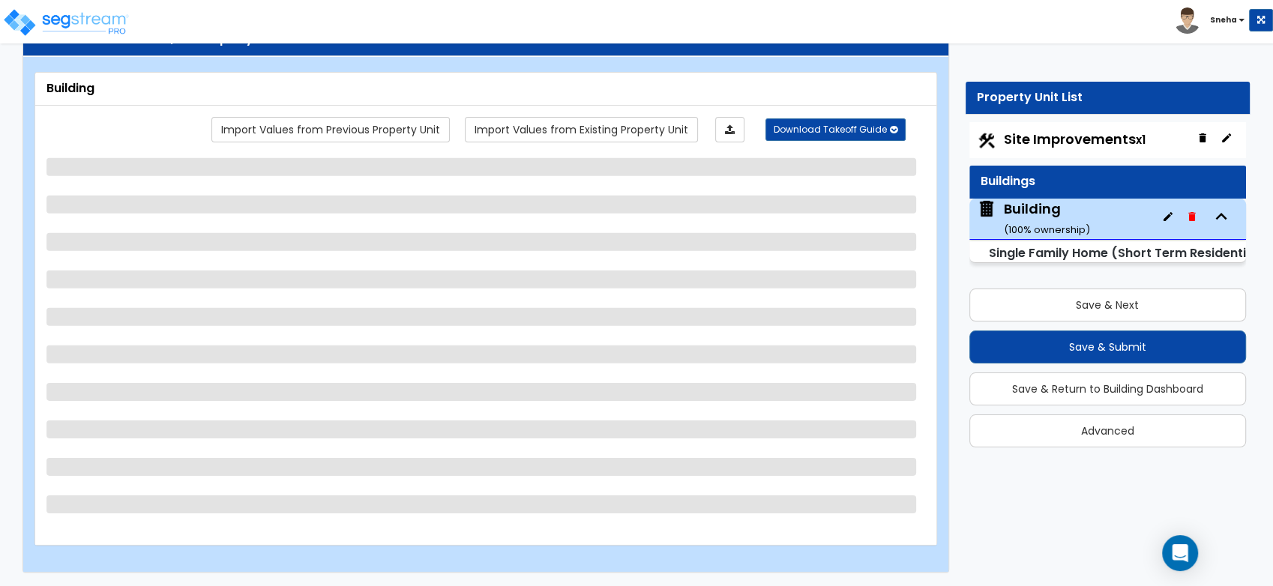
select select "3"
select select "1"
select select "3"
select select "1"
select select "4"
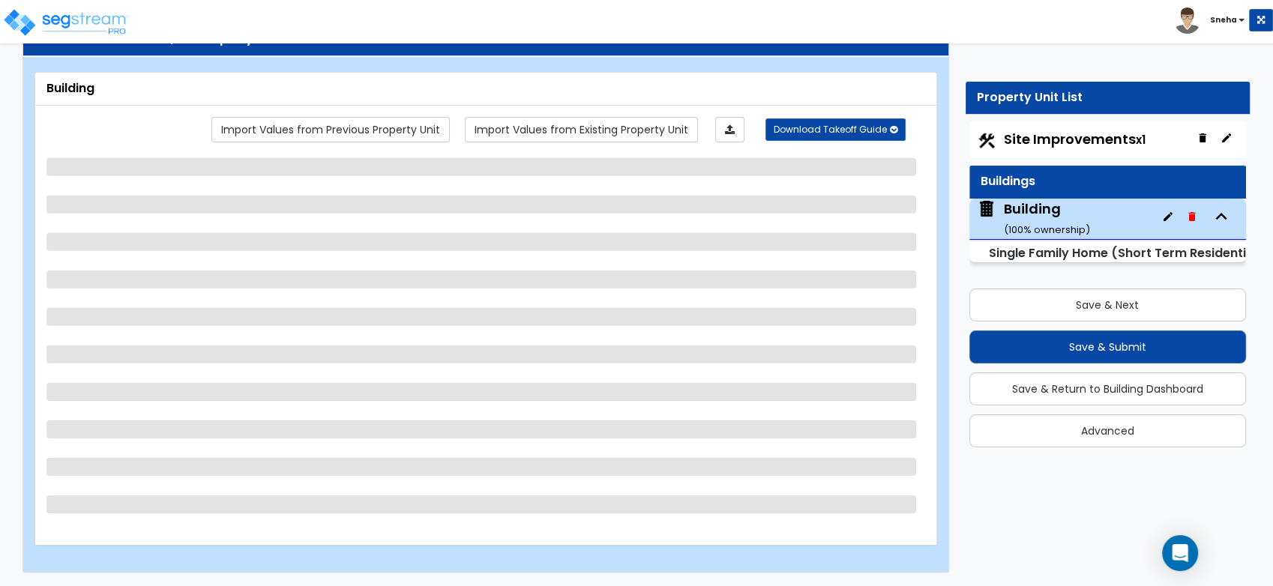
select select "2"
select select "5"
select select "1"
select select "2"
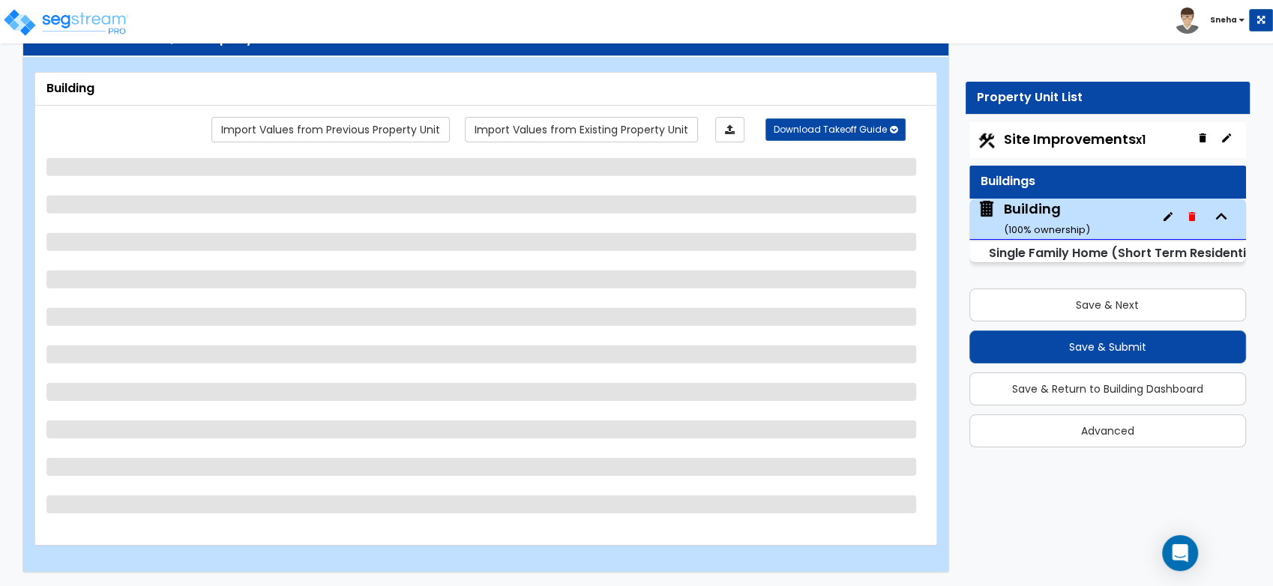
select select "5"
select select "1"
select select "7"
select select "1"
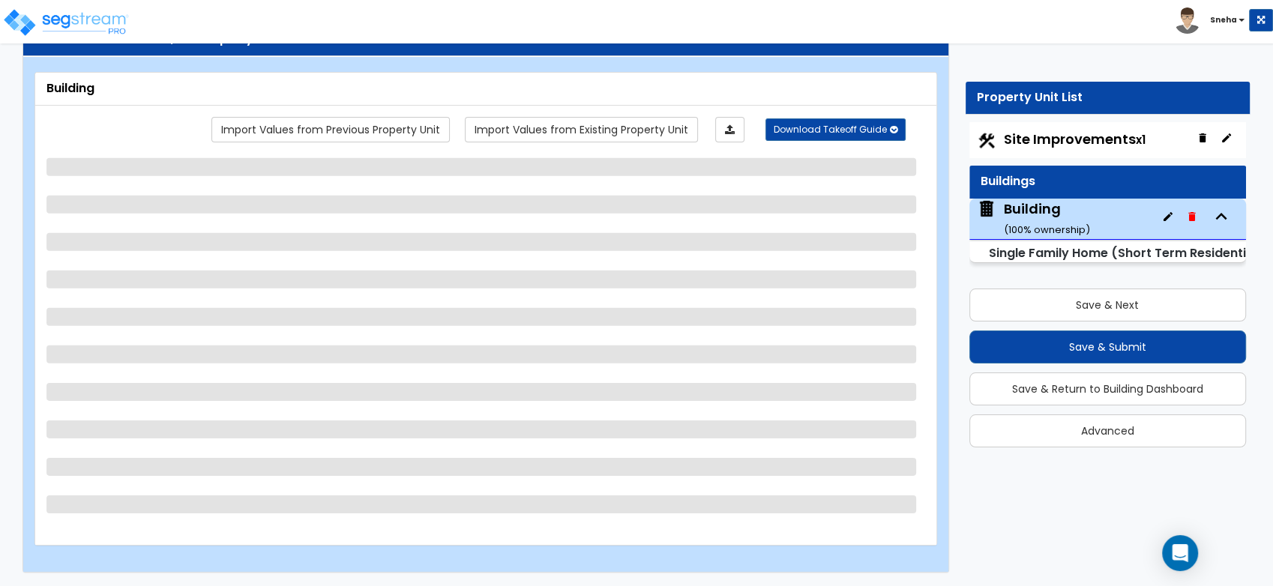
select select "1"
select select "2"
select select "1"
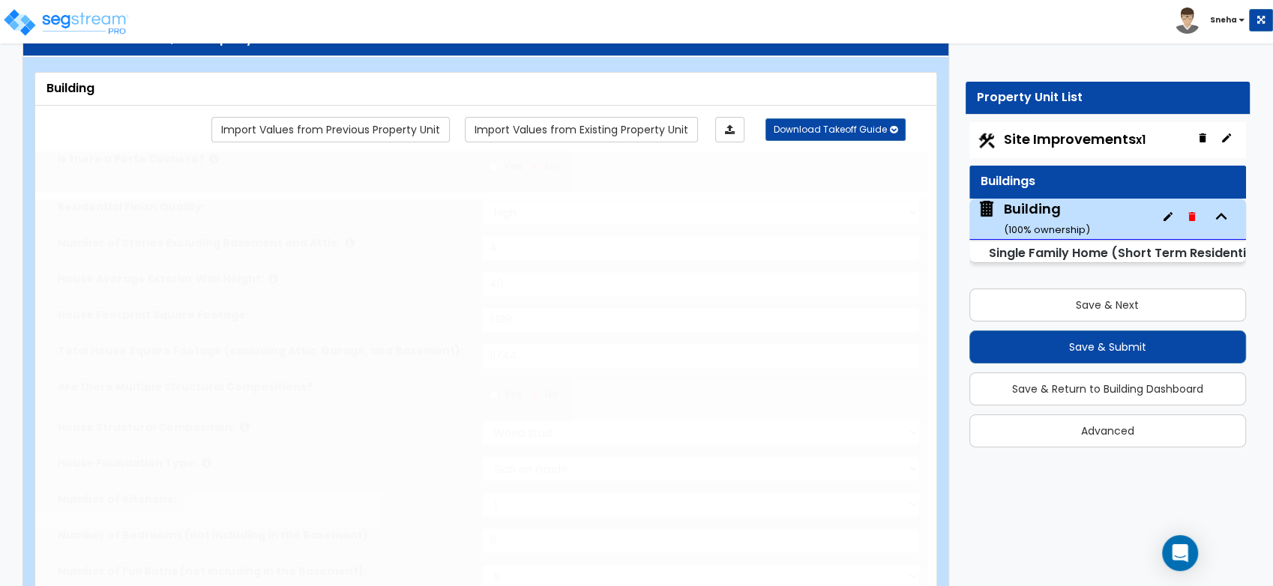
select select "2"
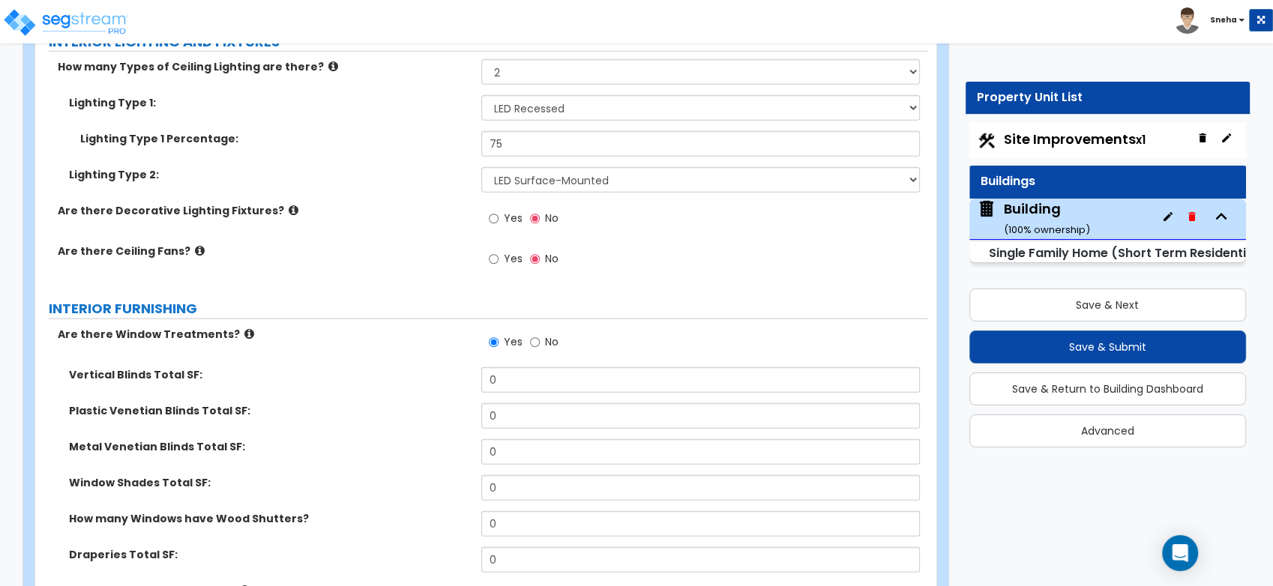
scroll to position [4000, 0]
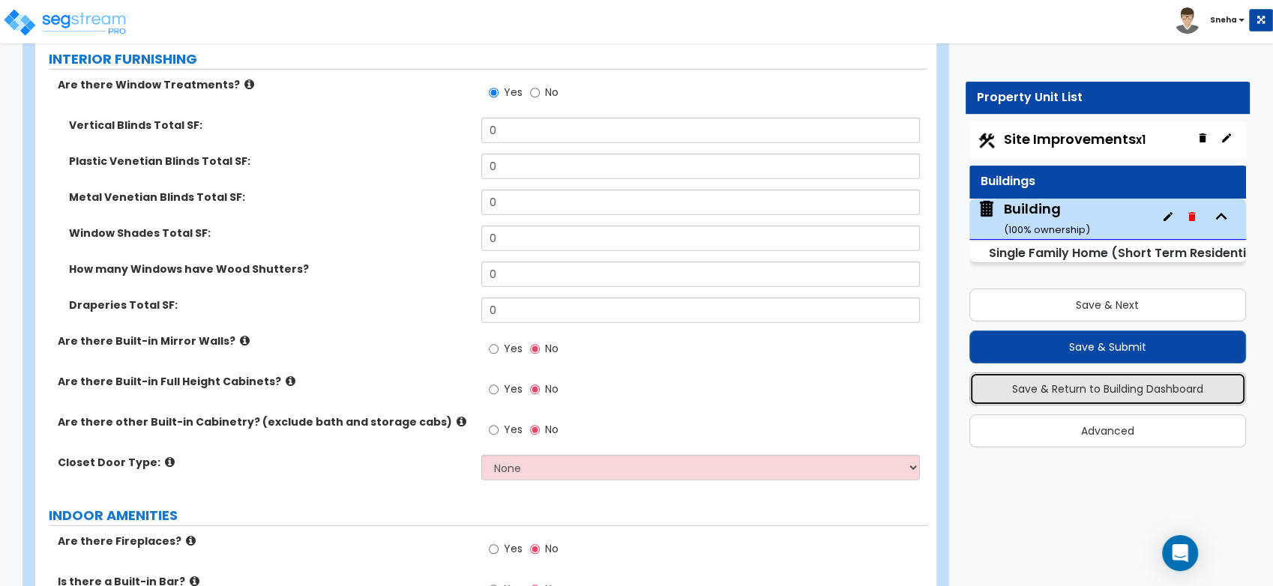
click at [1114, 393] on button "Save & Return to Building Dashboard" at bounding box center [1108, 389] width 277 height 33
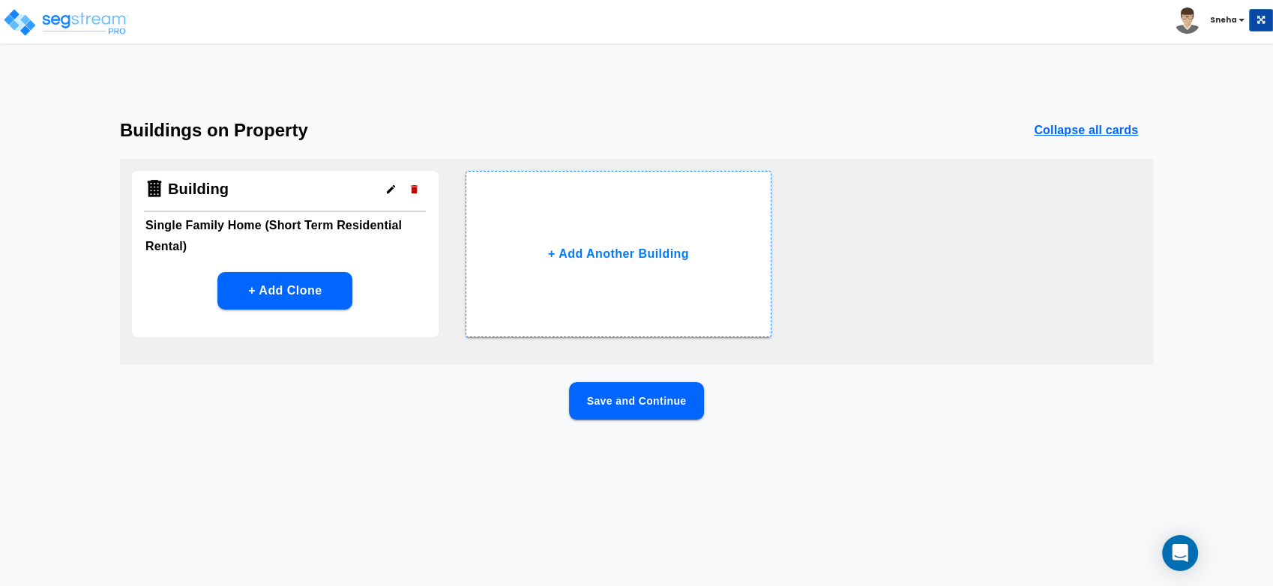
scroll to position [0, 0]
